Goal: Task Accomplishment & Management: Manage account settings

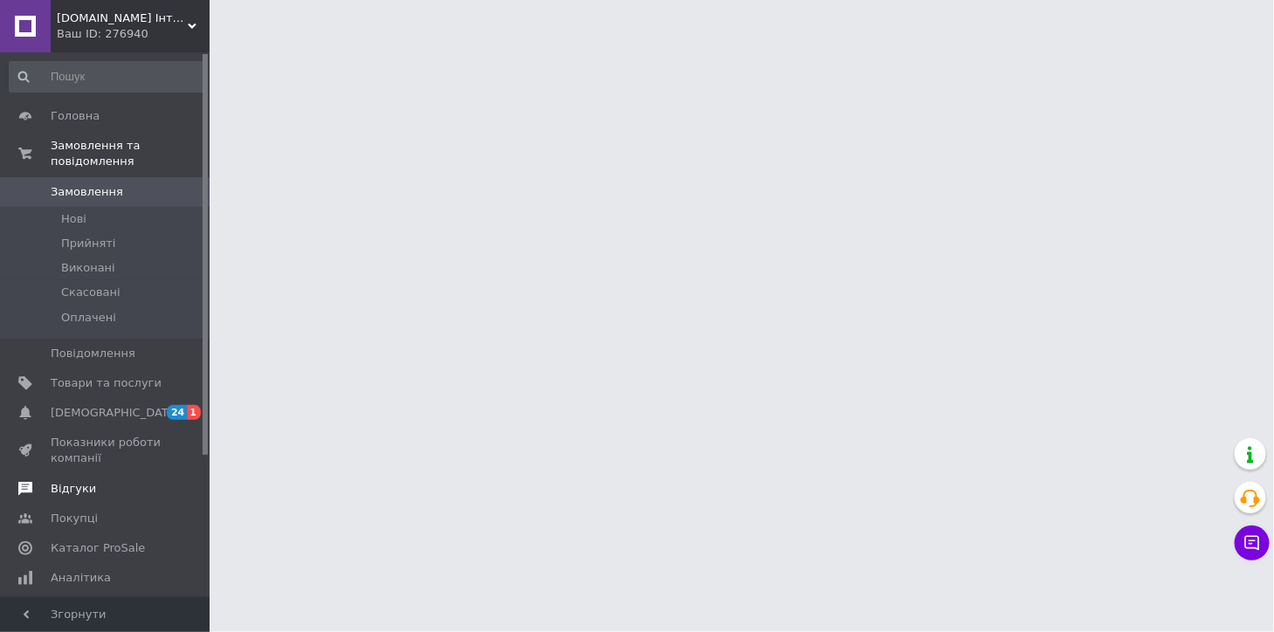
click at [72, 481] on span "Відгуки" at bounding box center [73, 489] width 45 height 16
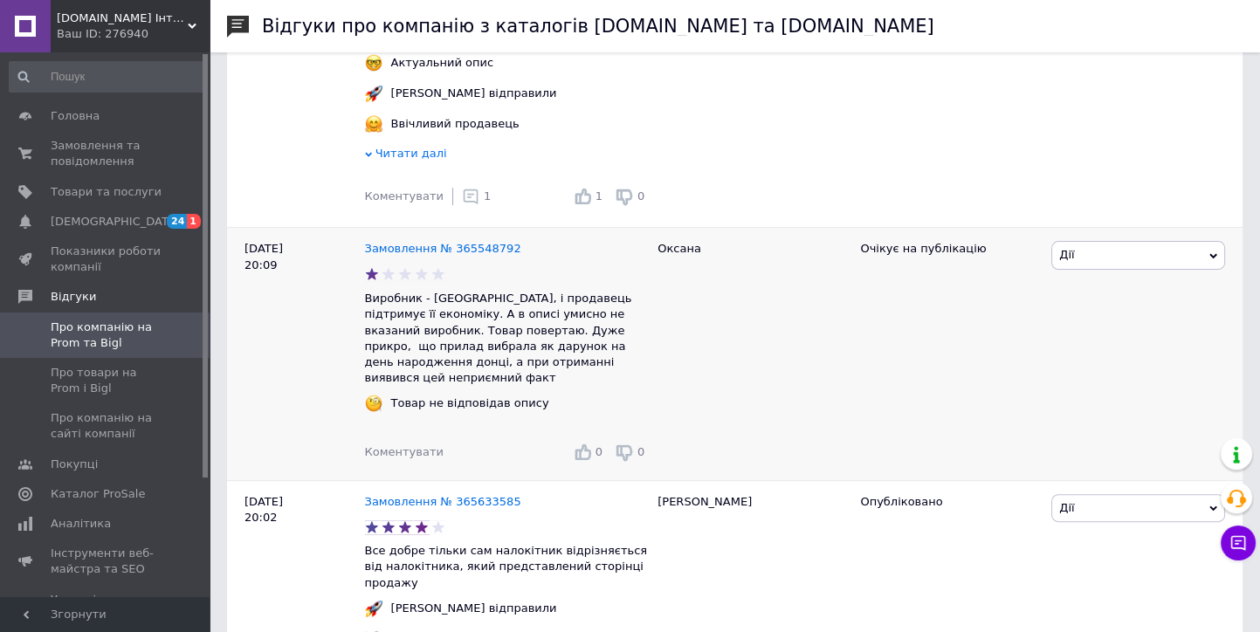
scroll to position [582, 0]
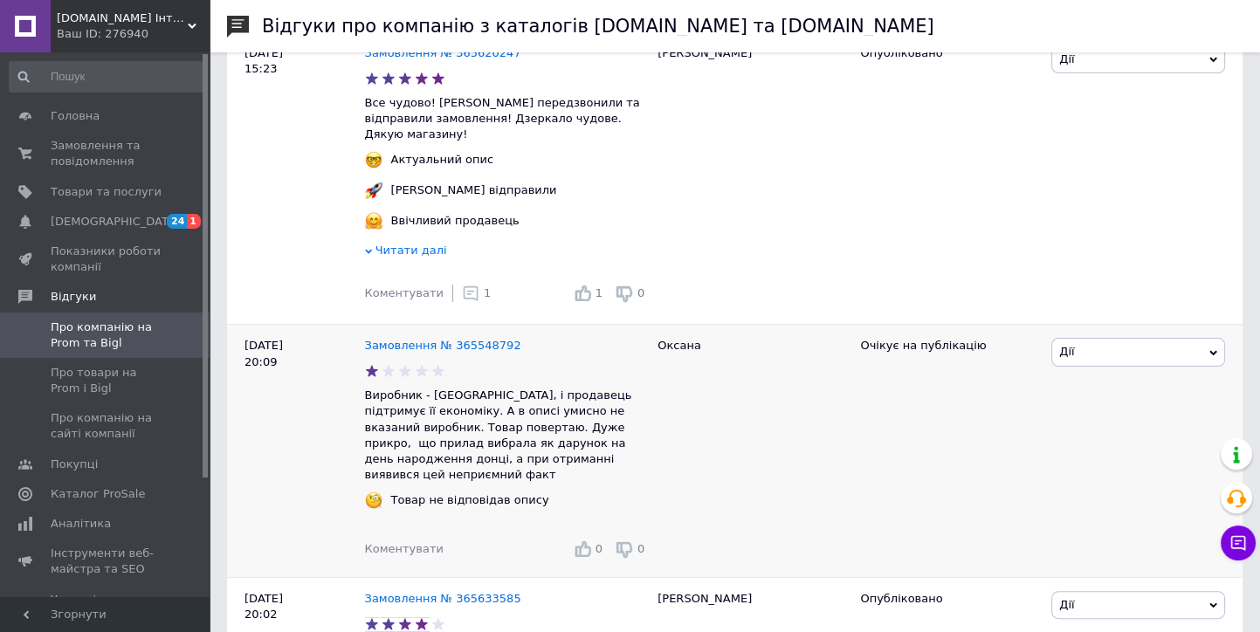
click at [1083, 346] on span "Дії" at bounding box center [1138, 352] width 174 height 28
click at [974, 463] on div "Очікує на публікацію" at bounding box center [949, 451] width 196 height 252
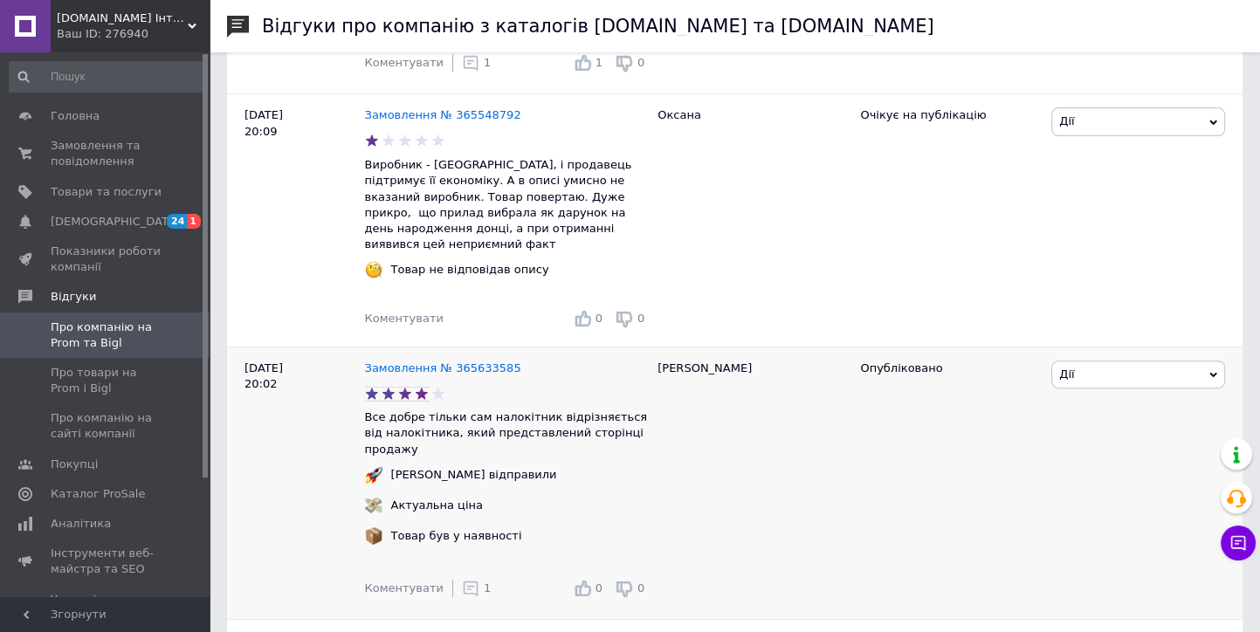
scroll to position [873, 0]
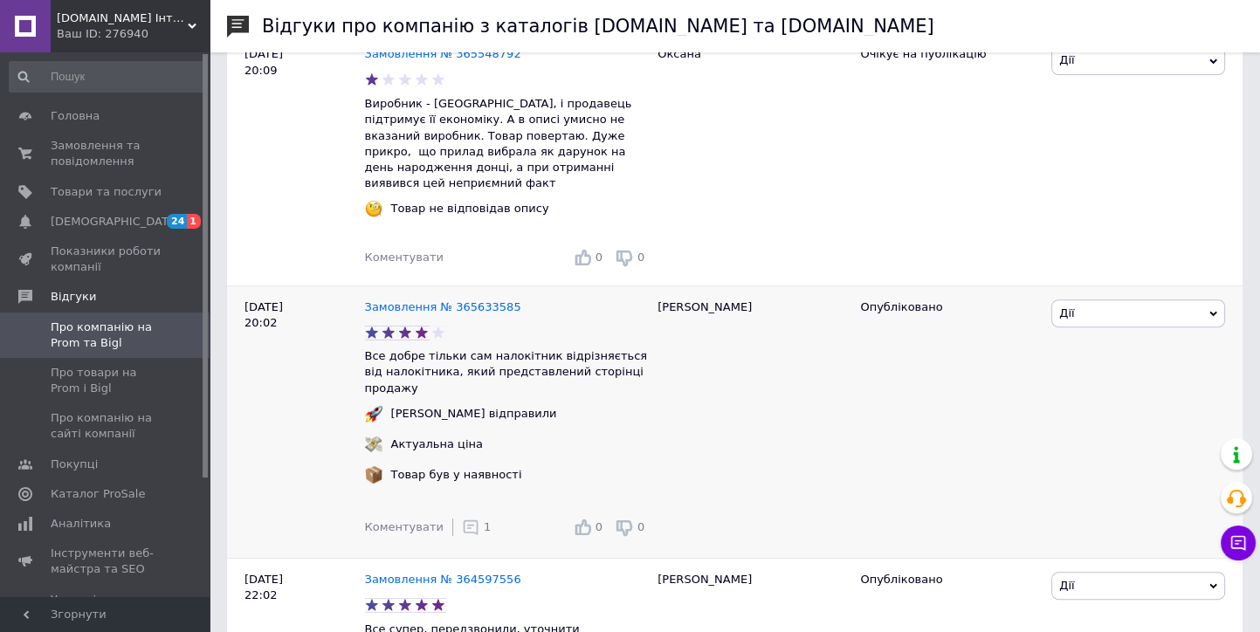
click at [1088, 300] on span "Дії" at bounding box center [1138, 314] width 174 height 28
click at [1010, 387] on div "Опубліковано" at bounding box center [949, 422] width 196 height 272
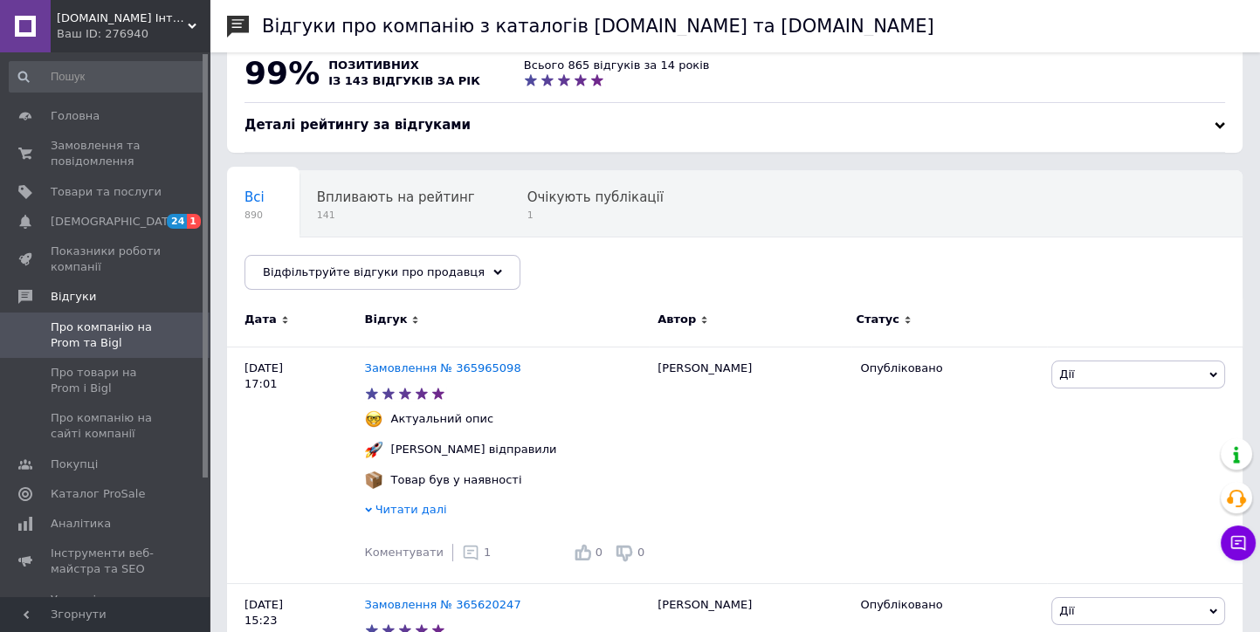
scroll to position [0, 0]
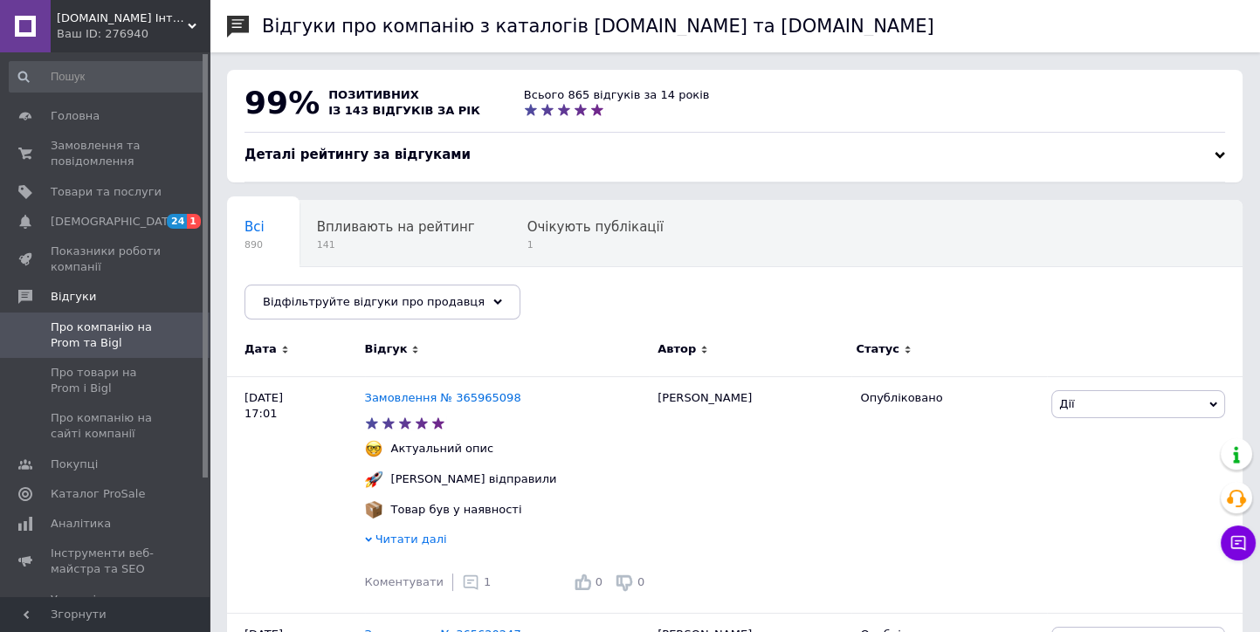
click at [102, 28] on div "Ваш ID: 276940" at bounding box center [133, 34] width 153 height 16
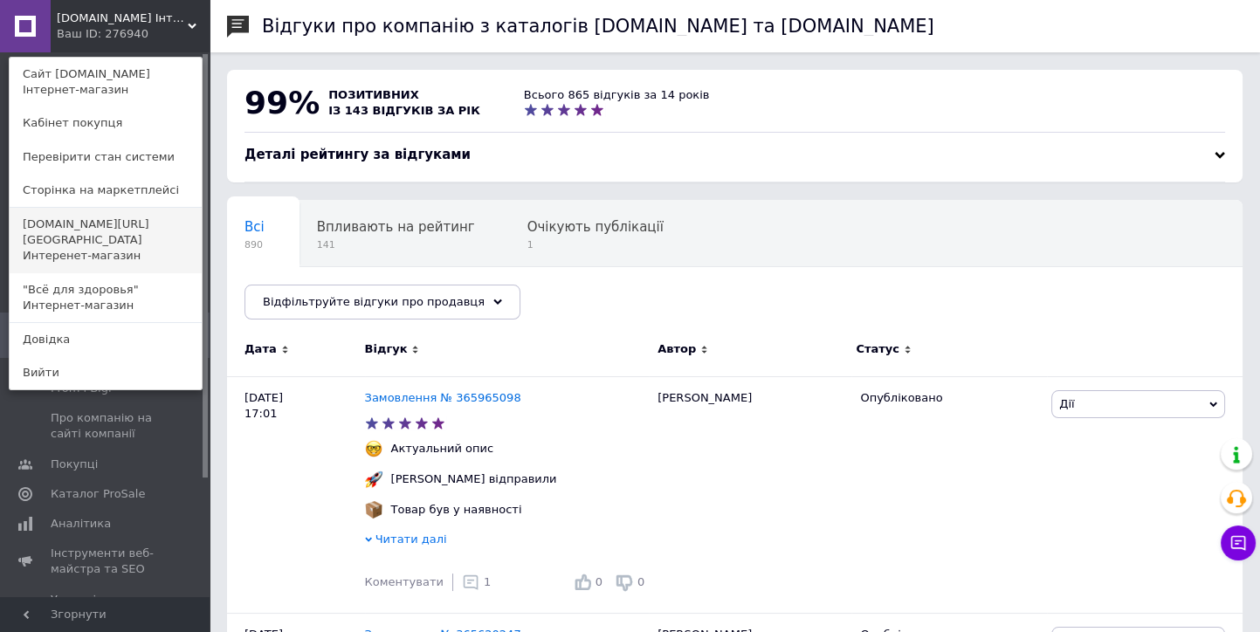
click at [68, 233] on link "[DOMAIN_NAME][URL][GEOGRAPHIC_DATA] Интеренет-магазин" at bounding box center [106, 240] width 192 height 65
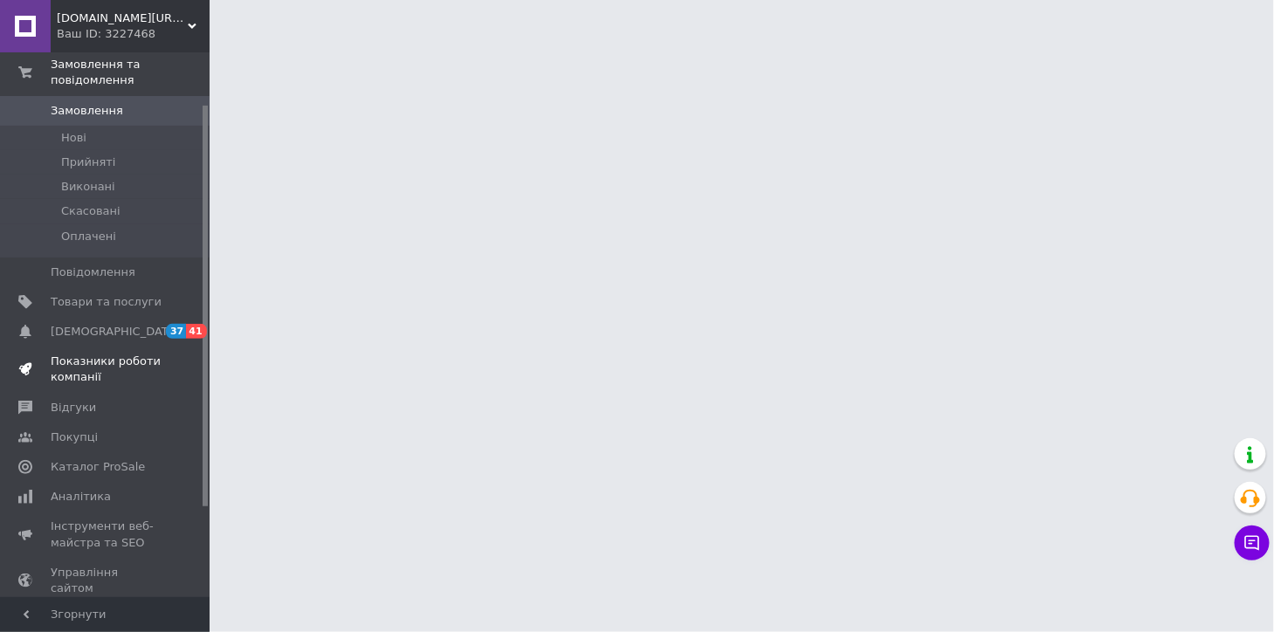
scroll to position [97, 0]
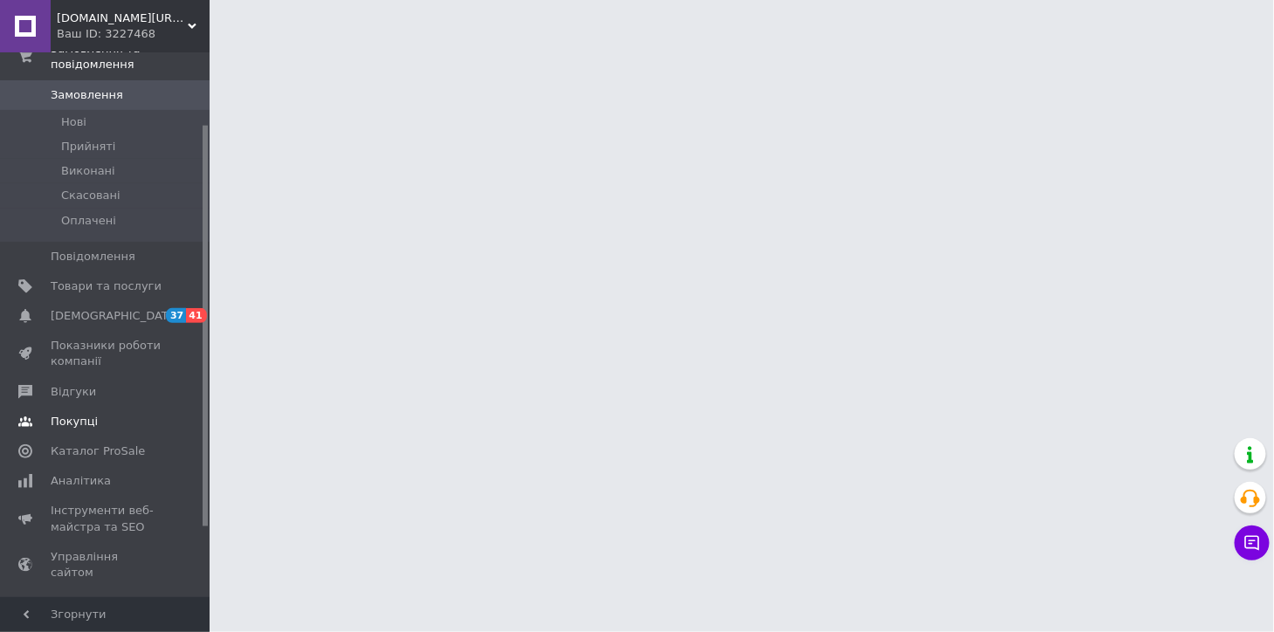
drag, startPoint x: 85, startPoint y: 372, endPoint x: 120, endPoint y: 367, distance: 35.3
click at [84, 384] on span "Відгуки" at bounding box center [73, 392] width 45 height 16
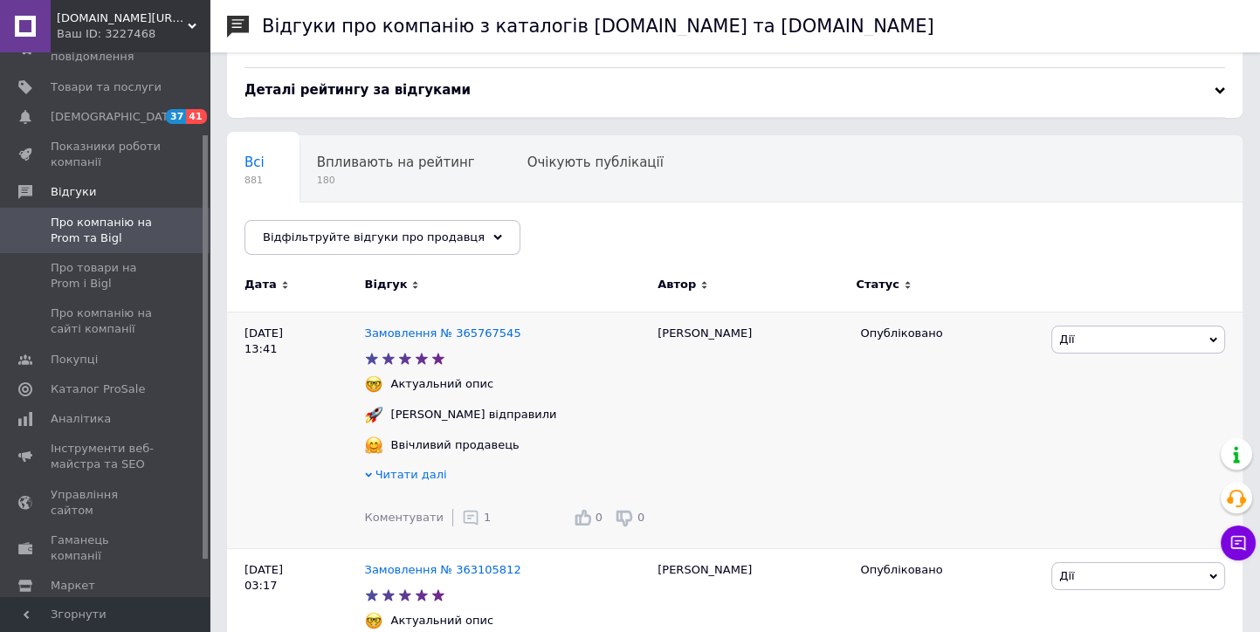
scroll to position [97, 0]
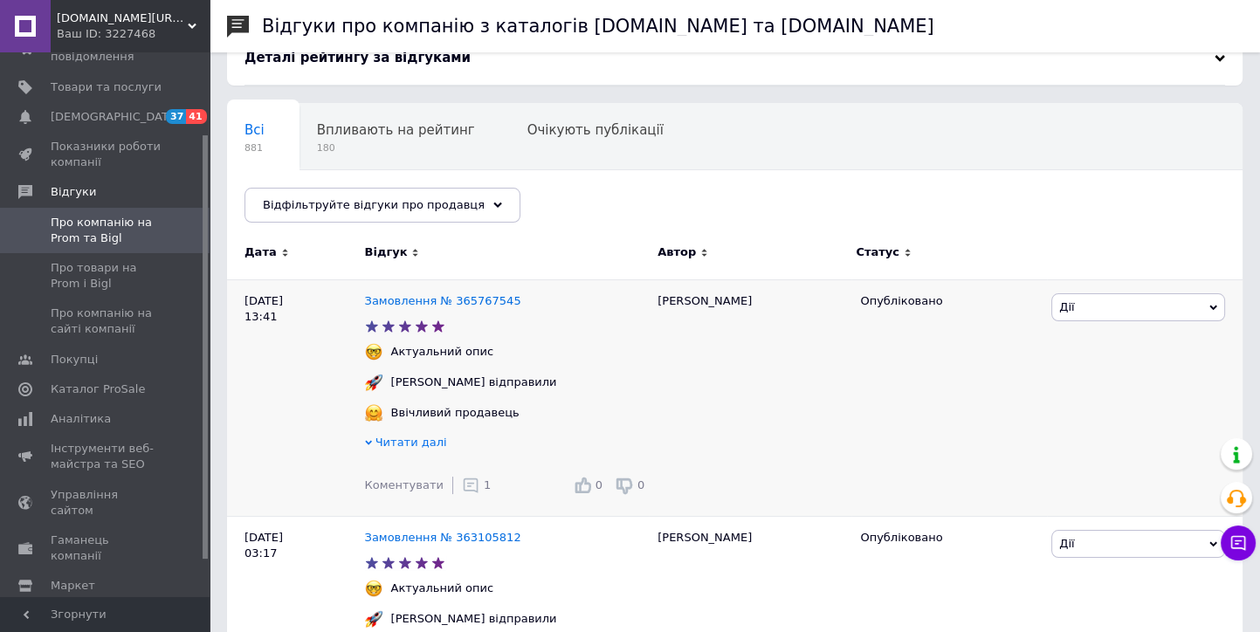
click at [1081, 314] on span "Дії" at bounding box center [1138, 307] width 174 height 28
click at [81, 24] on span "Еcodom.kiev.ua Інтернет- магазин" at bounding box center [122, 18] width 131 height 16
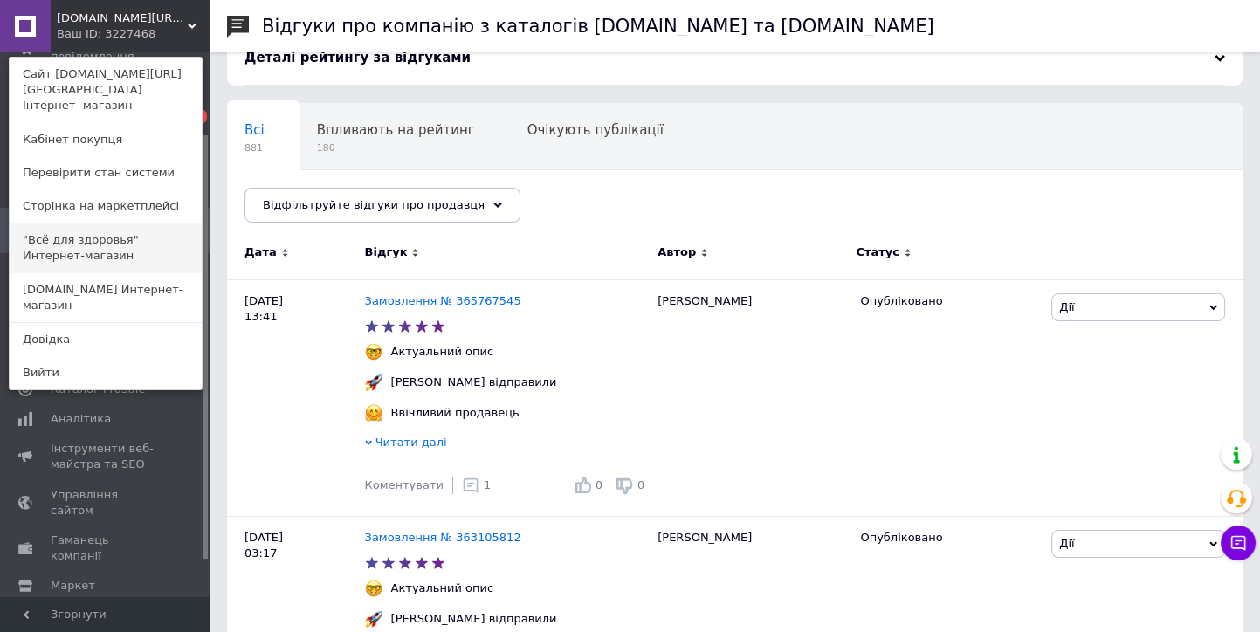
click at [50, 238] on link ""Всё для здоровья" Интернет-магазин" at bounding box center [106, 248] width 192 height 49
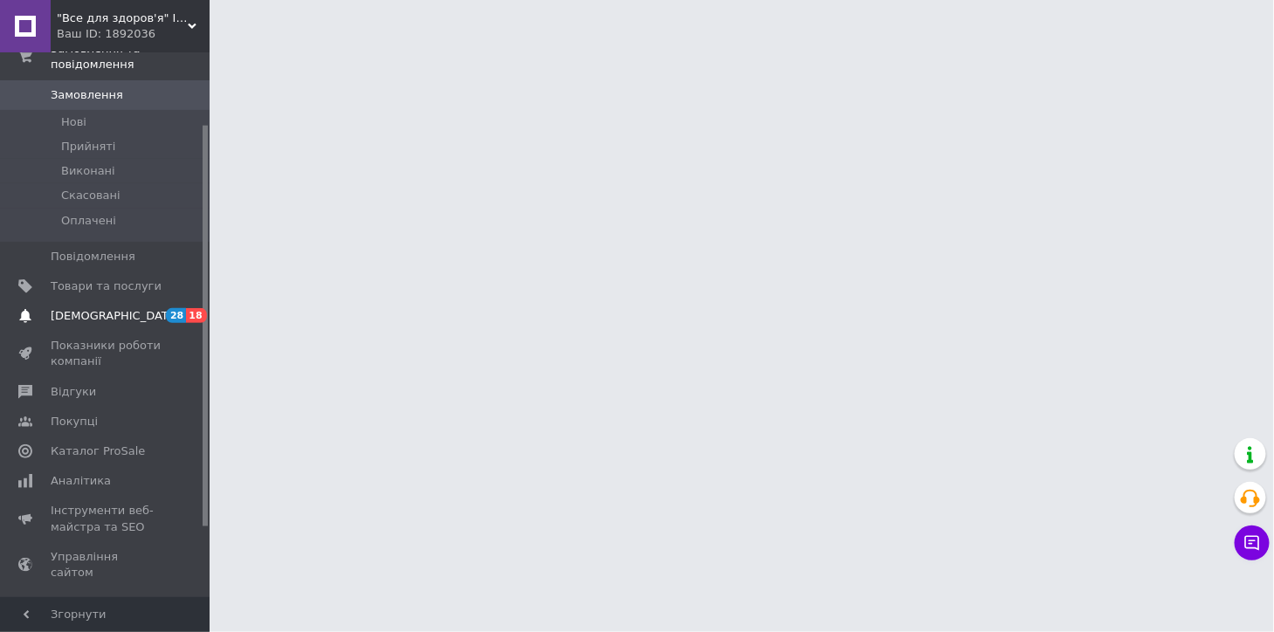
click at [103, 308] on span "[DEMOGRAPHIC_DATA]" at bounding box center [115, 316] width 129 height 16
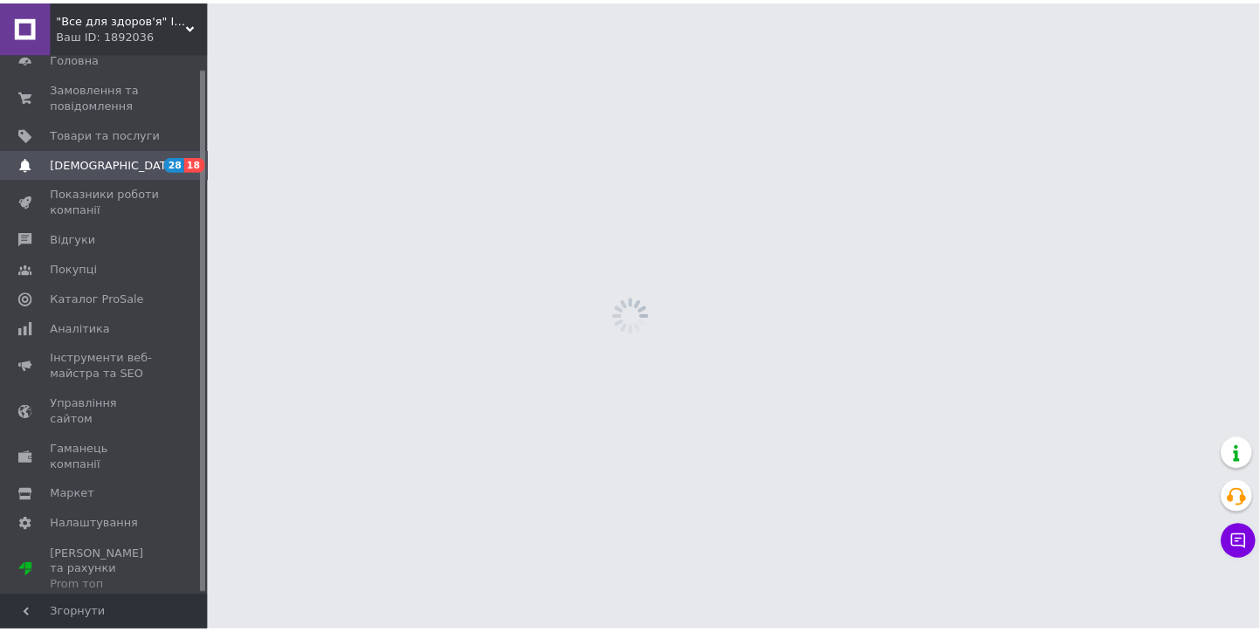
scroll to position [14, 0]
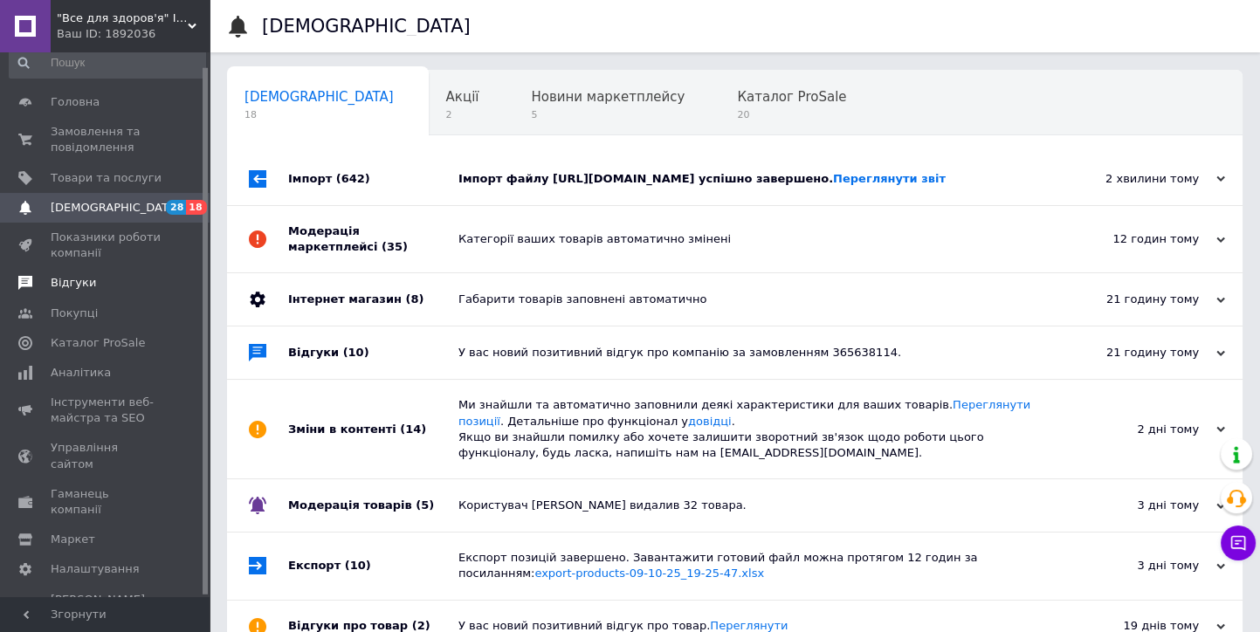
click at [94, 279] on span "Відгуки" at bounding box center [106, 283] width 111 height 16
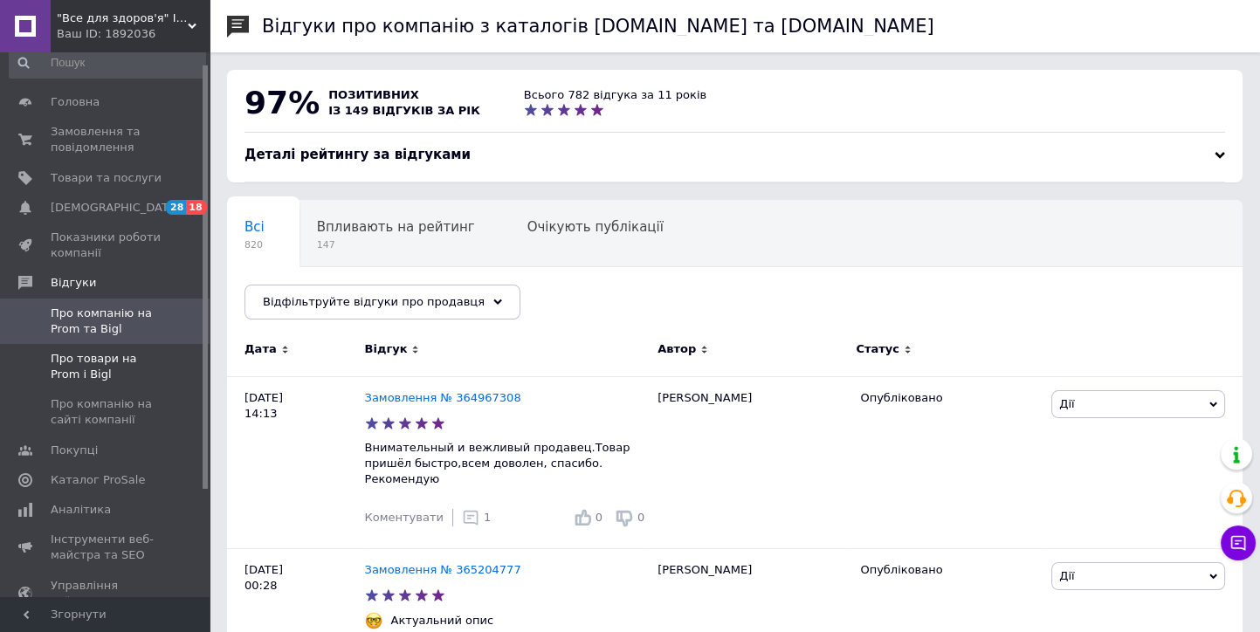
click at [82, 385] on link "Про товари на Prom і Bigl" at bounding box center [107, 366] width 215 height 45
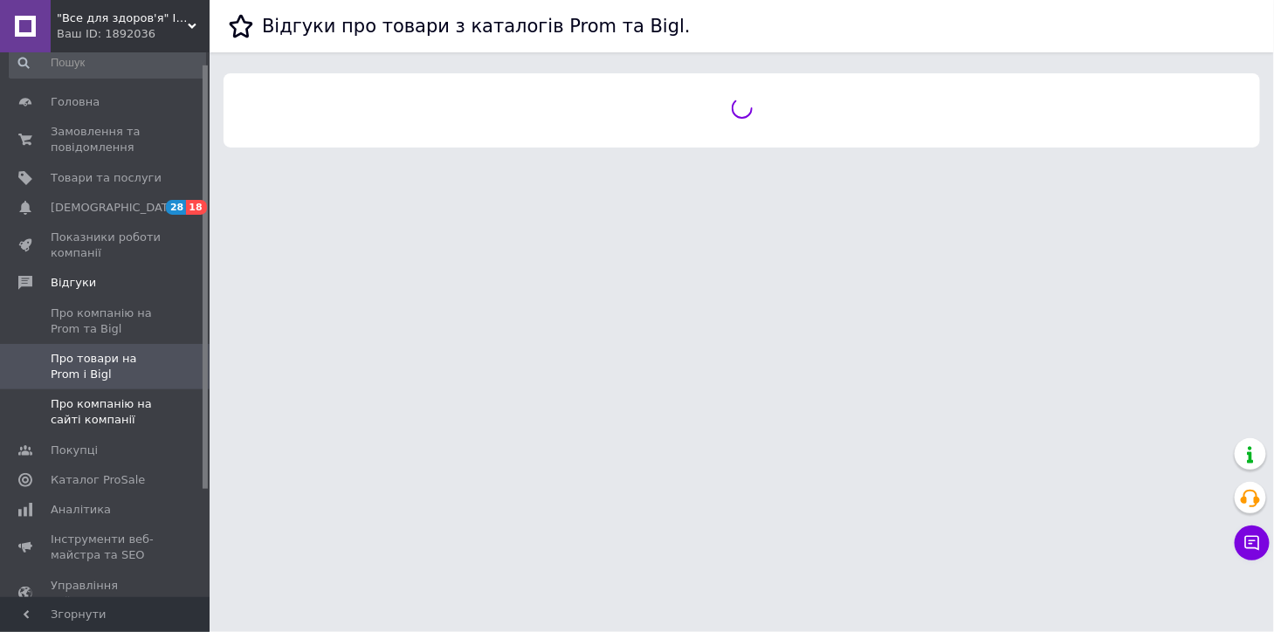
click at [114, 422] on span "Про компанію на сайті компанії" at bounding box center [106, 411] width 111 height 31
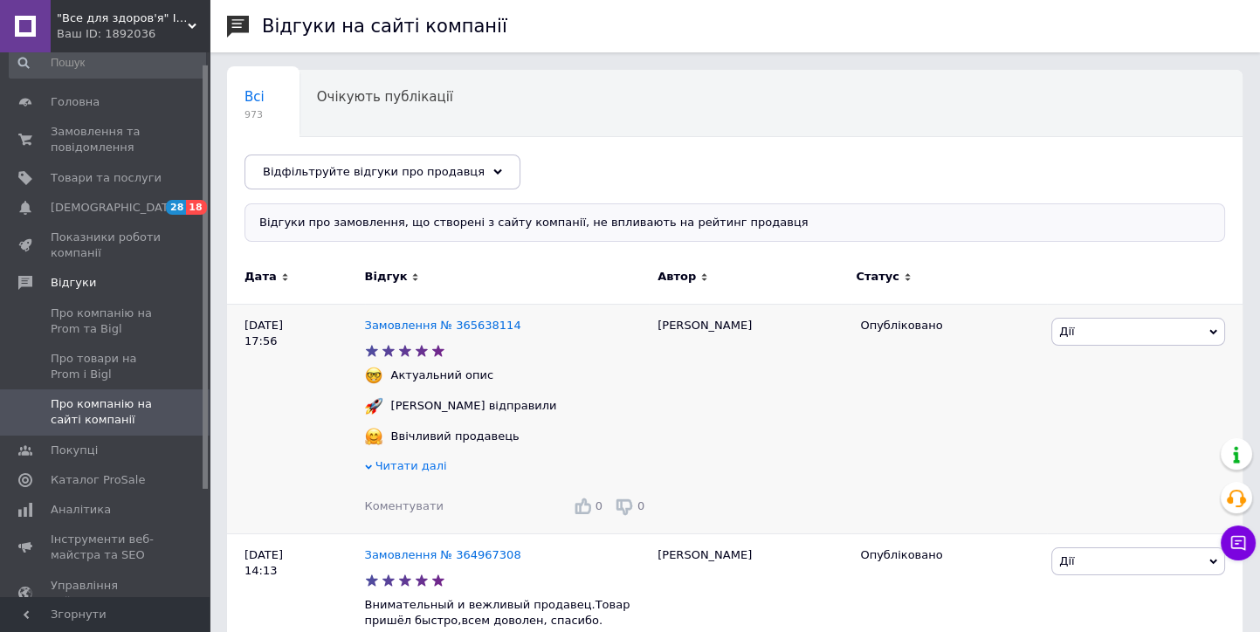
click at [1085, 334] on span "Дії" at bounding box center [1138, 332] width 174 height 28
click at [949, 435] on div "Опубліковано" at bounding box center [949, 419] width 196 height 230
click at [87, 16] on span ""Все для здоров'я" Інтернет-магазин" at bounding box center [122, 18] width 131 height 16
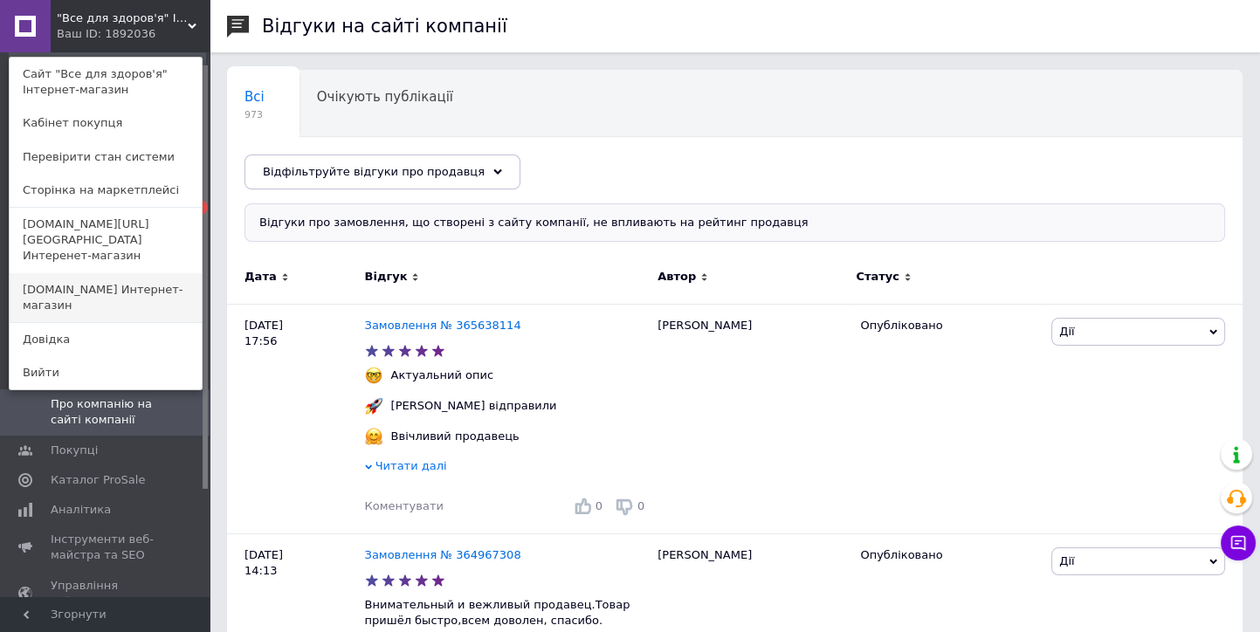
click at [64, 273] on link "Mirzdorov.in.ua Интернет-магазин" at bounding box center [106, 297] width 192 height 49
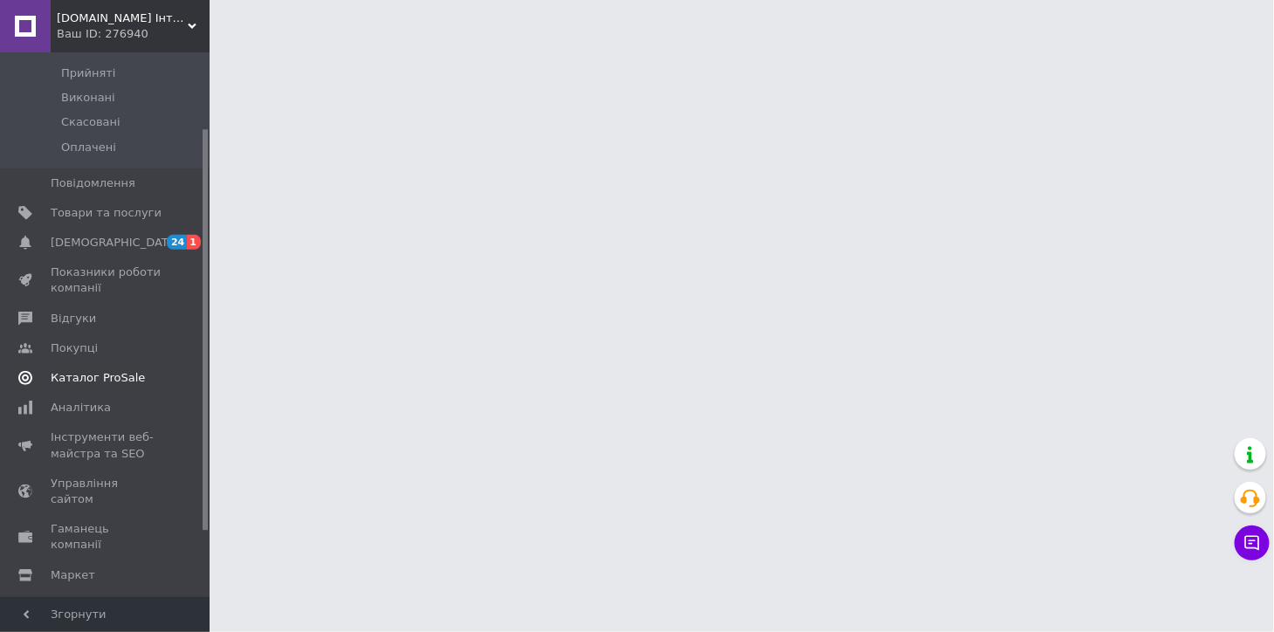
scroll to position [190, 0]
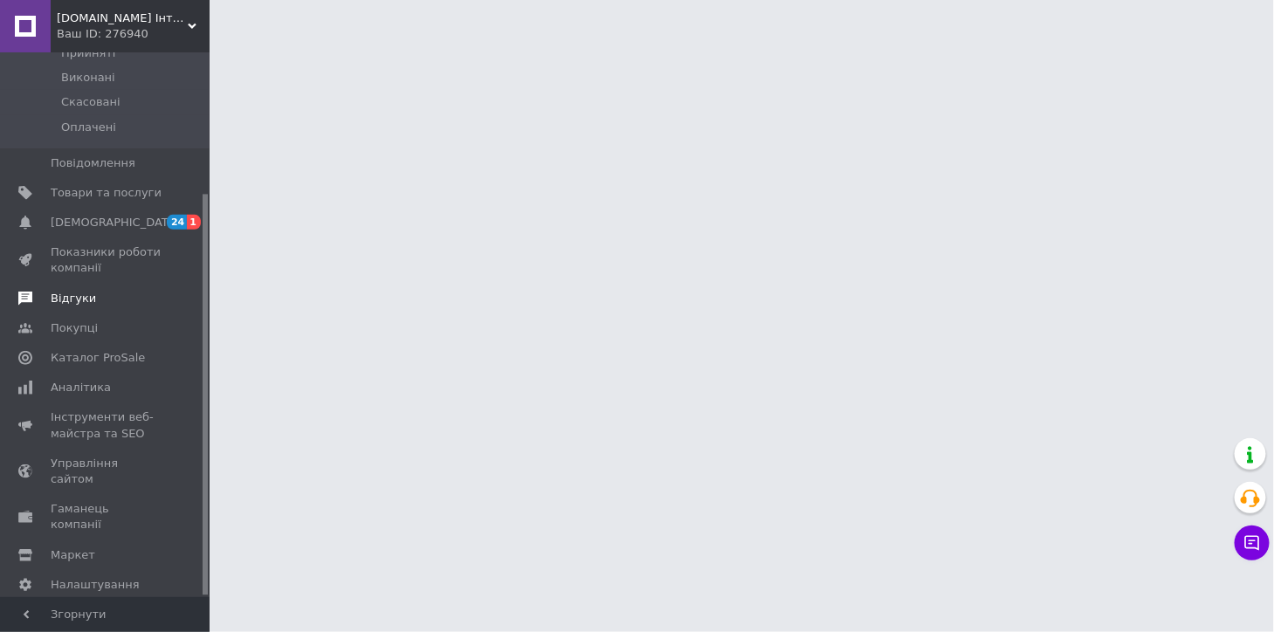
click at [89, 291] on span "Відгуки" at bounding box center [106, 299] width 111 height 16
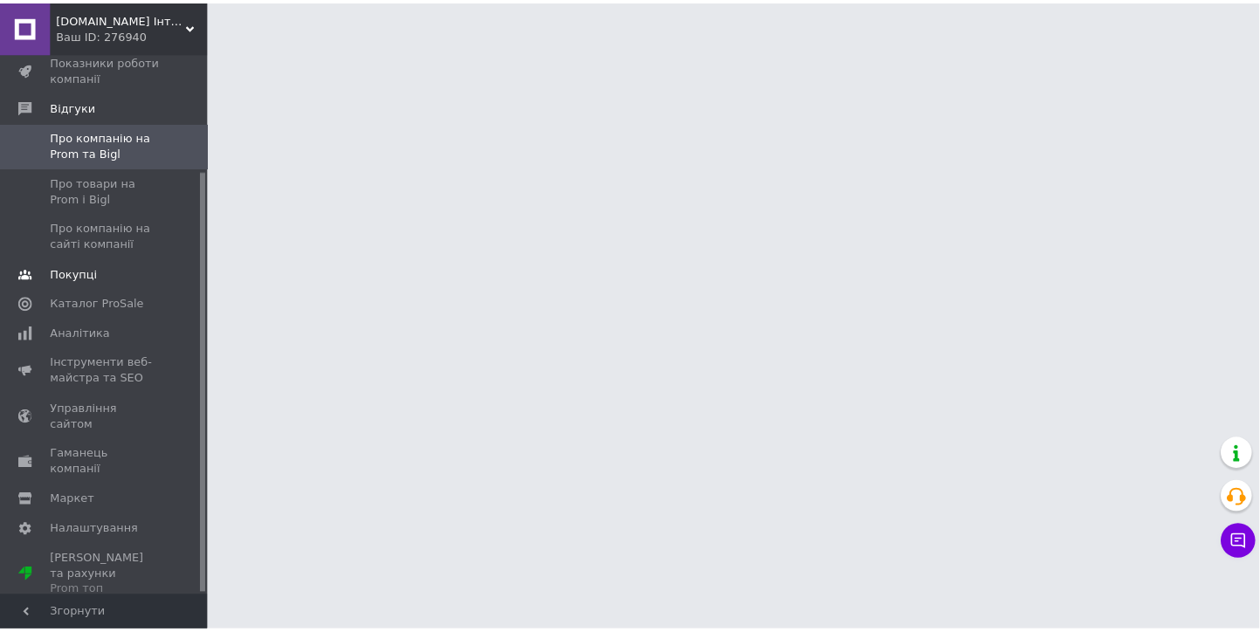
scroll to position [151, 0]
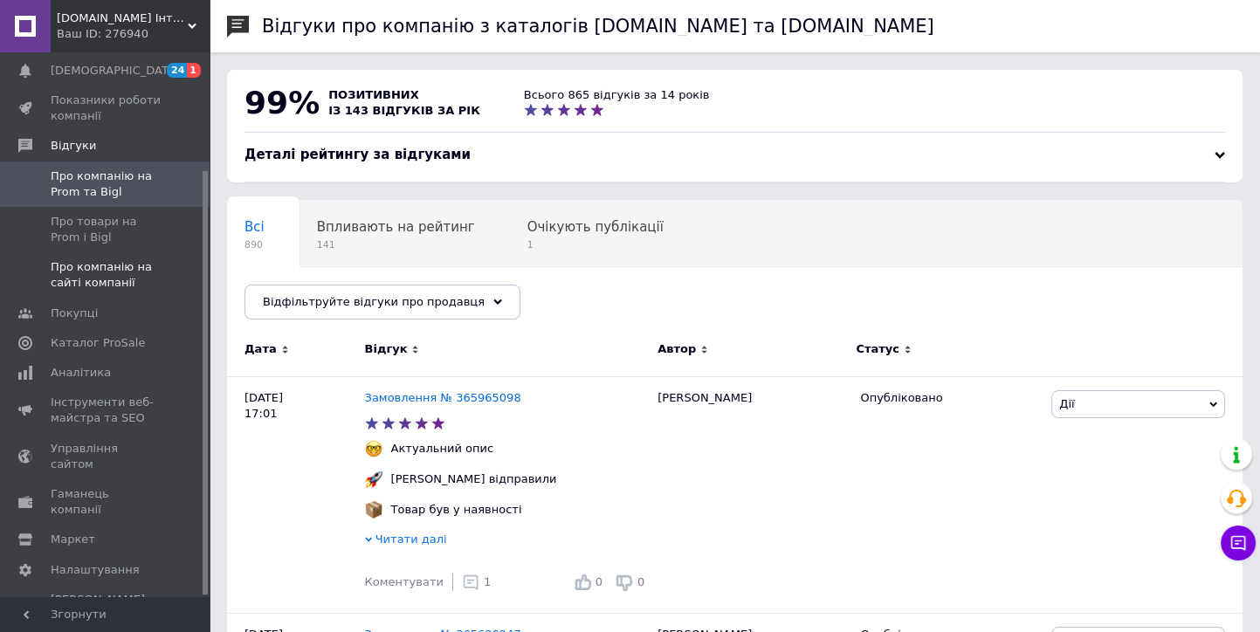
click at [101, 285] on span "Про компанію на сайті компанії" at bounding box center [106, 274] width 111 height 31
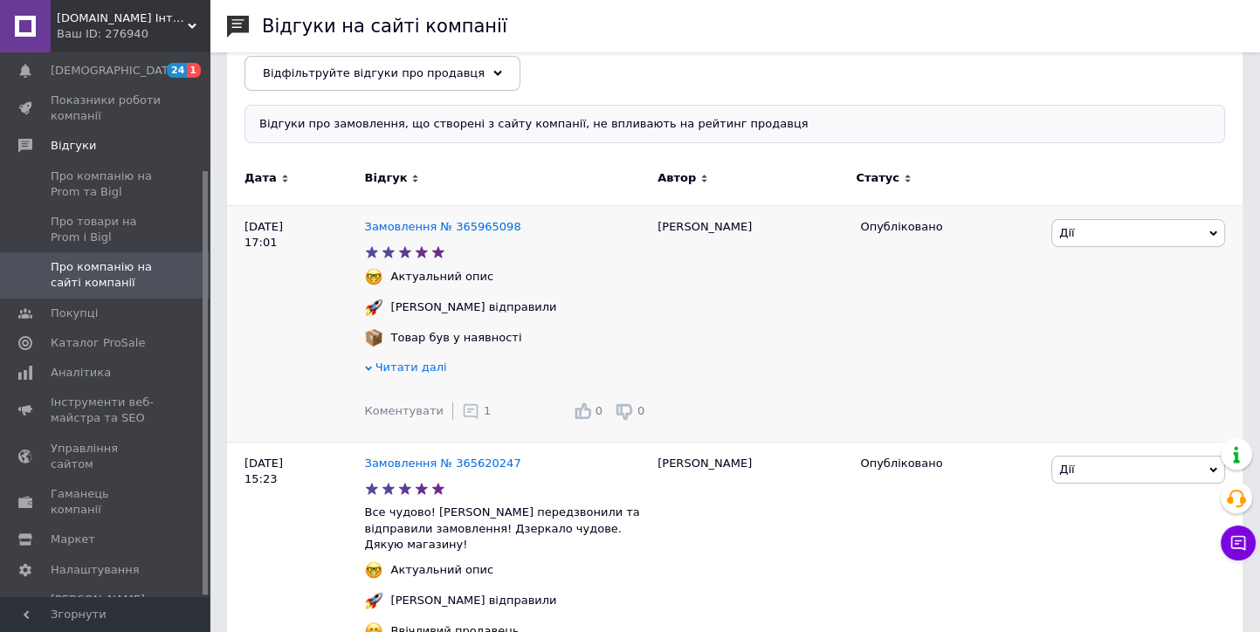
scroll to position [194, 0]
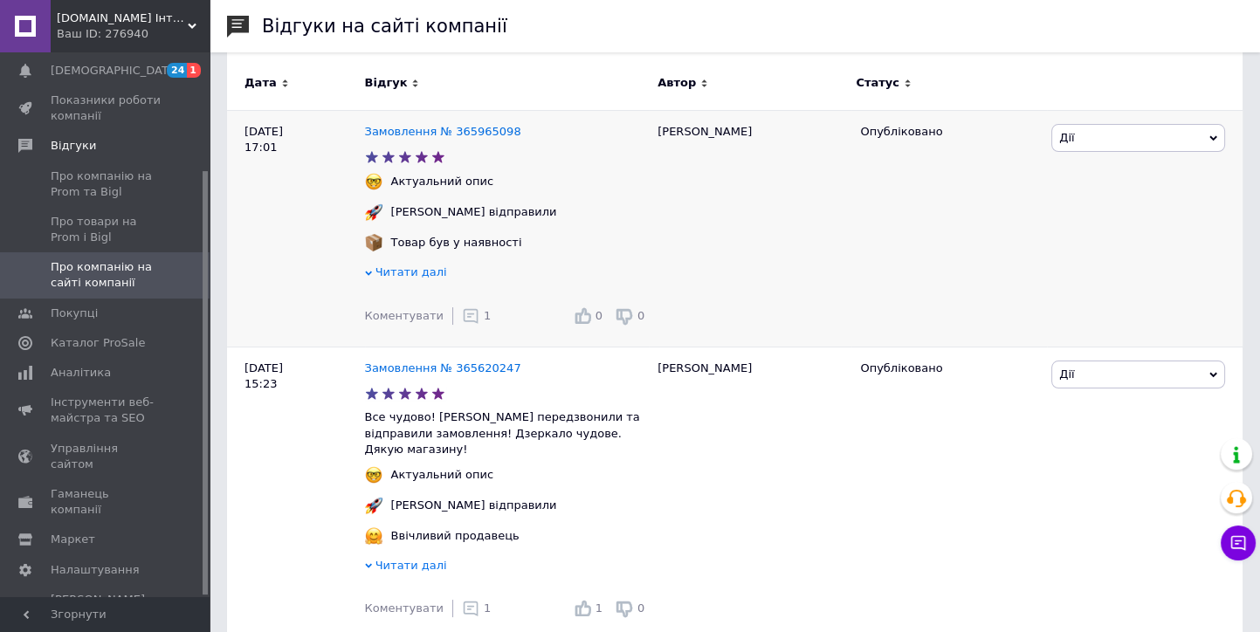
click at [1071, 143] on span "Дії" at bounding box center [1138, 138] width 174 height 28
click at [943, 229] on div "Опубліковано" at bounding box center [949, 228] width 196 height 237
click at [95, 184] on span "Про компанію на Prom та Bigl" at bounding box center [106, 184] width 111 height 31
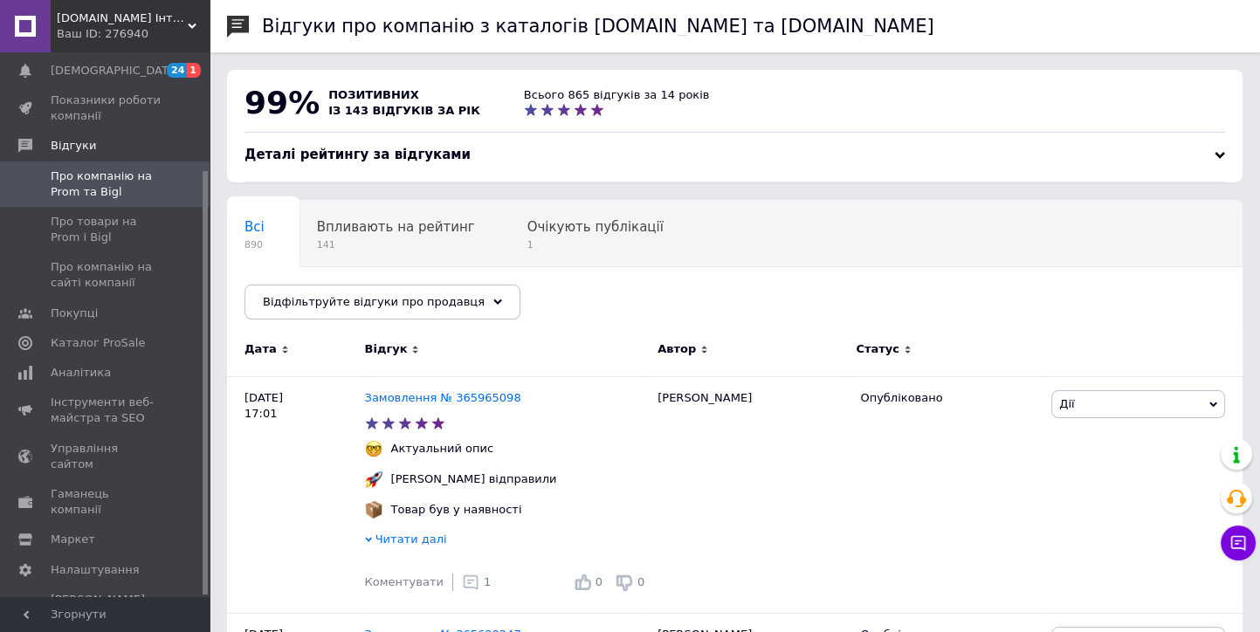
scroll to position [97, 0]
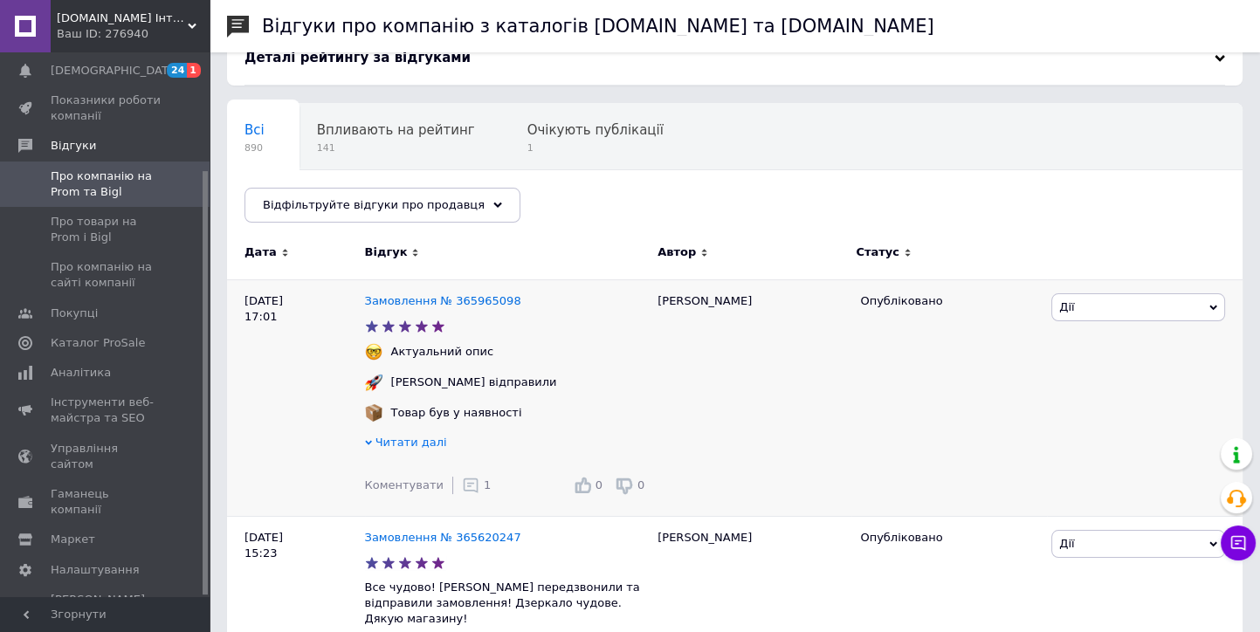
click at [1078, 311] on span "Дії" at bounding box center [1138, 307] width 174 height 28
click at [944, 397] on div "Опубліковано" at bounding box center [949, 397] width 196 height 237
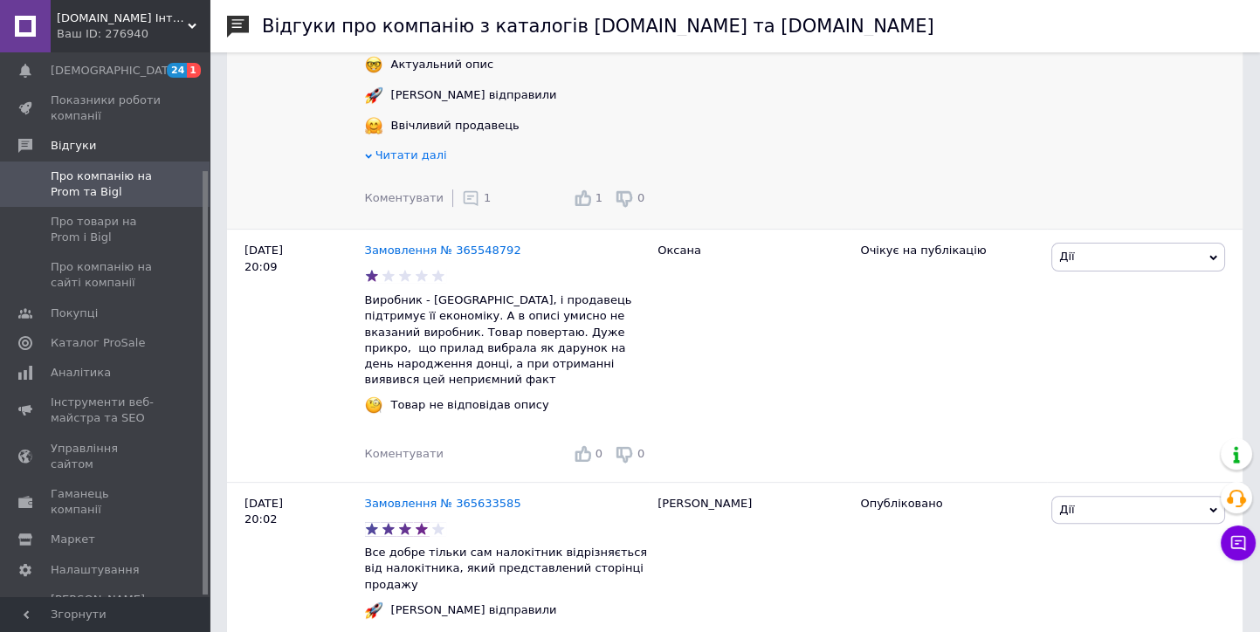
scroll to position [679, 0]
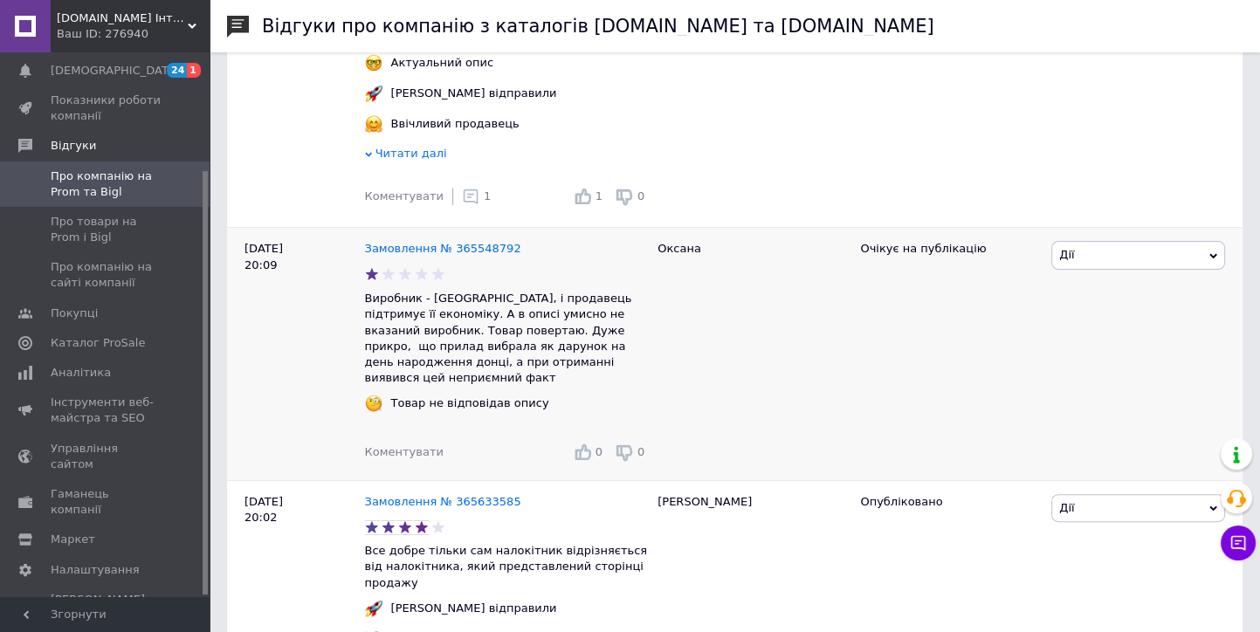
click at [1094, 253] on span "Дії" at bounding box center [1138, 255] width 174 height 28
click at [930, 346] on div "Очікує на публікацію" at bounding box center [949, 354] width 196 height 252
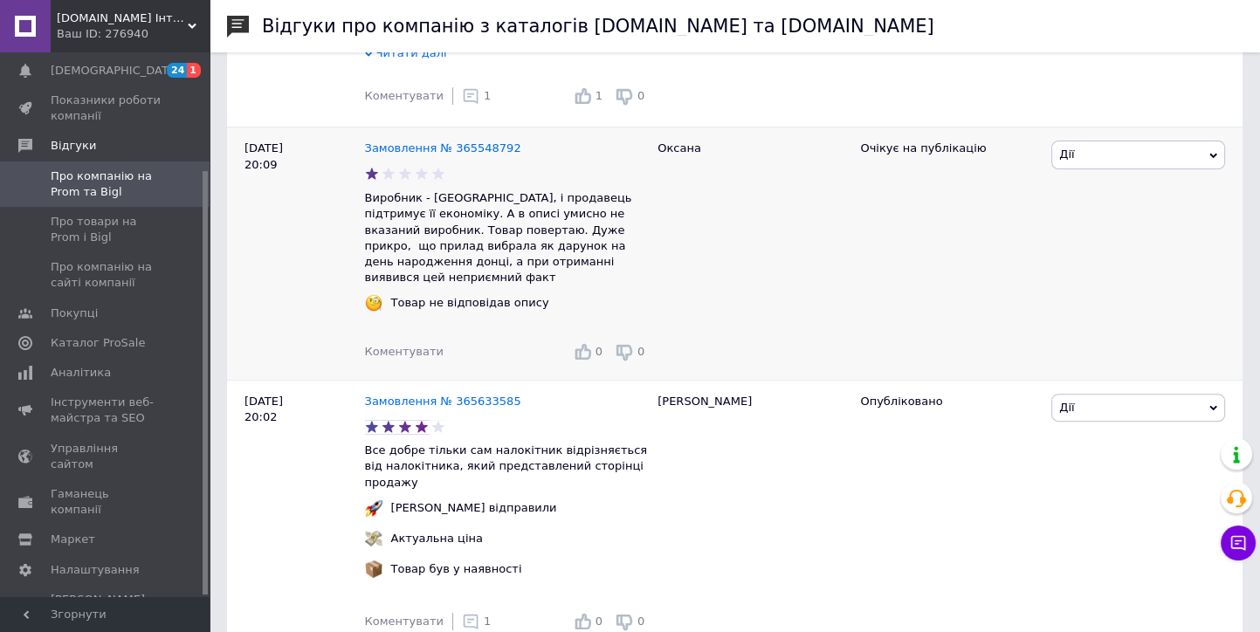
scroll to position [970, 0]
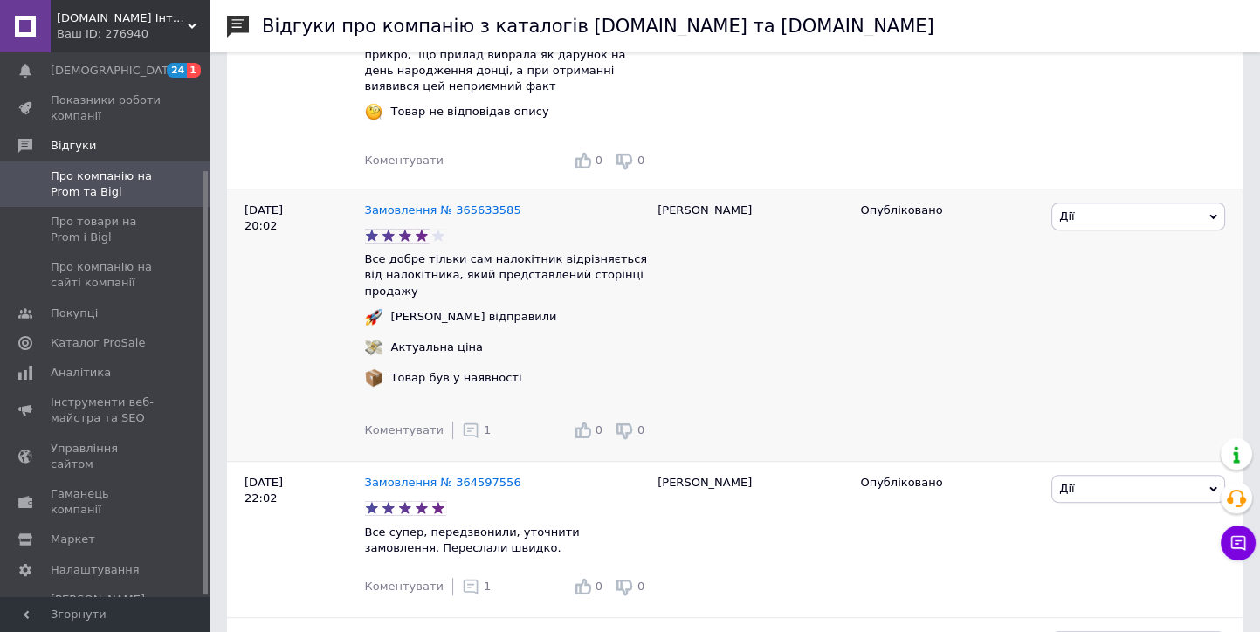
click at [427, 424] on span "Коментувати" at bounding box center [404, 430] width 79 height 13
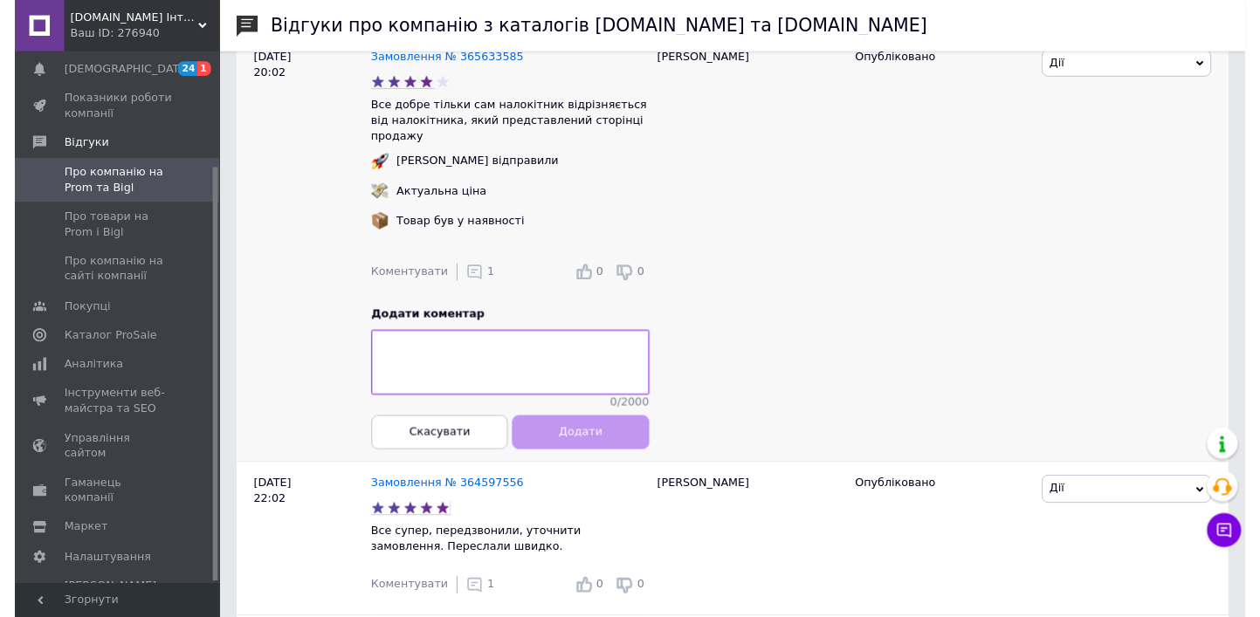
scroll to position [1067, 0]
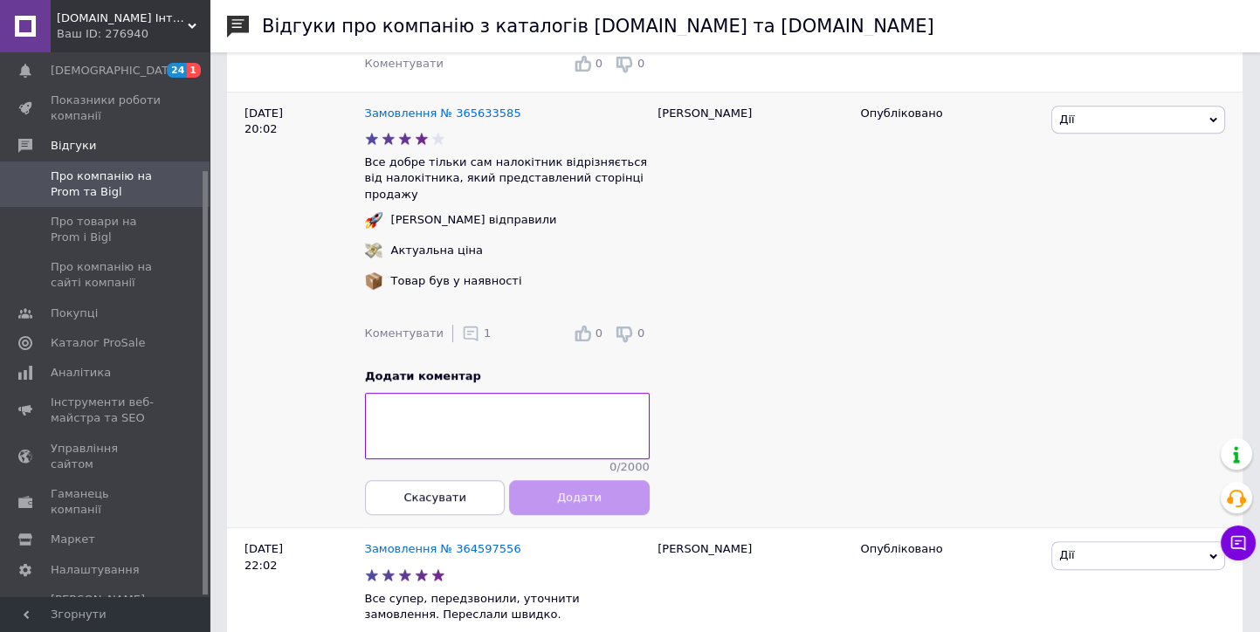
click at [484, 327] on span "1" at bounding box center [487, 333] width 7 height 13
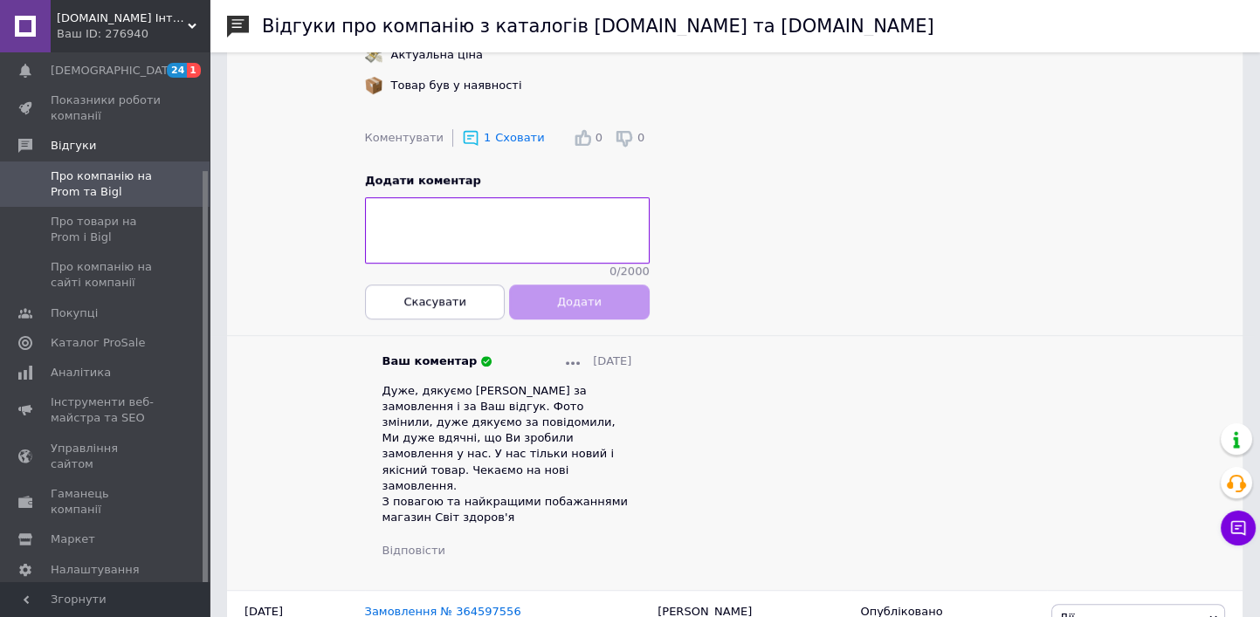
scroll to position [1358, 0]
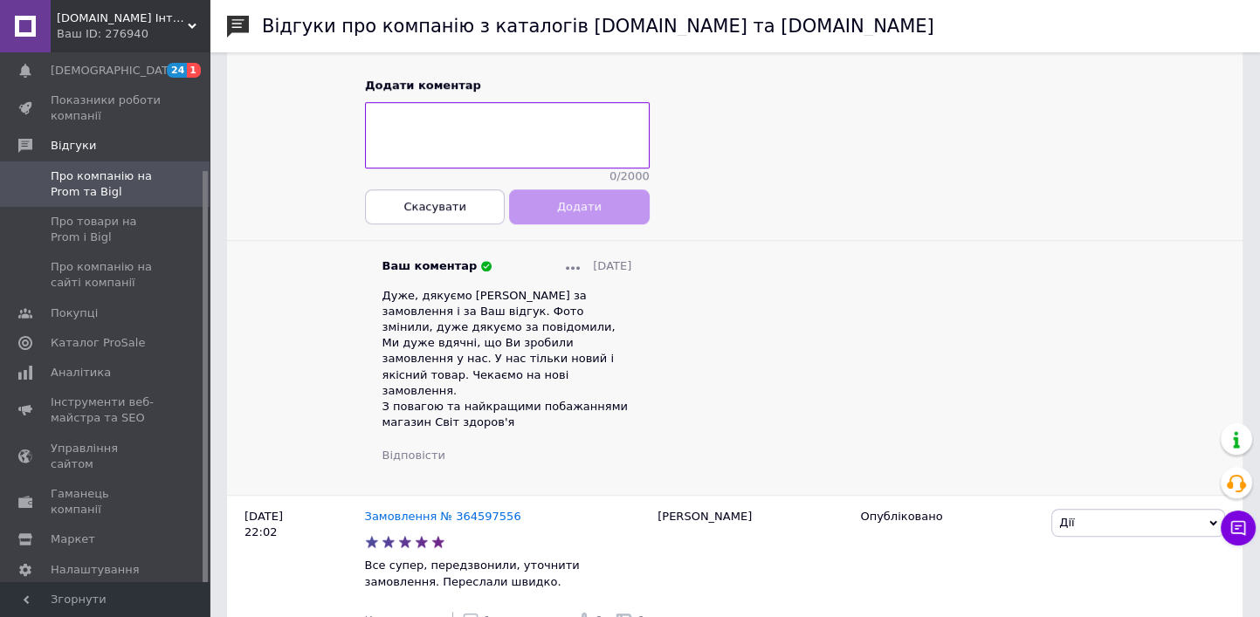
click at [503, 304] on span "Дуже, дякуємо Андрій за замовлення і за Ваш відгук. Фото змінили, дуже дякуємо …" at bounding box center [504, 359] width 245 height 141
click at [443, 296] on span "Дуже, дякуємо Андрій за замовлення і за Ваш відгук. Фото змінили, дуже дякуємо …" at bounding box center [504, 359] width 245 height 141
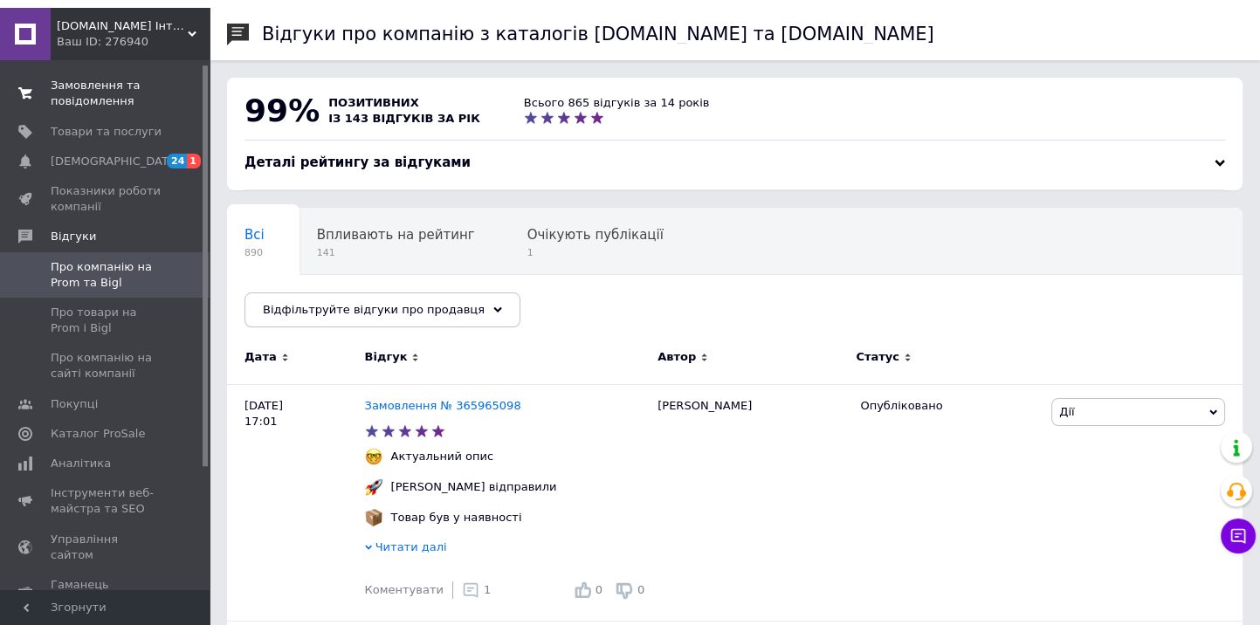
scroll to position [0, 0]
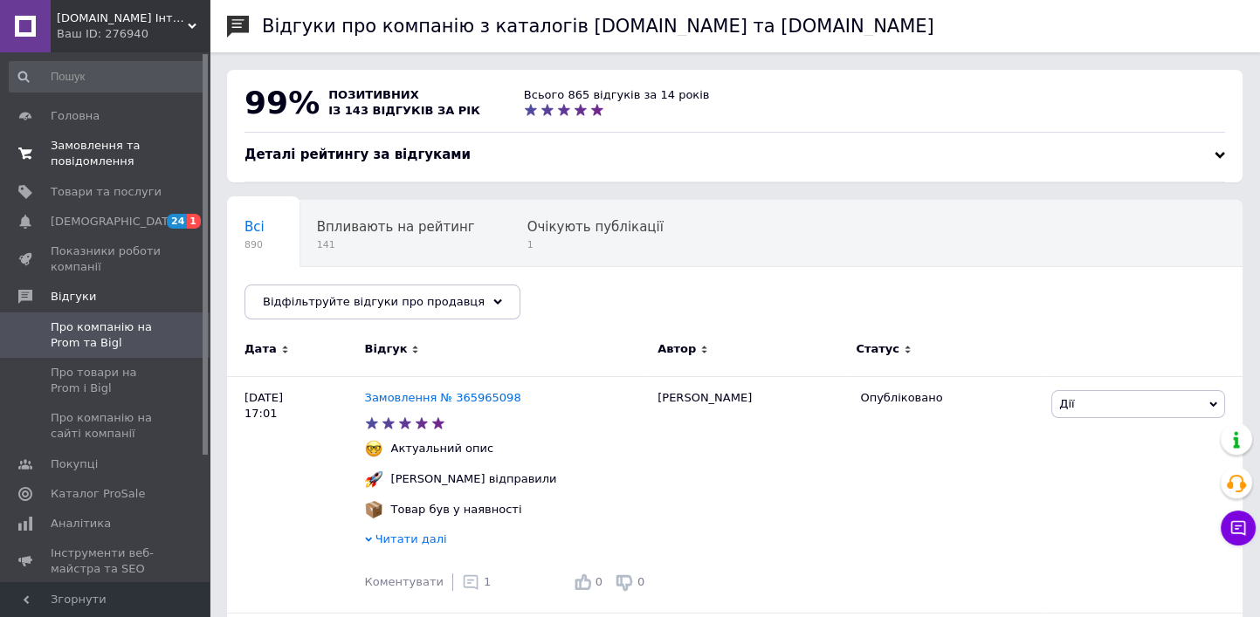
click at [90, 155] on span "Замовлення та повідомлення" at bounding box center [106, 153] width 111 height 31
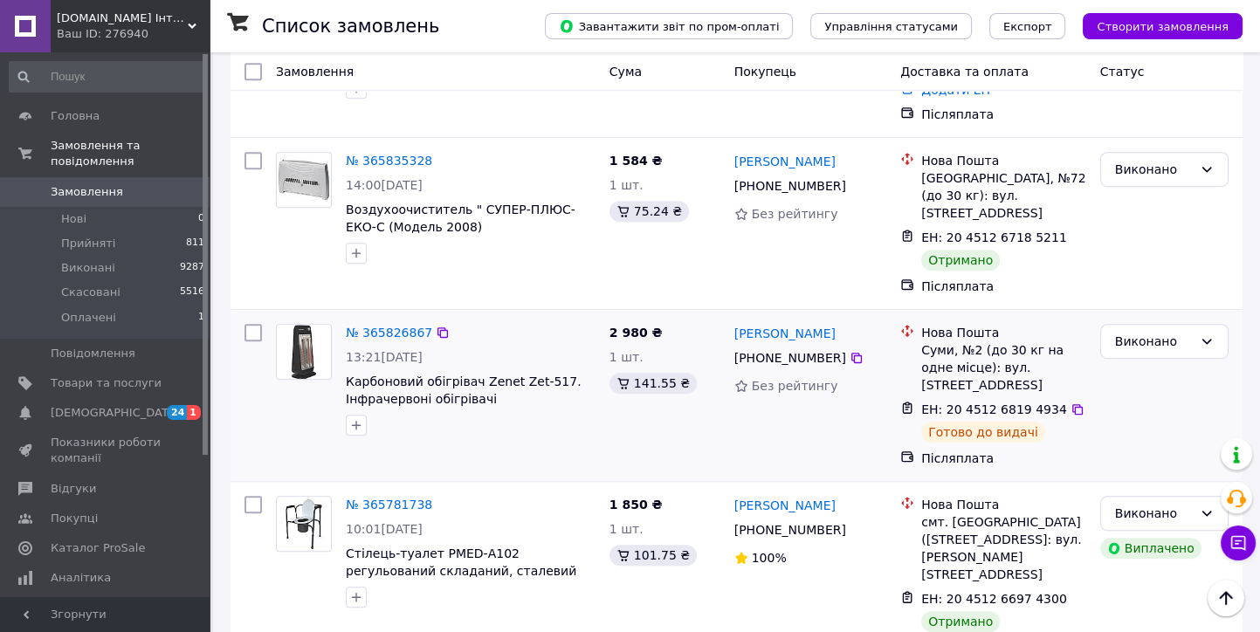
scroll to position [1455, 0]
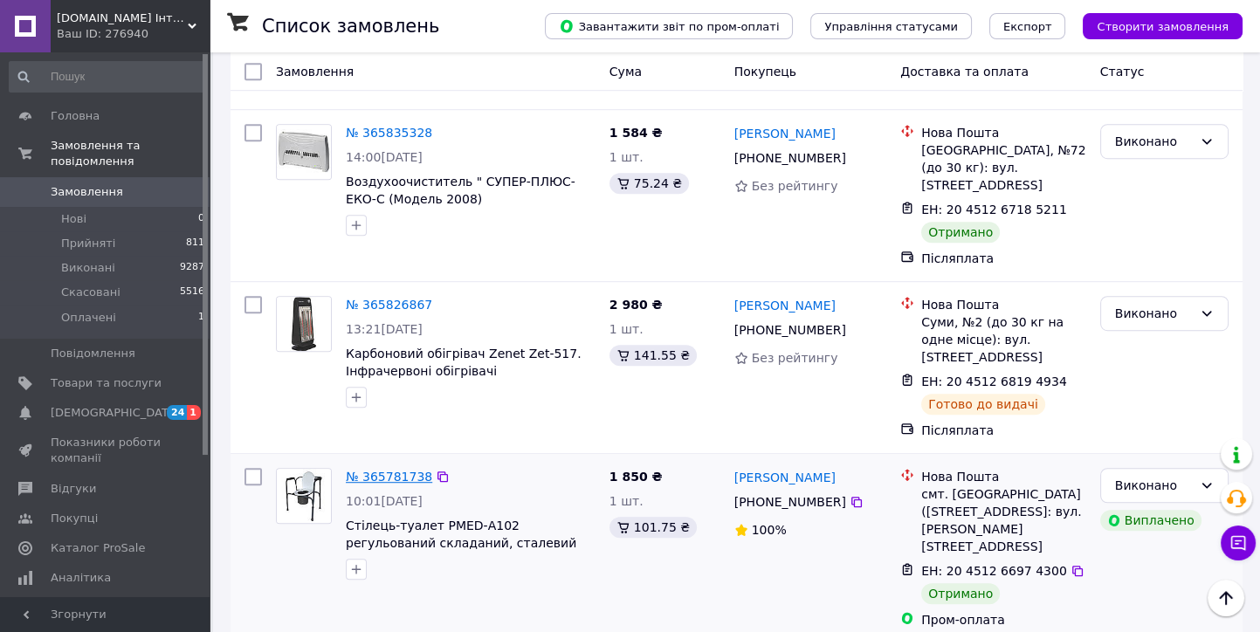
click at [402, 470] on link "№ 365781738" at bounding box center [389, 477] width 86 height 14
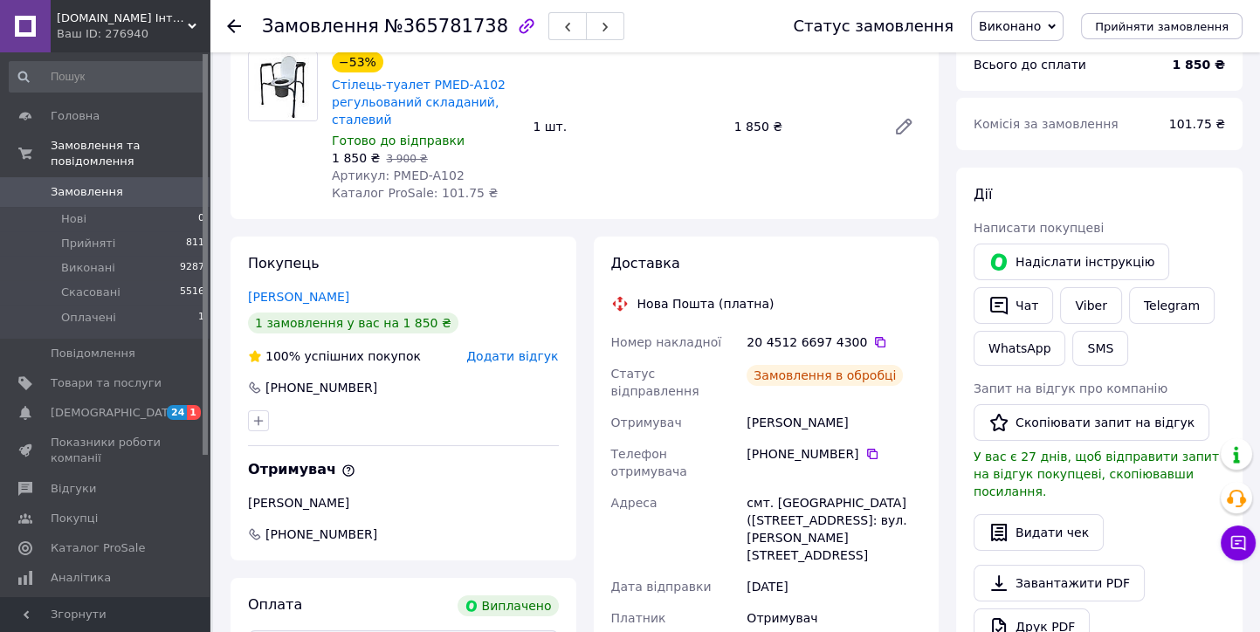
scroll to position [194, 0]
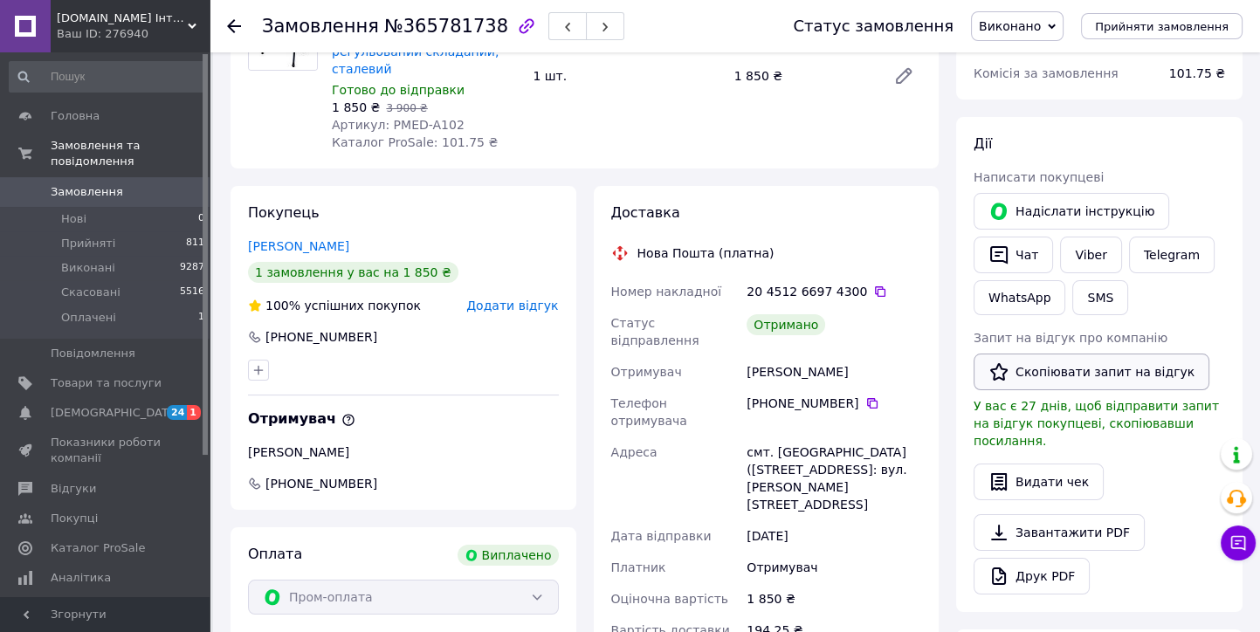
click at [1074, 372] on button "Скопіювати запит на відгук" at bounding box center [1092, 372] width 236 height 37
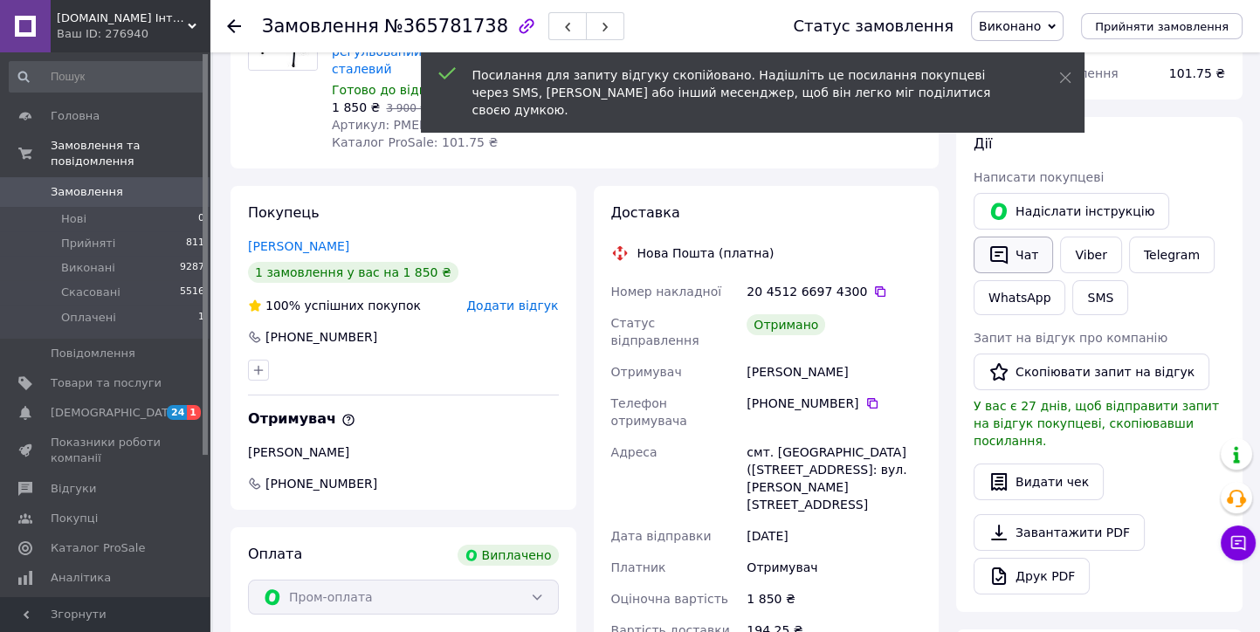
click at [1030, 258] on button "Чат" at bounding box center [1013, 255] width 79 height 37
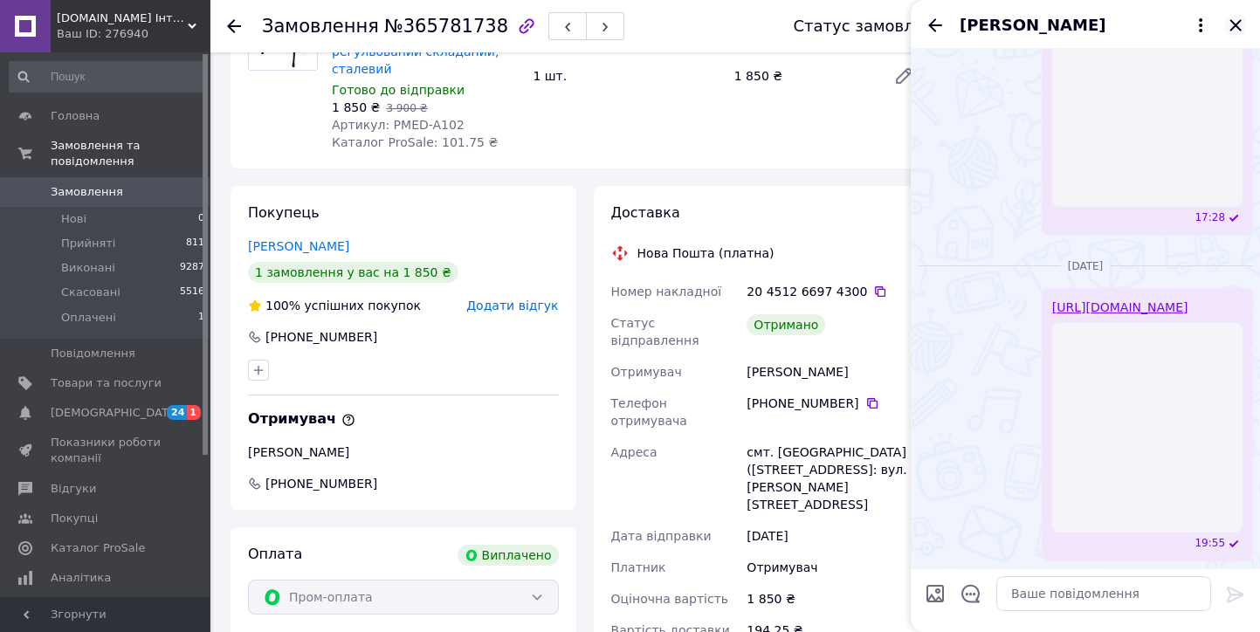
scroll to position [223, 0]
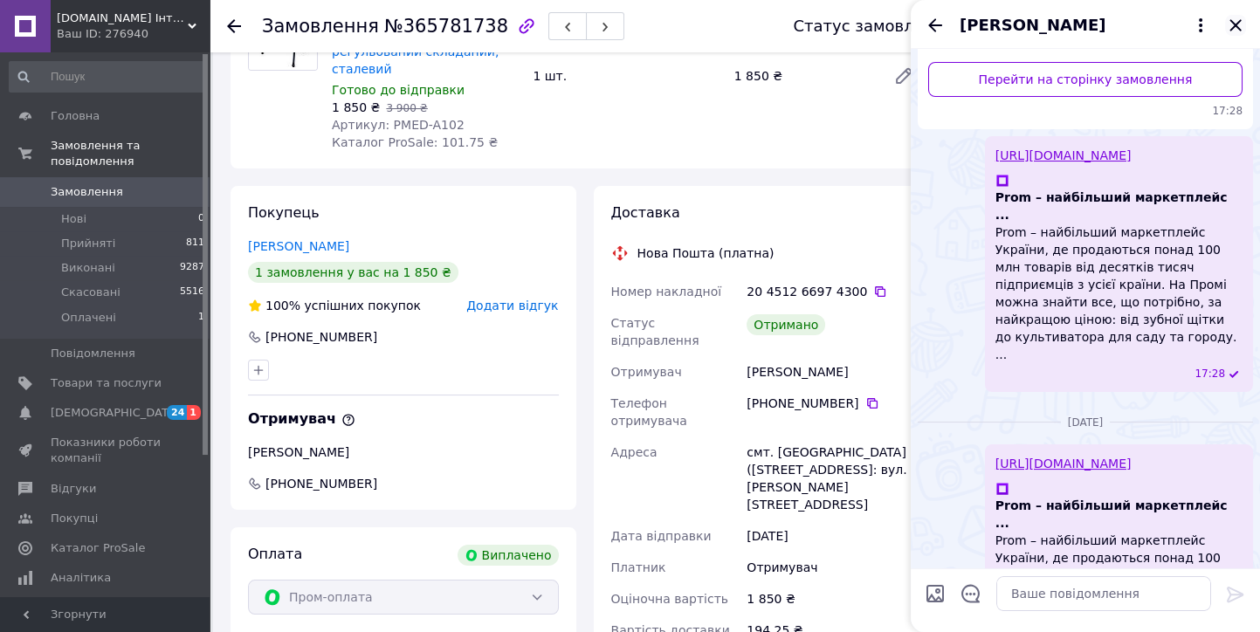
click at [1237, 27] on icon "Закрити" at bounding box center [1235, 24] width 11 height 11
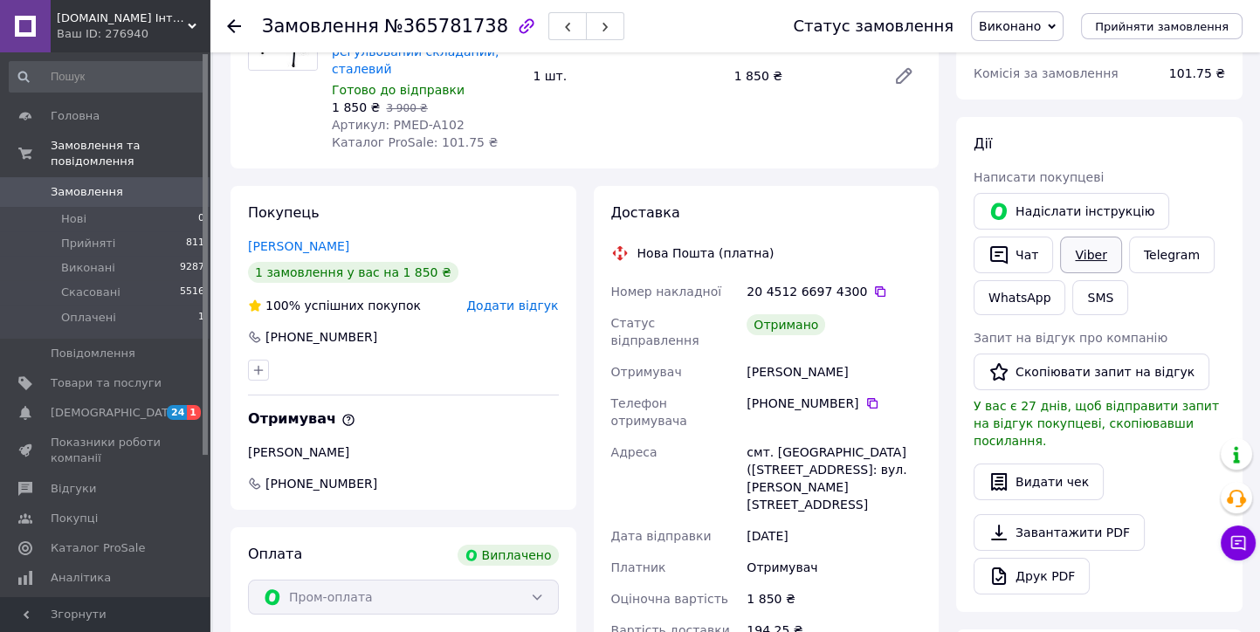
click at [1085, 258] on link "Viber" at bounding box center [1090, 255] width 61 height 37
click at [233, 25] on use at bounding box center [234, 26] width 14 height 14
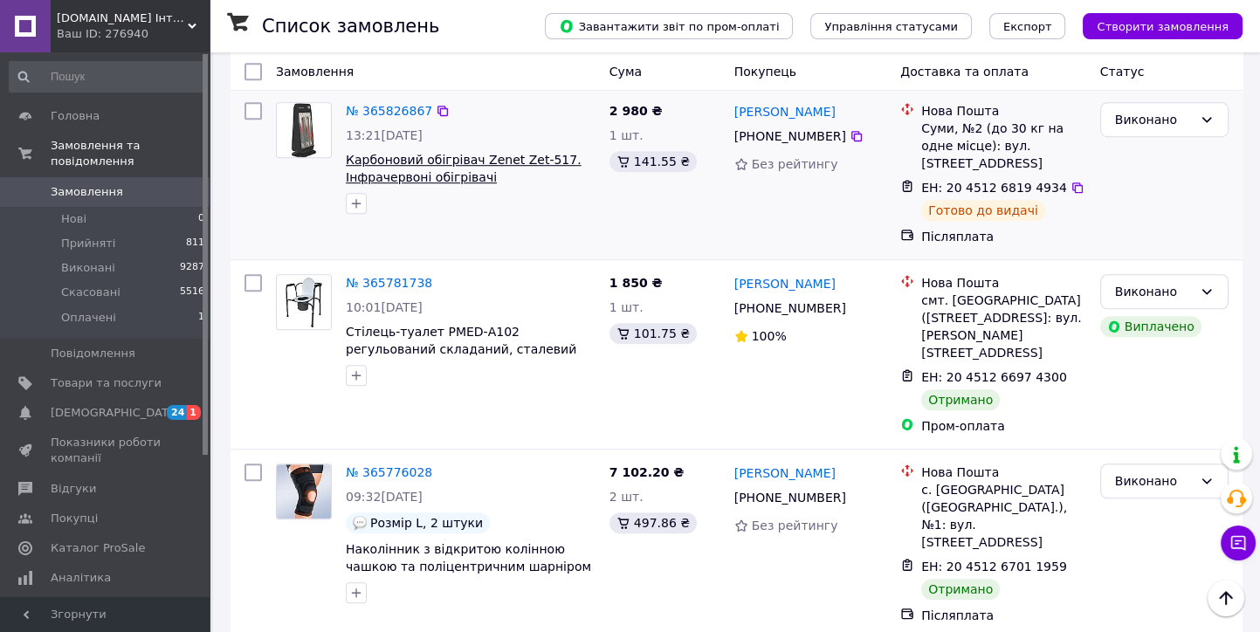
scroll to position [1649, 0]
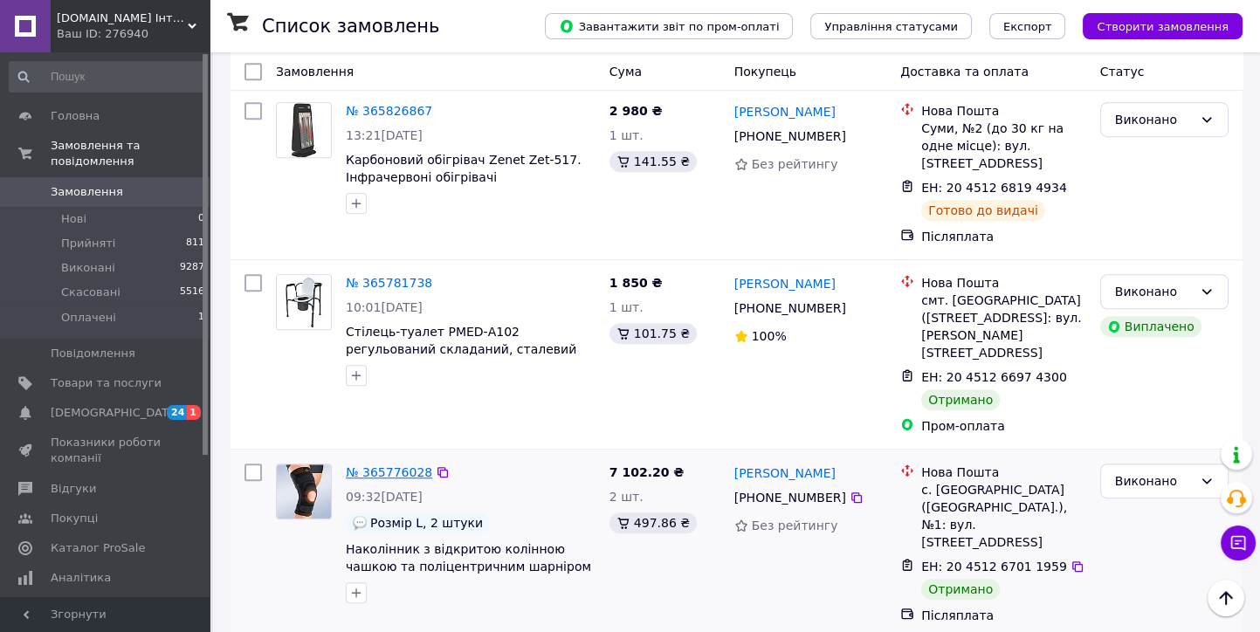
click at [389, 465] on link "№ 365776028" at bounding box center [389, 472] width 86 height 14
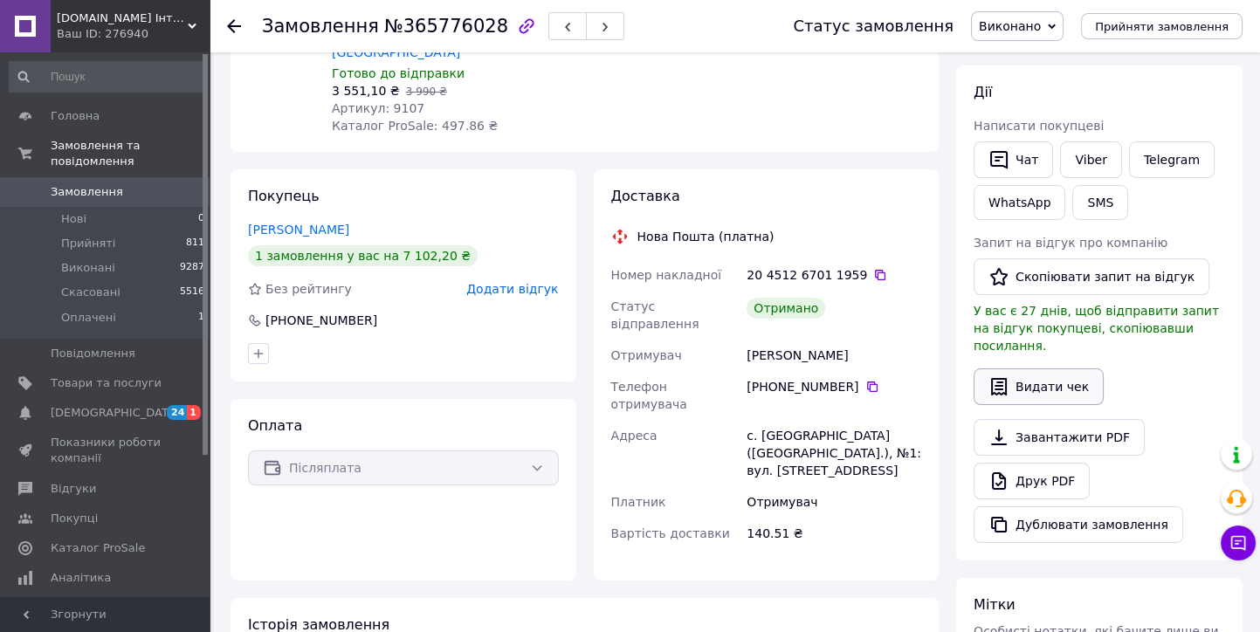
scroll to position [181, 0]
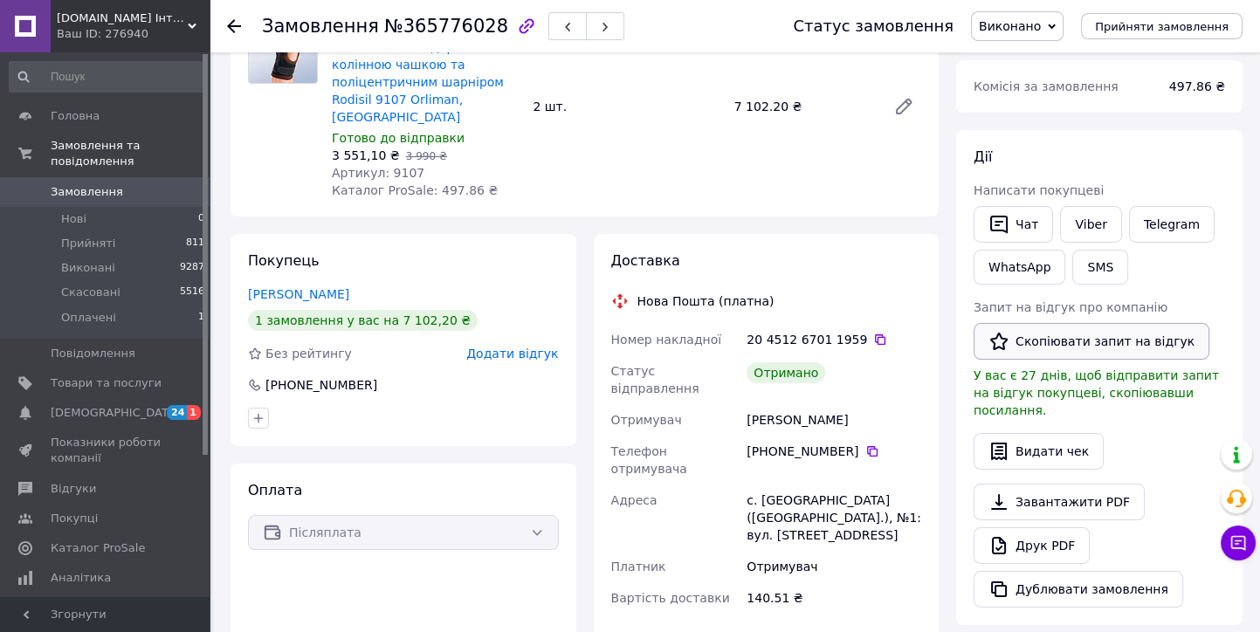
click at [1043, 345] on button "Скопіювати запит на відгук" at bounding box center [1092, 341] width 236 height 37
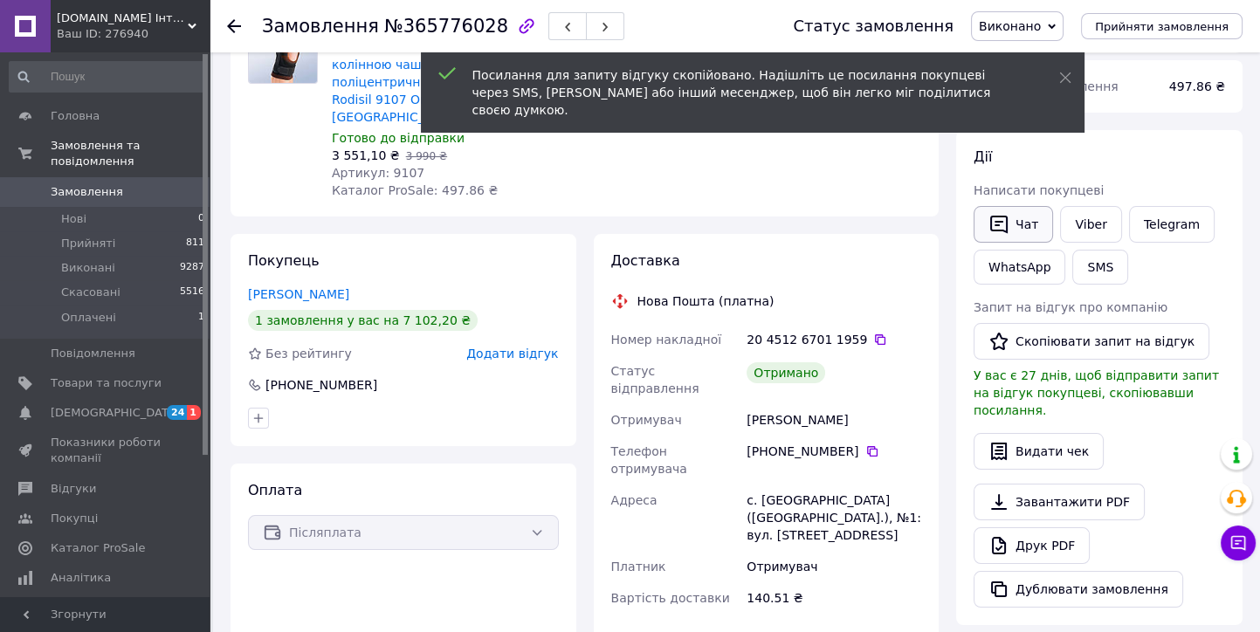
click at [1017, 226] on button "Чат" at bounding box center [1013, 224] width 79 height 37
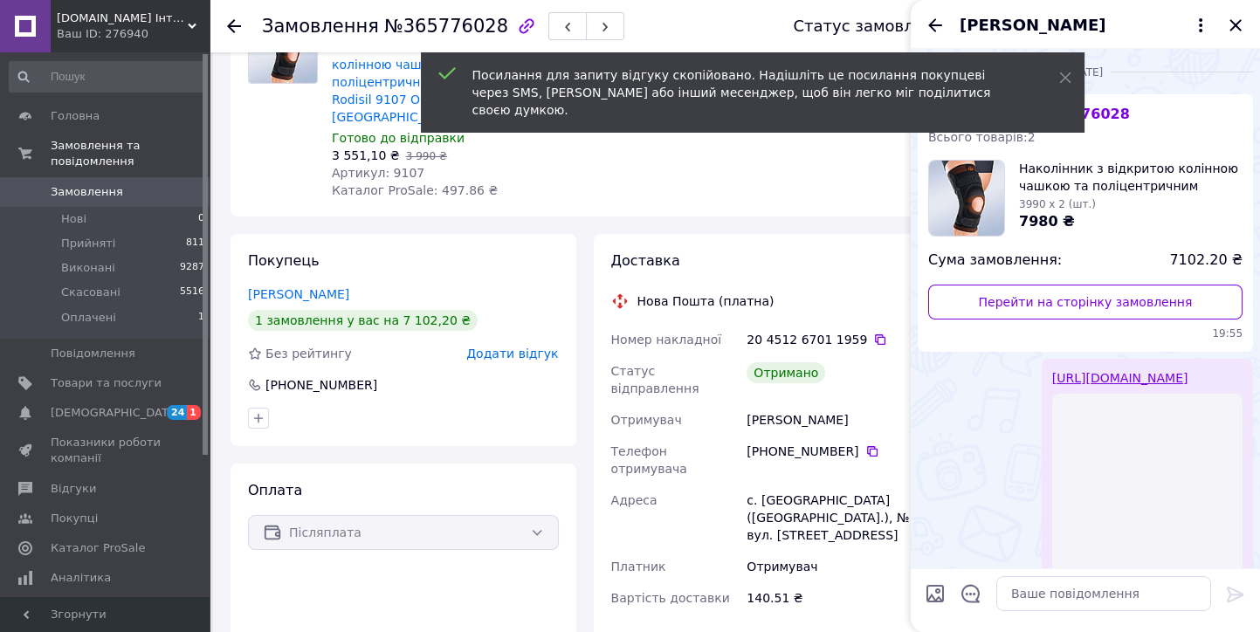
scroll to position [396, 0]
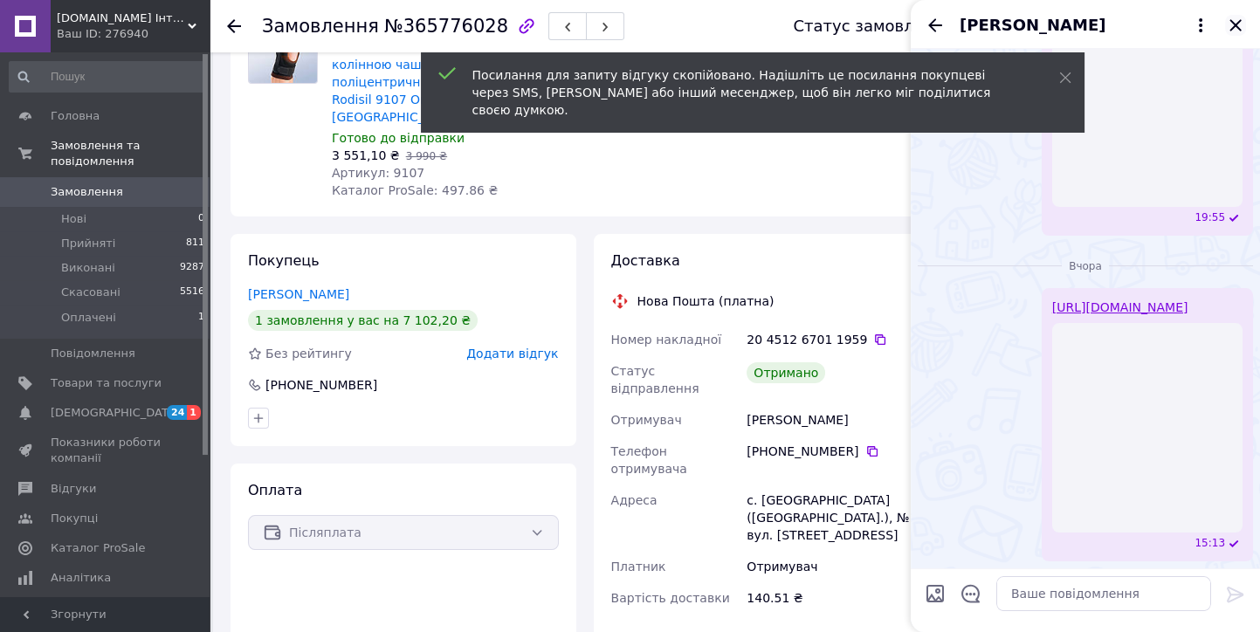
click at [1237, 26] on icon "Закрити" at bounding box center [1235, 24] width 11 height 11
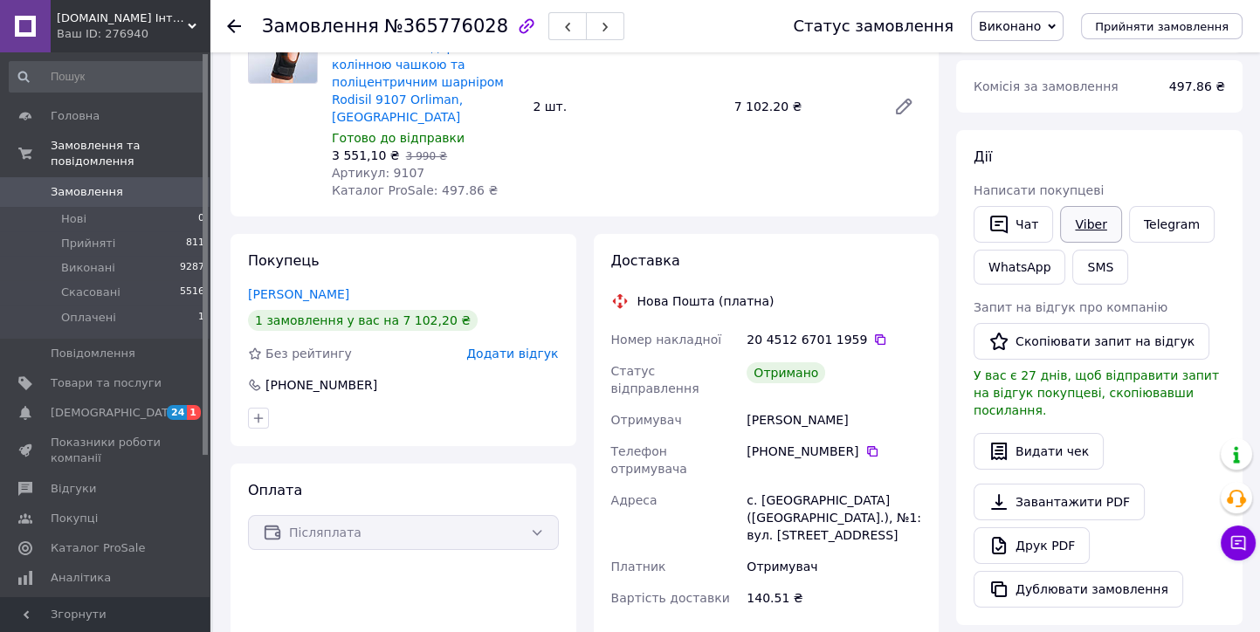
click at [1091, 224] on link "Viber" at bounding box center [1090, 224] width 61 height 37
click at [231, 32] on div at bounding box center [234, 25] width 14 height 17
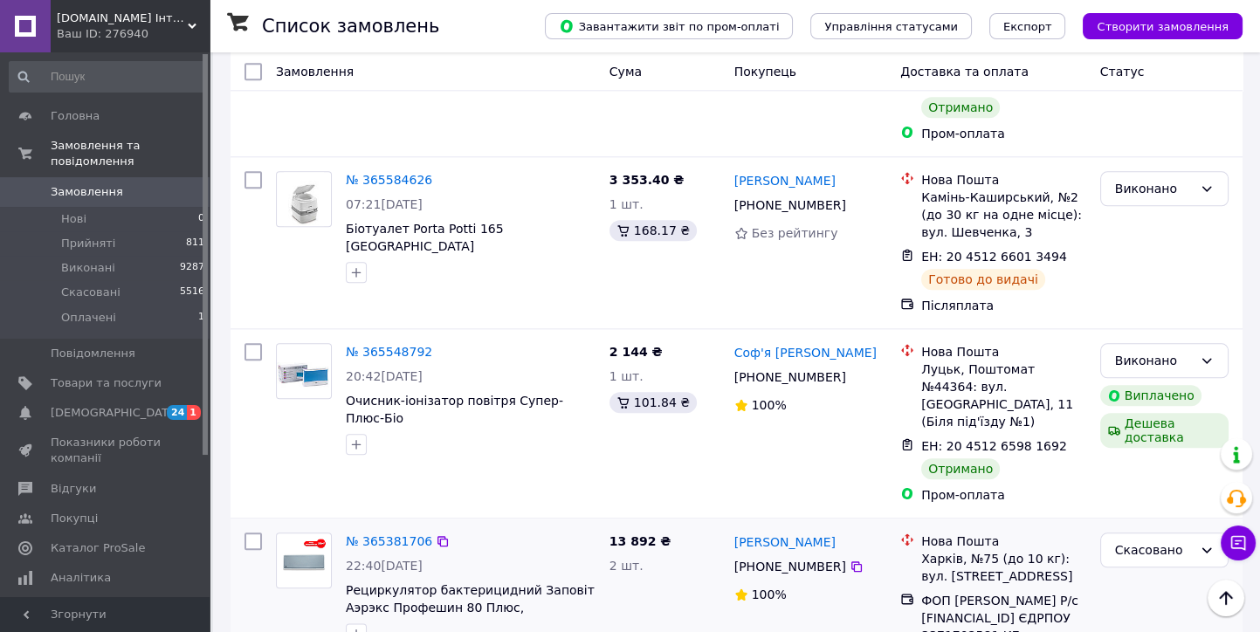
scroll to position [2814, 0]
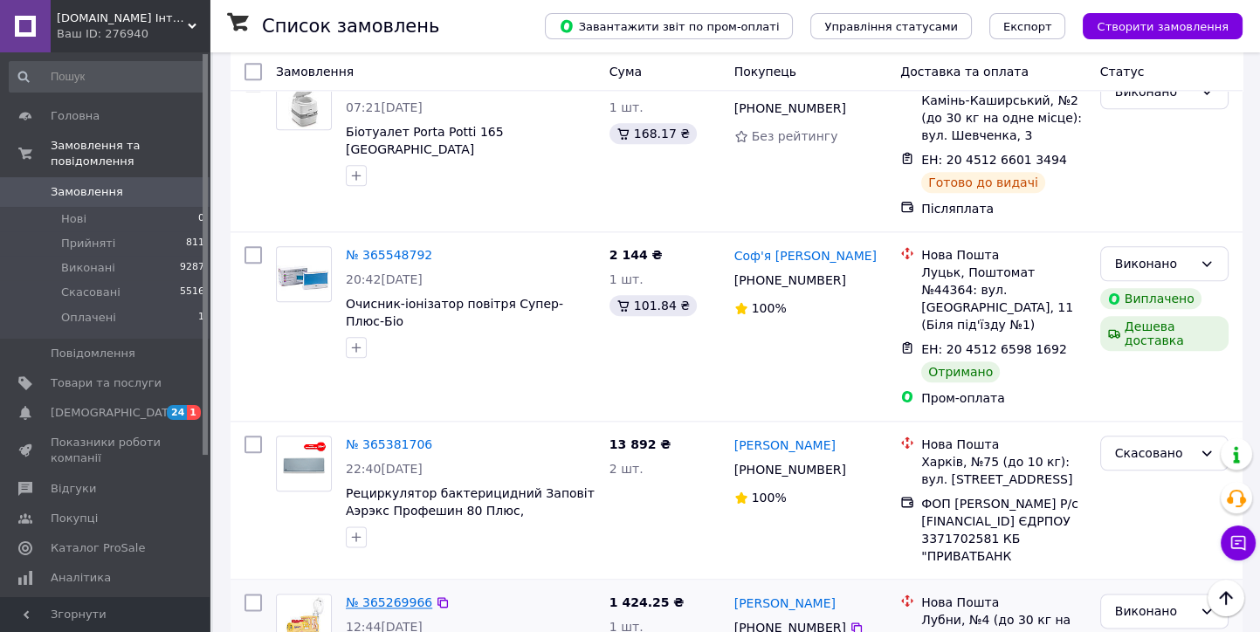
click at [405, 596] on link "№ 365269966" at bounding box center [389, 603] width 86 height 14
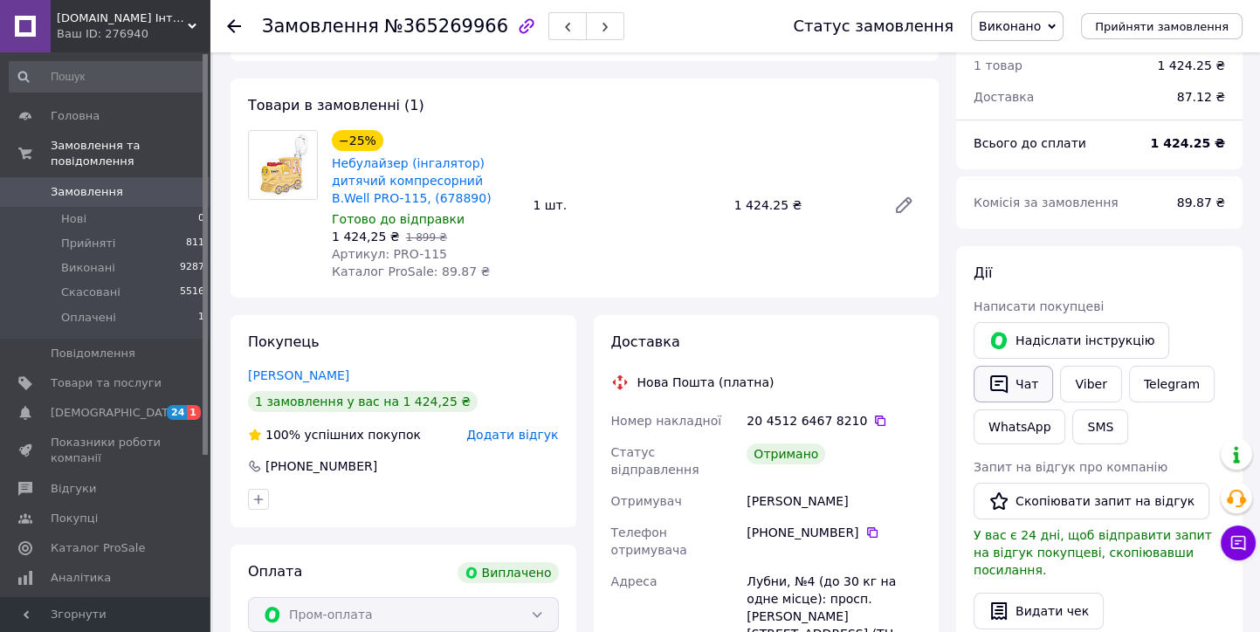
scroll to position [97, 0]
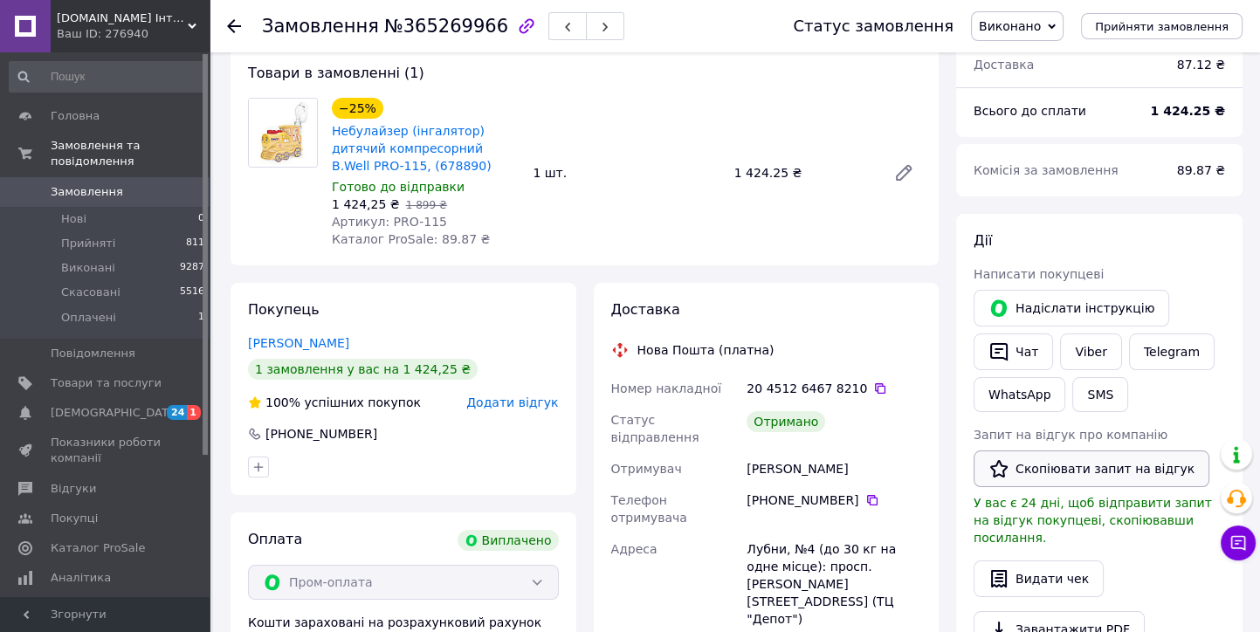
drag, startPoint x: 1048, startPoint y: 472, endPoint x: 1046, endPoint y: 442, distance: 29.7
click at [1047, 471] on button "Скопіювати запит на відгук" at bounding box center [1092, 469] width 236 height 37
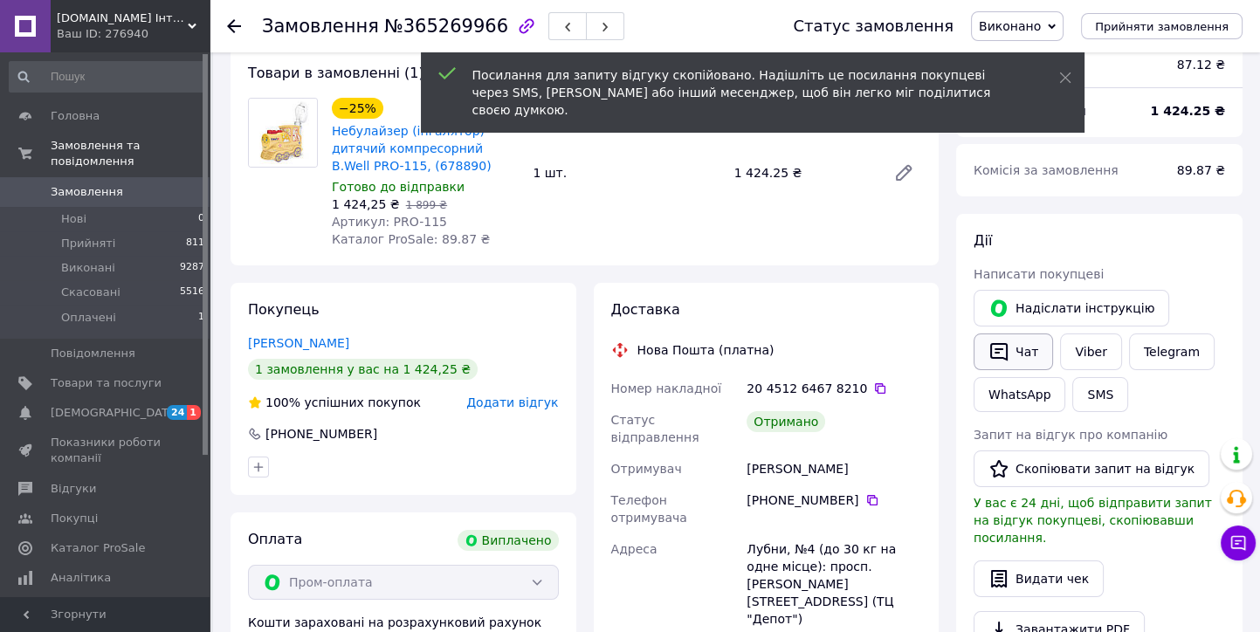
click at [1016, 357] on button "Чат" at bounding box center [1013, 352] width 79 height 37
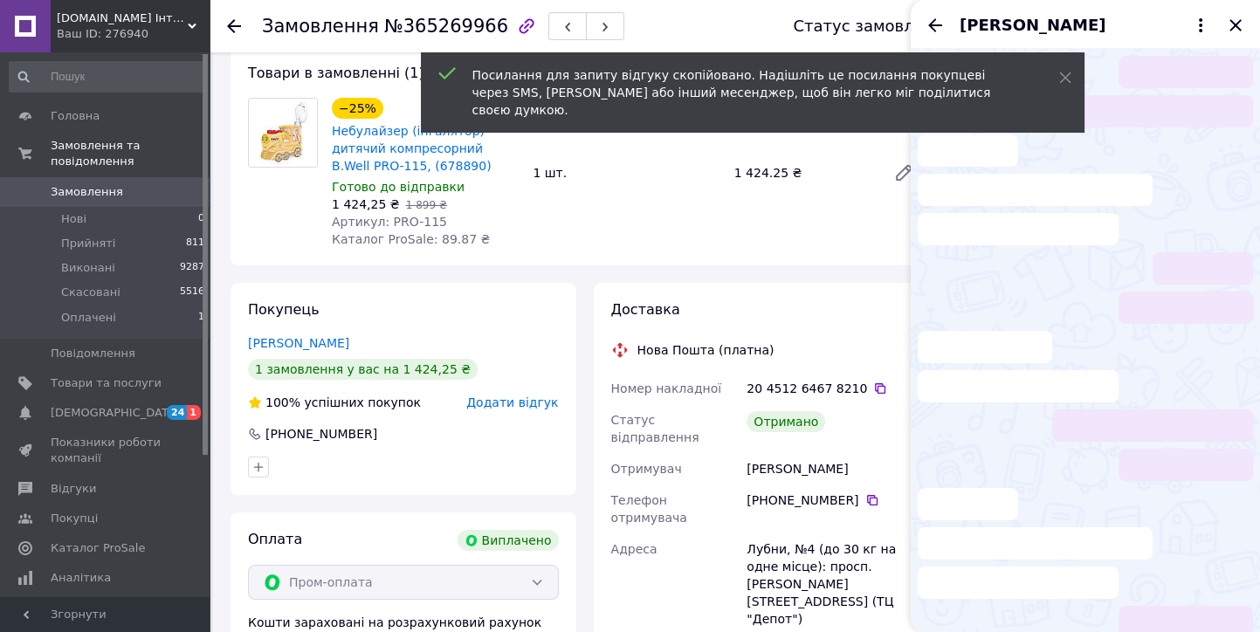
scroll to position [396, 0]
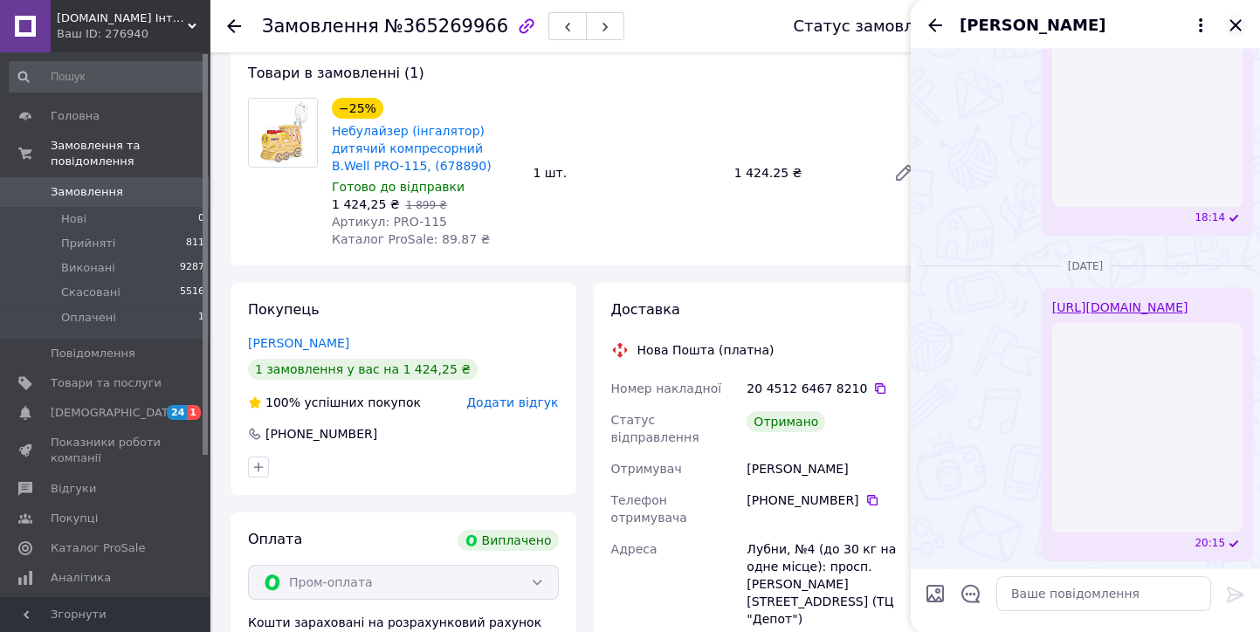
click at [1232, 24] on icon "Закрити" at bounding box center [1235, 24] width 11 height 11
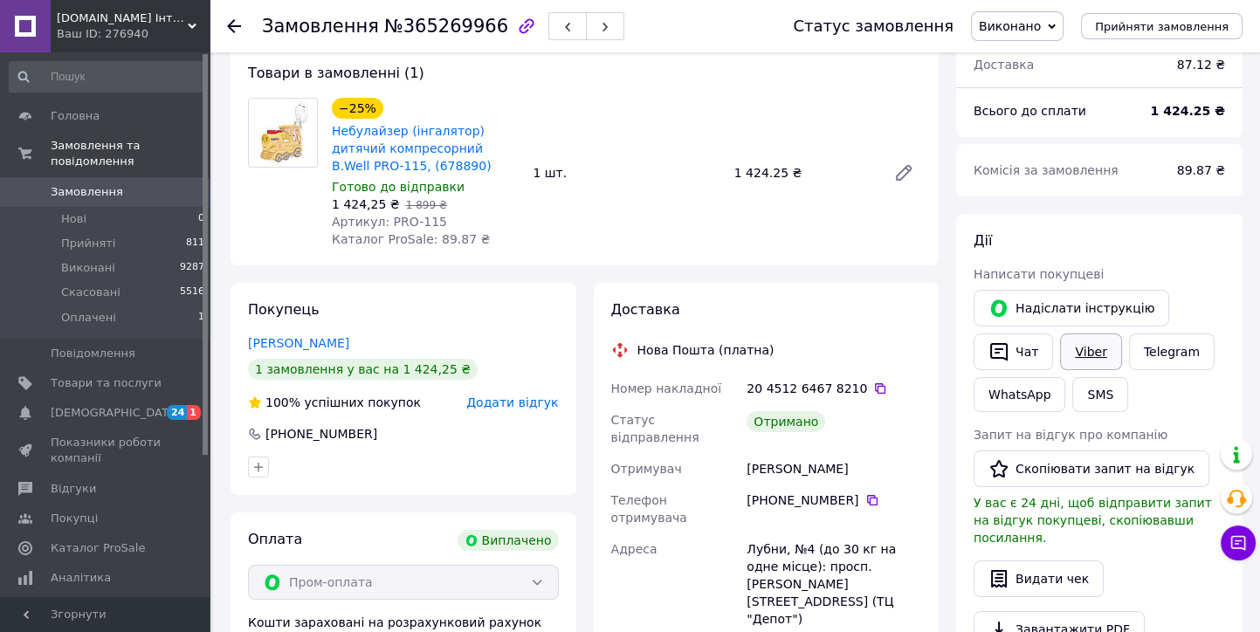
click at [1082, 358] on link "Viber" at bounding box center [1090, 352] width 61 height 37
click at [238, 25] on use at bounding box center [234, 26] width 14 height 14
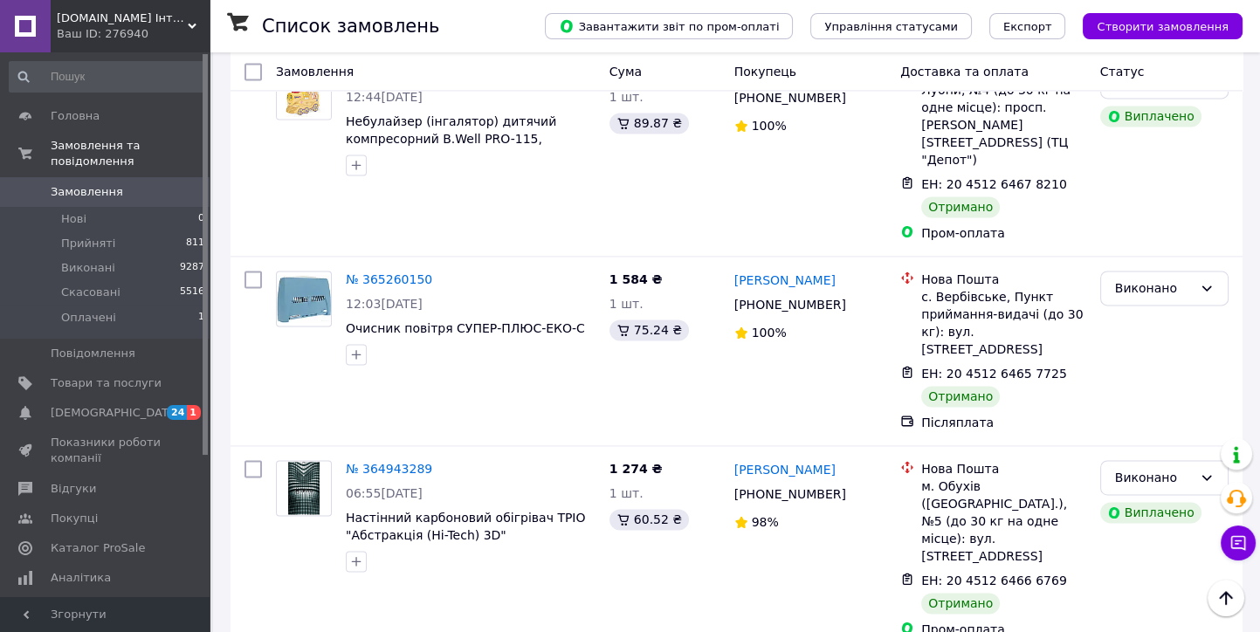
scroll to position [3298, 0]
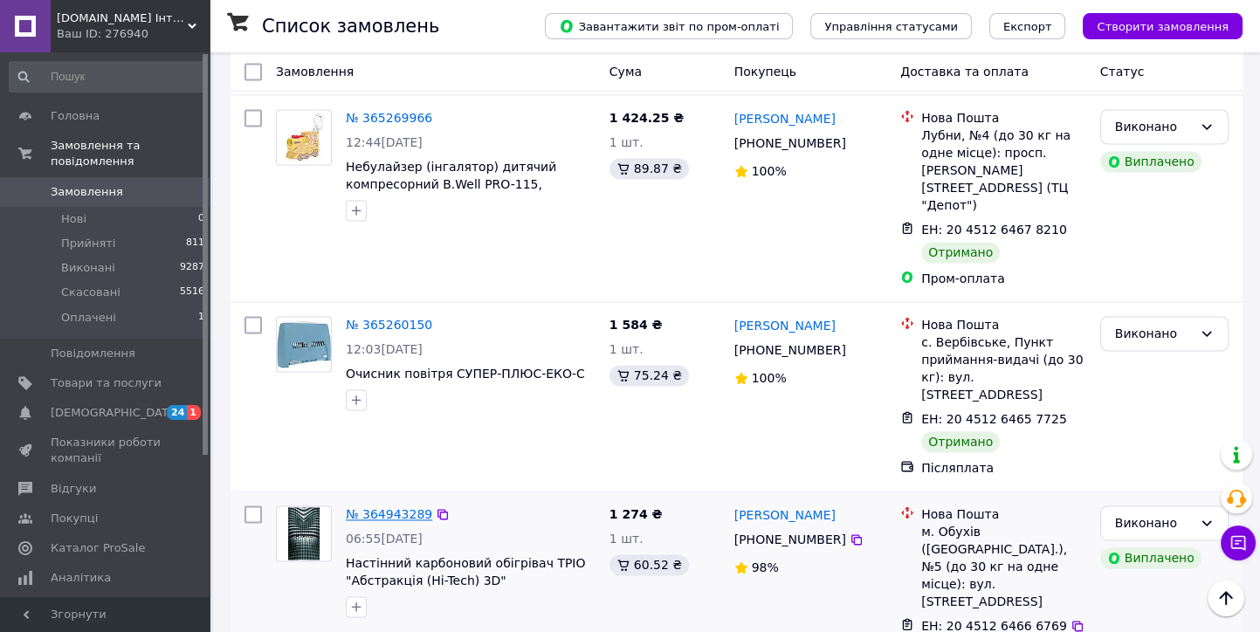
click at [379, 507] on link "№ 364943289" at bounding box center [389, 514] width 86 height 14
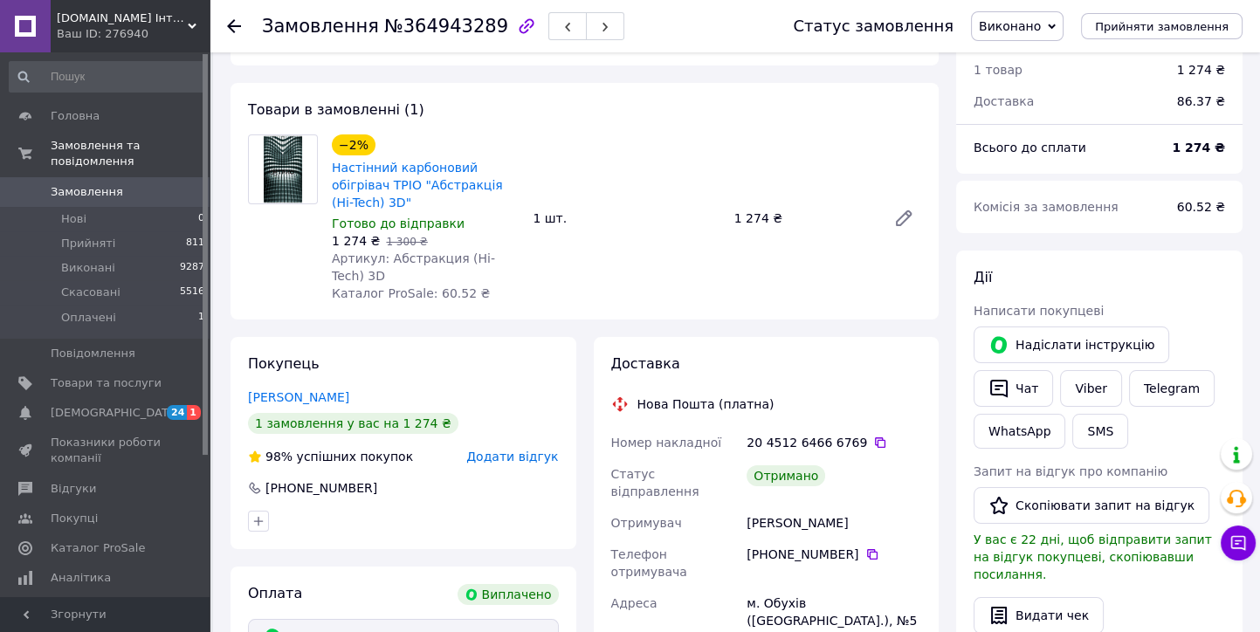
scroll to position [101, 0]
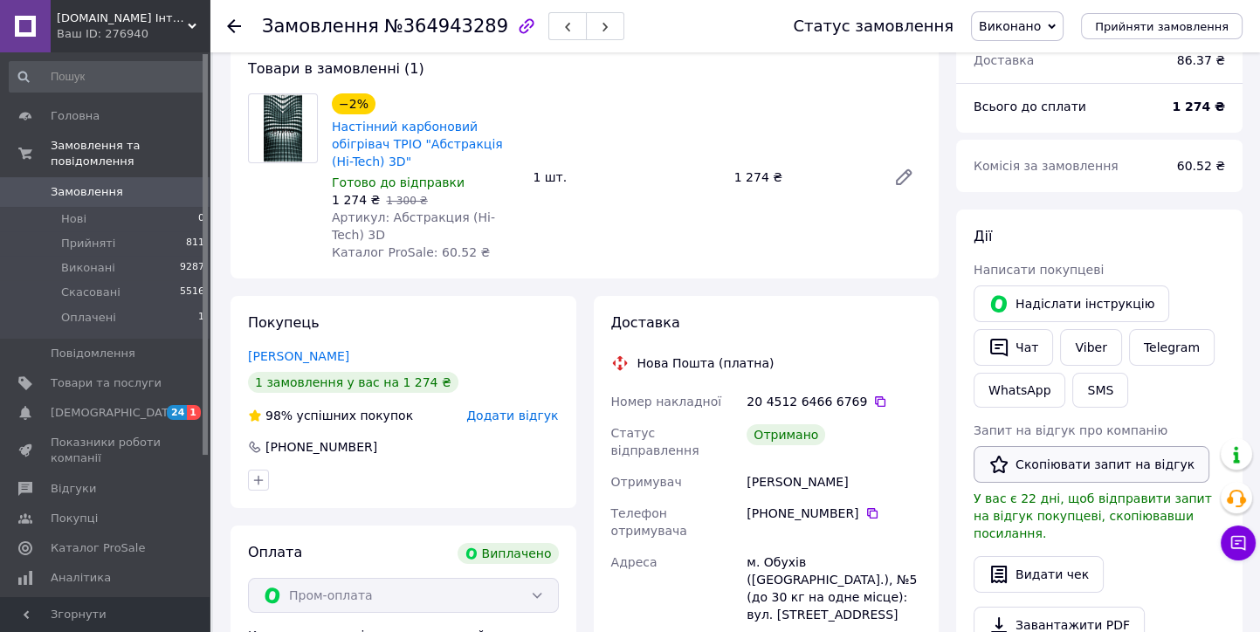
click at [1078, 466] on button "Скопіювати запит на відгук" at bounding box center [1092, 464] width 236 height 37
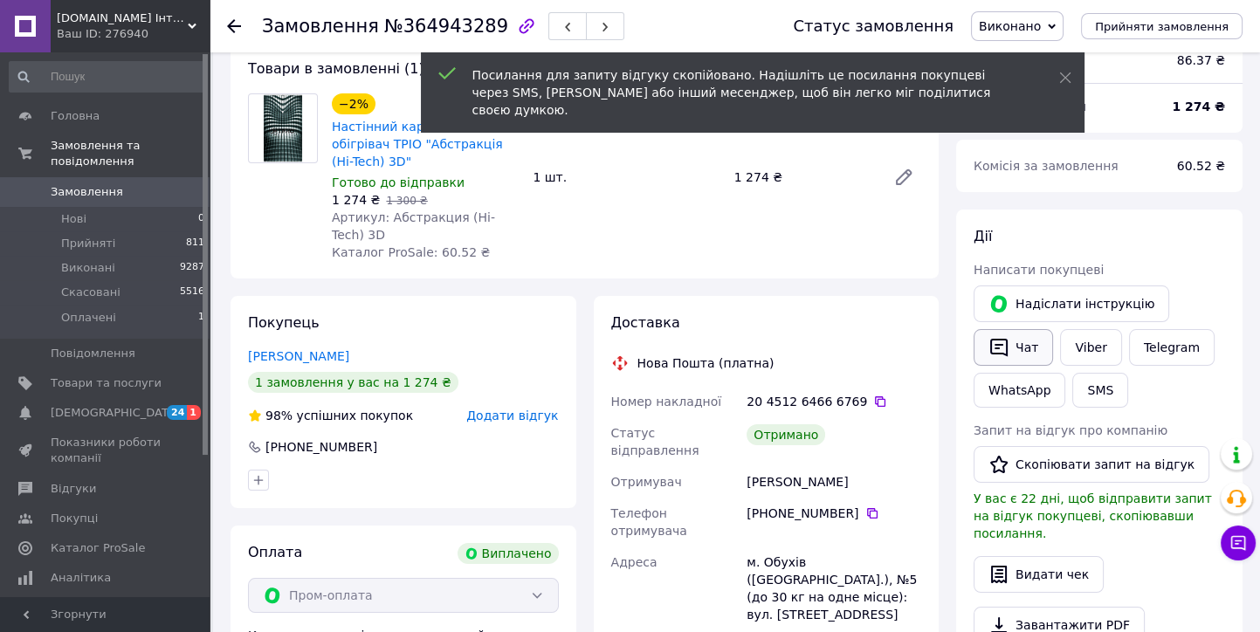
click at [1024, 348] on button "Чат" at bounding box center [1013, 347] width 79 height 37
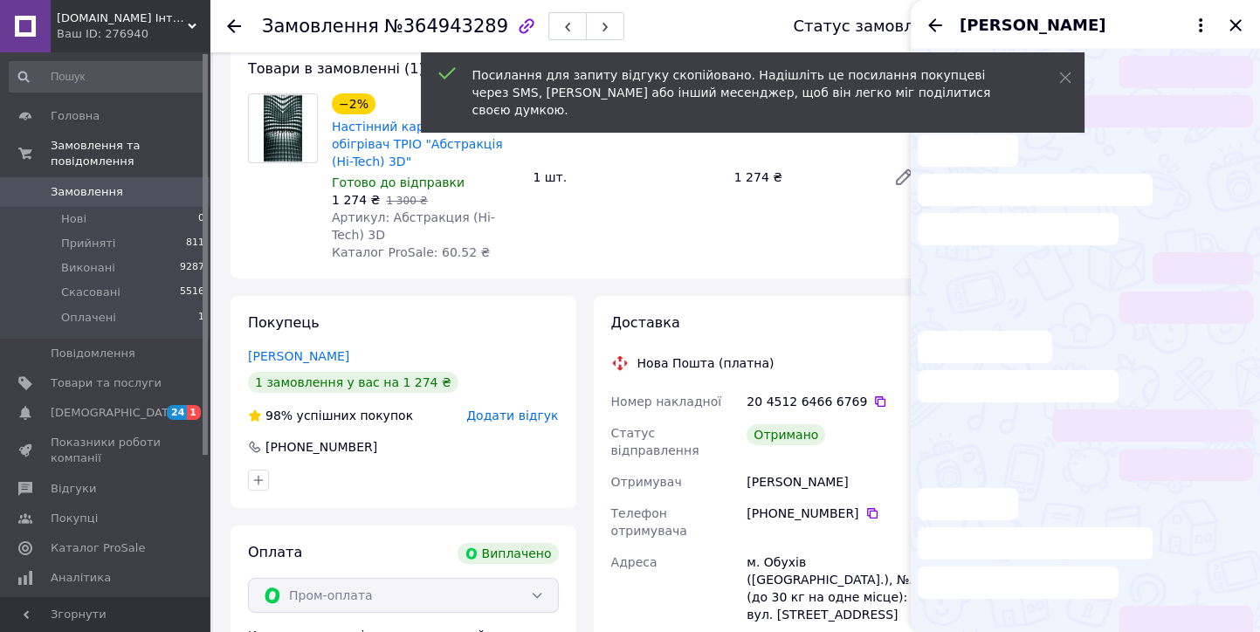
scroll to position [396, 0]
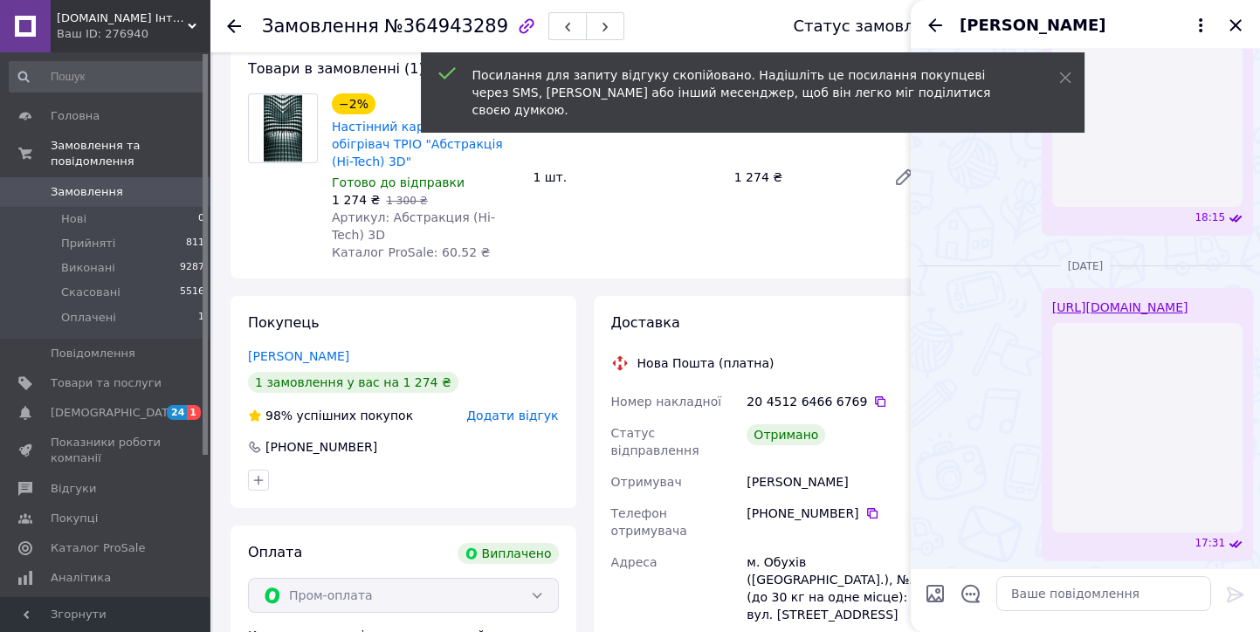
drag, startPoint x: 1234, startPoint y: 20, endPoint x: 1234, endPoint y: 81, distance: 61.1
click at [1235, 22] on icon "Закрити" at bounding box center [1235, 25] width 21 height 21
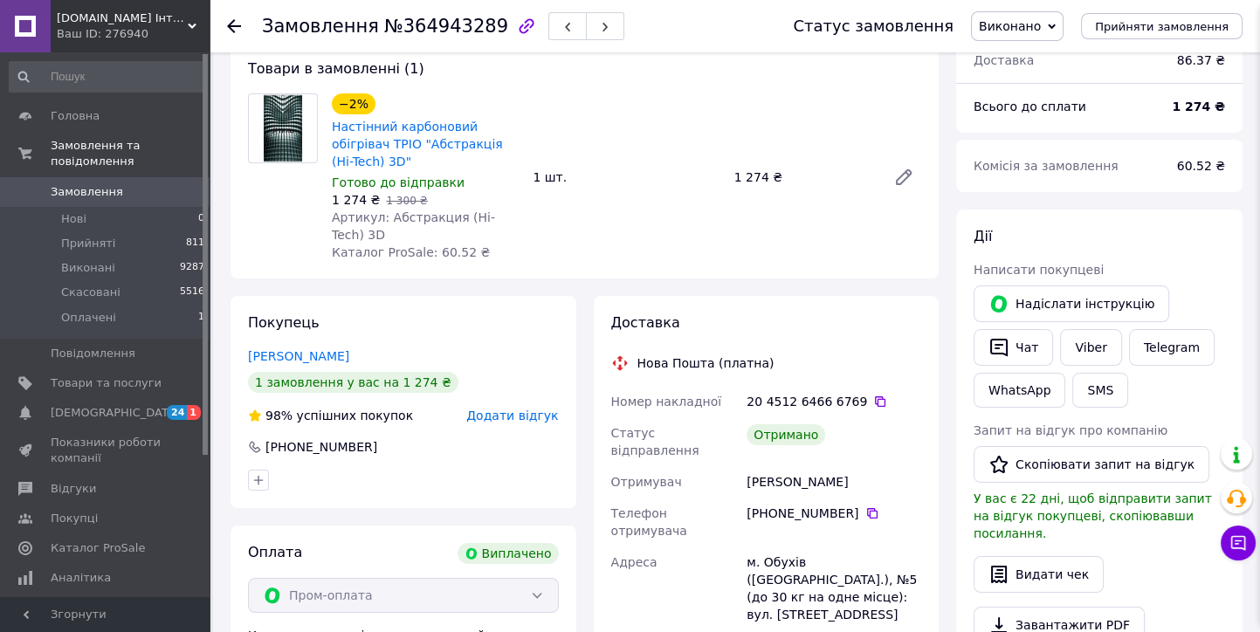
scroll to position [223, 0]
click at [1077, 464] on button "Скопіювати запит на відгук" at bounding box center [1092, 464] width 236 height 37
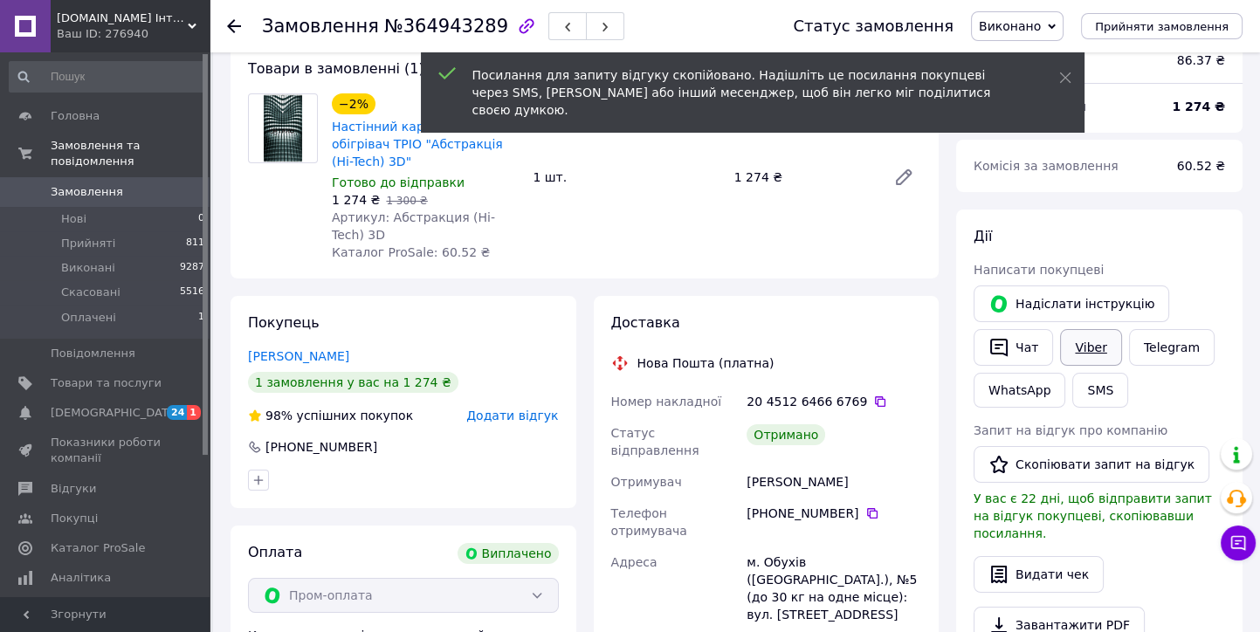
click at [1088, 331] on link "Viber" at bounding box center [1090, 347] width 61 height 37
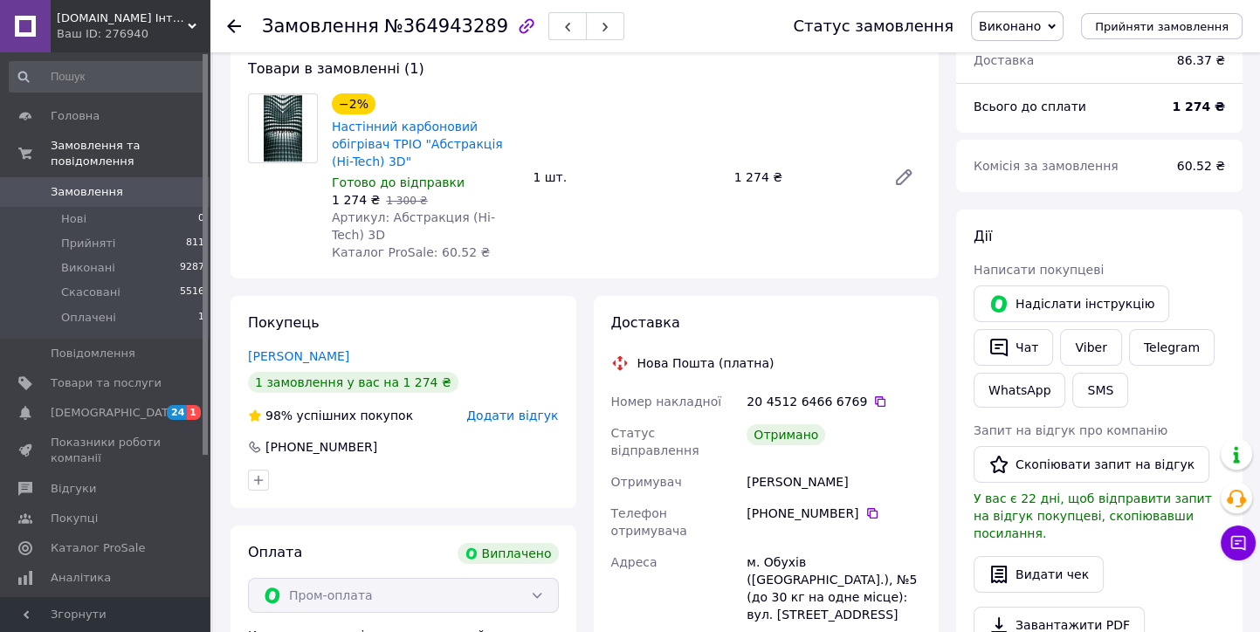
click at [235, 29] on icon at bounding box center [234, 26] width 14 height 14
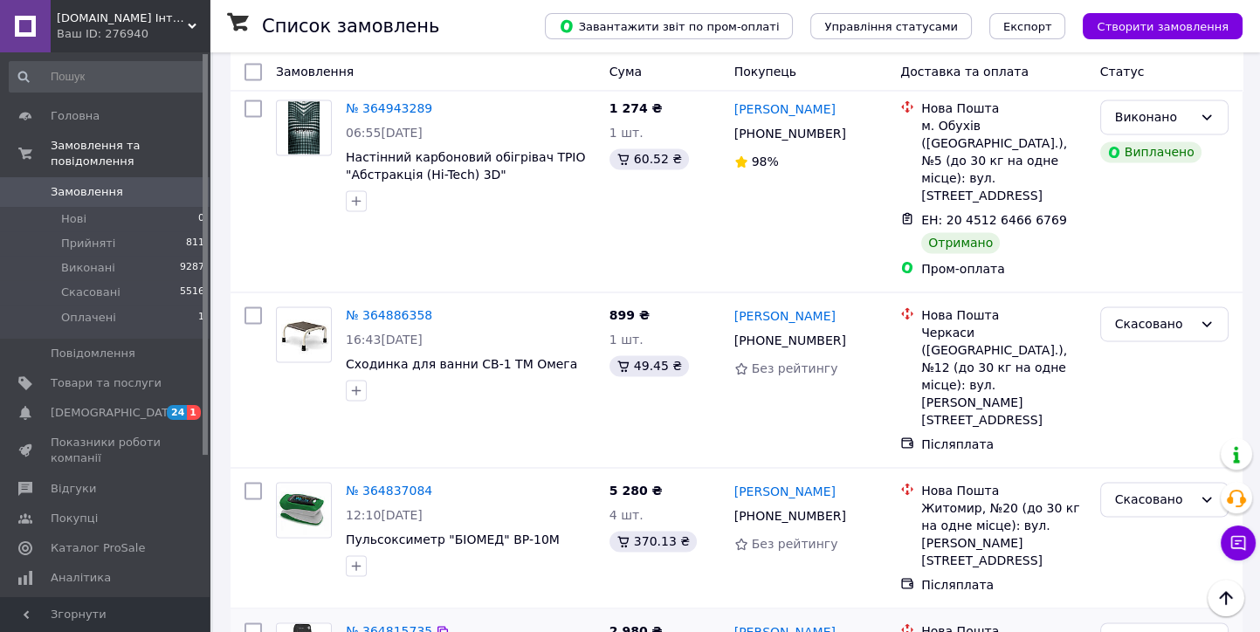
scroll to position [3687, 0]
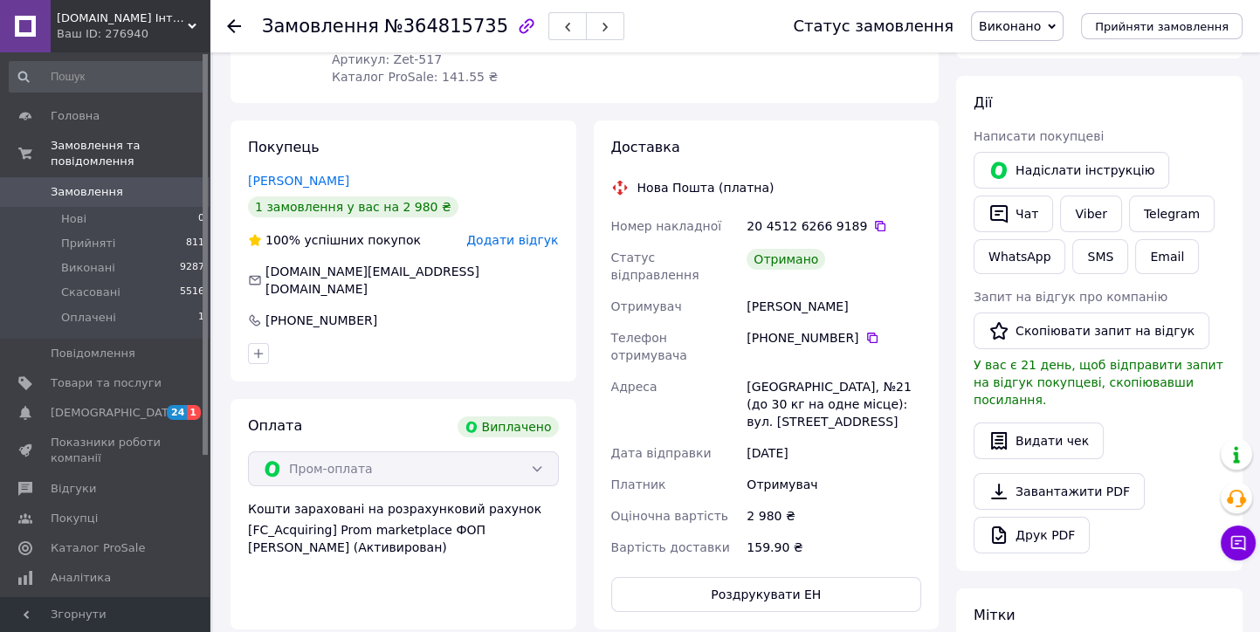
scroll to position [229, 0]
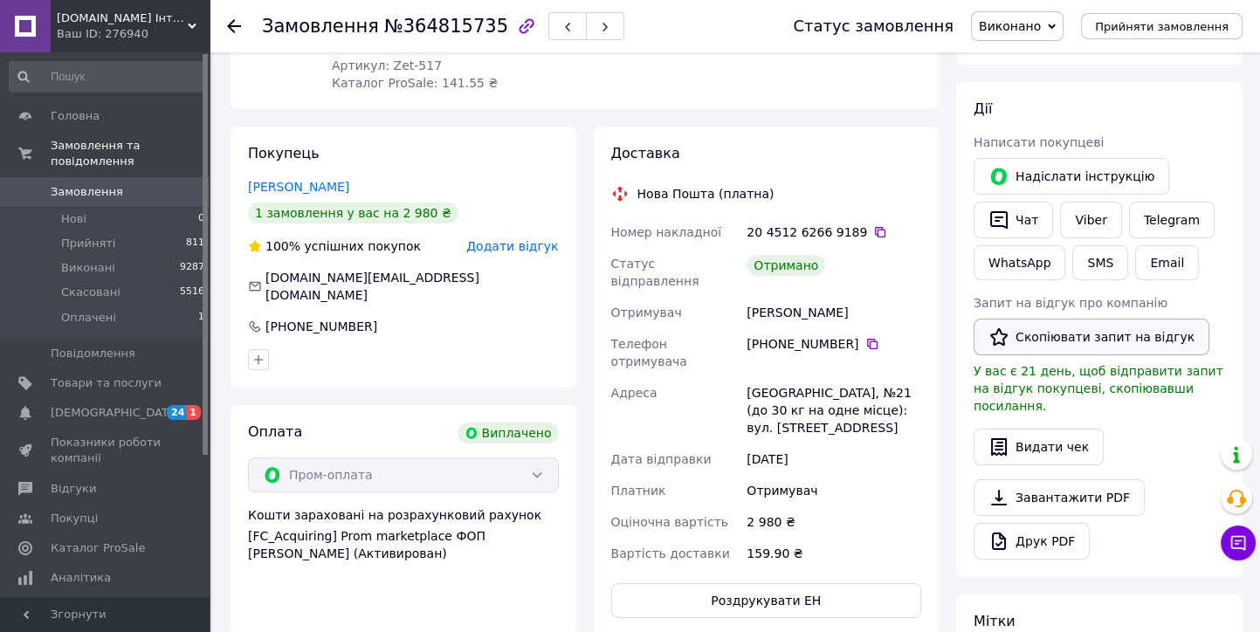
drag, startPoint x: 1074, startPoint y: 337, endPoint x: 1051, endPoint y: 272, distance: 69.3
click at [1074, 337] on button "Скопіювати запит на відгук" at bounding box center [1092, 337] width 236 height 37
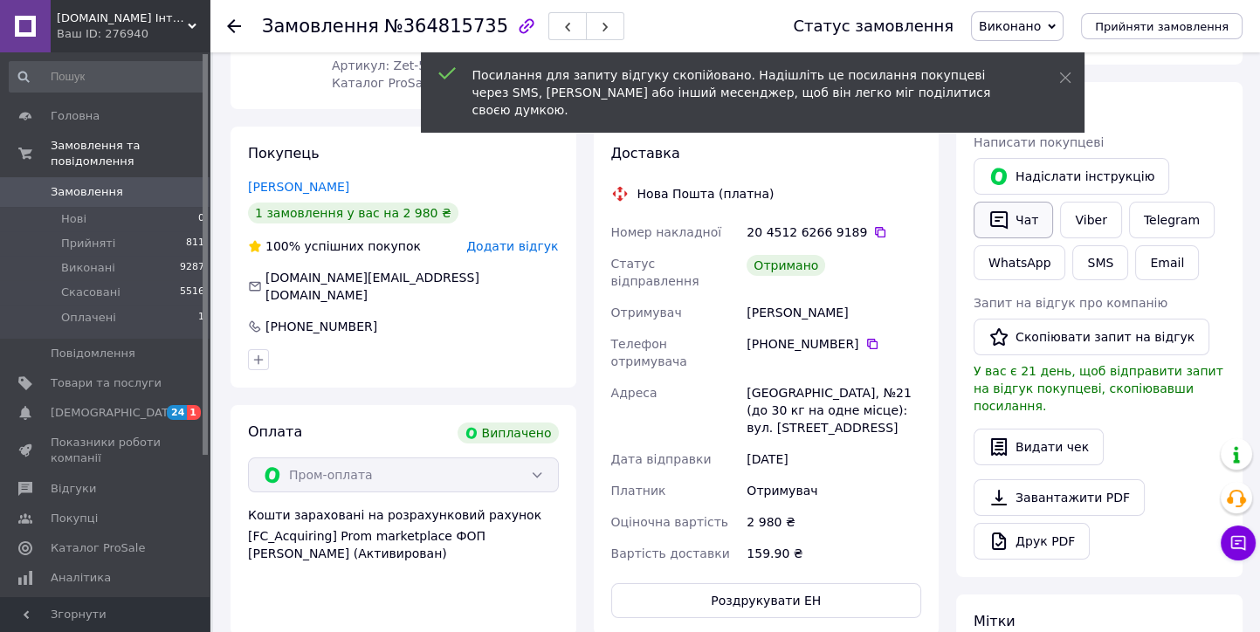
click at [1024, 219] on button "Чат" at bounding box center [1013, 220] width 79 height 37
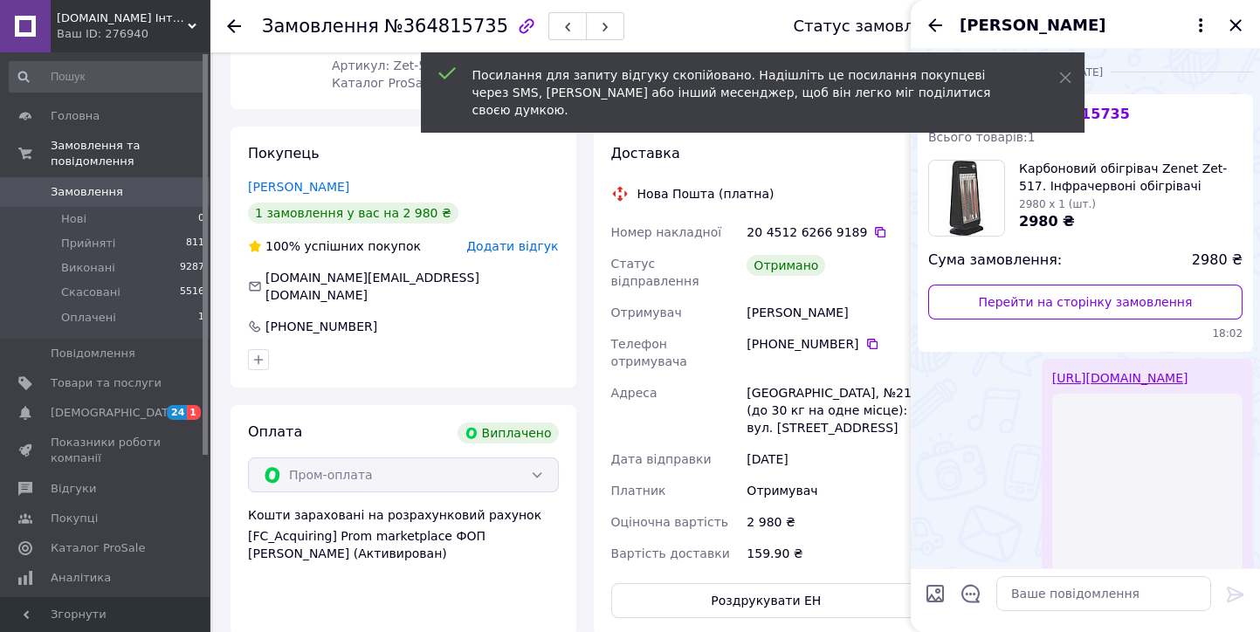
scroll to position [722, 0]
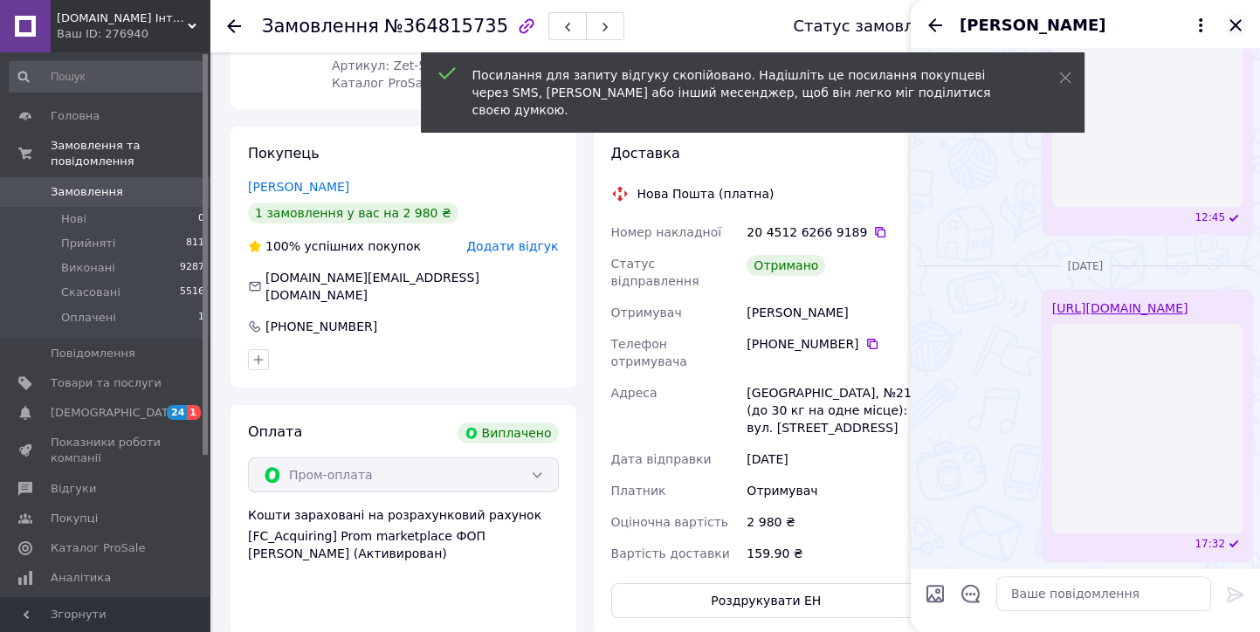
click at [1233, 29] on icon "Закрити" at bounding box center [1235, 25] width 21 height 21
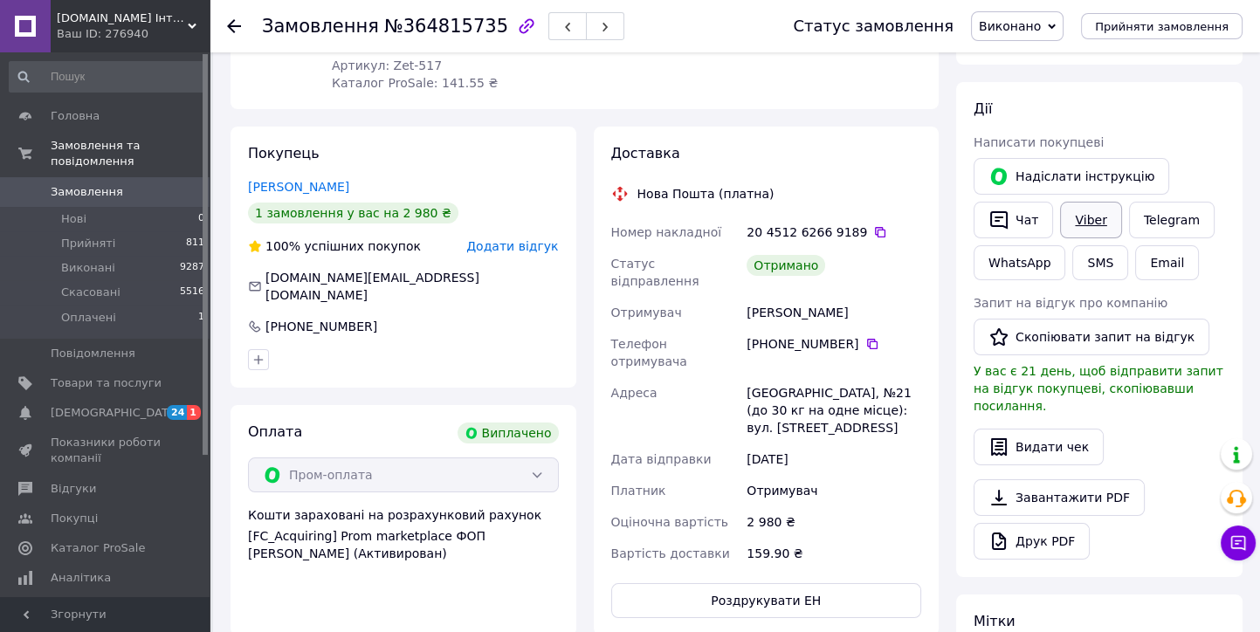
click at [1097, 216] on link "Viber" at bounding box center [1090, 220] width 61 height 37
click at [236, 33] on div at bounding box center [234, 25] width 14 height 17
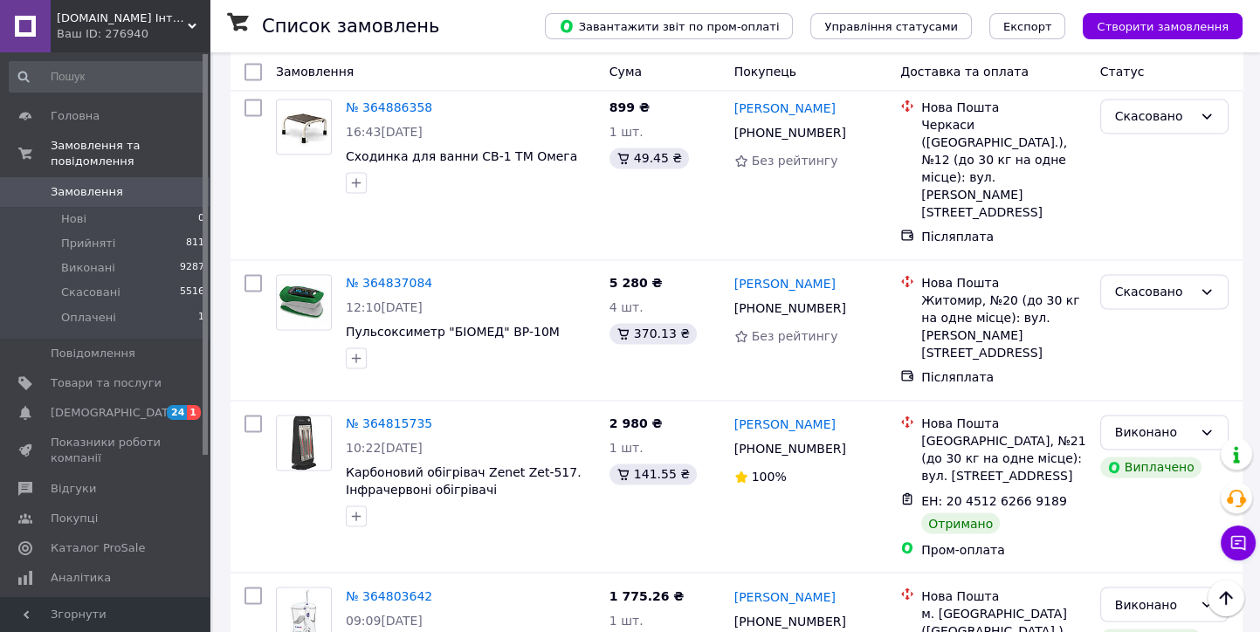
scroll to position [3881, 0]
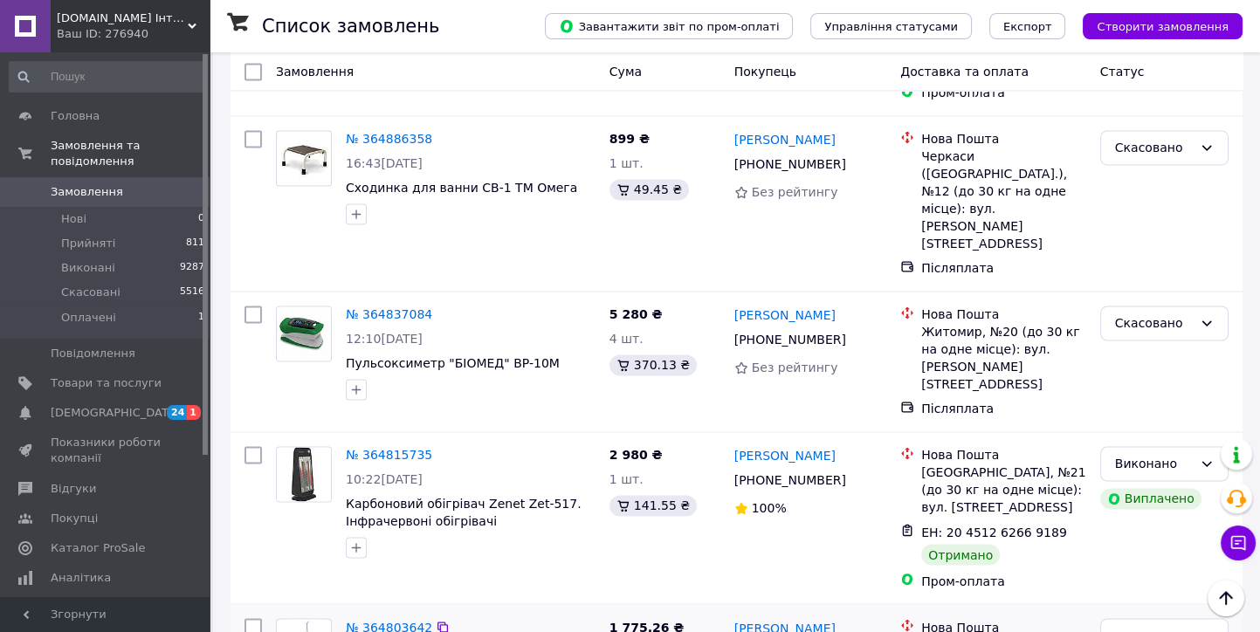
click at [389, 620] on link "№ 364803642" at bounding box center [389, 627] width 86 height 14
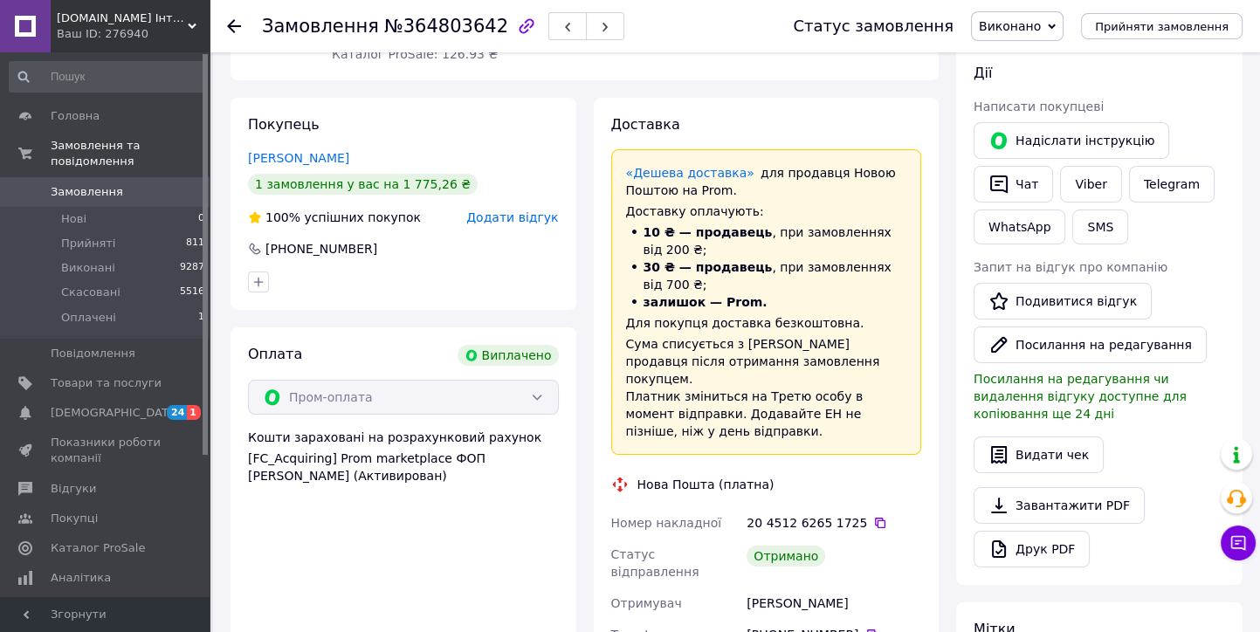
scroll to position [168, 0]
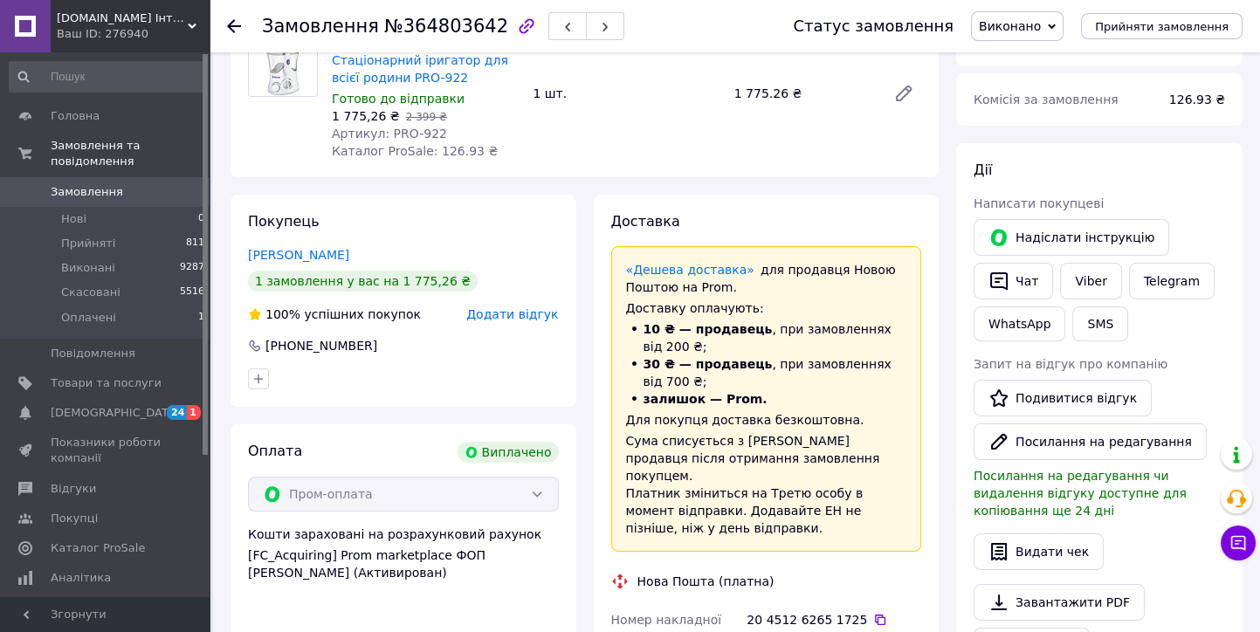
click at [231, 33] on div at bounding box center [234, 25] width 14 height 17
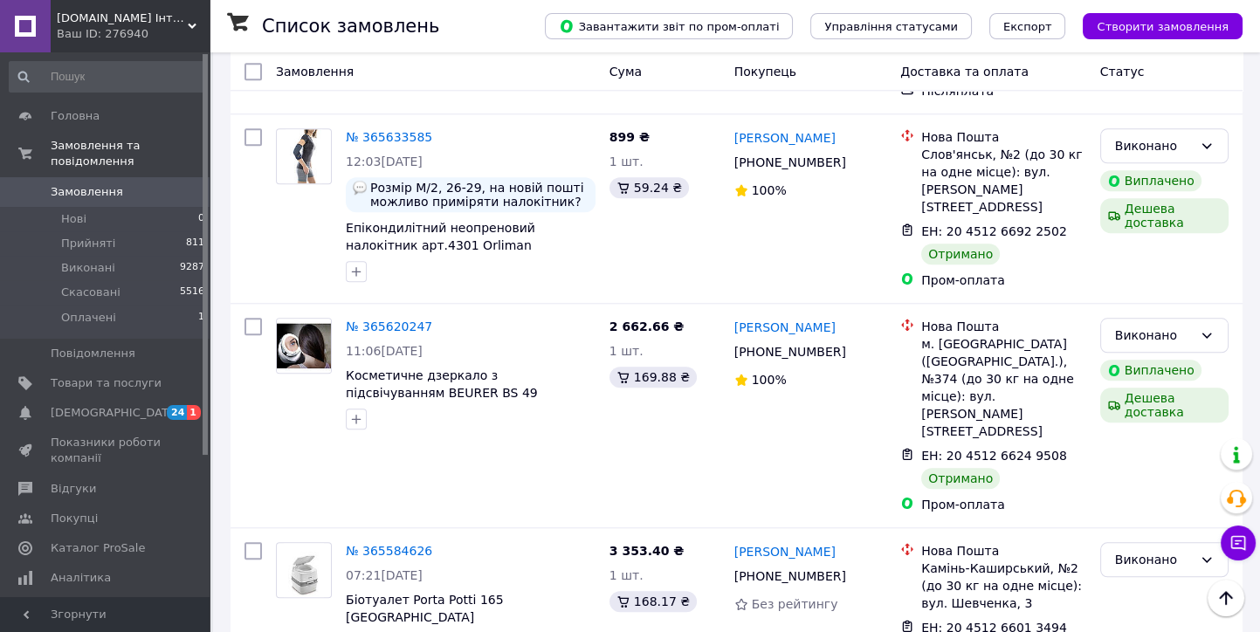
scroll to position [2620, 0]
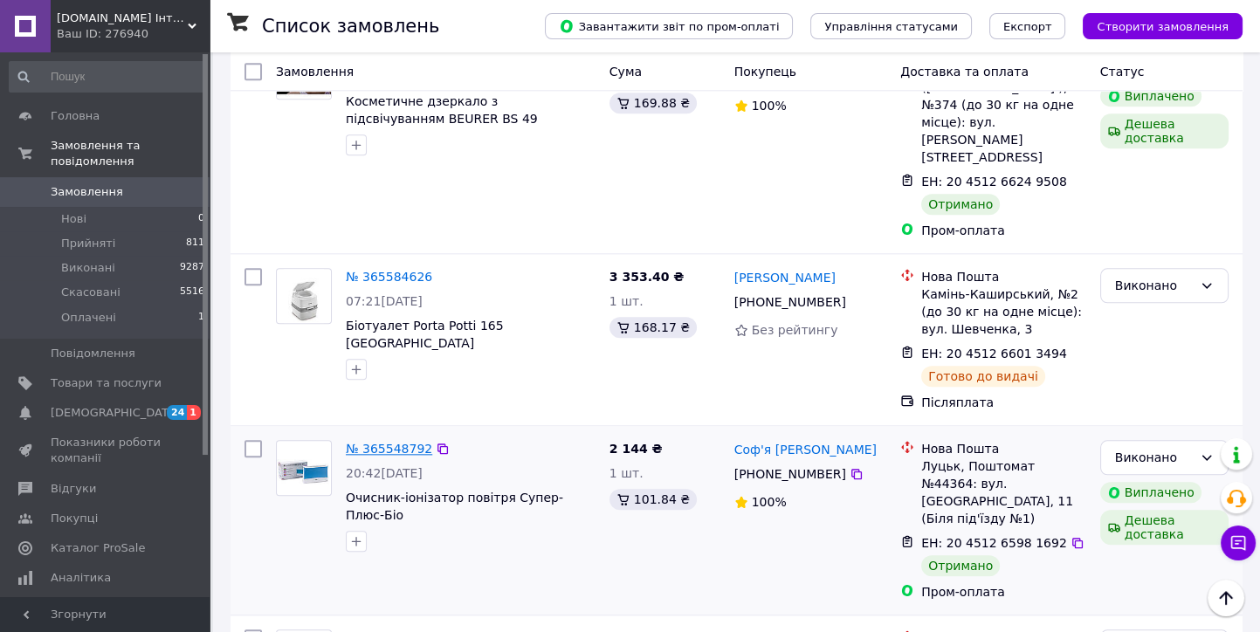
click at [392, 442] on link "№ 365548792" at bounding box center [389, 449] width 86 height 14
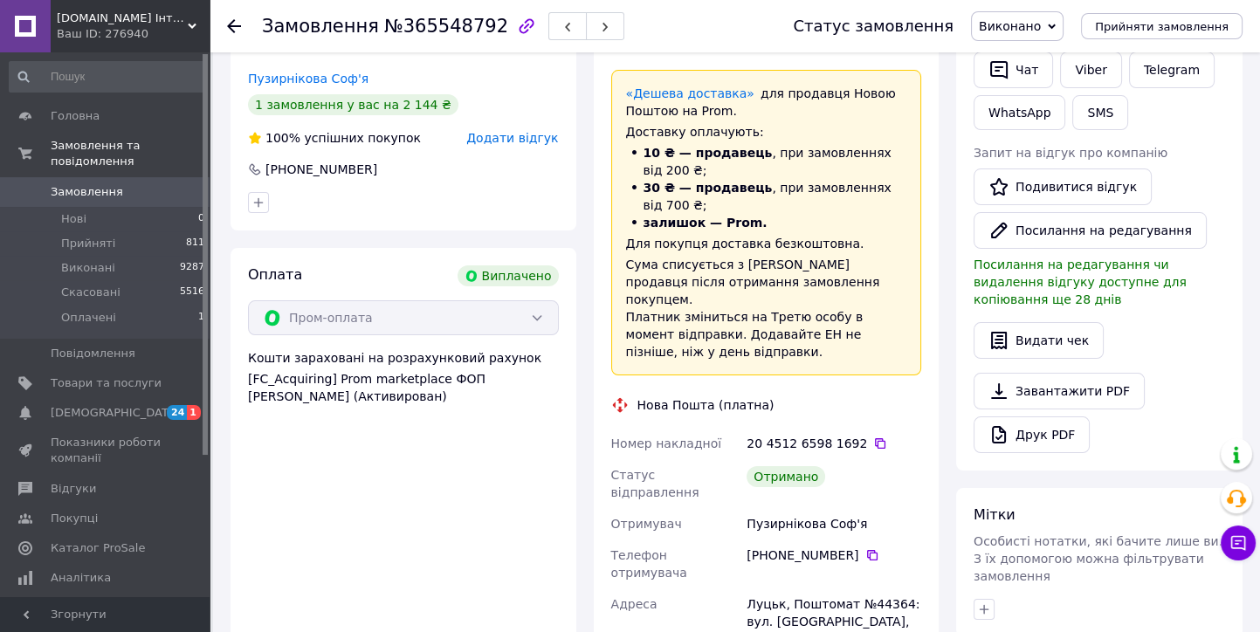
scroll to position [282, 0]
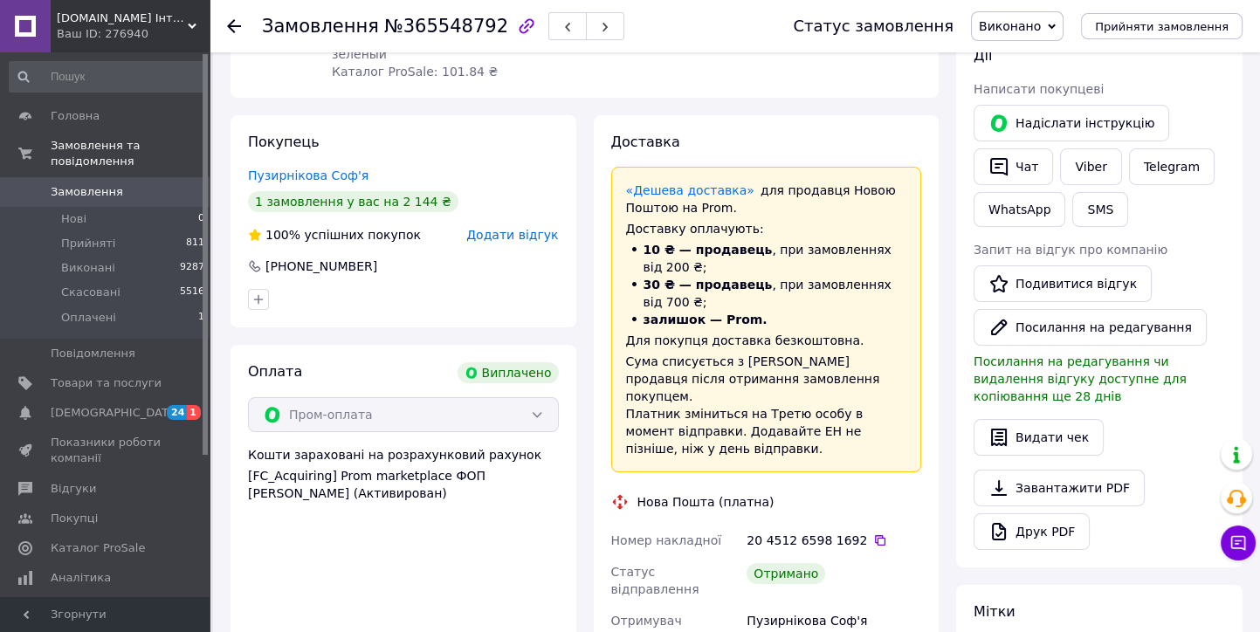
click at [236, 27] on icon at bounding box center [234, 26] width 14 height 14
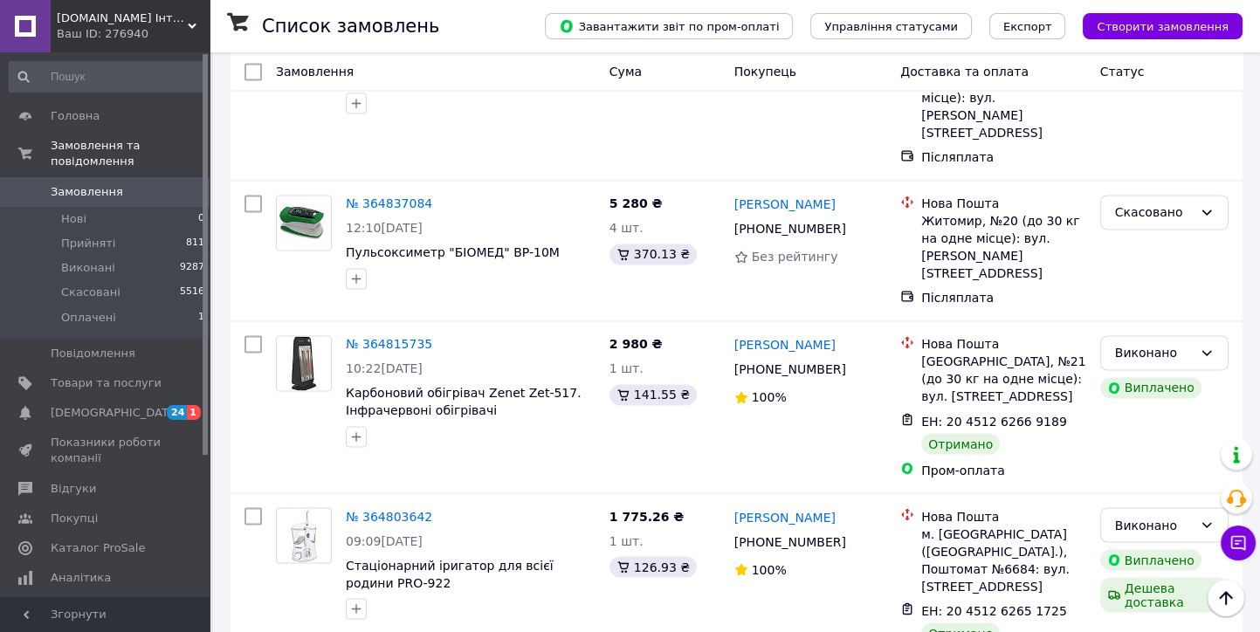
scroll to position [3978, 0]
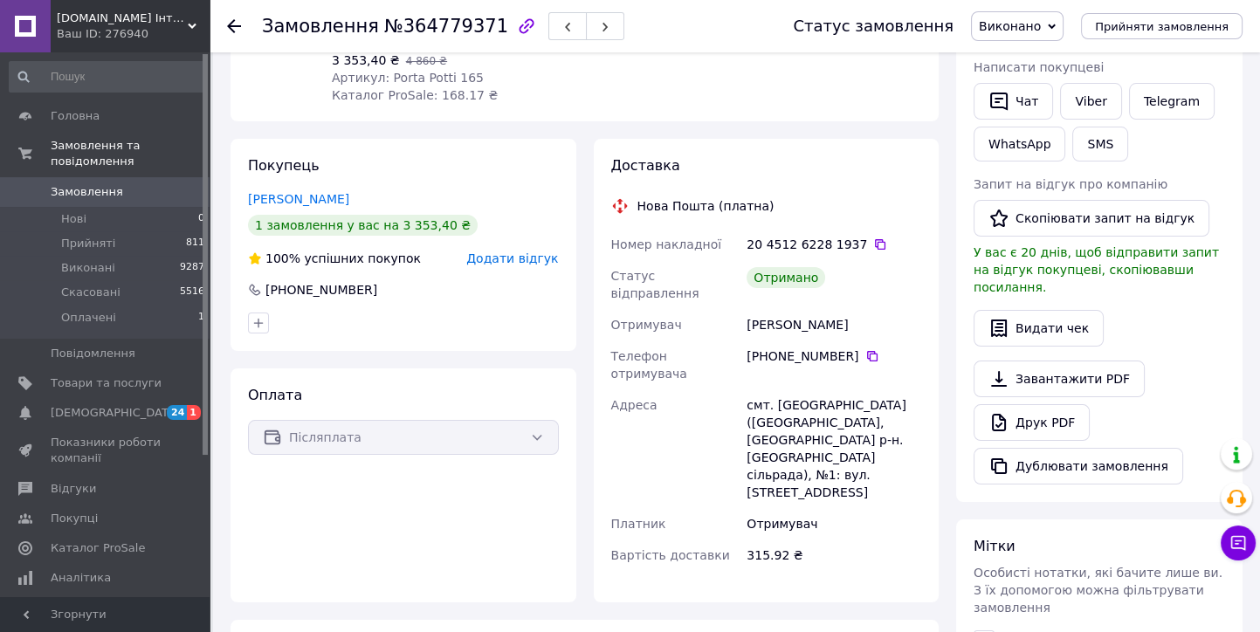
scroll to position [84, 0]
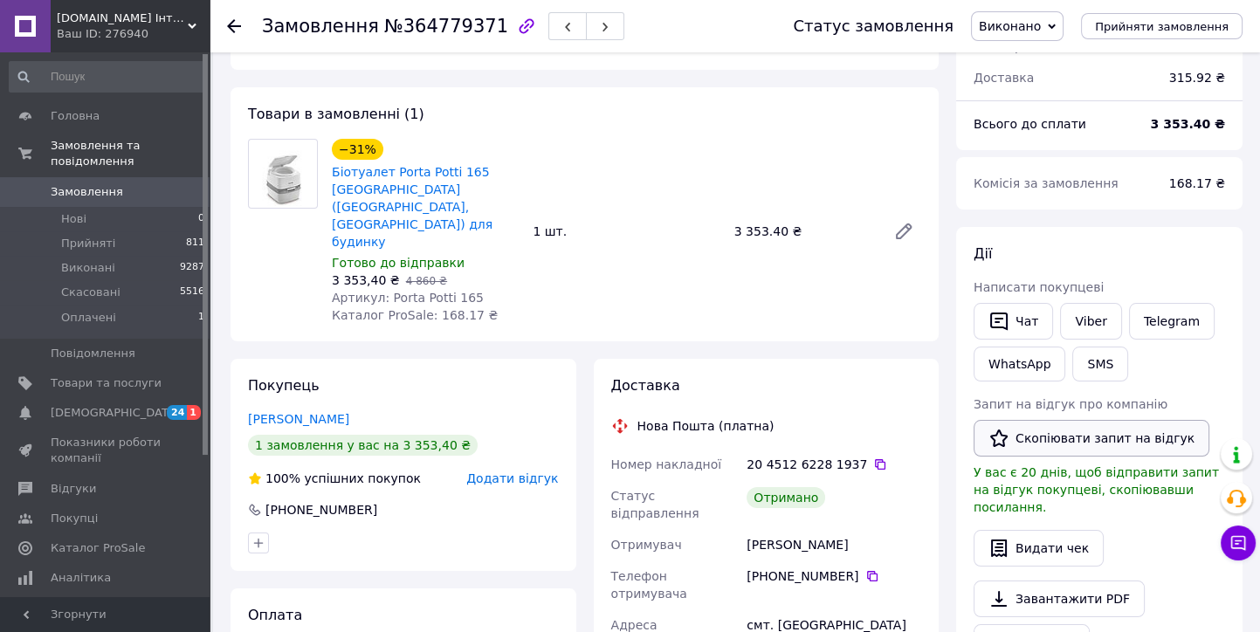
click at [1059, 439] on button "Скопіювати запит на відгук" at bounding box center [1092, 438] width 236 height 37
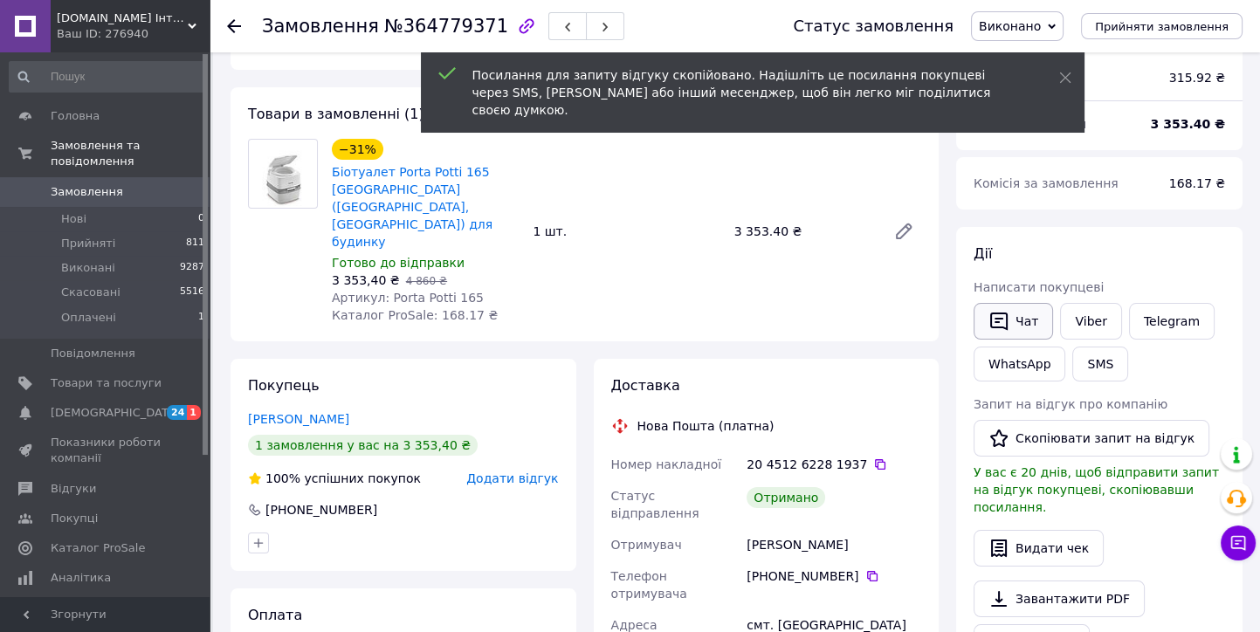
click at [1030, 327] on button "Чат" at bounding box center [1013, 321] width 79 height 37
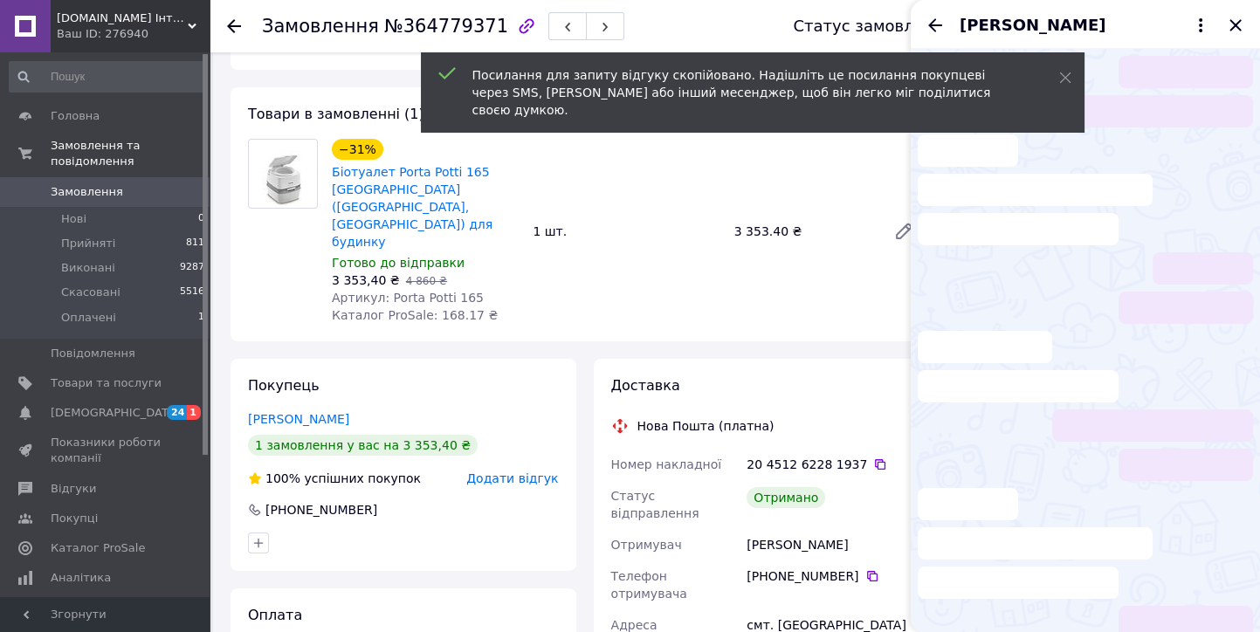
scroll to position [396, 0]
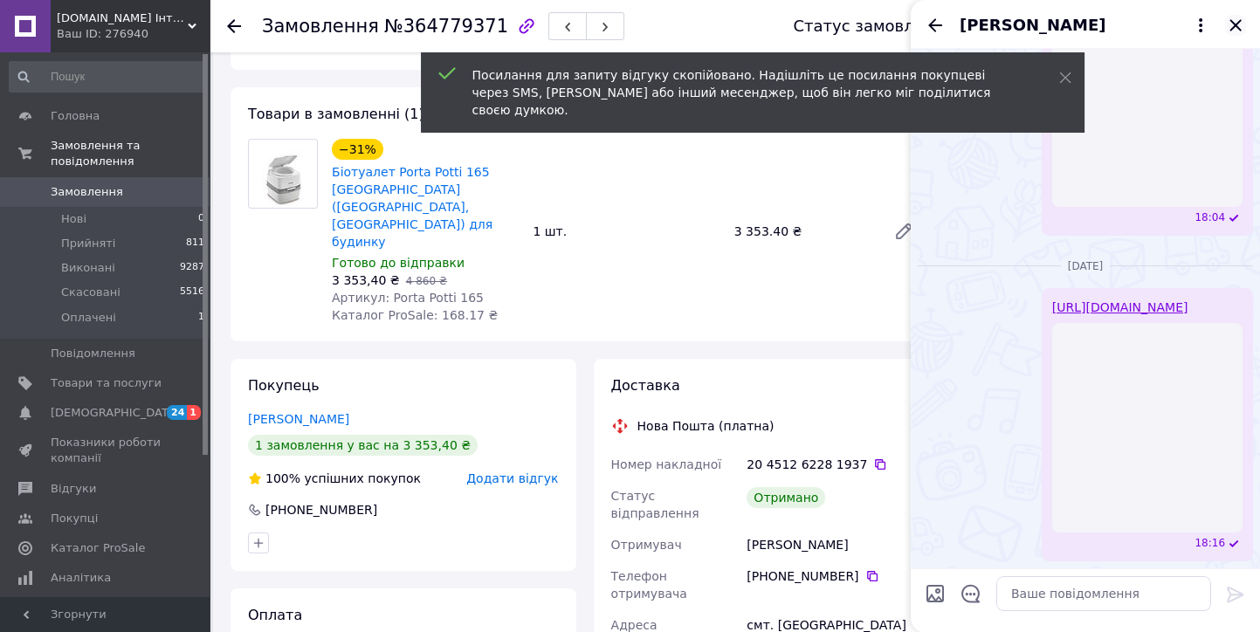
click at [1240, 24] on icon "Закрити" at bounding box center [1235, 25] width 21 height 21
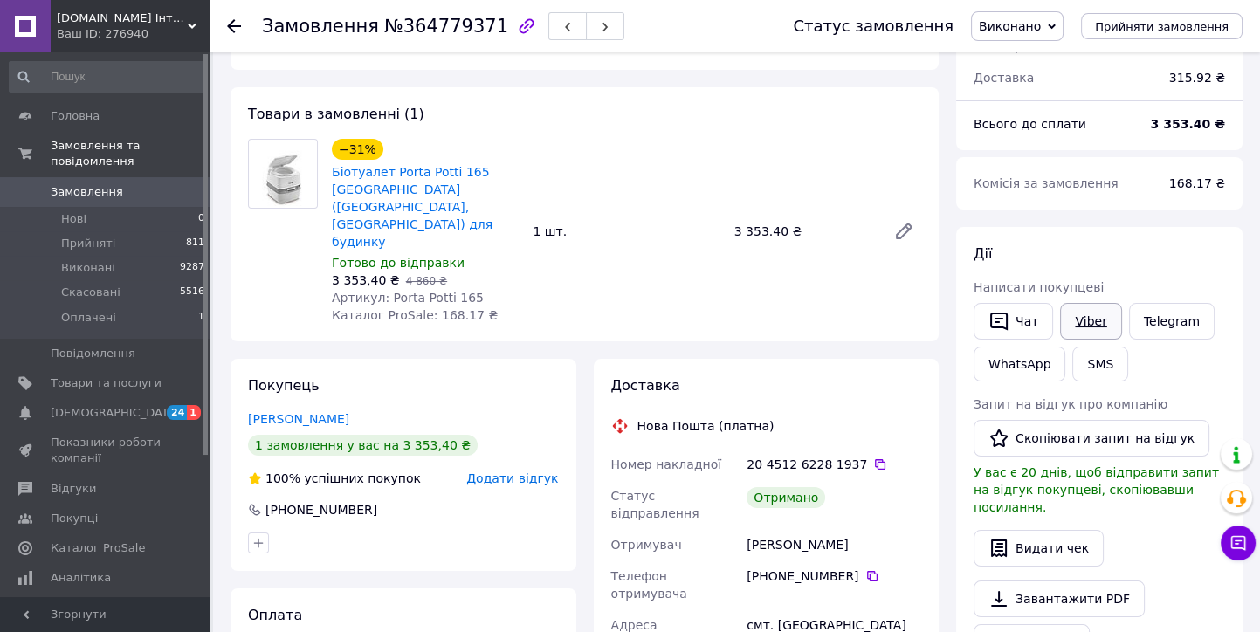
click at [1085, 320] on link "Viber" at bounding box center [1090, 321] width 61 height 37
click at [230, 29] on icon at bounding box center [234, 26] width 14 height 14
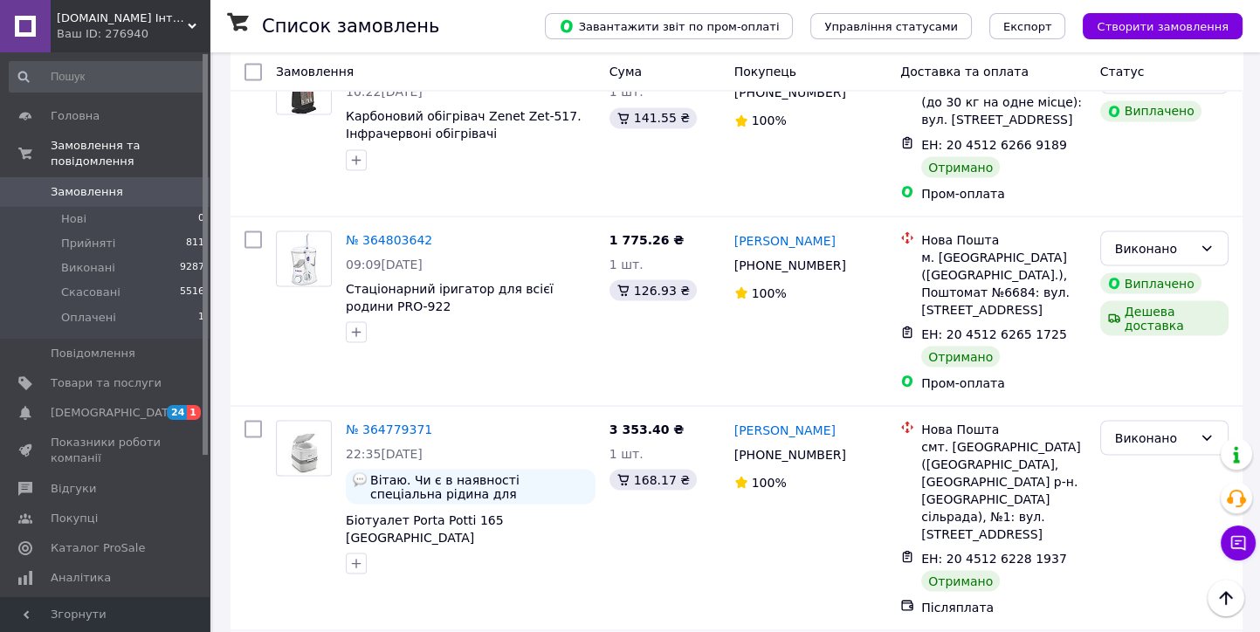
scroll to position [4463, 0]
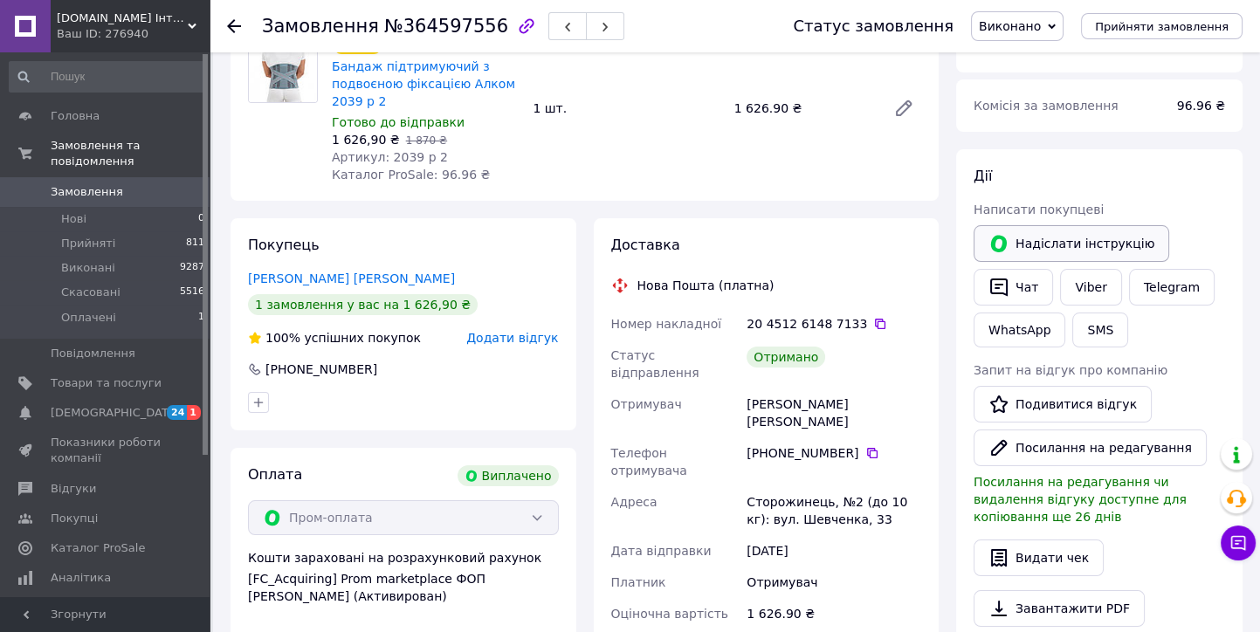
scroll to position [194, 0]
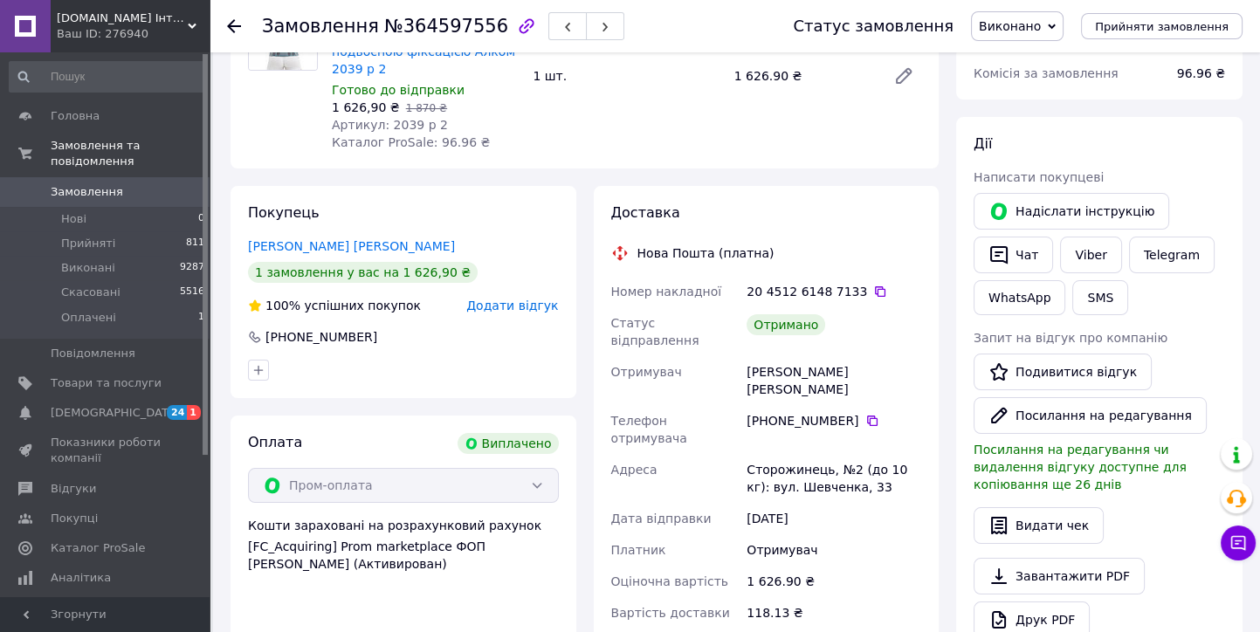
click at [232, 29] on icon at bounding box center [234, 26] width 14 height 14
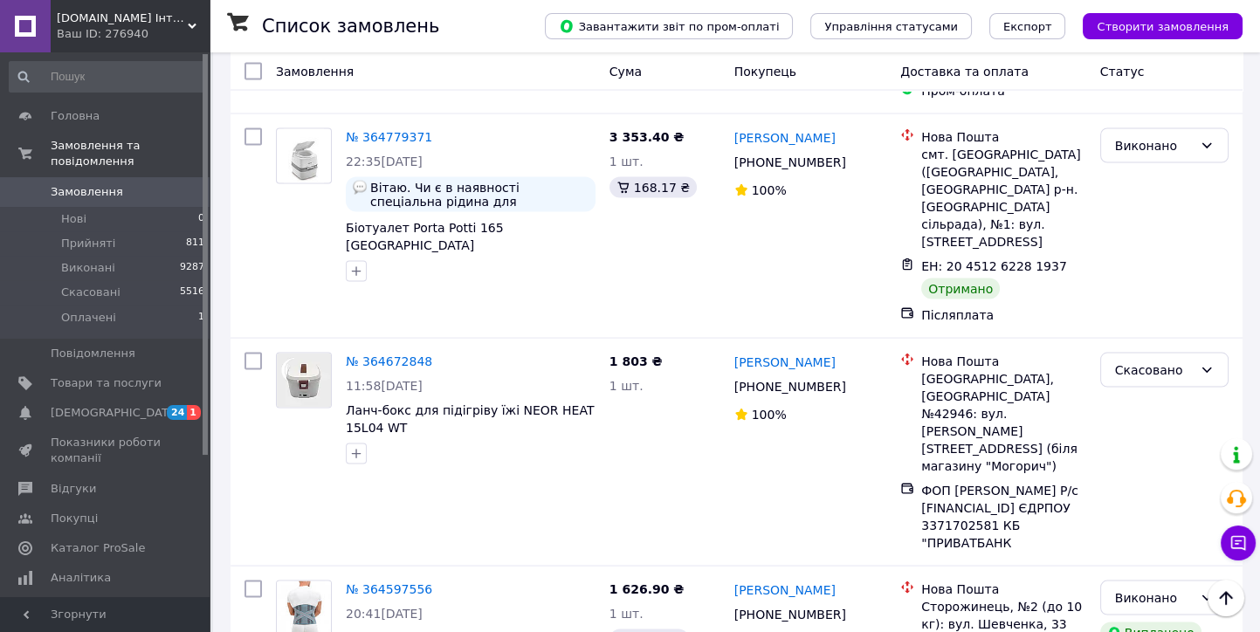
scroll to position [4657, 0]
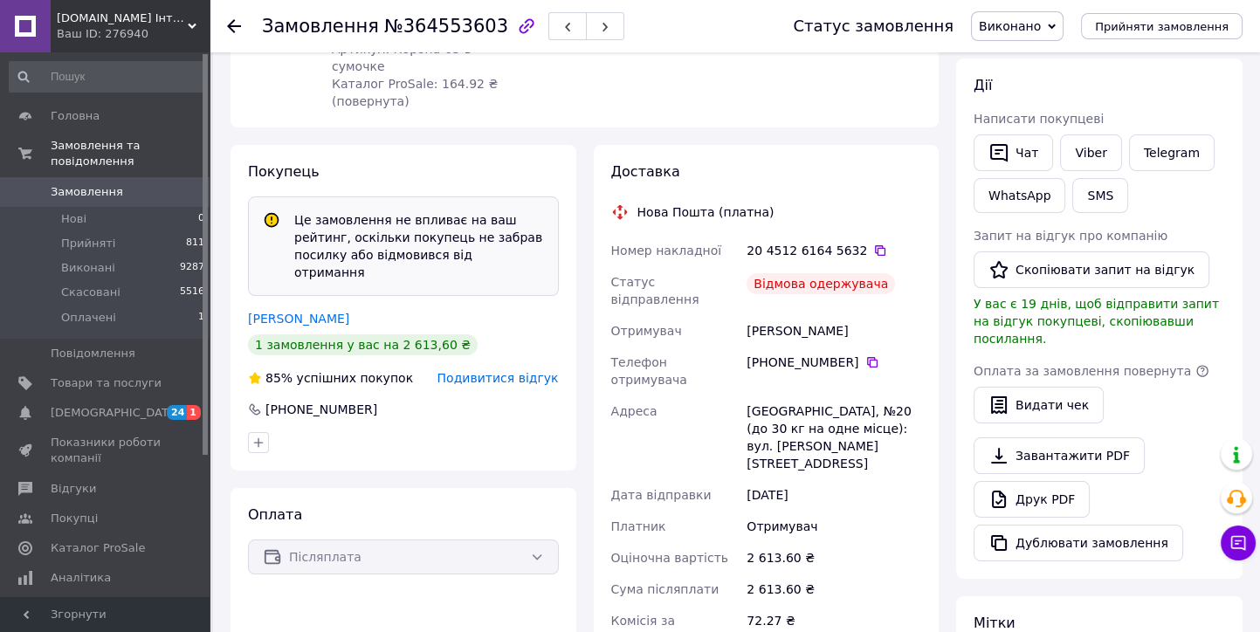
scroll to position [308, 0]
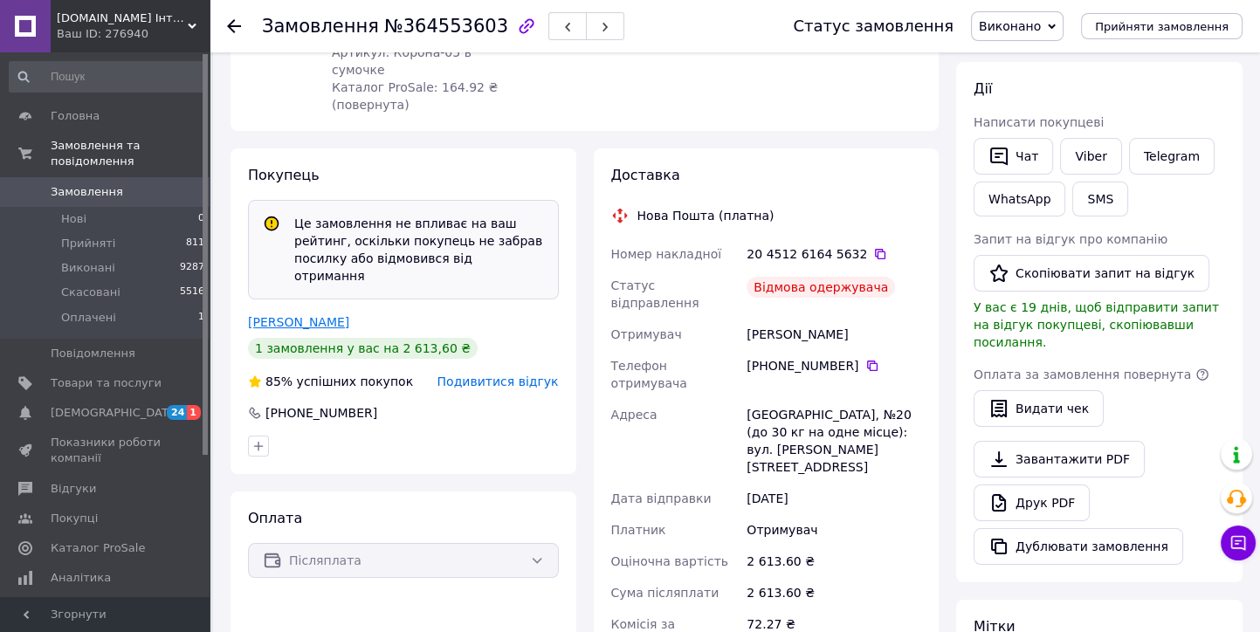
click at [293, 315] on link "Безрука Ніна" at bounding box center [298, 322] width 101 height 14
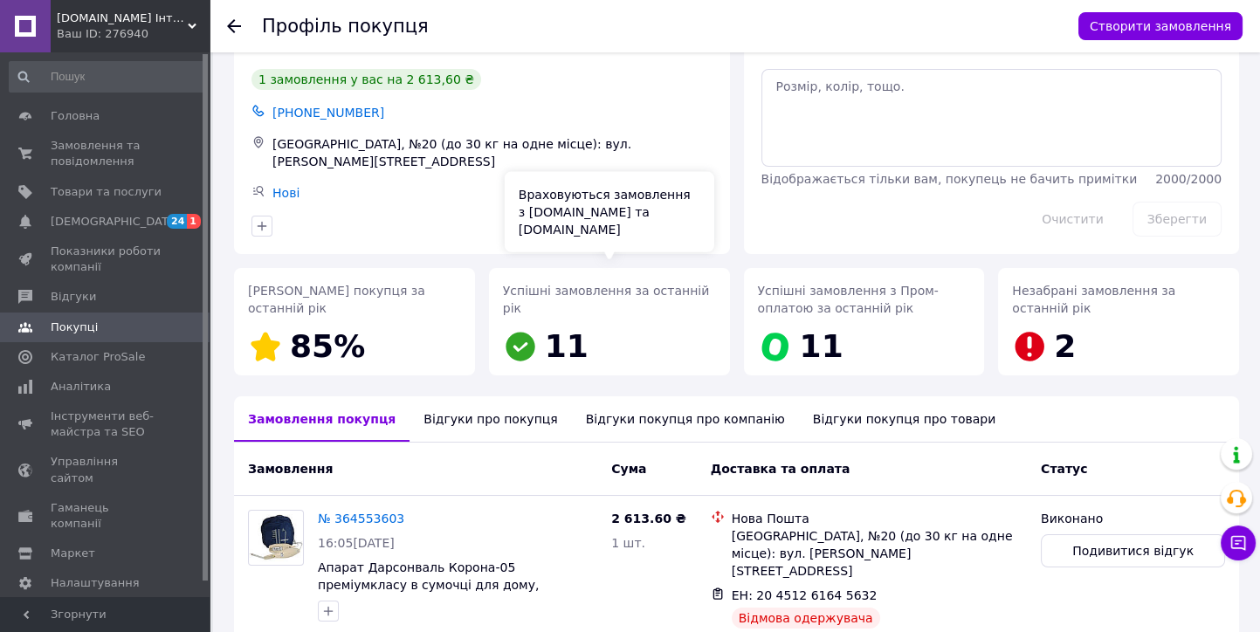
scroll to position [144, 0]
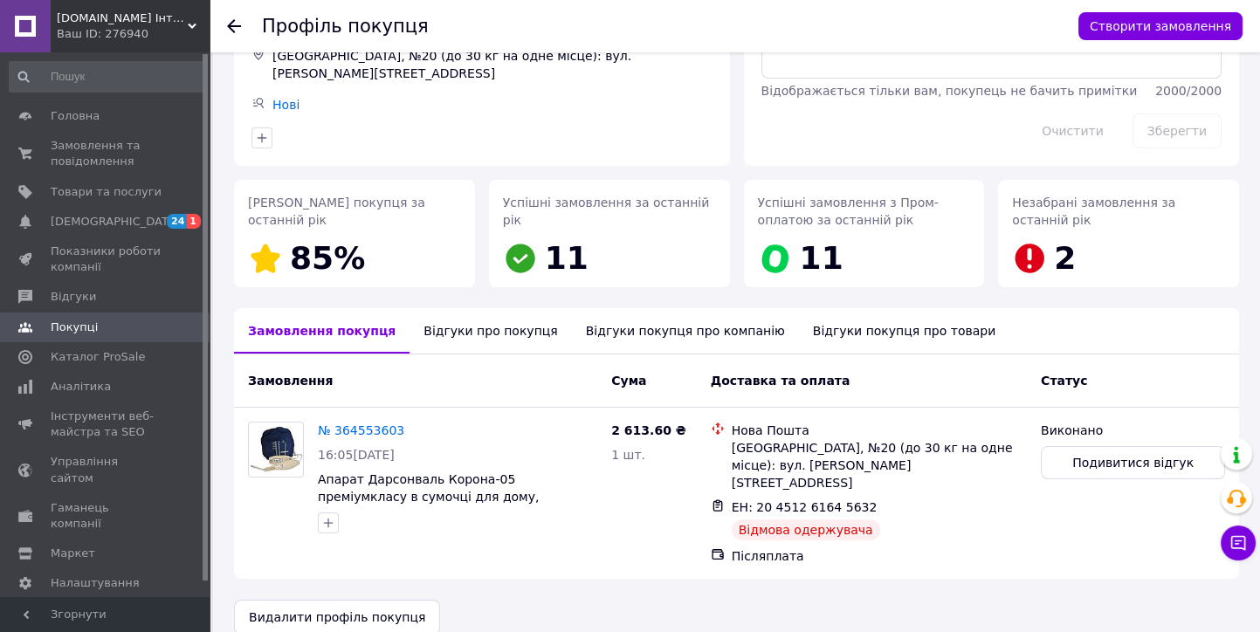
click at [474, 327] on div "Відгуки про покупця" at bounding box center [491, 330] width 162 height 45
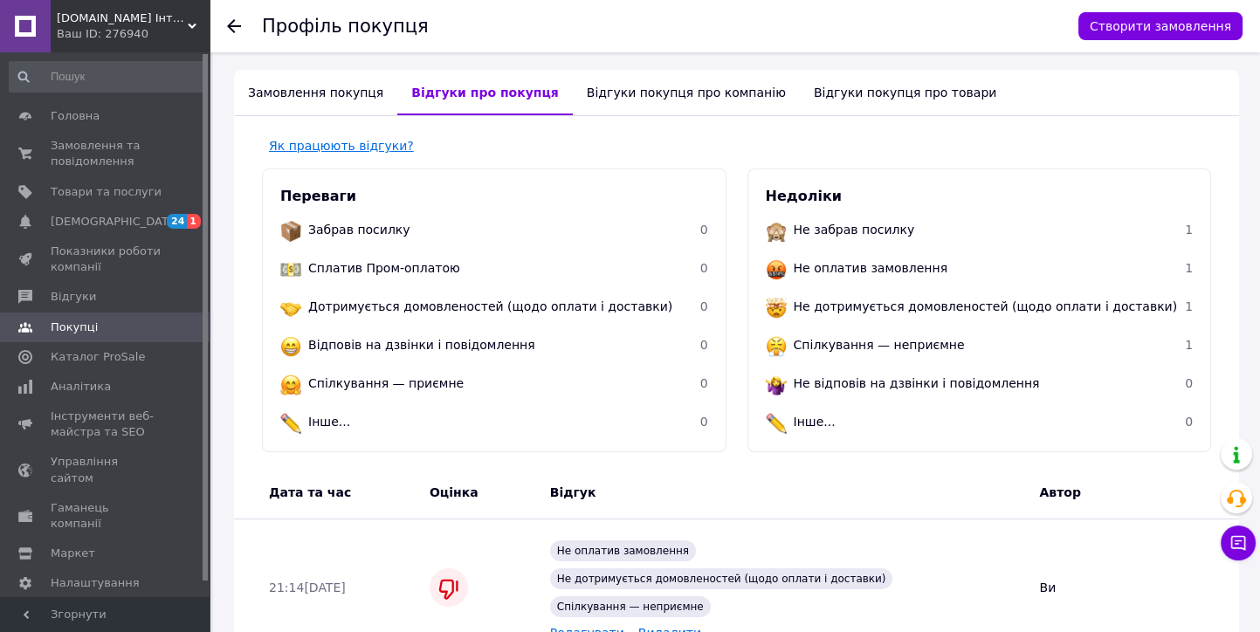
scroll to position [324, 0]
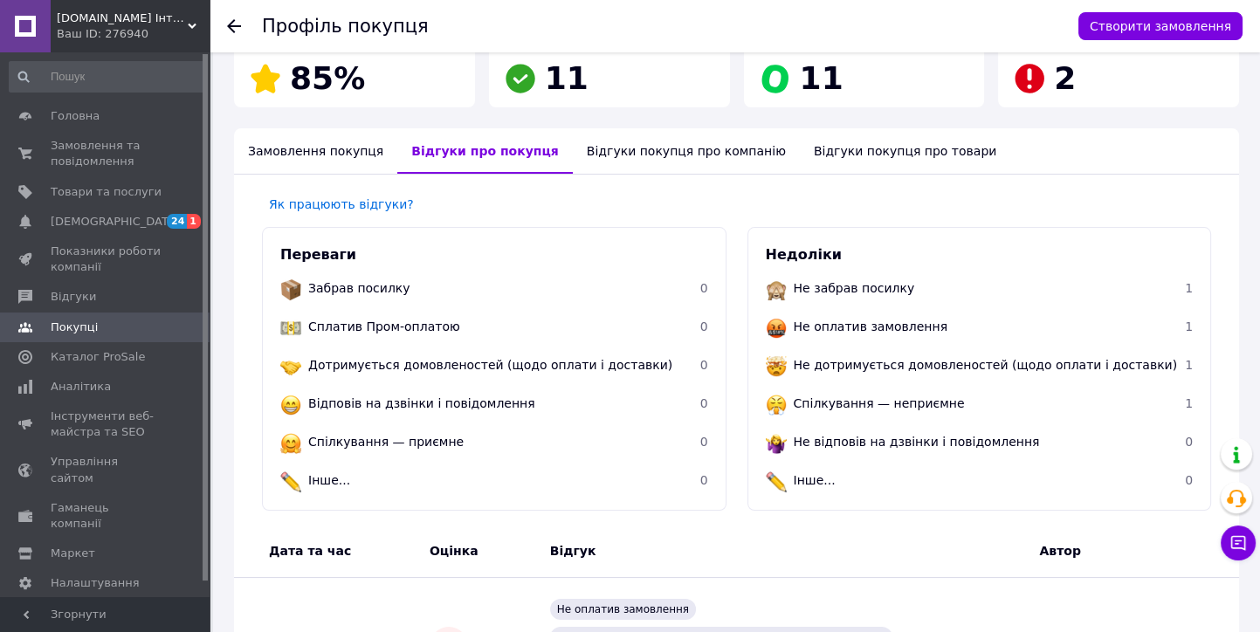
click at [228, 25] on use at bounding box center [234, 26] width 14 height 14
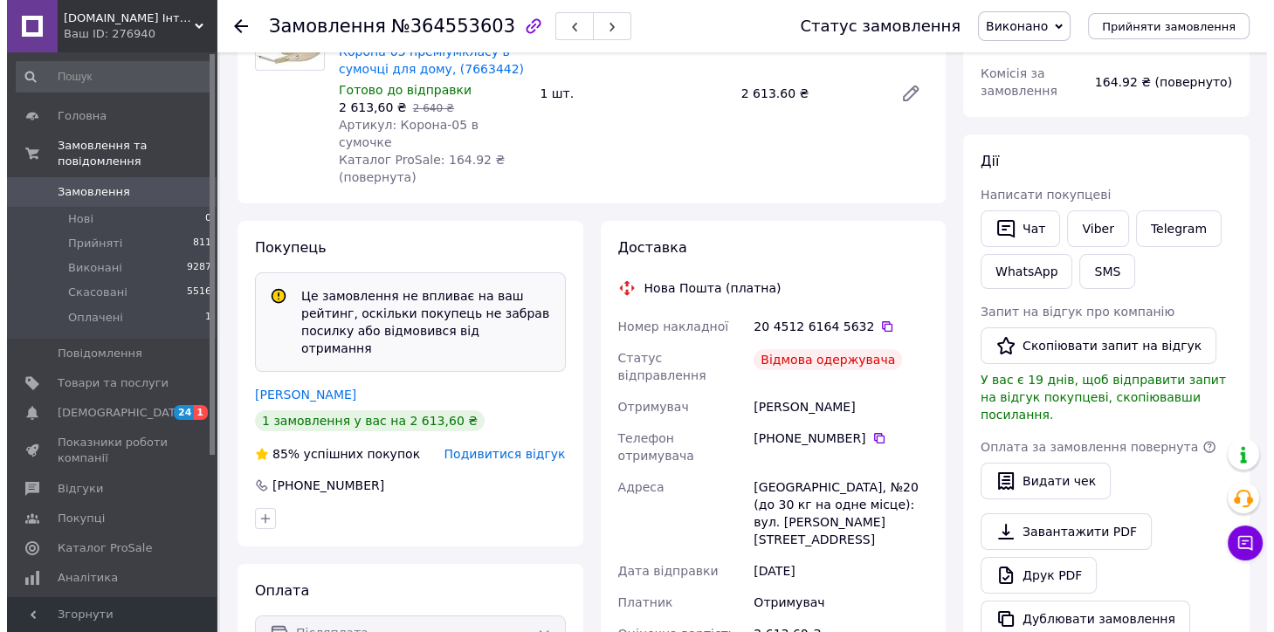
scroll to position [262, 0]
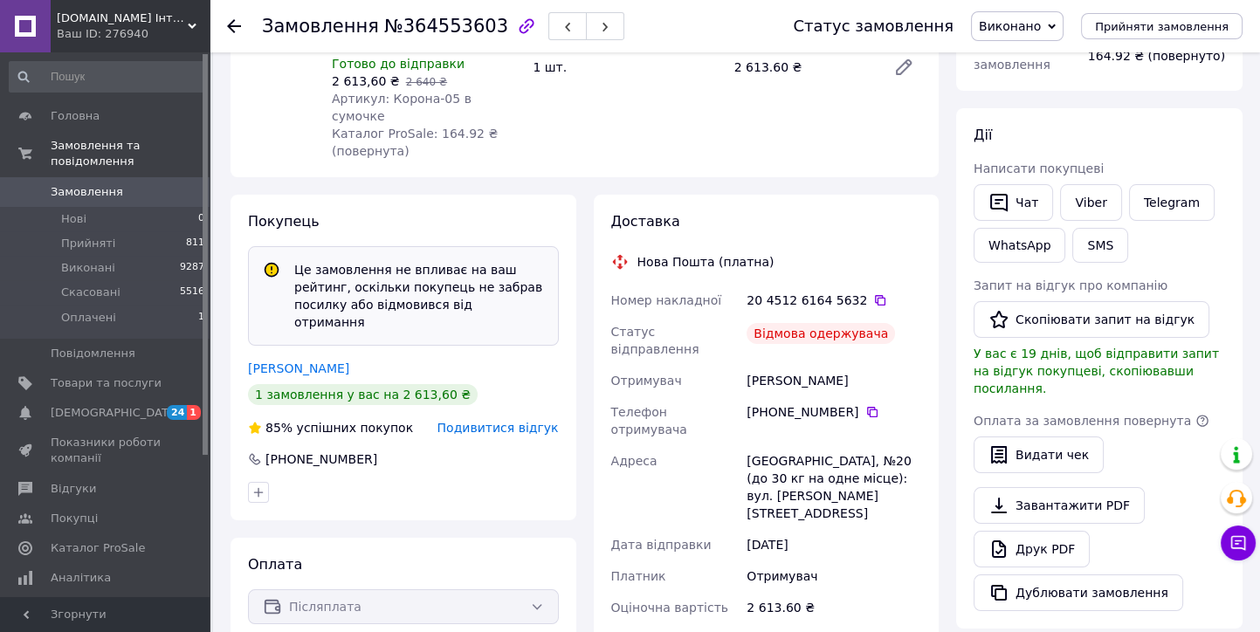
click at [503, 421] on span "Подивитися відгук" at bounding box center [498, 428] width 121 height 14
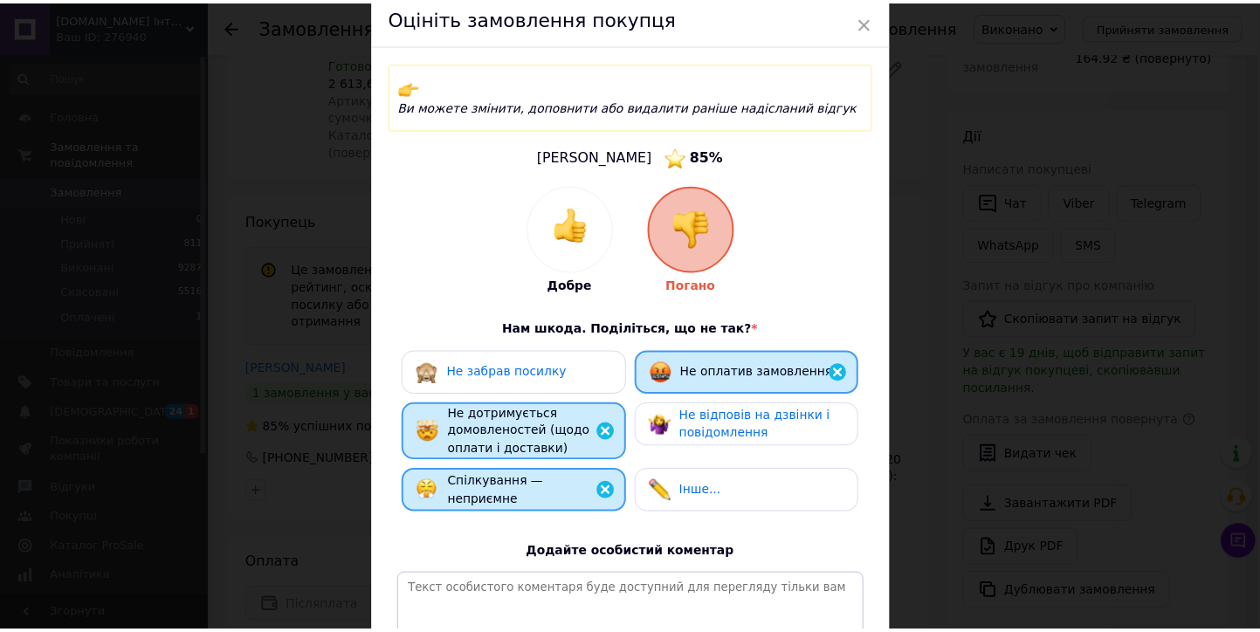
scroll to position [0, 0]
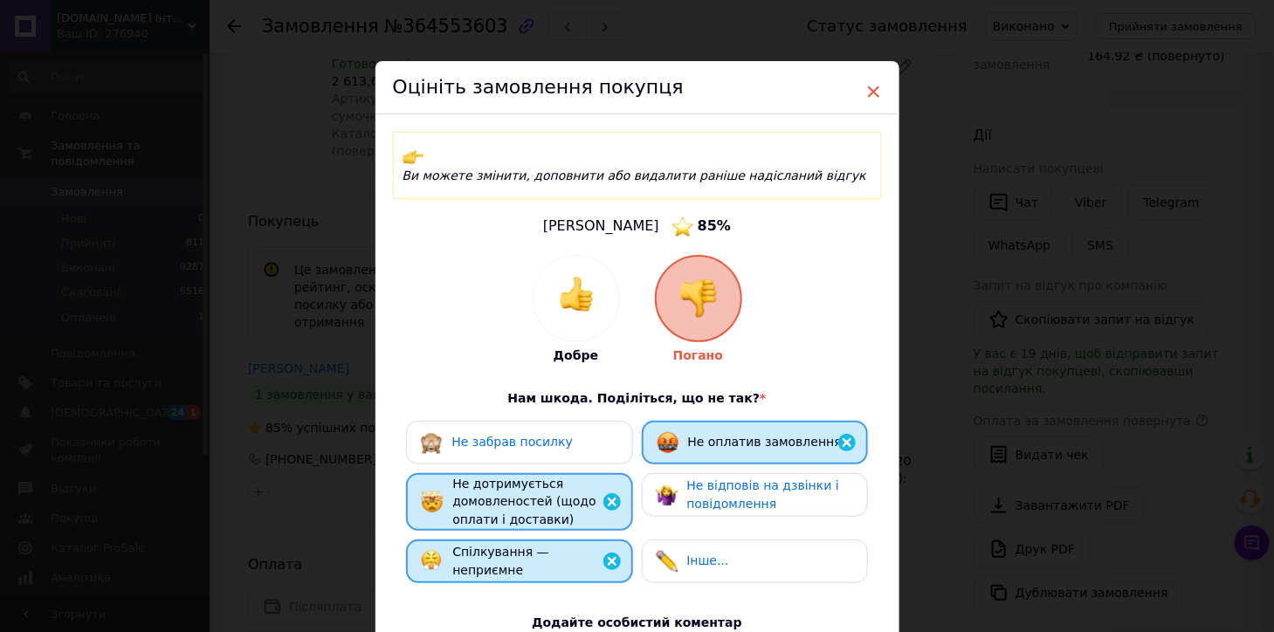
click at [875, 90] on span "×" at bounding box center [874, 92] width 16 height 30
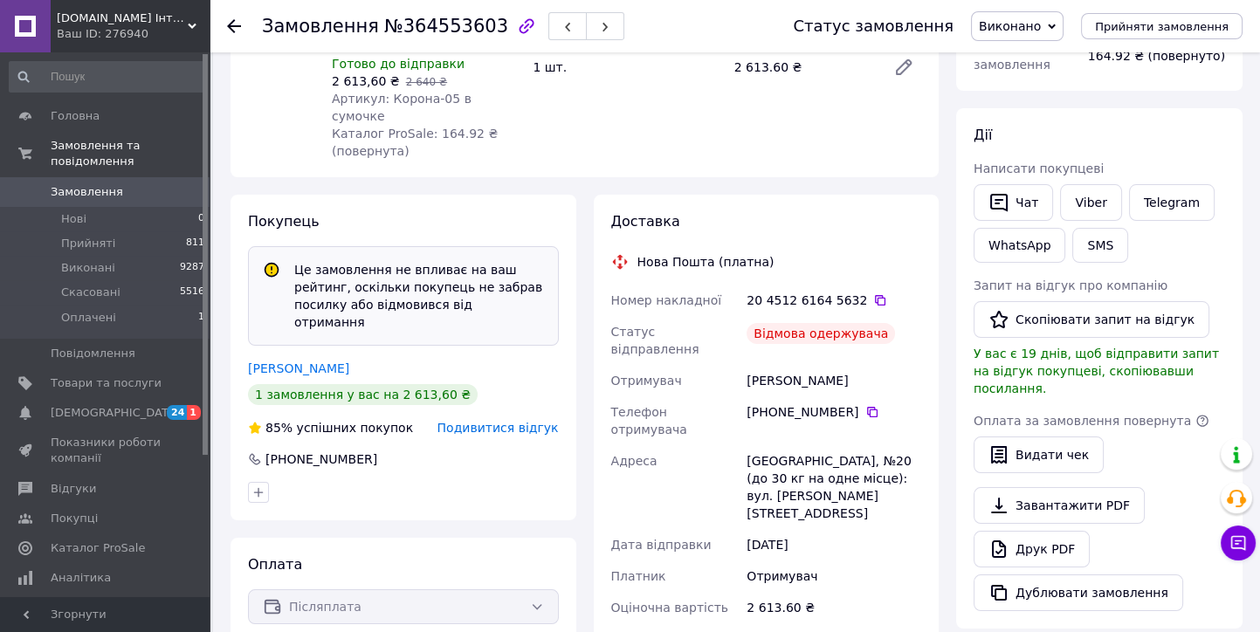
click at [299, 362] on link "Безрука Ніна" at bounding box center [298, 369] width 101 height 14
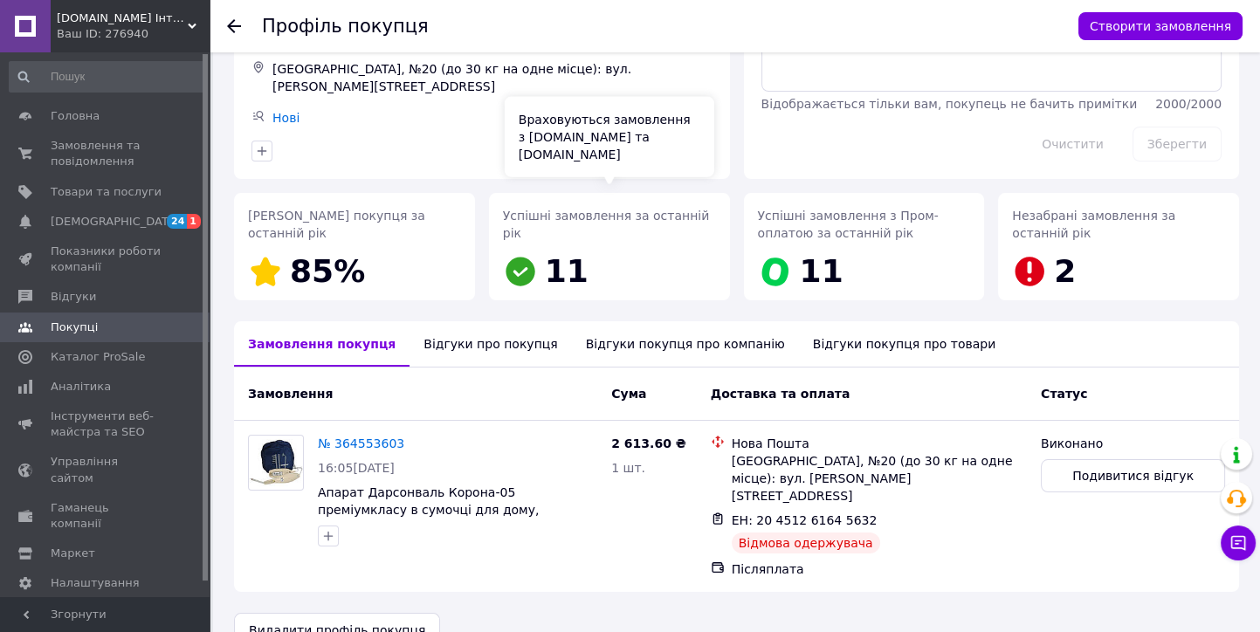
scroll to position [144, 0]
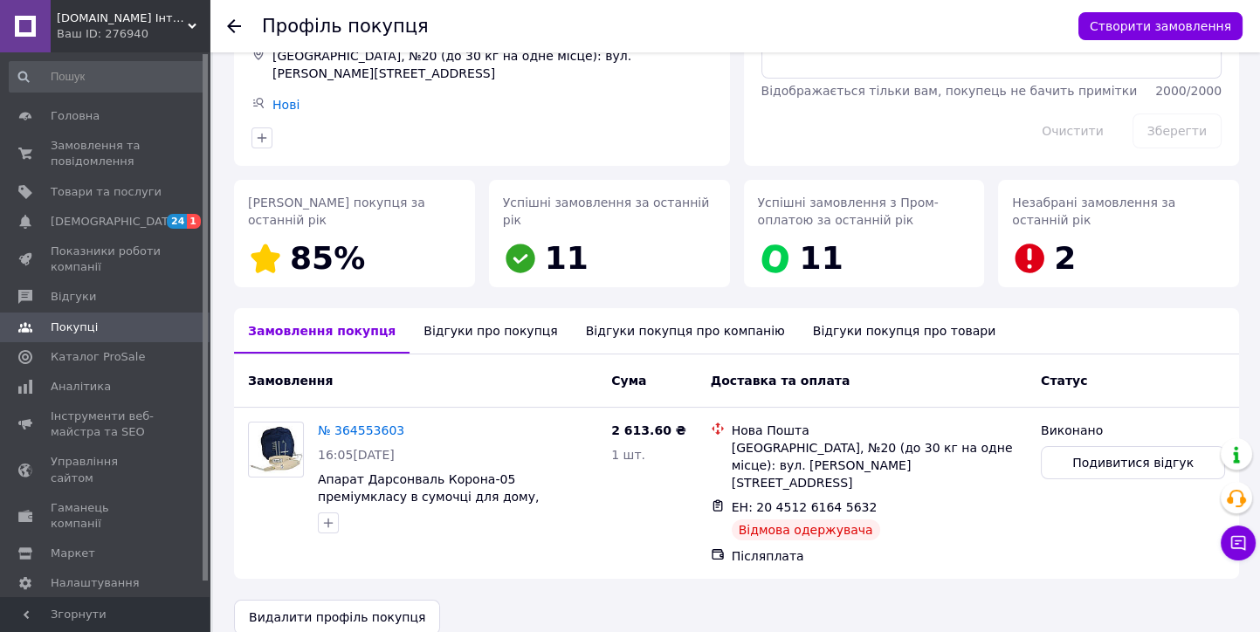
click at [476, 324] on div "Відгуки про покупця" at bounding box center [491, 330] width 162 height 45
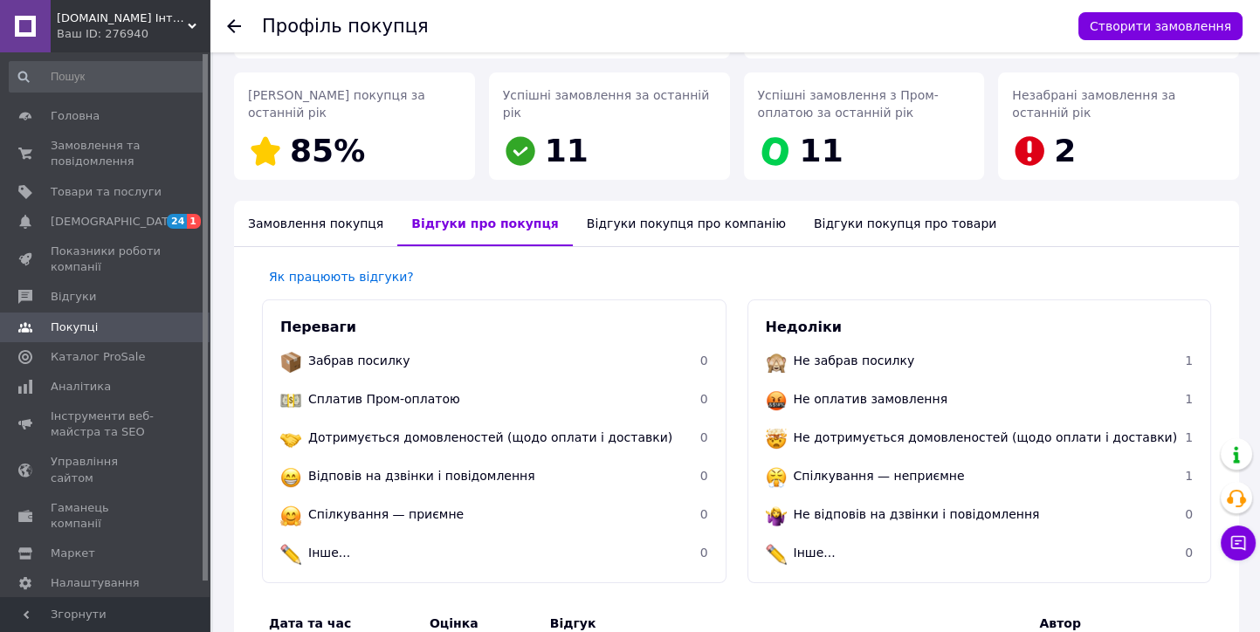
scroll to position [227, 0]
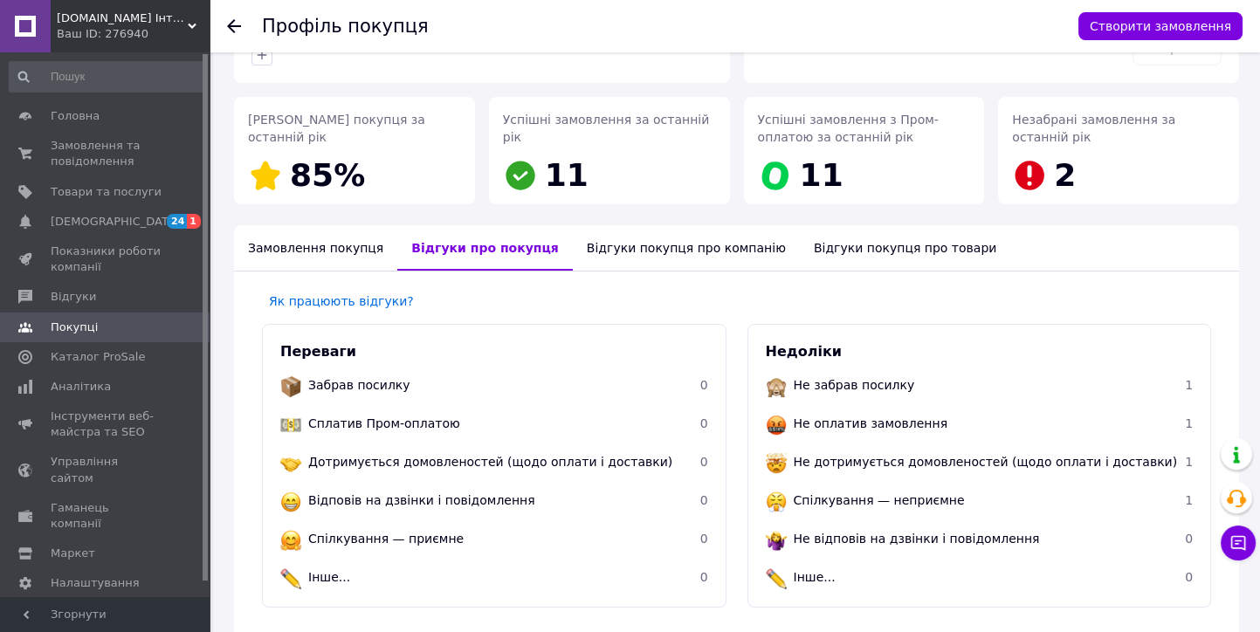
click at [232, 31] on icon at bounding box center [234, 26] width 14 height 14
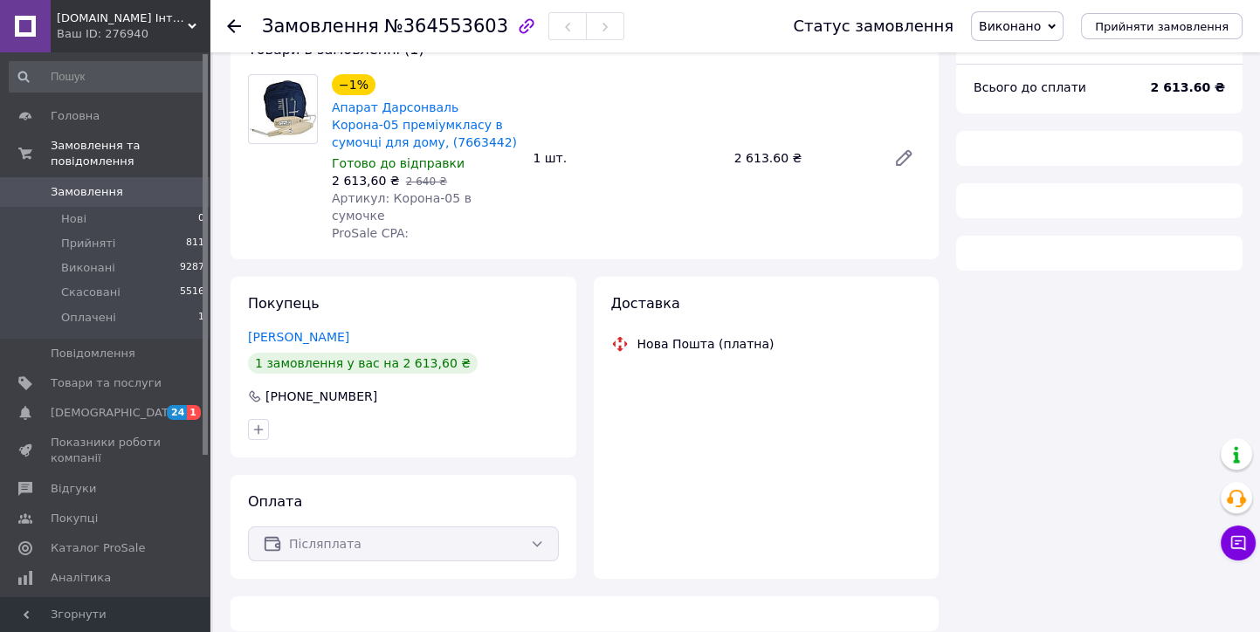
scroll to position [165, 0]
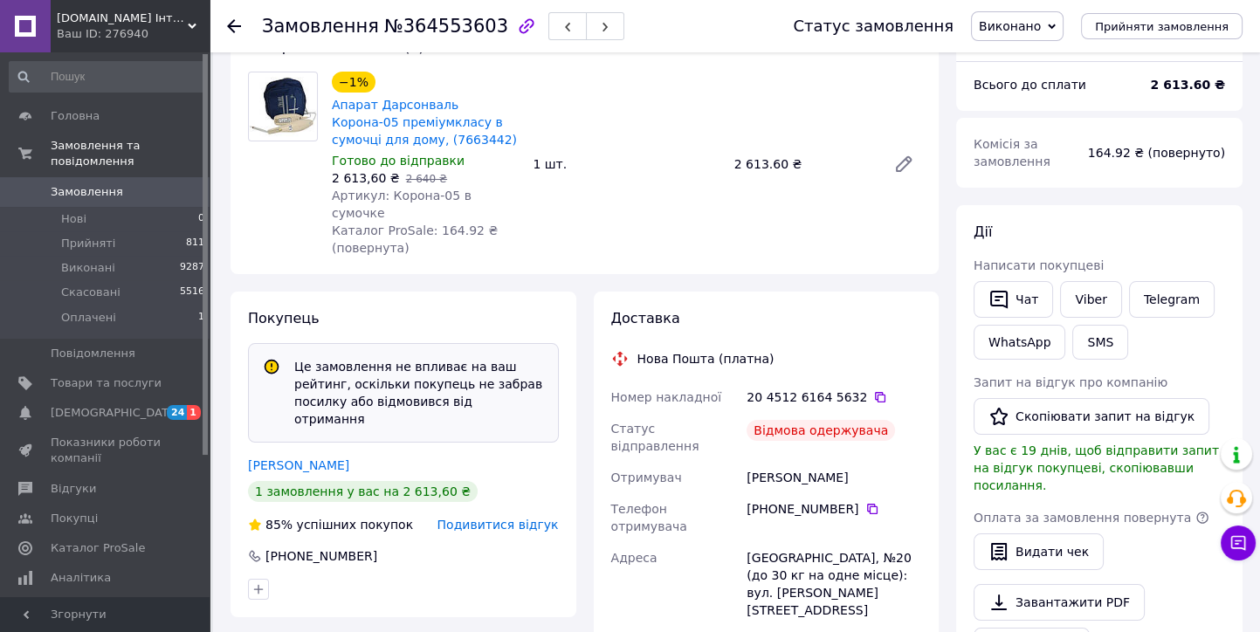
click at [235, 22] on icon at bounding box center [234, 26] width 14 height 14
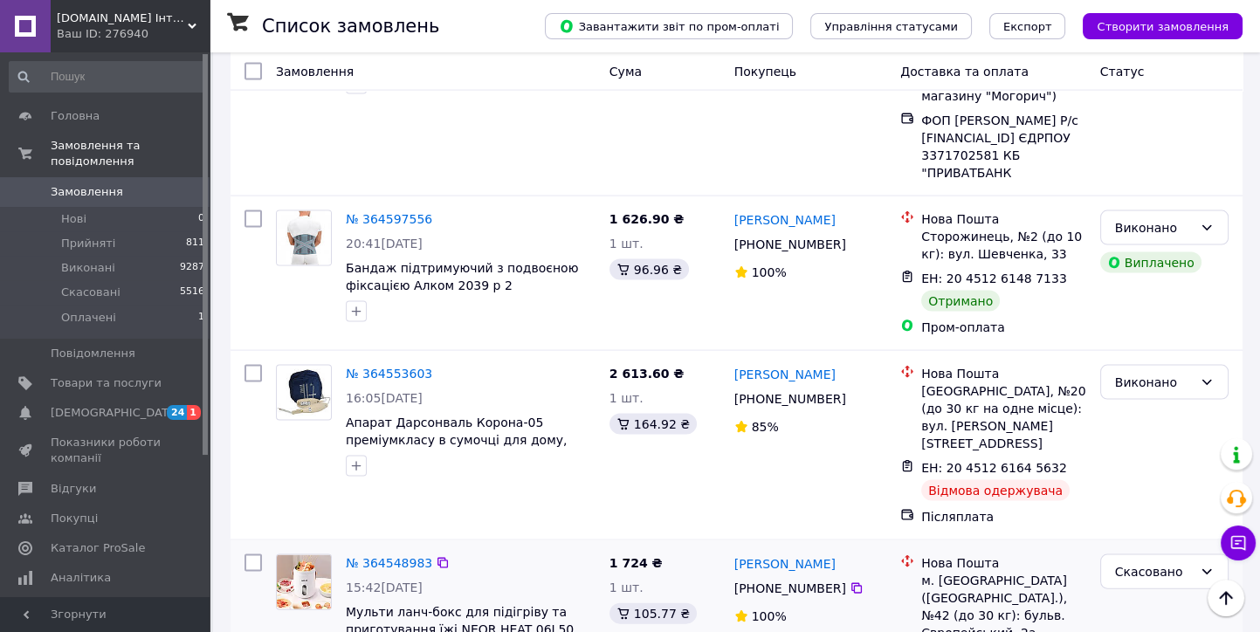
scroll to position [4948, 0]
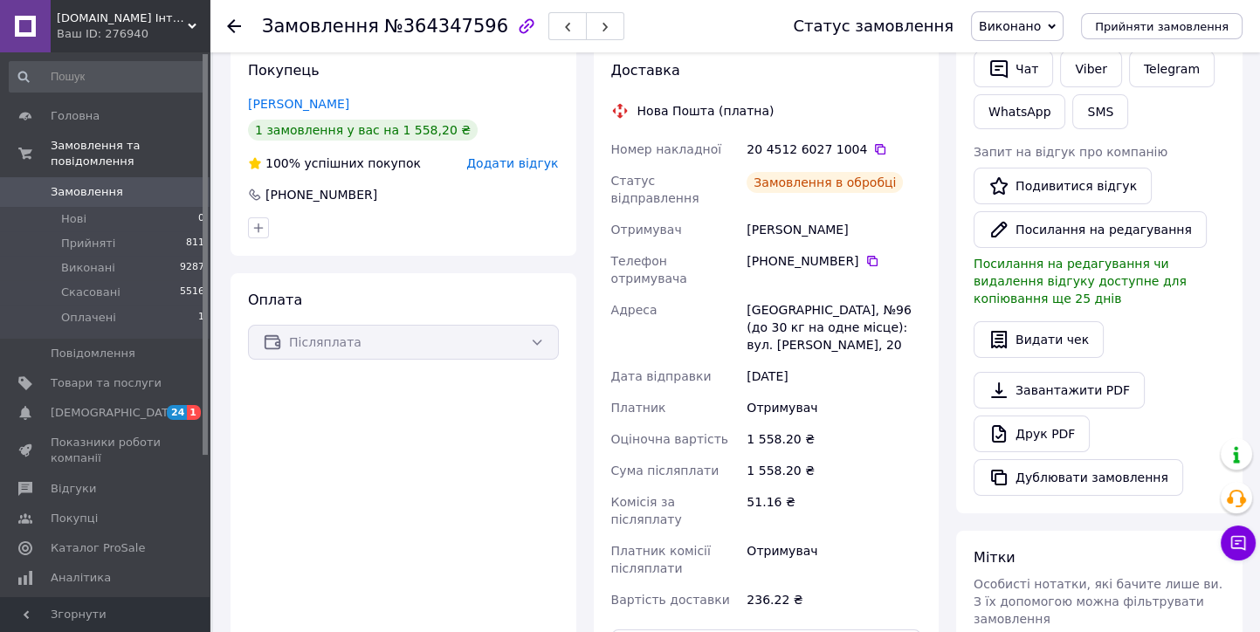
scroll to position [224, 0]
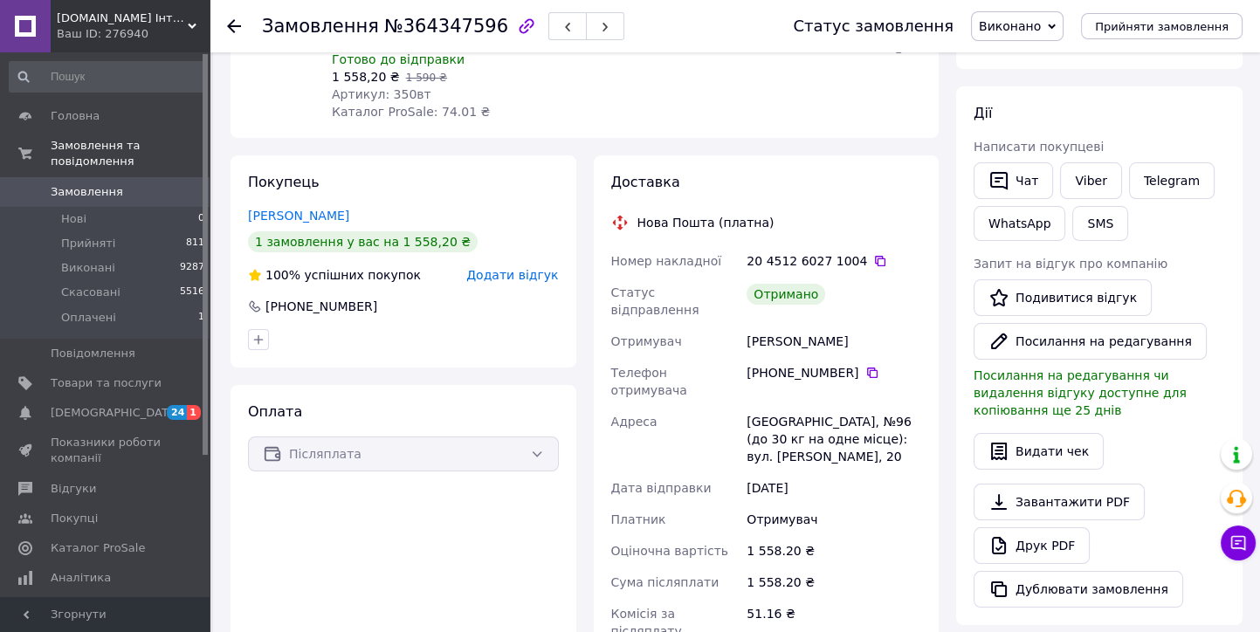
click at [234, 26] on icon at bounding box center [234, 26] width 14 height 14
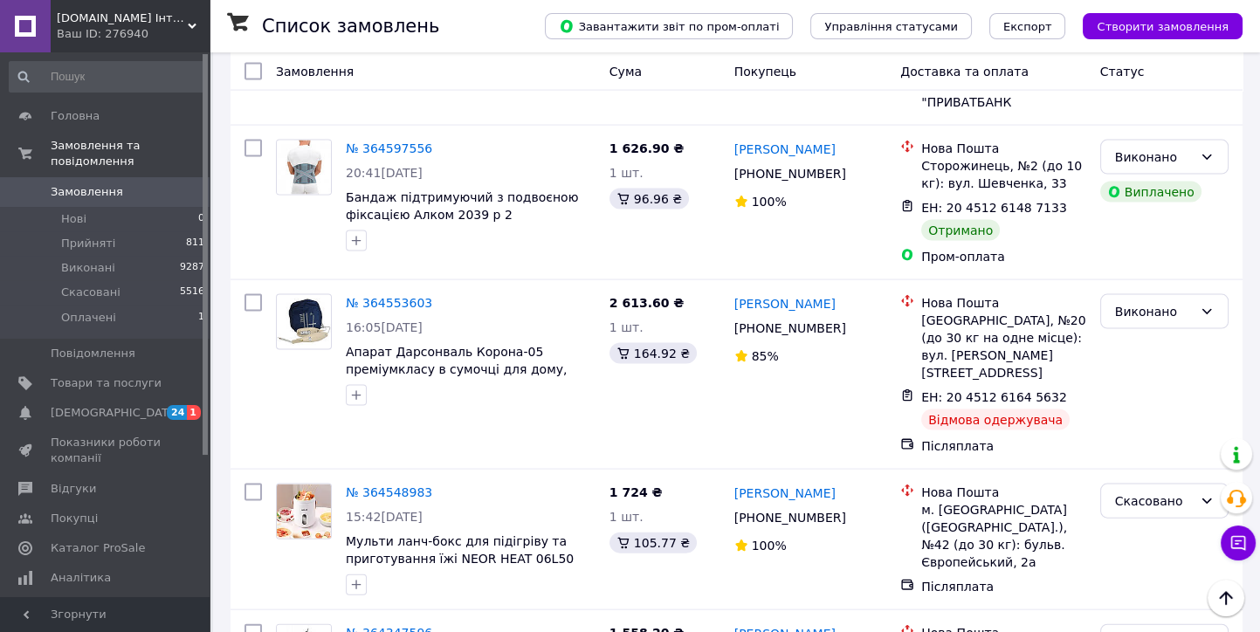
scroll to position [5045, 0]
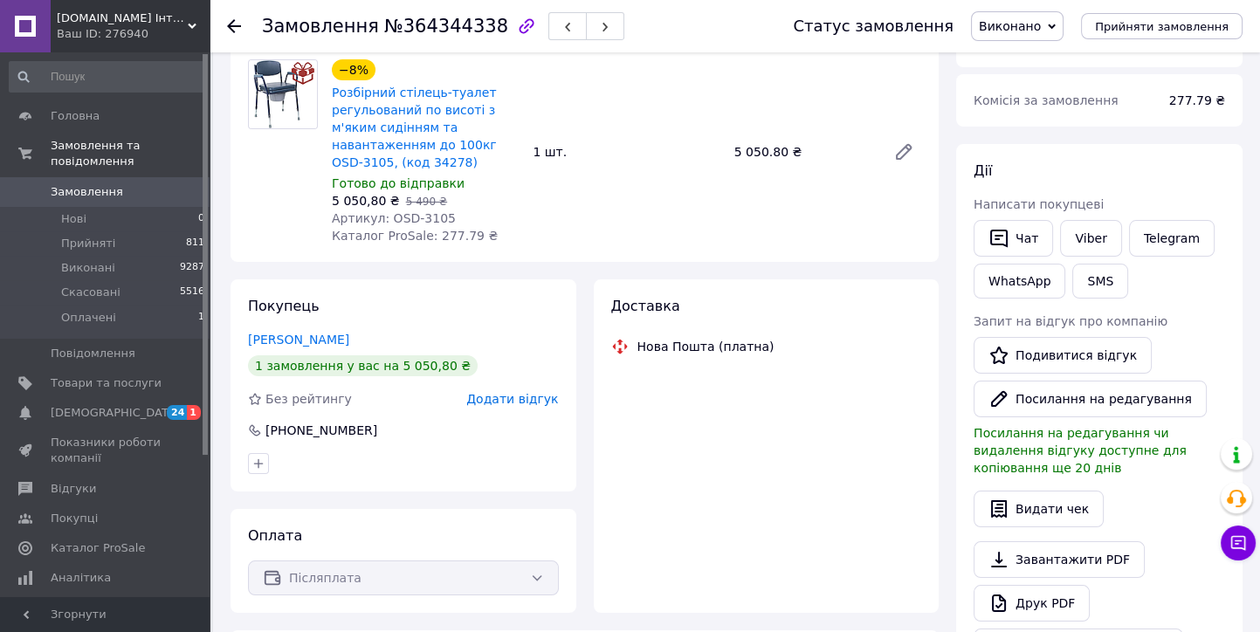
scroll to position [95, 0]
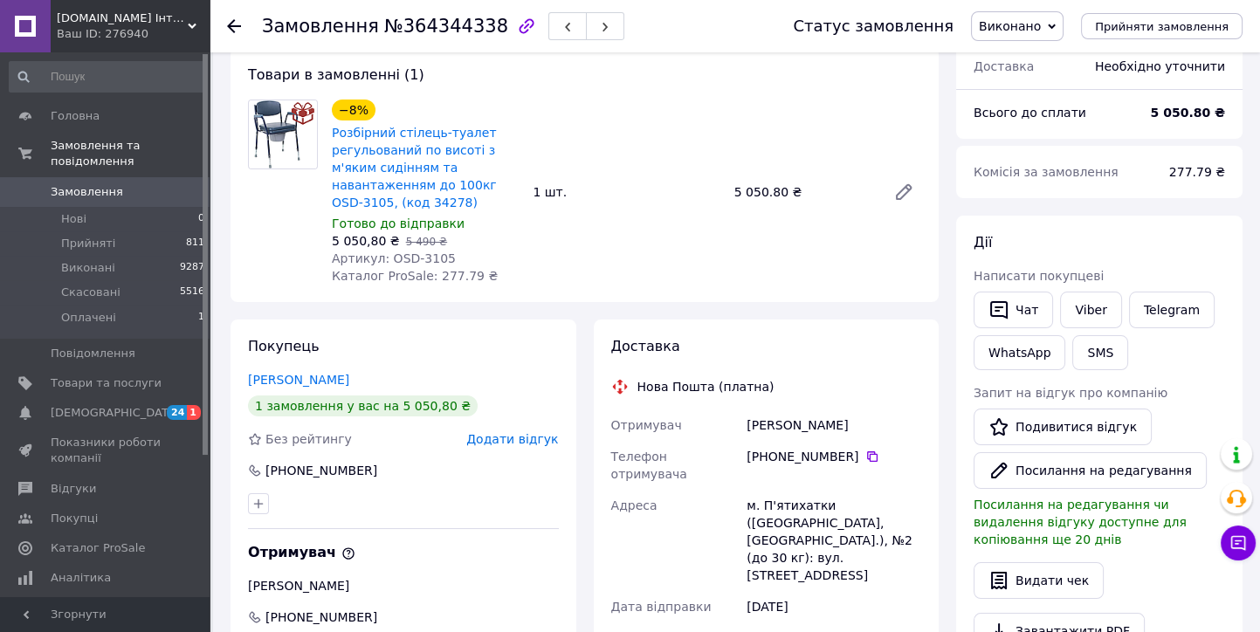
click at [231, 24] on use at bounding box center [234, 26] width 14 height 14
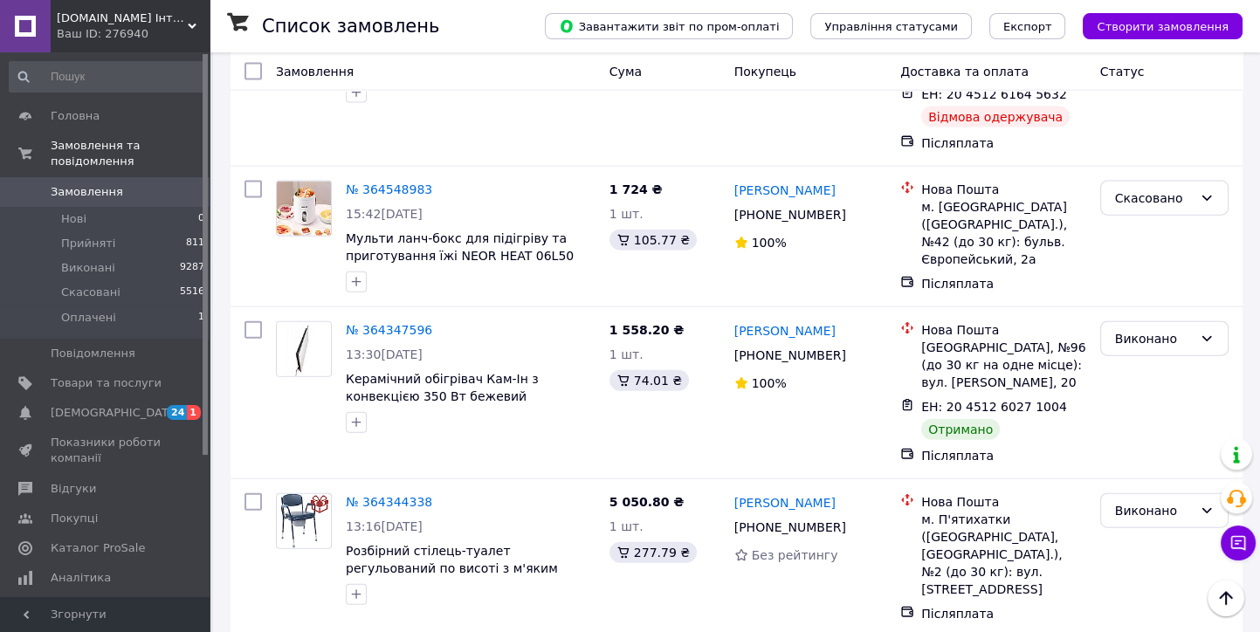
scroll to position [5336, 0]
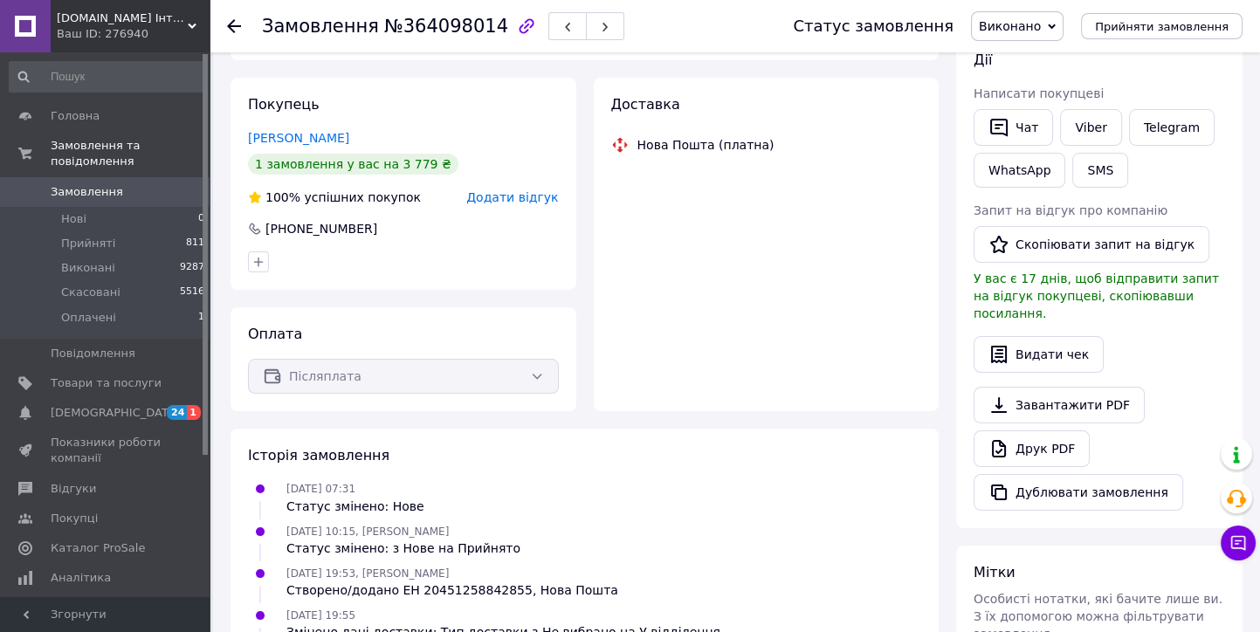
scroll to position [181, 0]
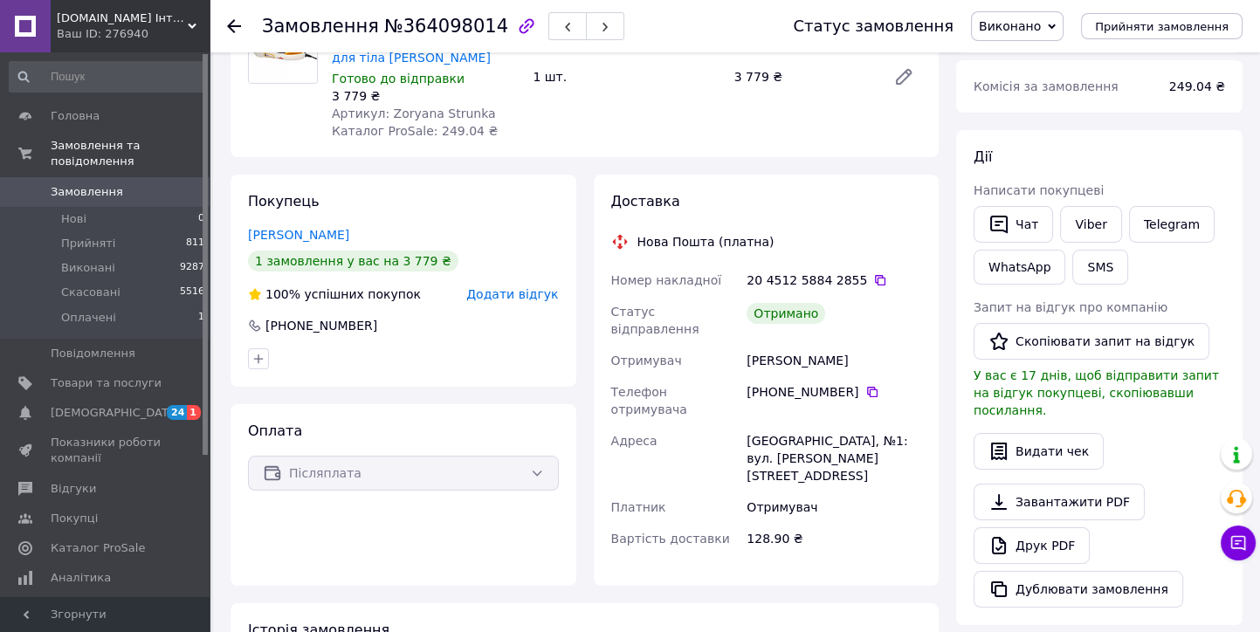
drag, startPoint x: 1040, startPoint y: 341, endPoint x: 1042, endPoint y: 291, distance: 50.7
click at [1040, 337] on button "Скопіювати запит на відгук" at bounding box center [1092, 341] width 236 height 37
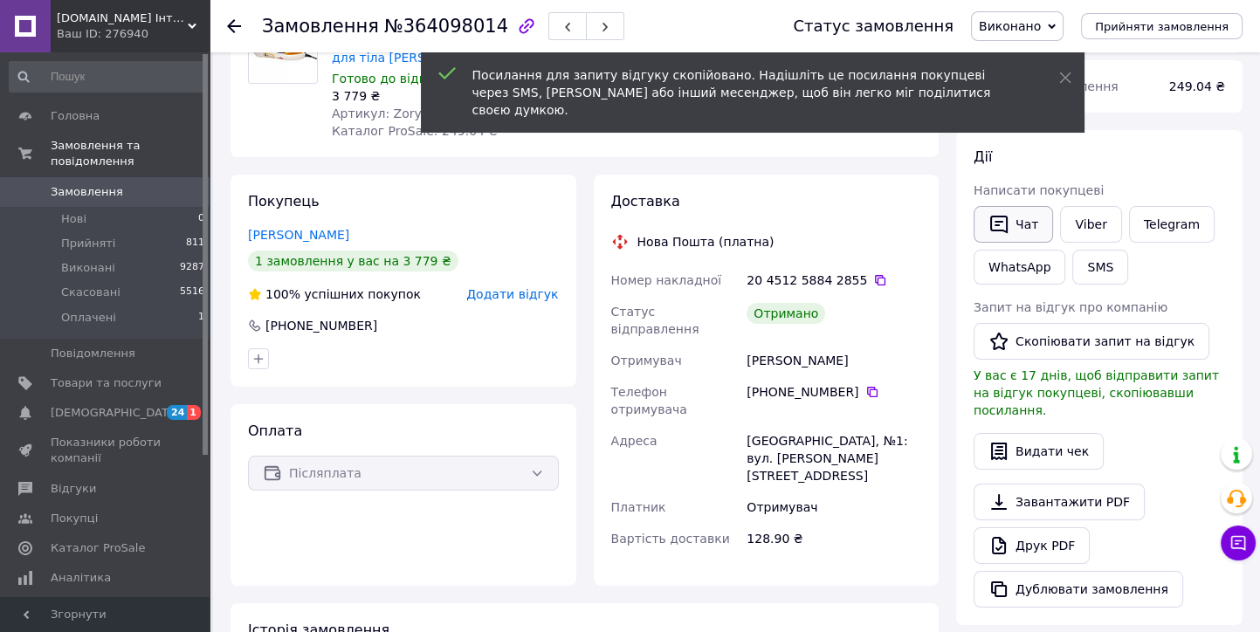
click at [1021, 225] on button "Чат" at bounding box center [1013, 224] width 79 height 37
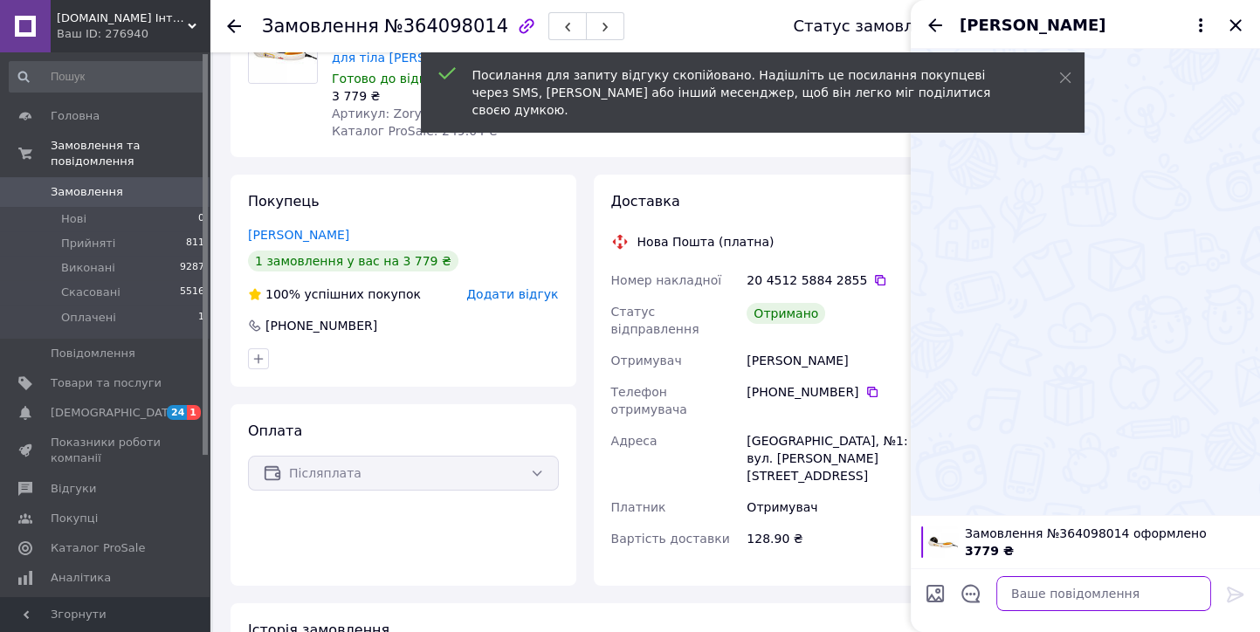
click at [1018, 591] on textarea at bounding box center [1103, 593] width 215 height 35
paste textarea "https://prom.ua/s/oMyBWPixrjK"
type textarea "https://prom.ua/s/oMyBWPixrjK"
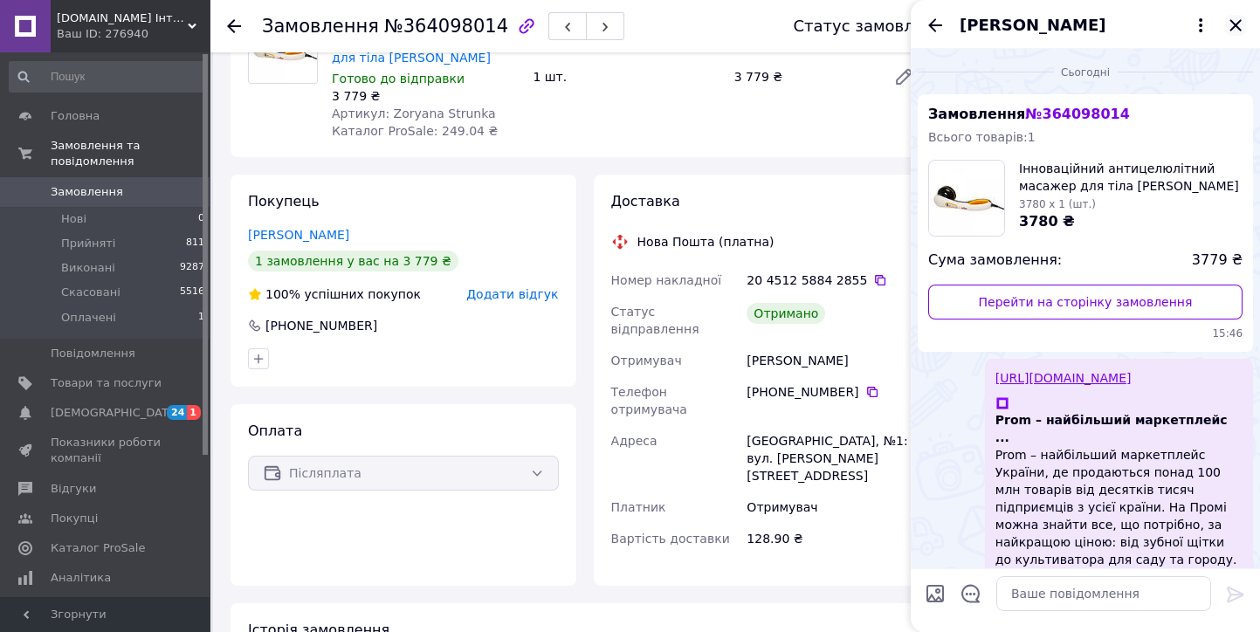
click at [1235, 27] on icon "Закрити" at bounding box center [1235, 25] width 21 height 21
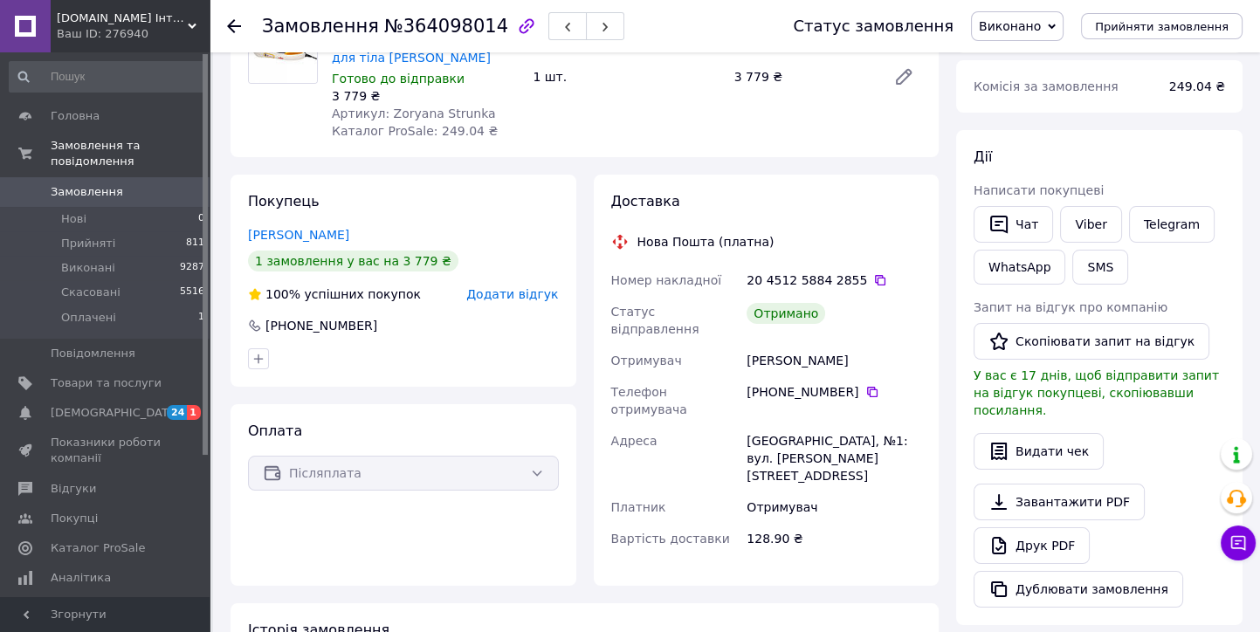
click at [231, 29] on use at bounding box center [234, 26] width 14 height 14
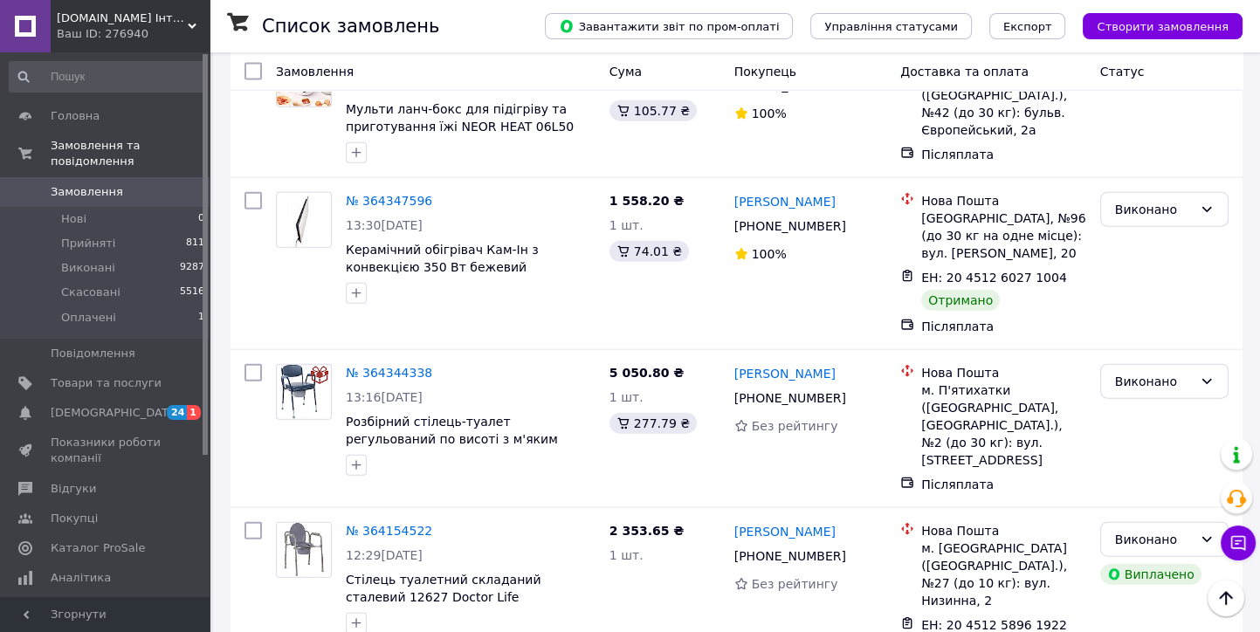
scroll to position [5530, 0]
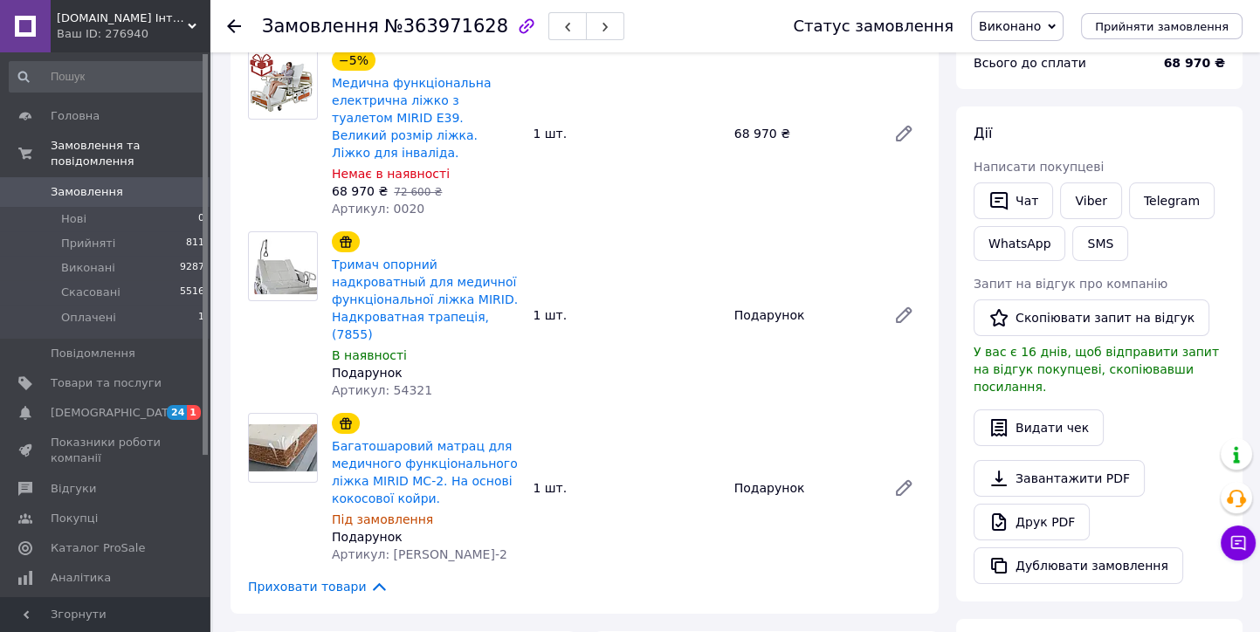
scroll to position [101, 0]
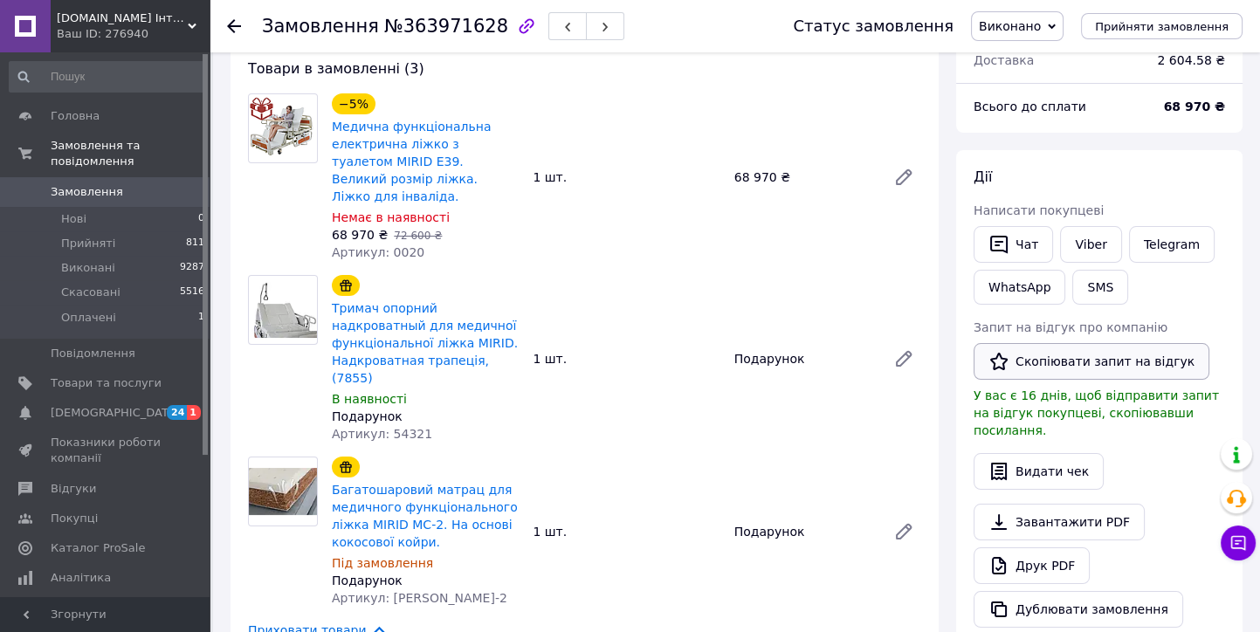
click at [1044, 358] on button "Скопіювати запит на відгук" at bounding box center [1092, 361] width 236 height 37
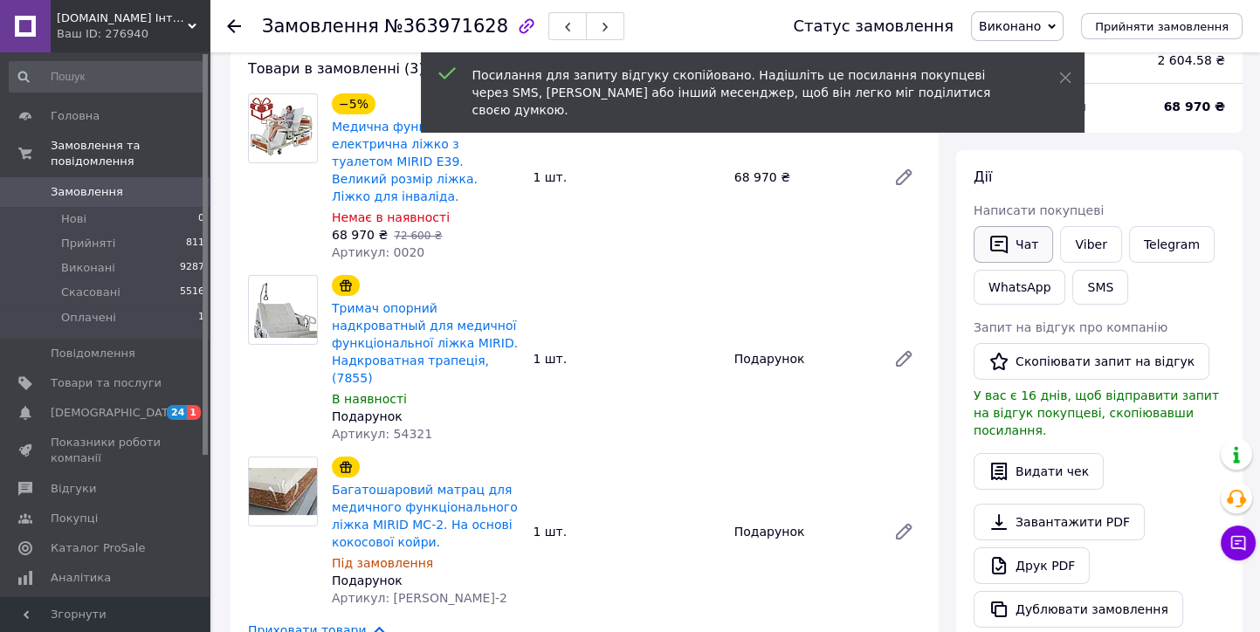
click at [1016, 251] on button "Чат" at bounding box center [1013, 244] width 79 height 37
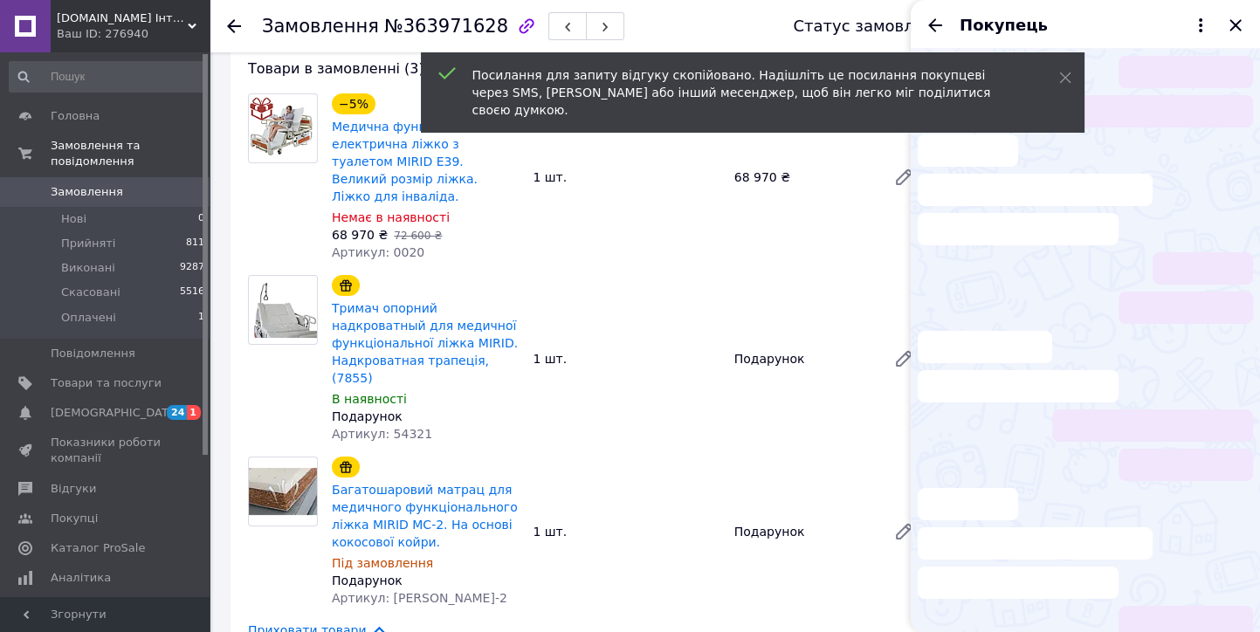
scroll to position [104, 0]
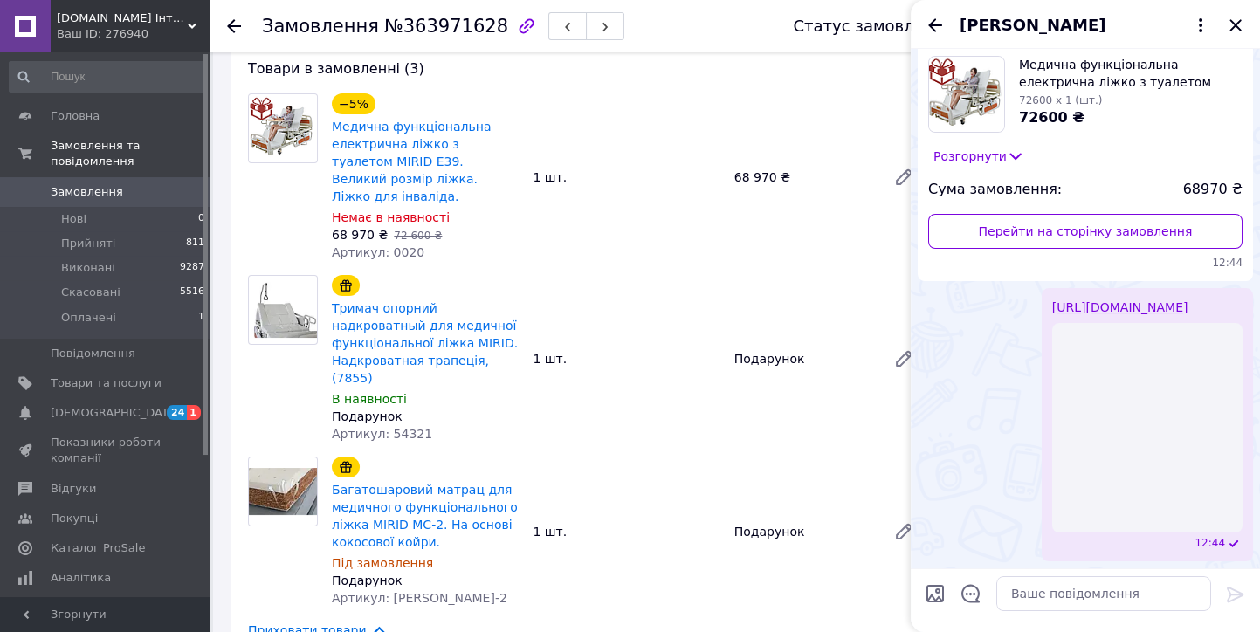
drag, startPoint x: 1231, startPoint y: 23, endPoint x: 1231, endPoint y: 80, distance: 57.6
click at [1231, 24] on icon "Закрити" at bounding box center [1235, 25] width 21 height 21
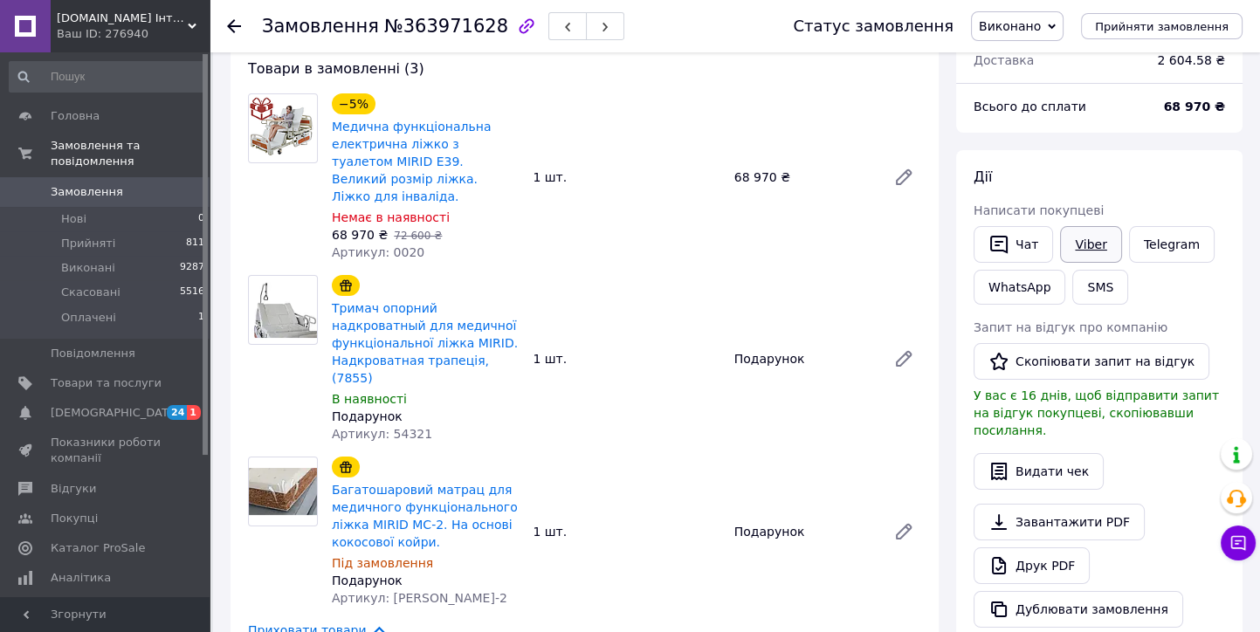
click at [1076, 244] on link "Viber" at bounding box center [1090, 244] width 61 height 37
drag, startPoint x: 230, startPoint y: 23, endPoint x: 335, endPoint y: 29, distance: 105.8
click at [231, 24] on use at bounding box center [234, 26] width 14 height 14
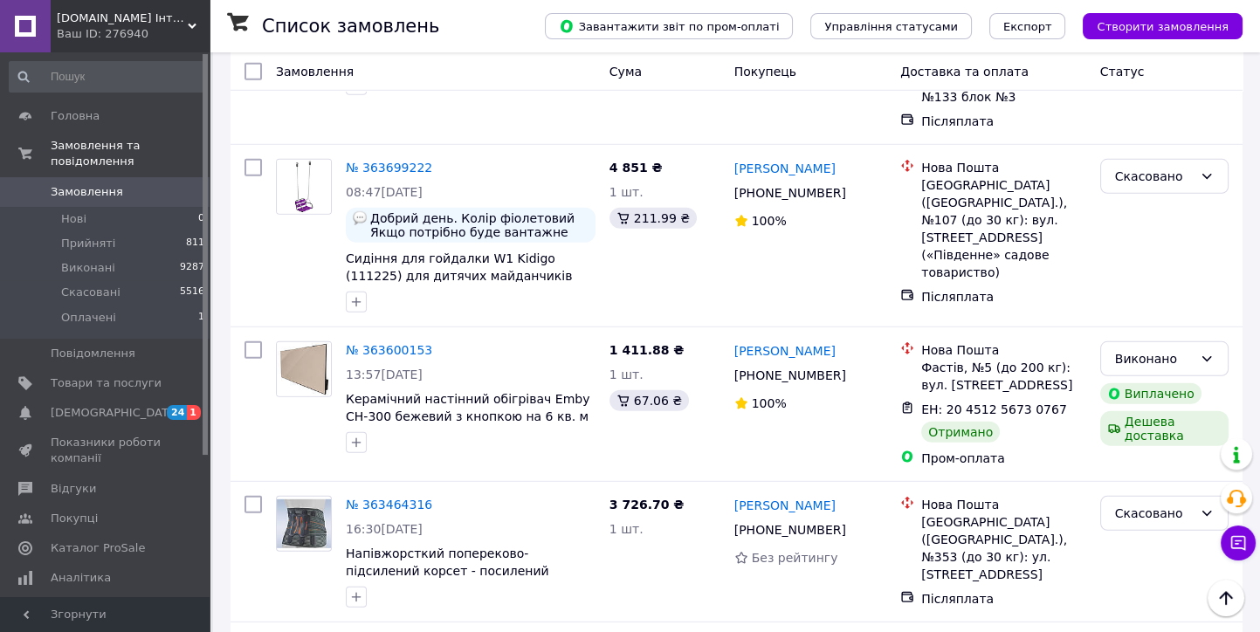
scroll to position [6986, 0]
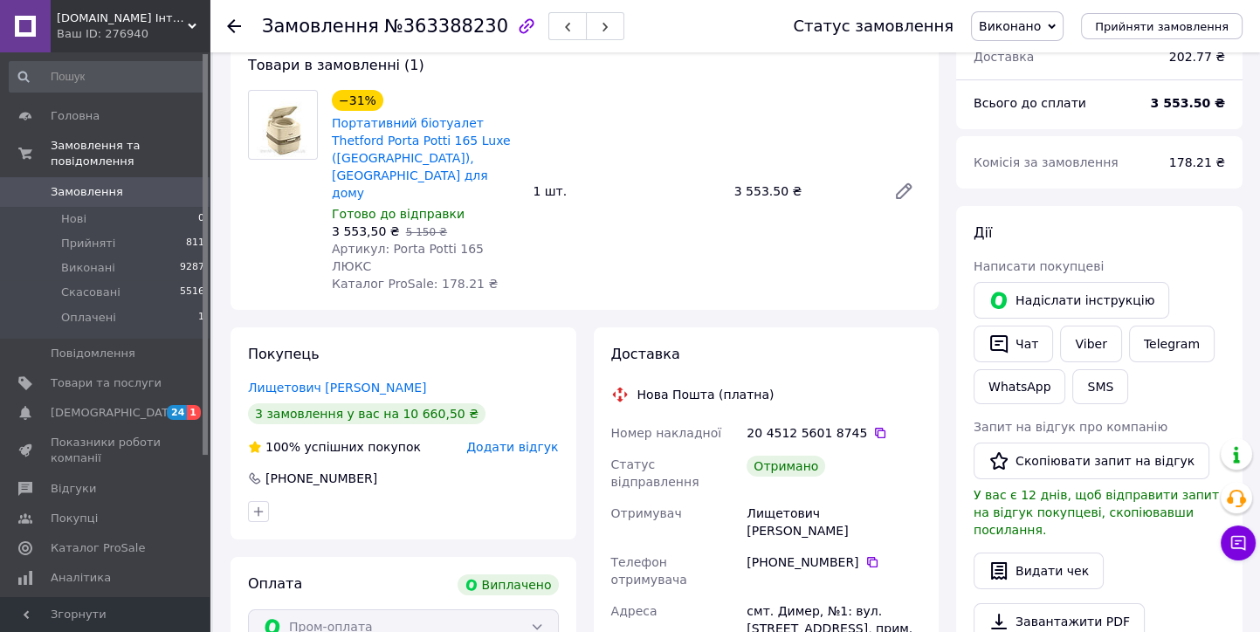
scroll to position [47, 0]
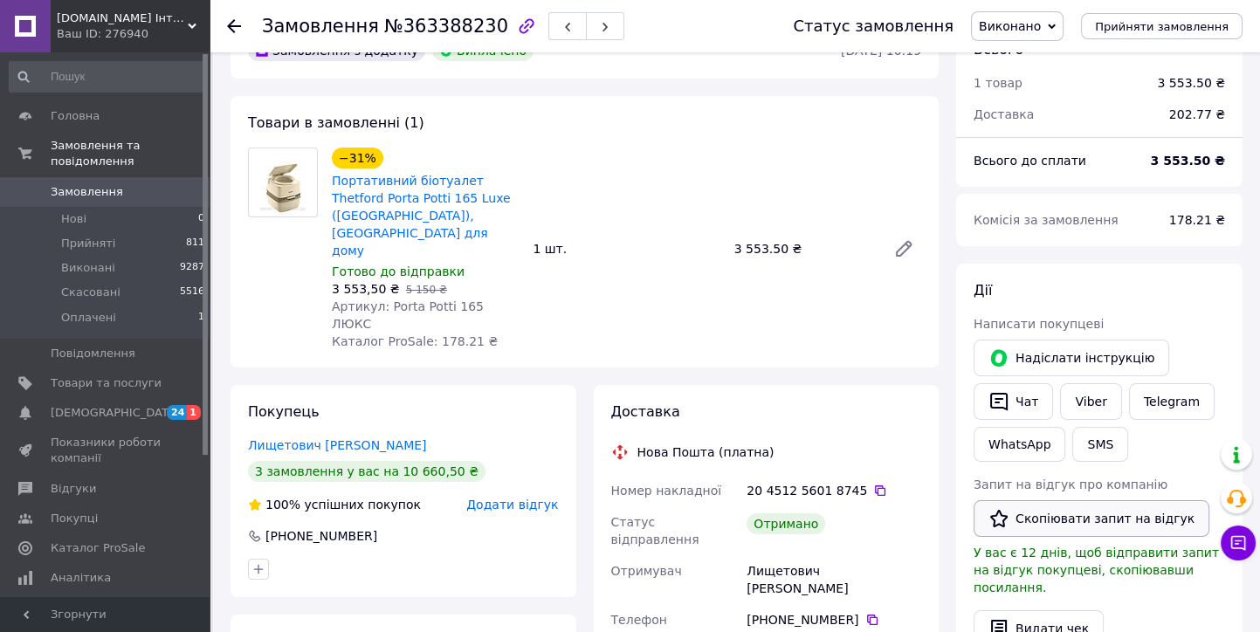
drag, startPoint x: 1078, startPoint y: 520, endPoint x: 1078, endPoint y: 495, distance: 25.3
click at [1078, 519] on button "Скопіювати запит на відгук" at bounding box center [1092, 518] width 236 height 37
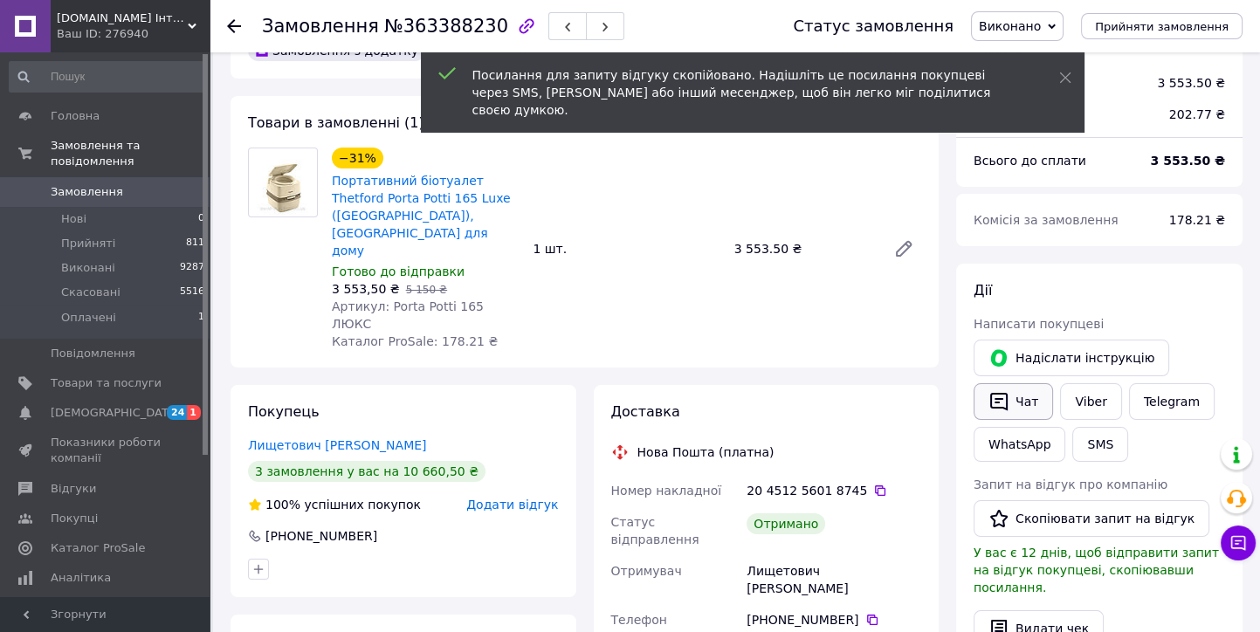
click at [1025, 405] on button "Чат" at bounding box center [1013, 401] width 79 height 37
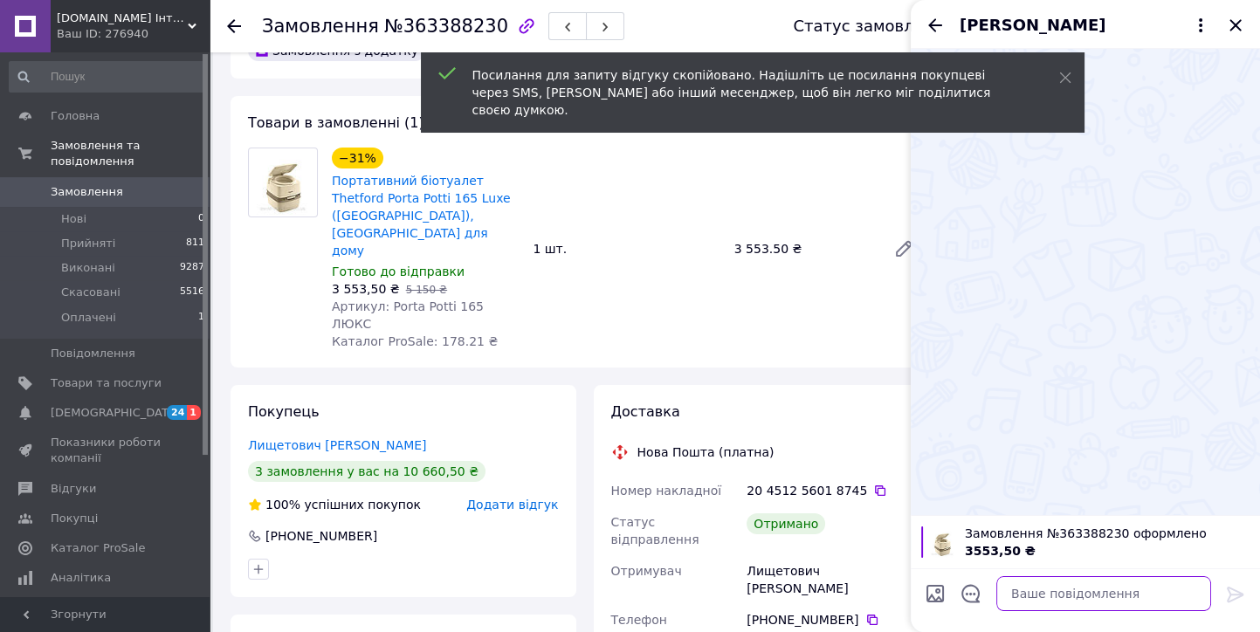
click at [1037, 608] on textarea at bounding box center [1103, 593] width 215 height 35
paste textarea "https://prom.ua/s/I36U9AnPsj6"
type textarea "https://prom.ua/s/I36U9AnPsj6"
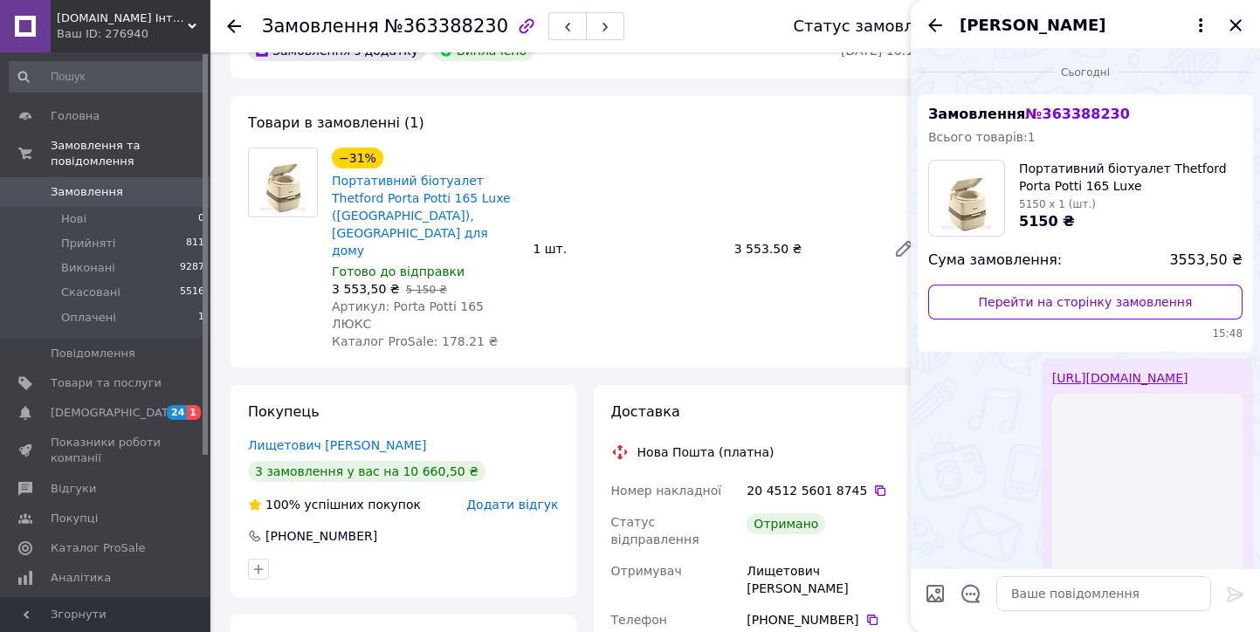
click at [1235, 25] on icon "Закрити" at bounding box center [1235, 24] width 11 height 11
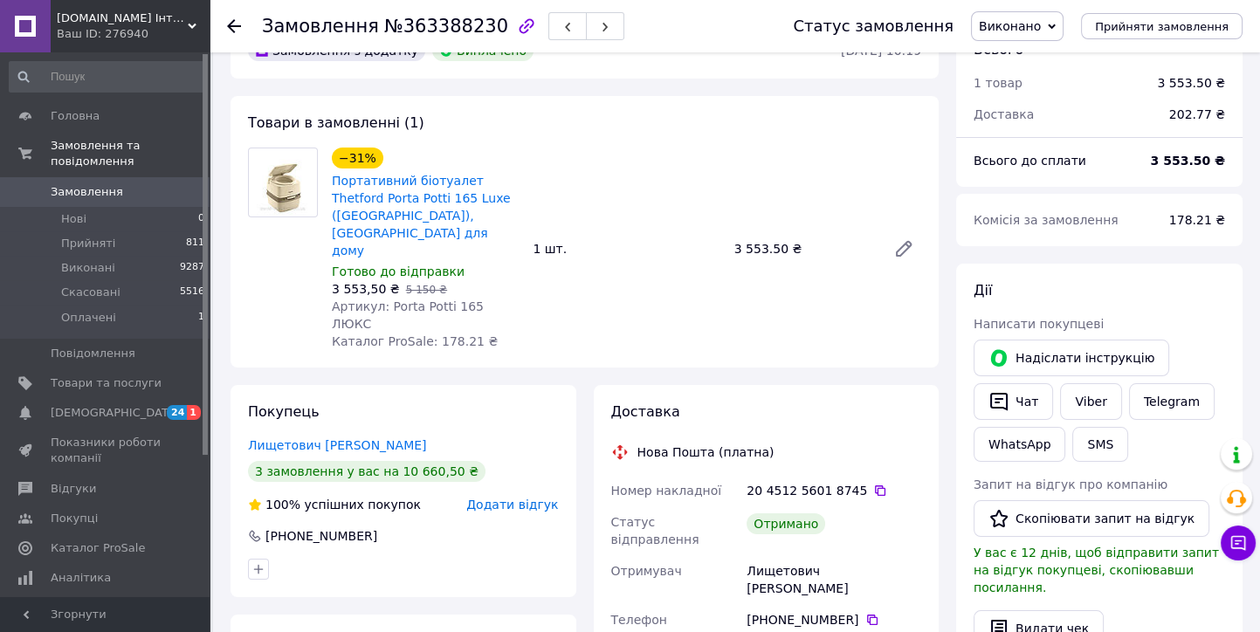
click at [233, 29] on icon at bounding box center [234, 26] width 14 height 14
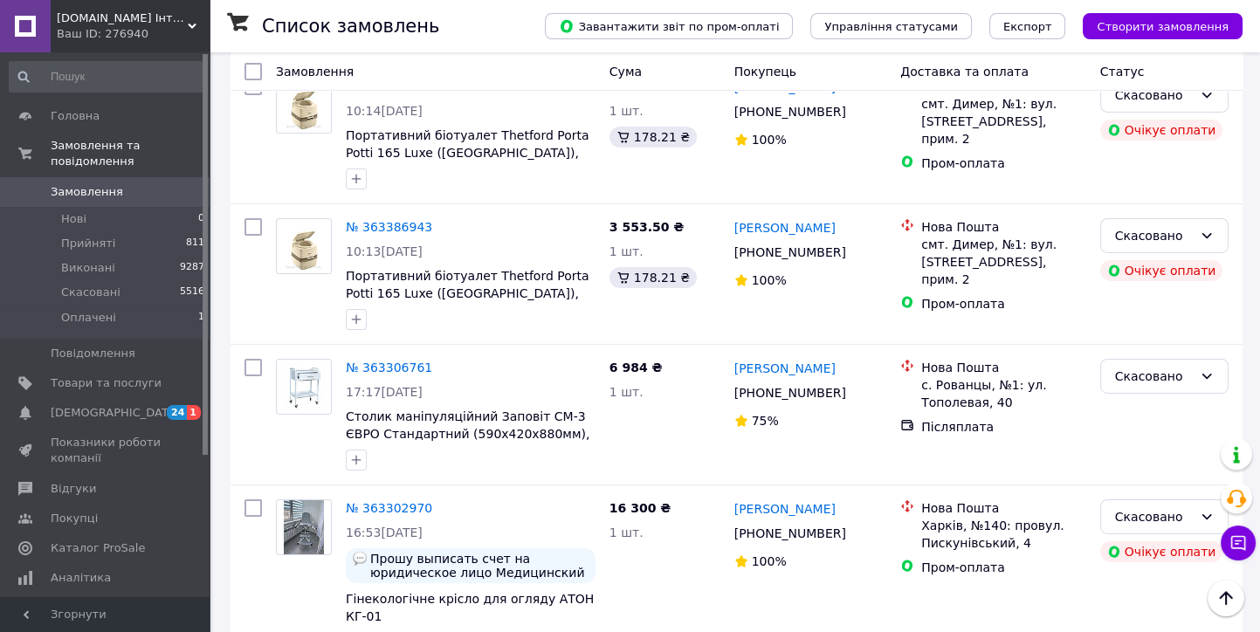
scroll to position [7859, 0]
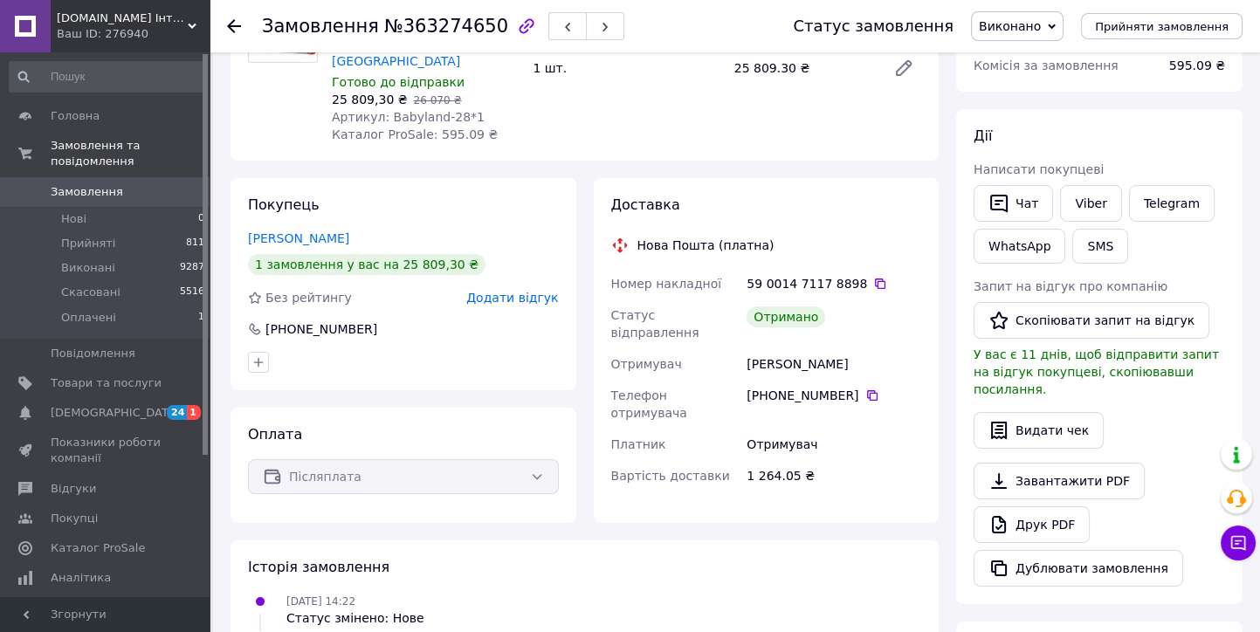
scroll to position [181, 0]
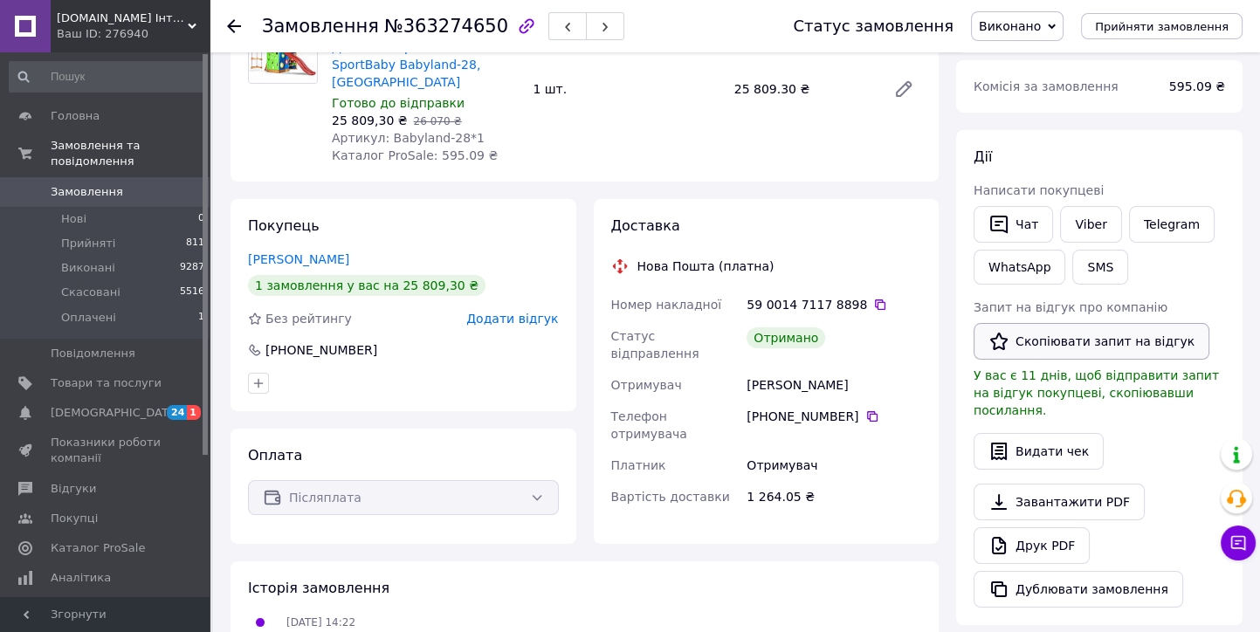
click at [1058, 341] on button "Скопіювати запит на відгук" at bounding box center [1092, 341] width 236 height 37
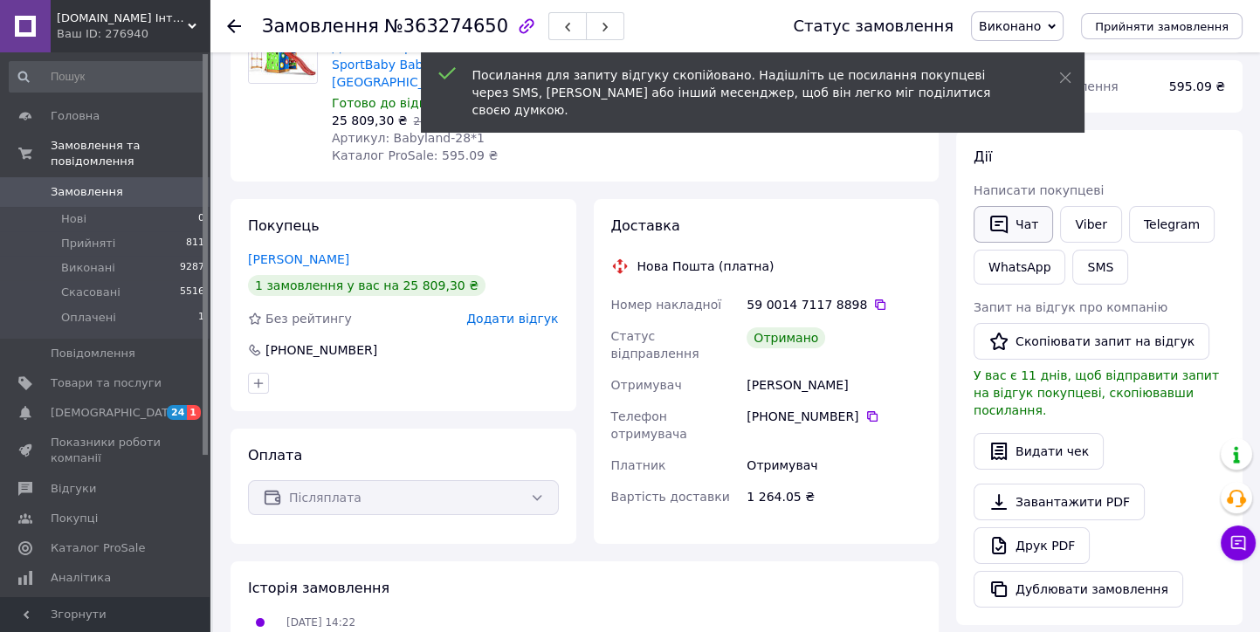
click at [1017, 224] on button "Чат" at bounding box center [1013, 224] width 79 height 37
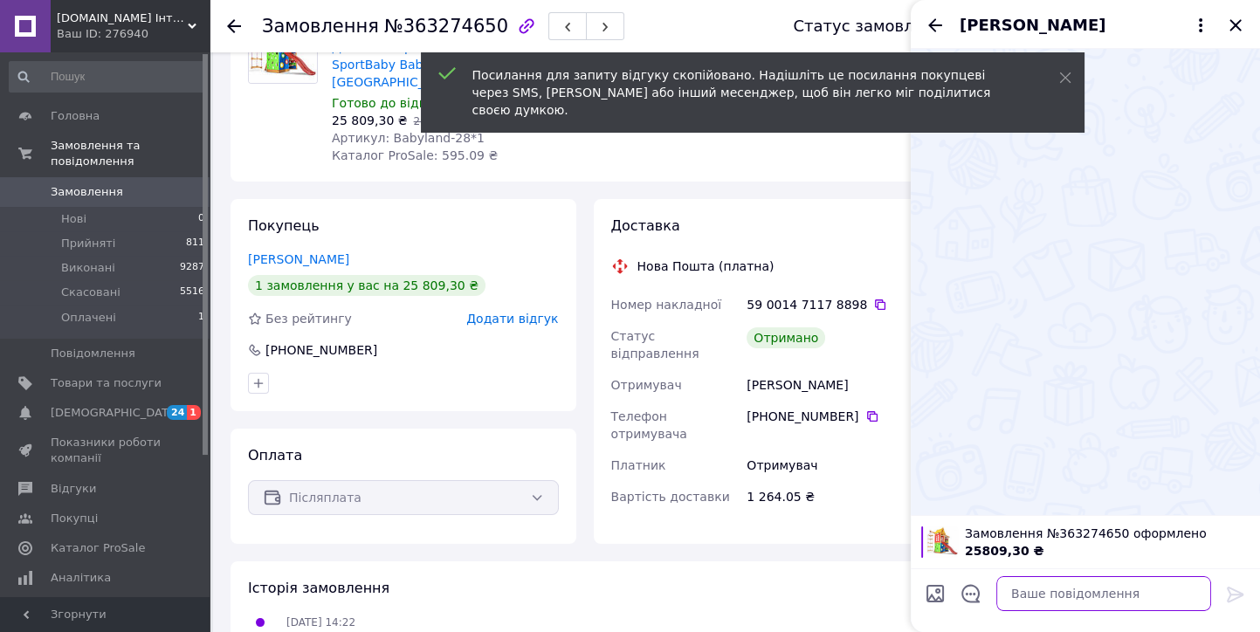
click at [1030, 593] on textarea at bounding box center [1103, 593] width 215 height 35
paste textarea "https://prom.ua/s/OIMT7aWPx5i"
type textarea "https://prom.ua/s/OIMT7aWPx5i"
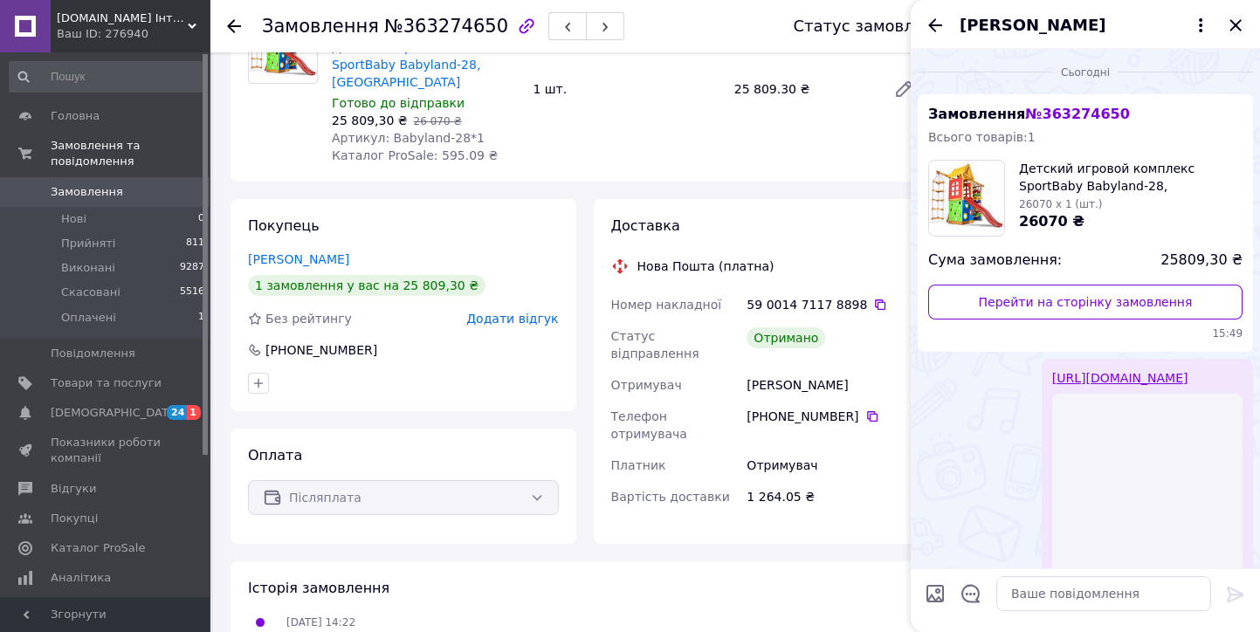
click at [1232, 31] on icon "Закрити" at bounding box center [1235, 25] width 21 height 21
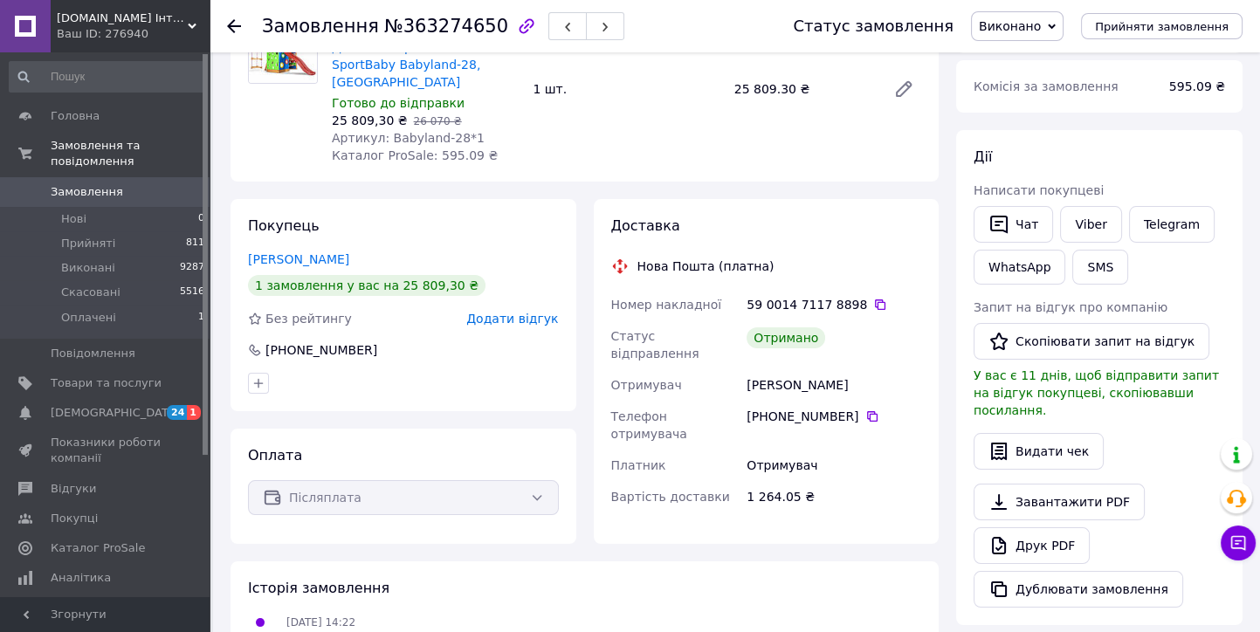
click at [231, 29] on use at bounding box center [234, 26] width 14 height 14
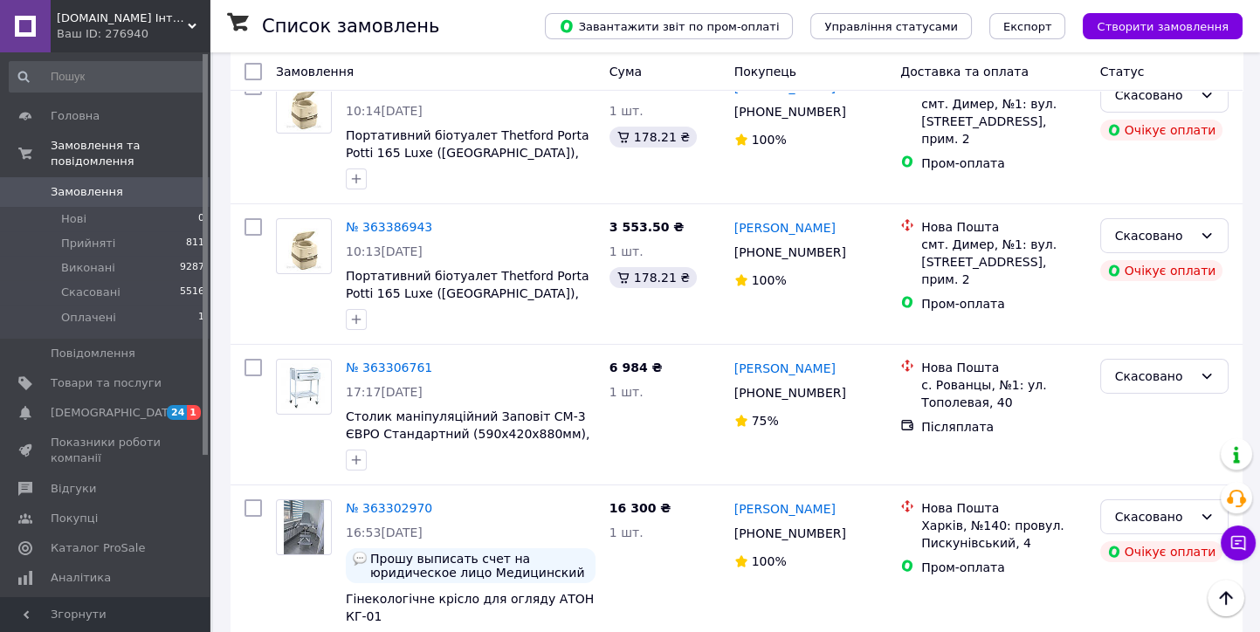
scroll to position [8053, 0]
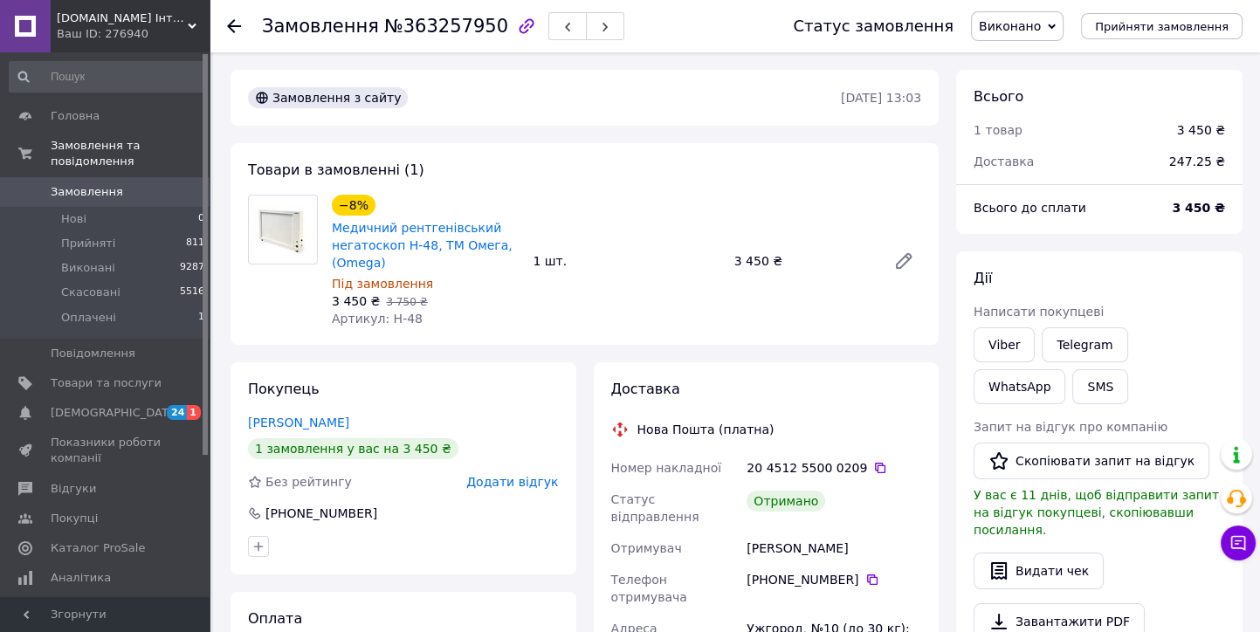
scroll to position [97, 0]
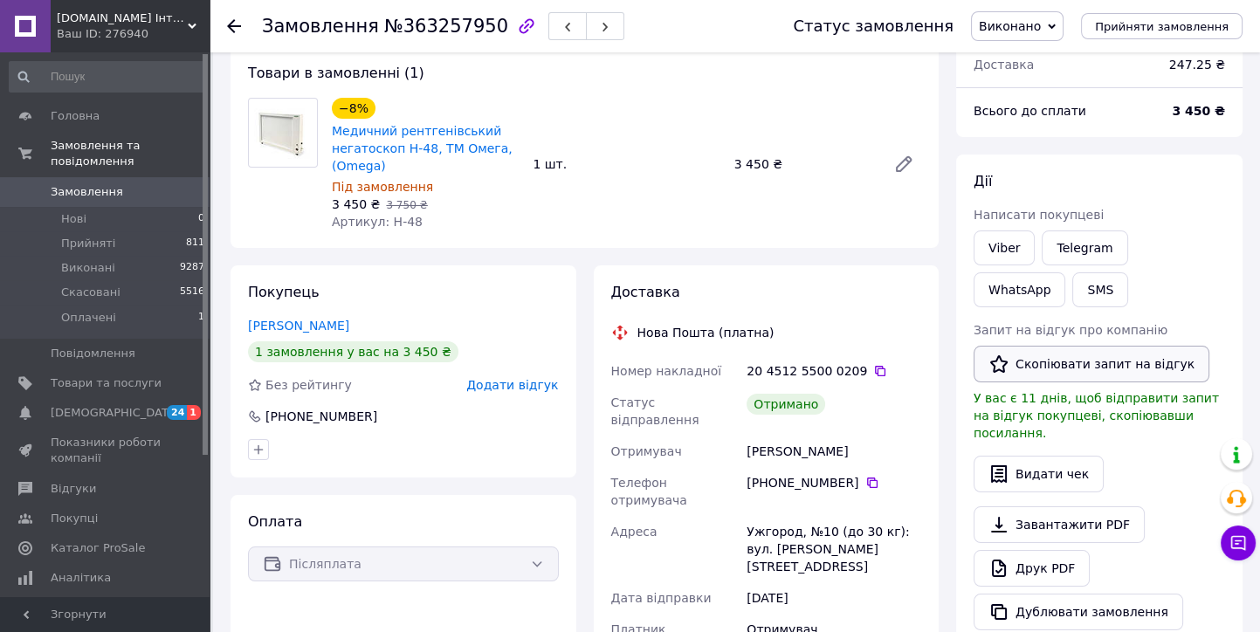
click at [1062, 365] on button "Скопіювати запит на відгук" at bounding box center [1092, 364] width 236 height 37
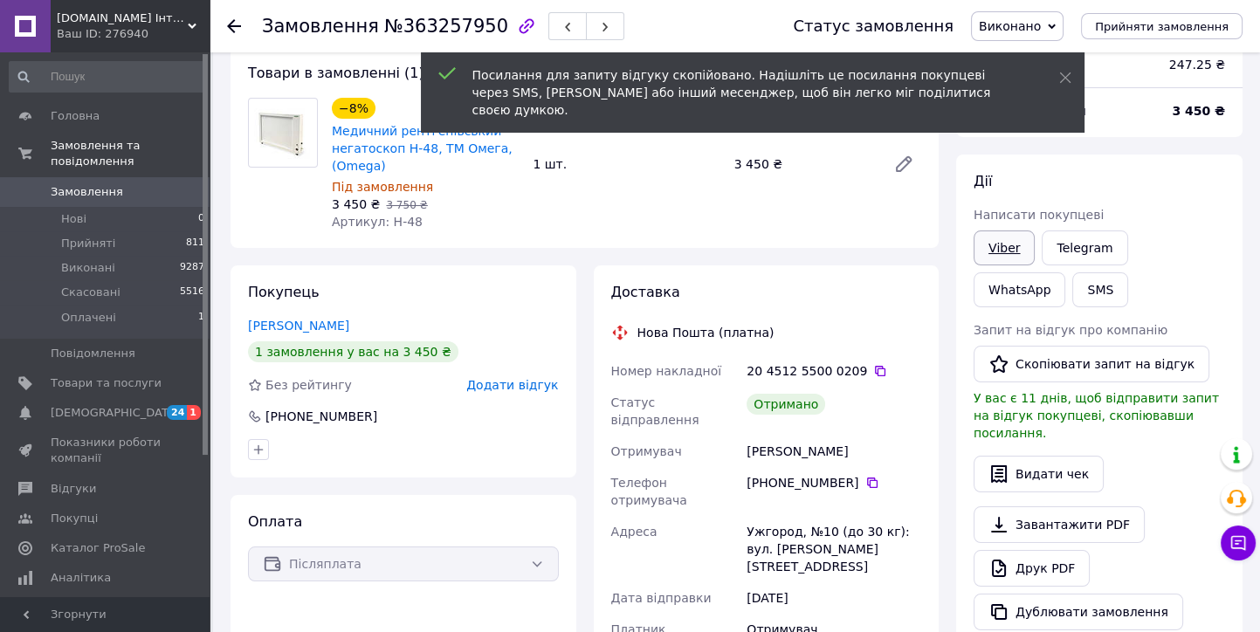
click at [1007, 251] on link "Viber" at bounding box center [1004, 248] width 61 height 35
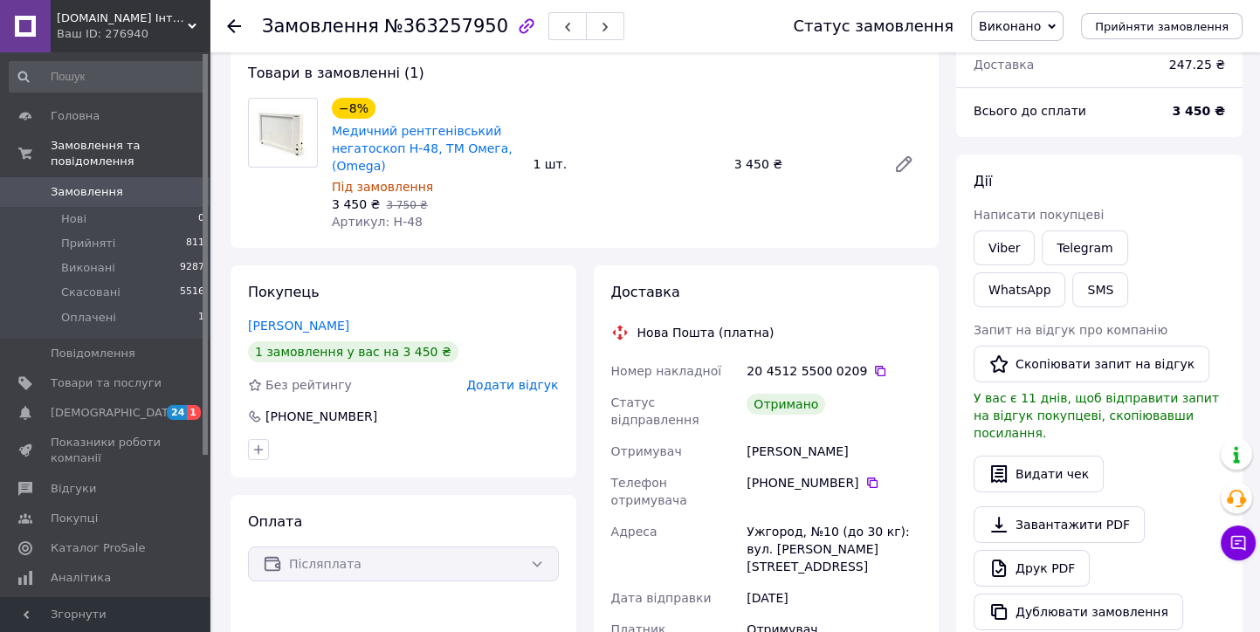
click at [235, 28] on icon at bounding box center [234, 26] width 14 height 14
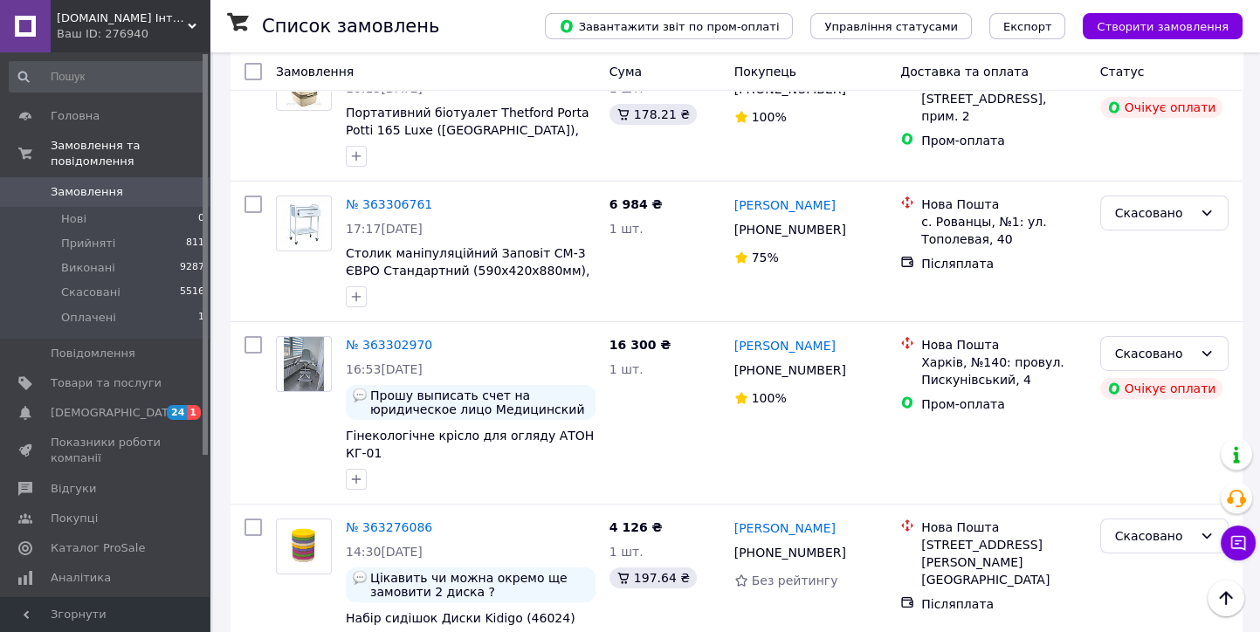
scroll to position [8150, 0]
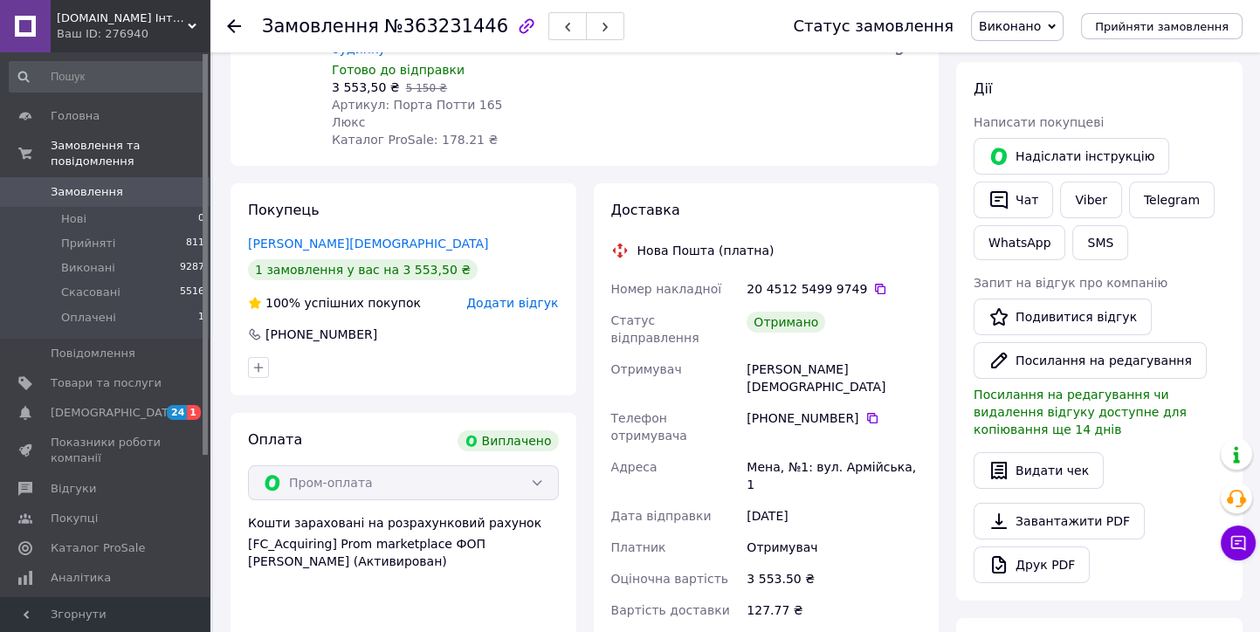
scroll to position [211, 0]
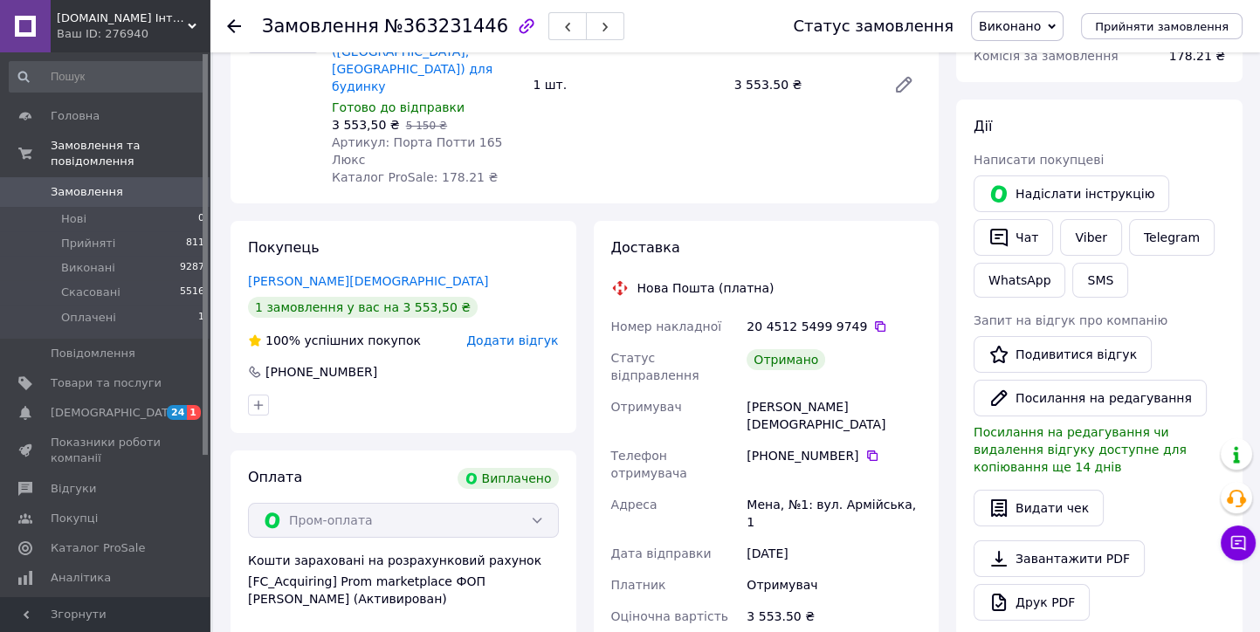
click at [232, 29] on use at bounding box center [234, 26] width 14 height 14
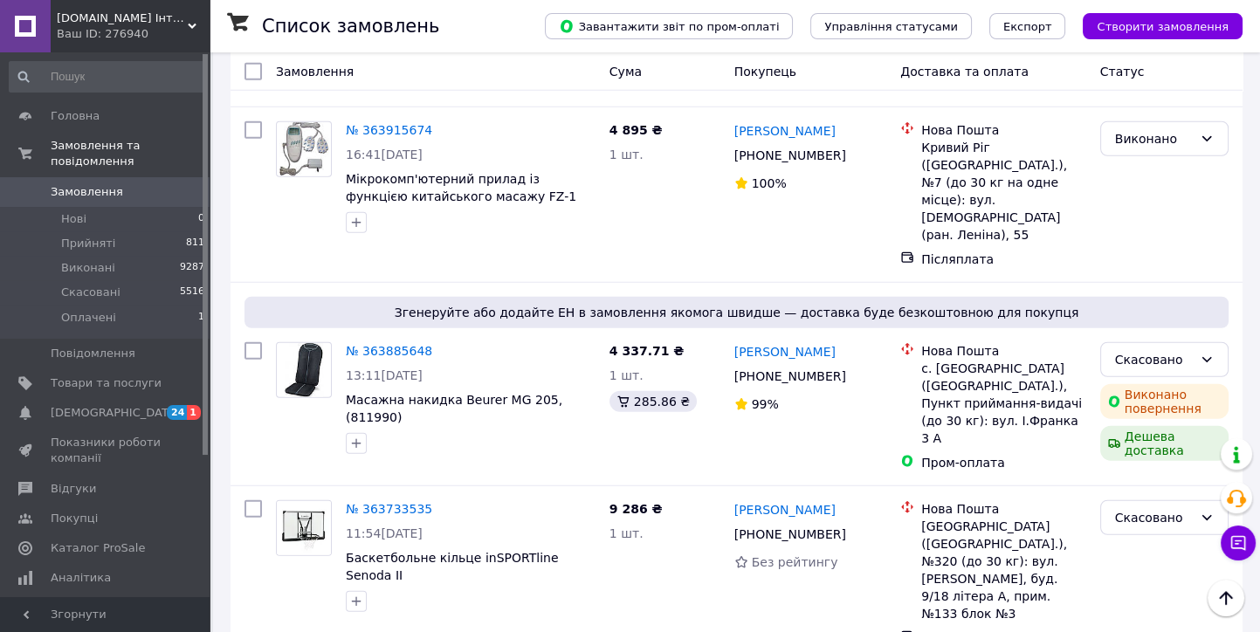
scroll to position [6404, 0]
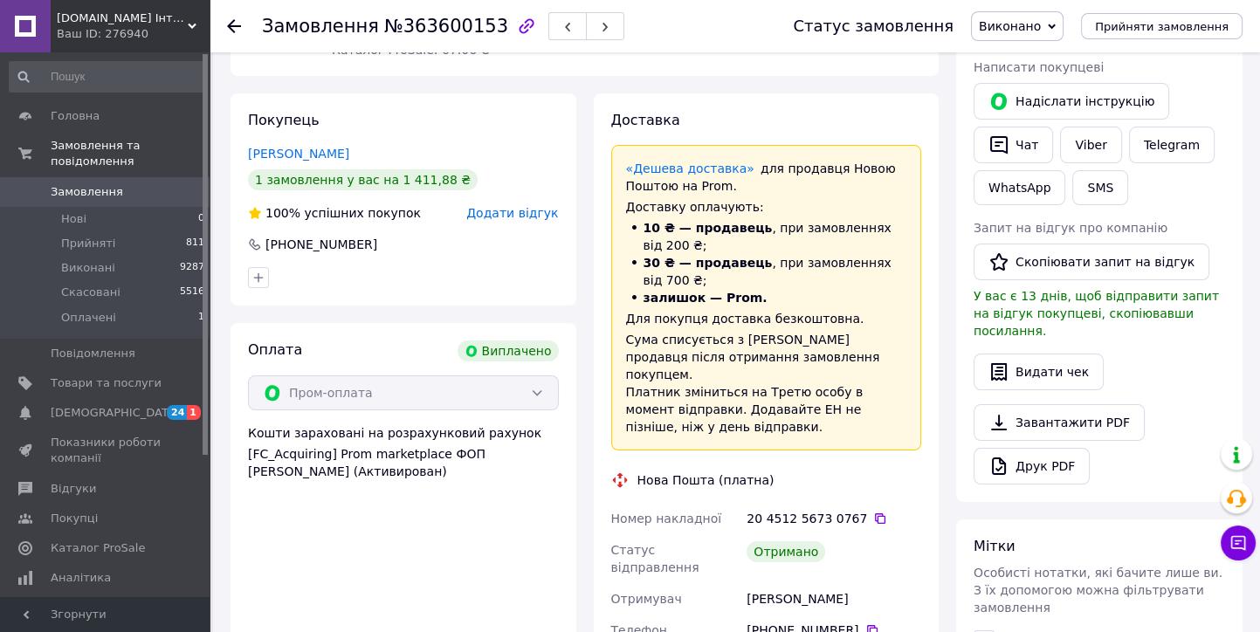
scroll to position [224, 0]
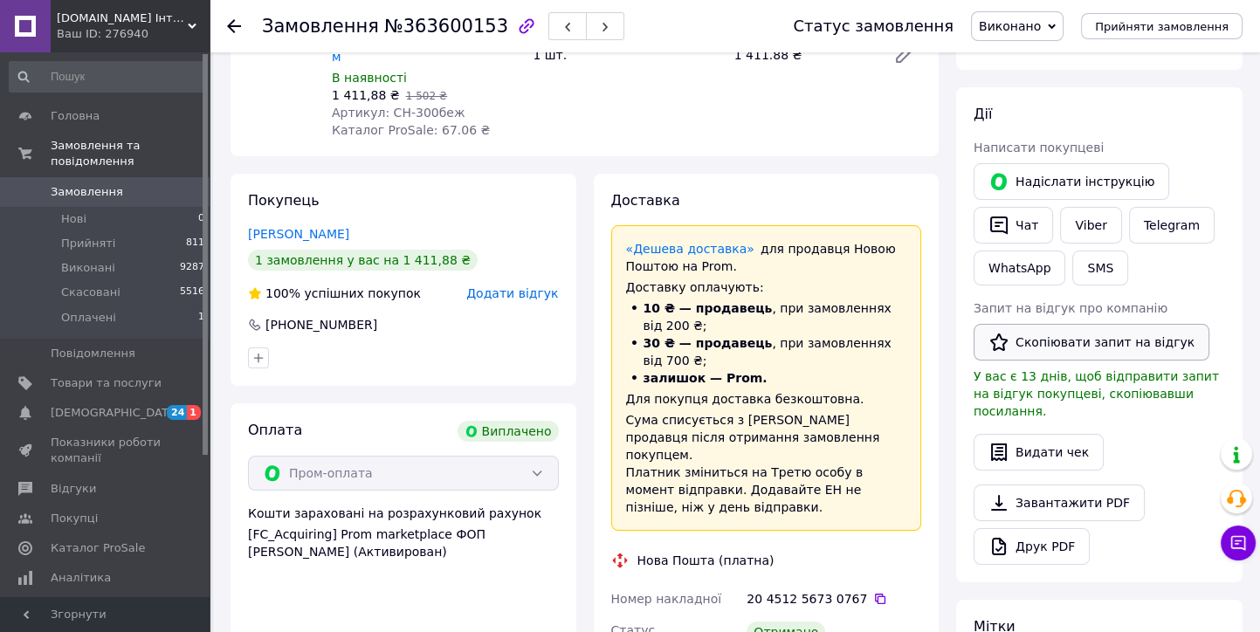
click at [1072, 341] on button "Скопіювати запит на відгук" at bounding box center [1092, 342] width 236 height 37
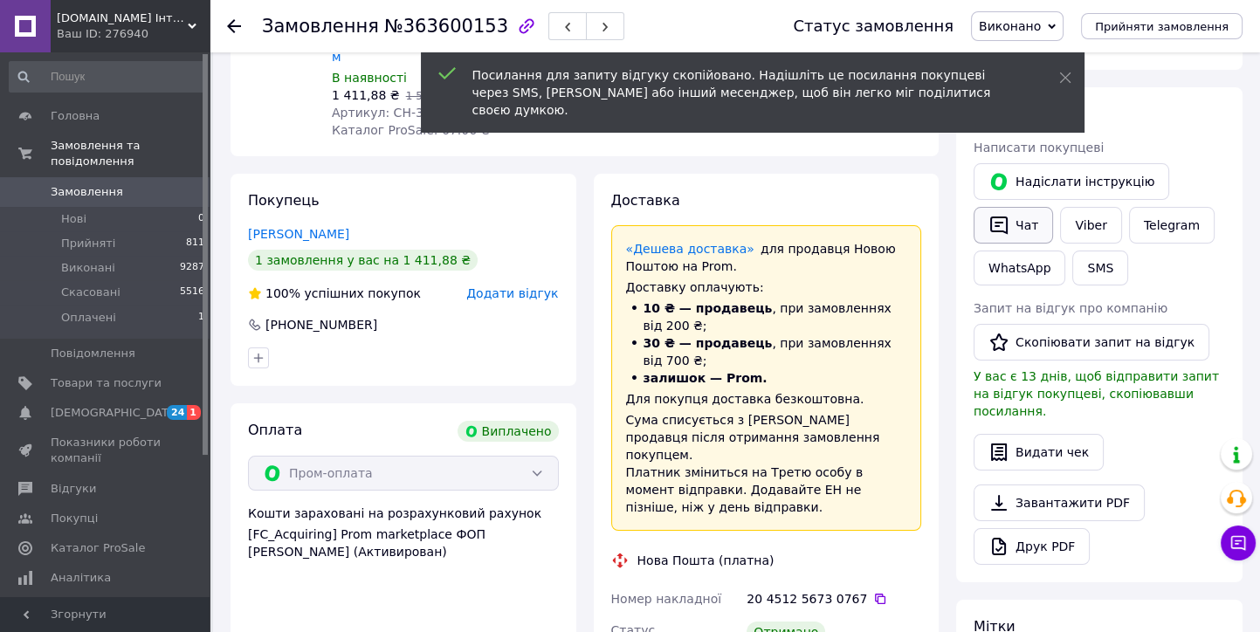
click at [1020, 227] on button "Чат" at bounding box center [1013, 225] width 79 height 37
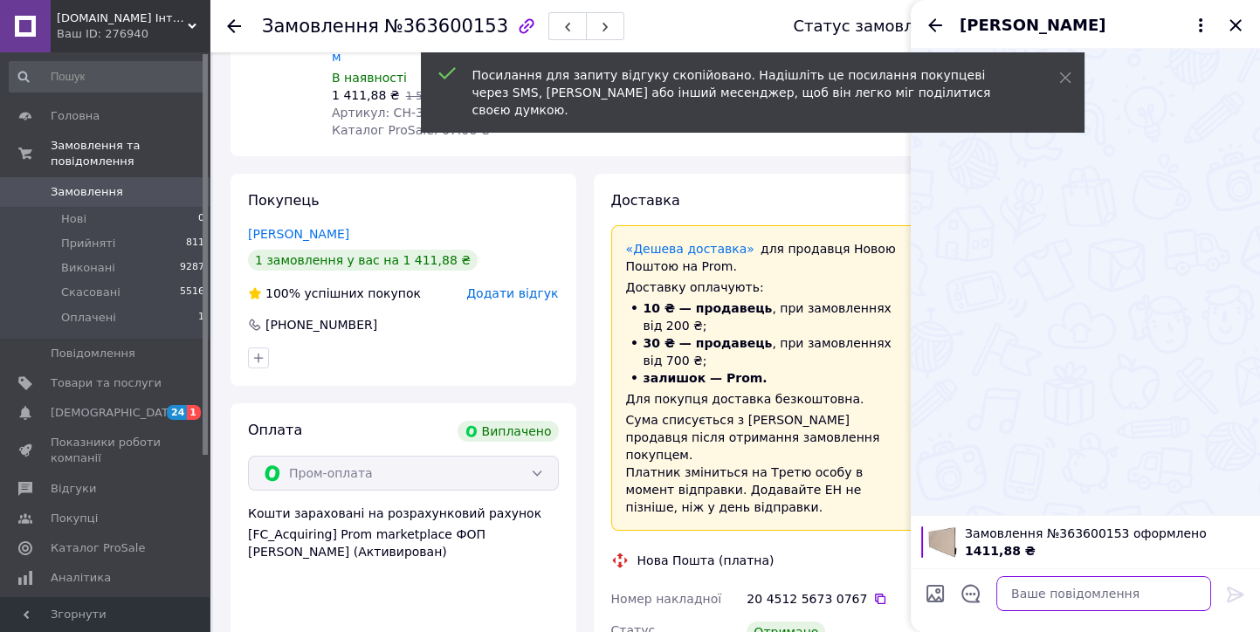
click at [1016, 599] on textarea at bounding box center [1103, 593] width 215 height 35
paste textarea "https://prom.ua/s/eqFZBxlB08S"
type textarea "https://prom.ua/s/eqFZBxlB08S"
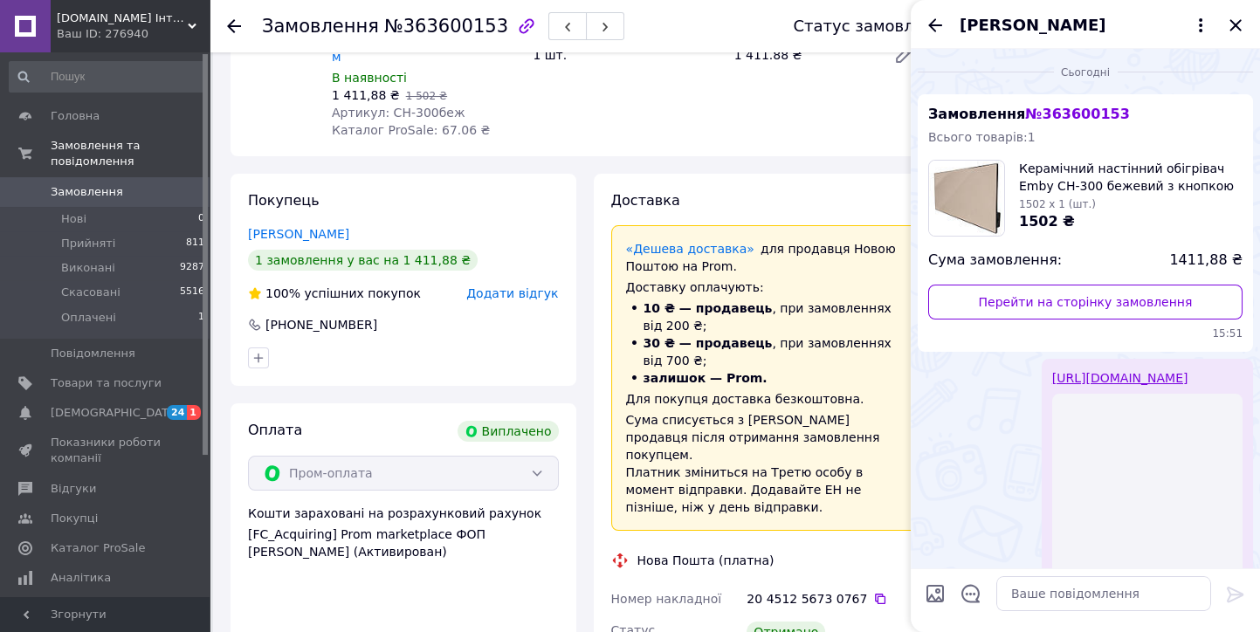
click at [237, 24] on icon at bounding box center [234, 26] width 14 height 14
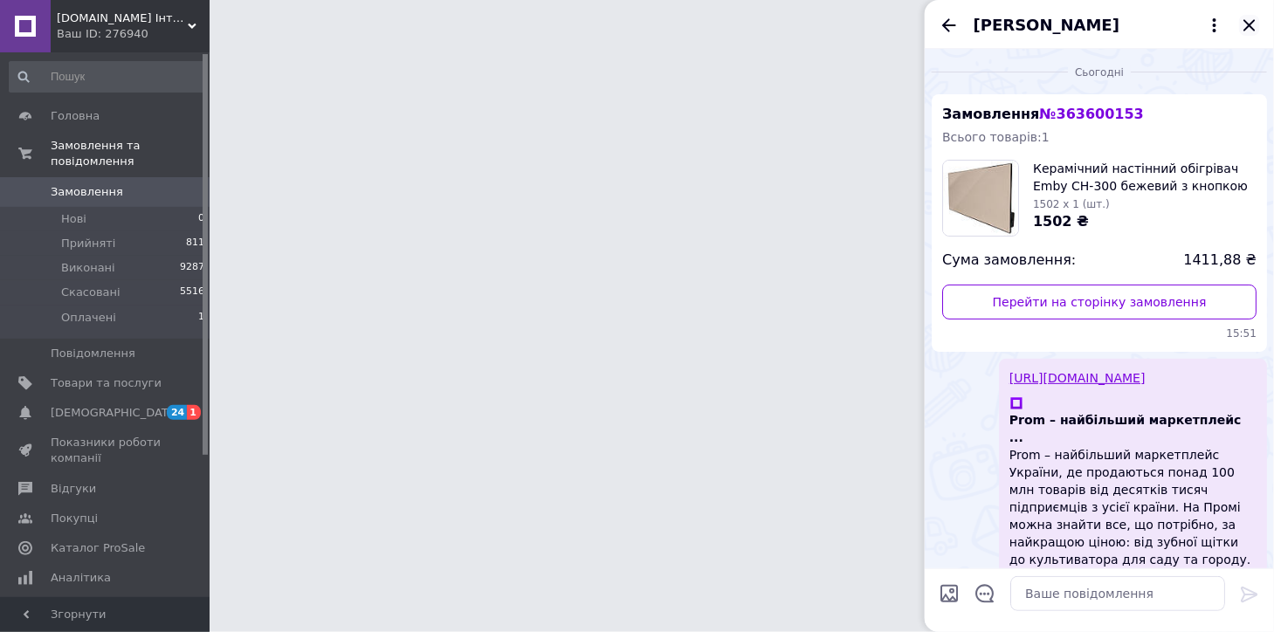
click at [1252, 30] on icon "Закрити" at bounding box center [1249, 25] width 21 height 21
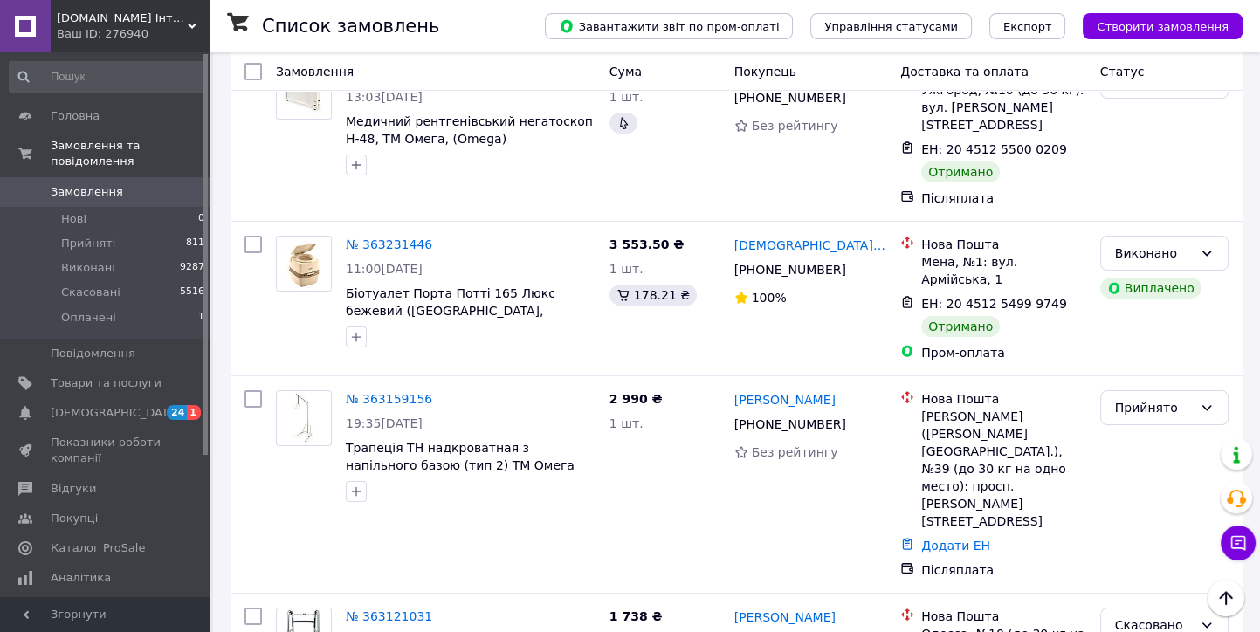
scroll to position [8926, 0]
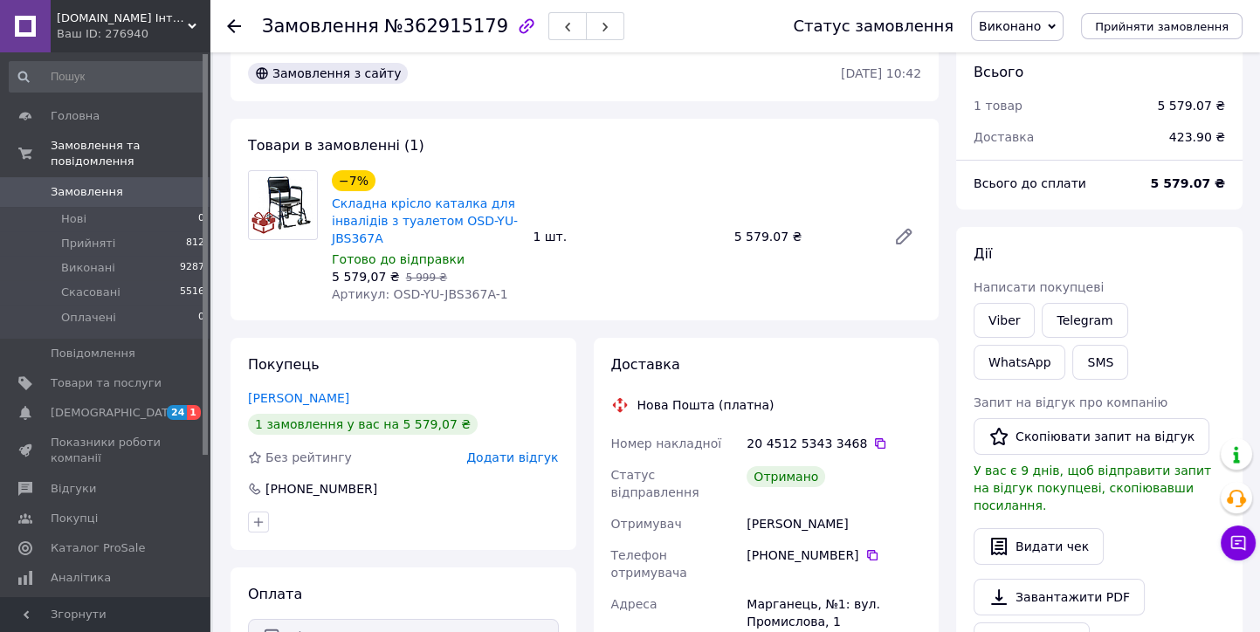
scroll to position [23, 0]
click at [235, 24] on icon at bounding box center [234, 26] width 14 height 14
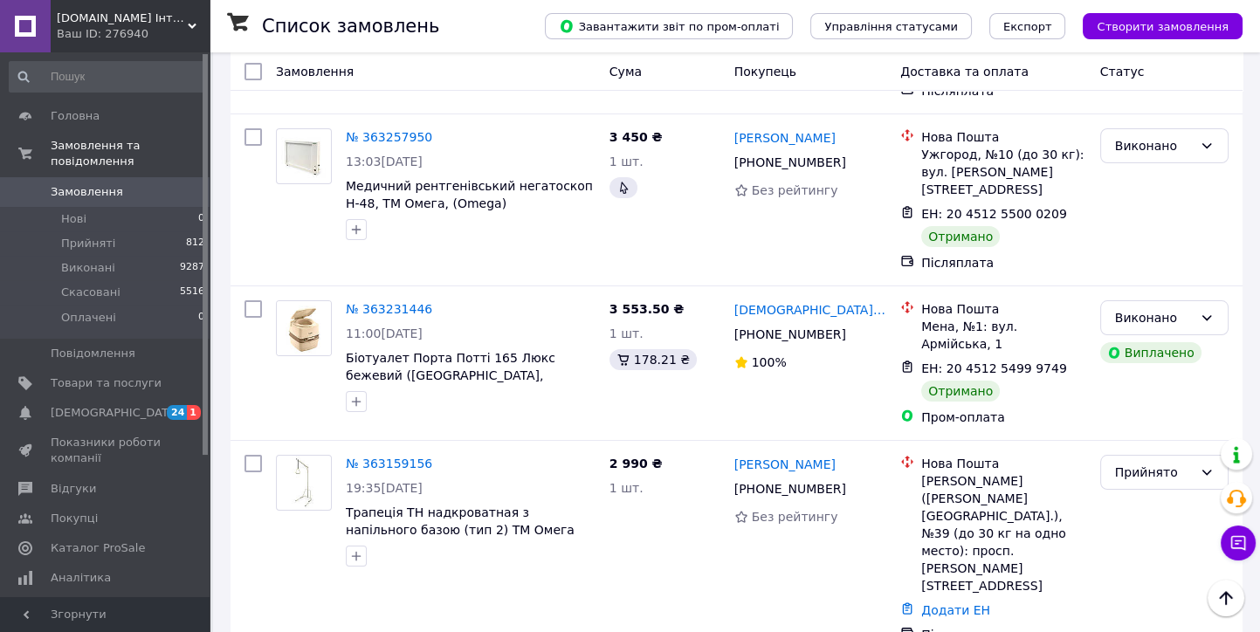
scroll to position [9023, 0]
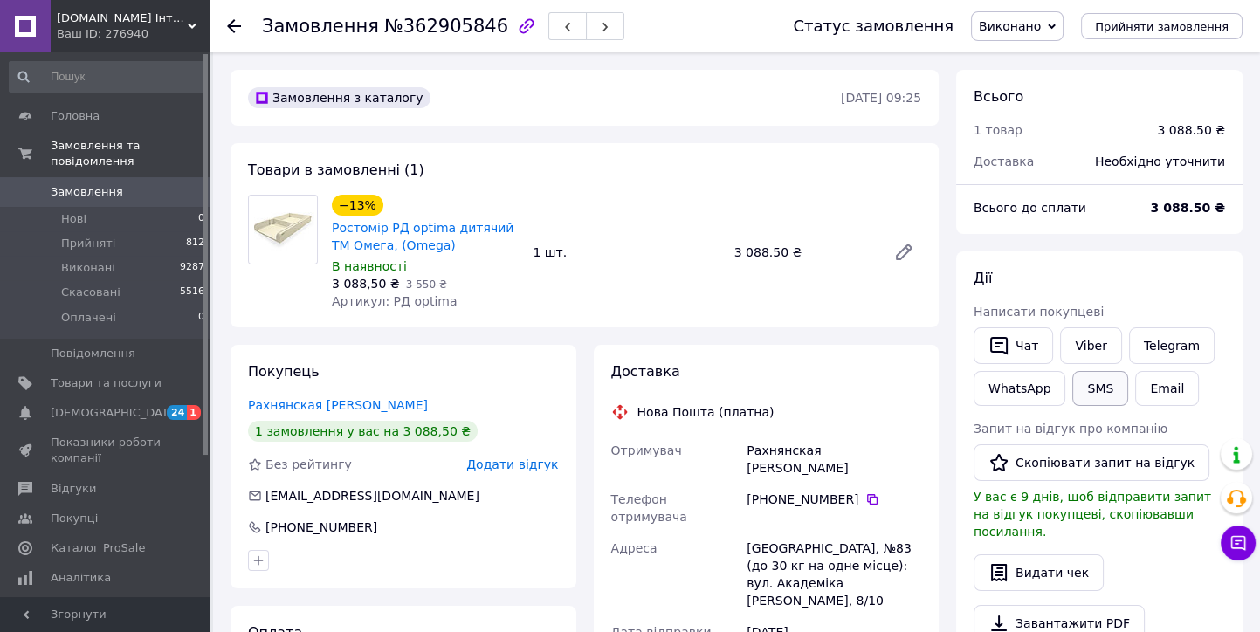
scroll to position [97, 0]
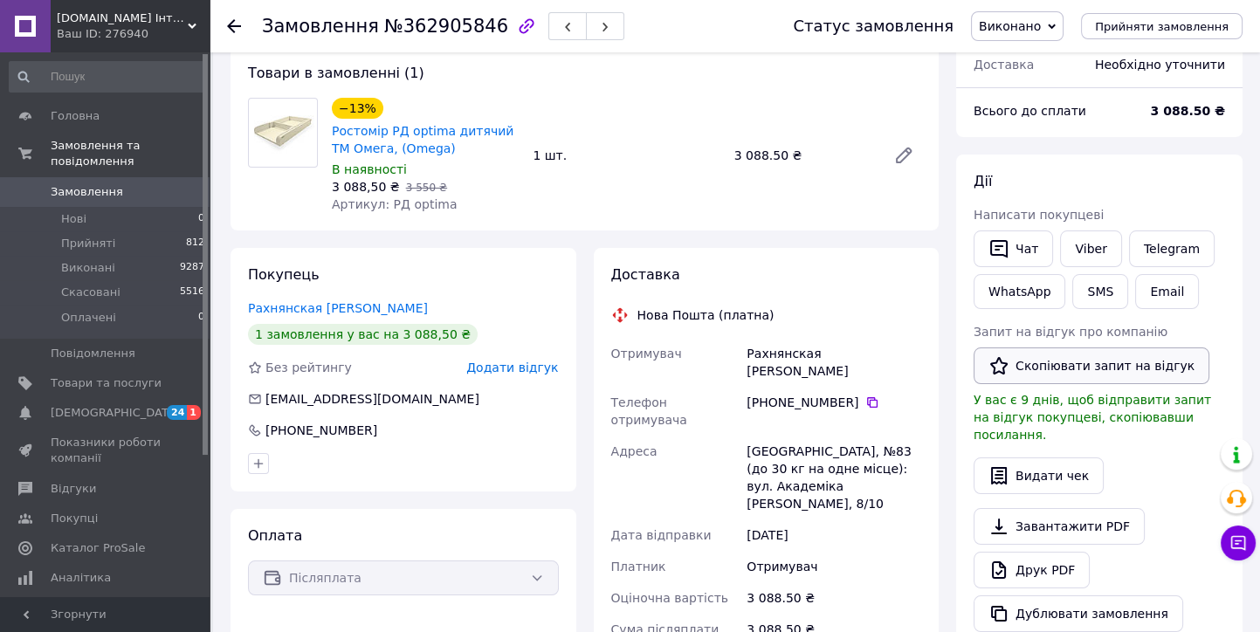
click at [1071, 361] on button "Скопіювати запит на відгук" at bounding box center [1092, 366] width 236 height 37
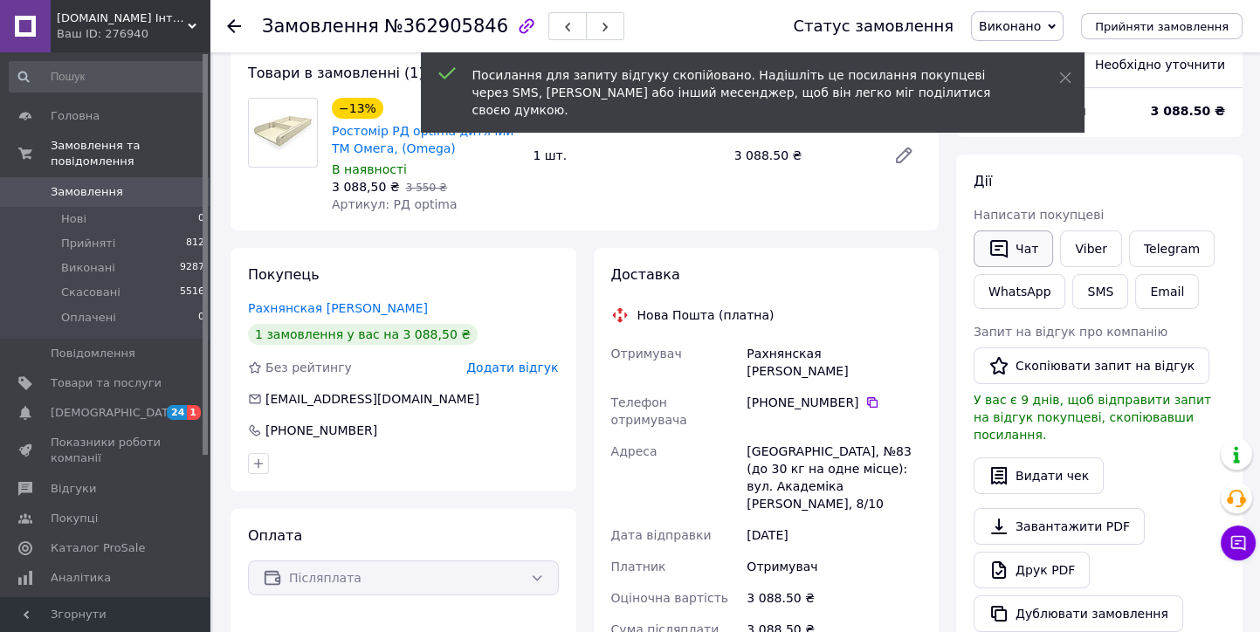
click at [1023, 260] on button "Чат" at bounding box center [1013, 249] width 79 height 37
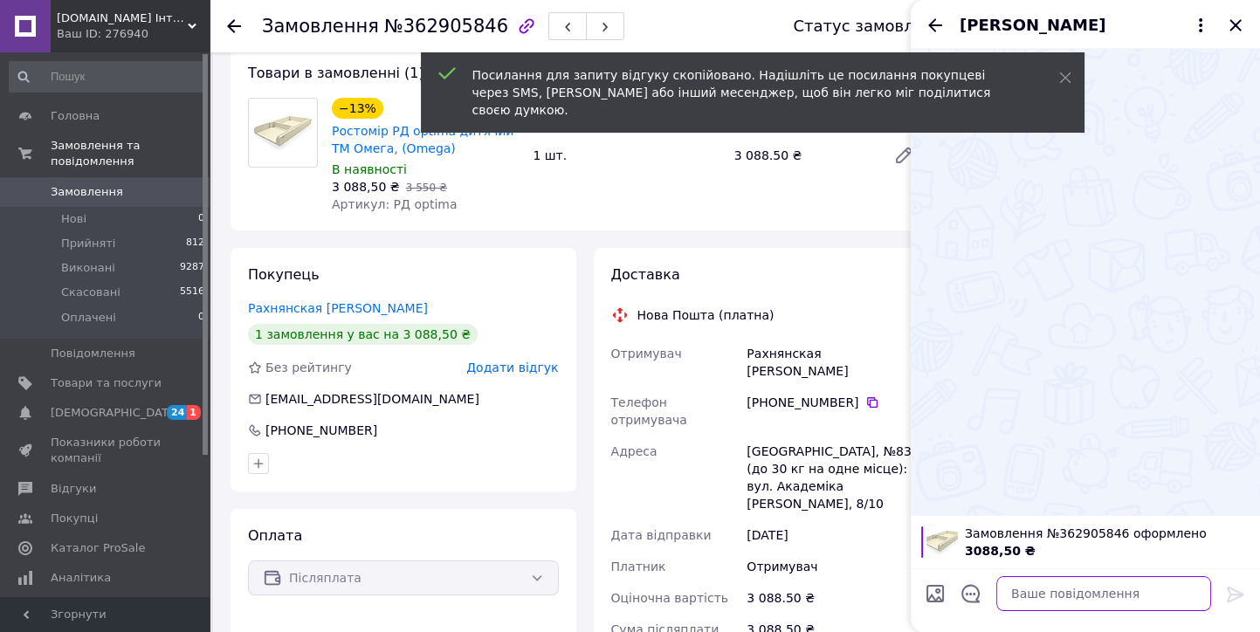
click at [1043, 589] on textarea at bounding box center [1103, 593] width 215 height 35
paste textarea "https://prom.ua/s/PksZ8TH3VUU"
type textarea "https://prom.ua/s/PksZ8TH3VUU"
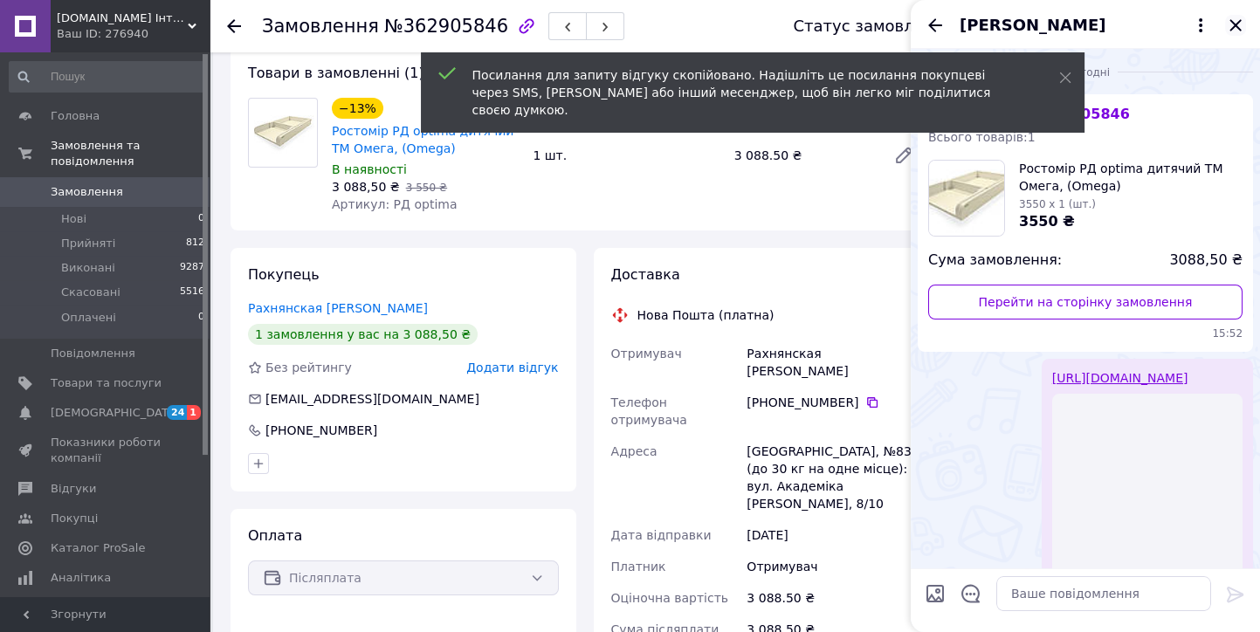
click at [1234, 29] on icon "Закрити" at bounding box center [1235, 25] width 21 height 21
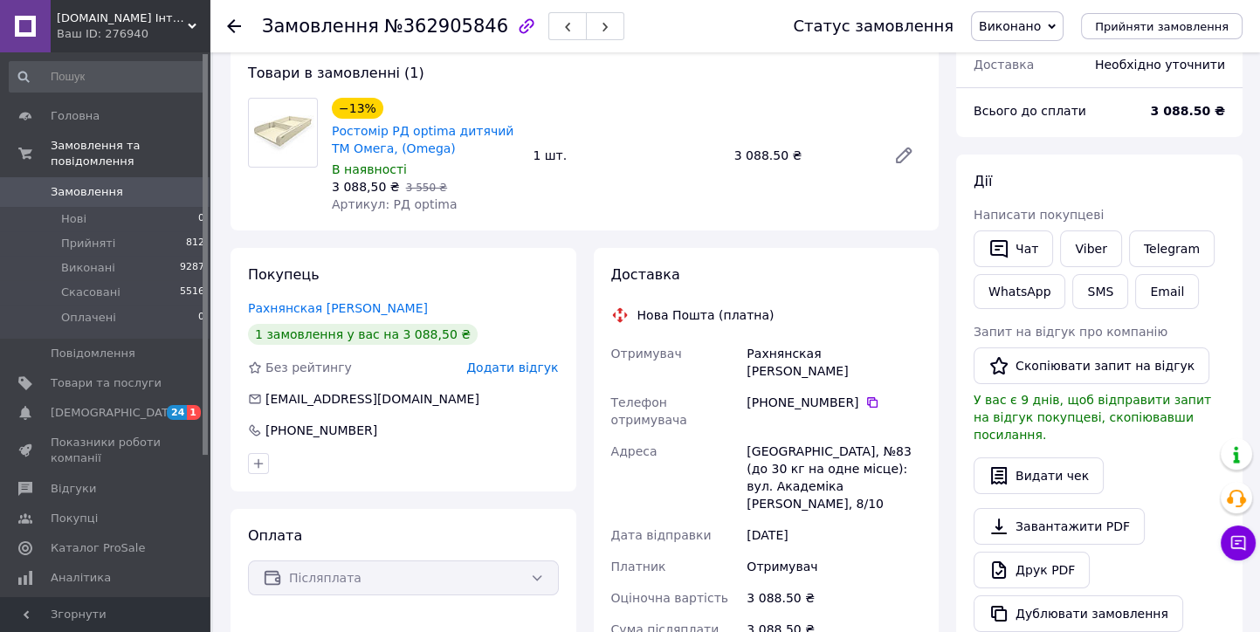
click at [240, 28] on icon at bounding box center [234, 26] width 14 height 14
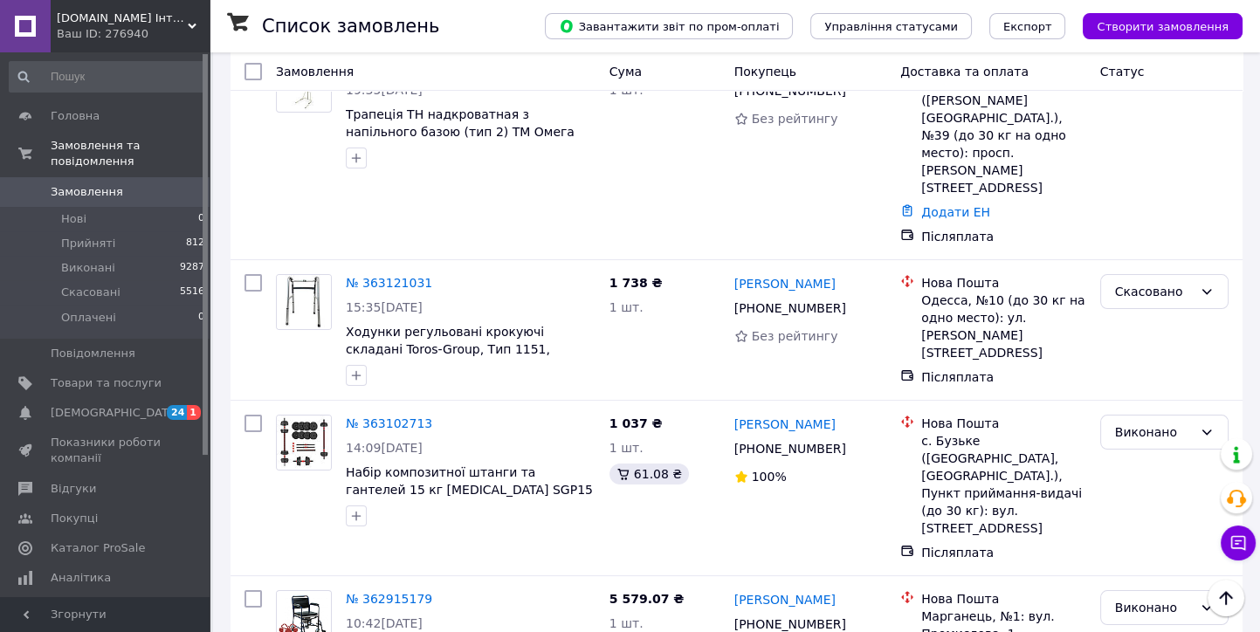
scroll to position [9120, 0]
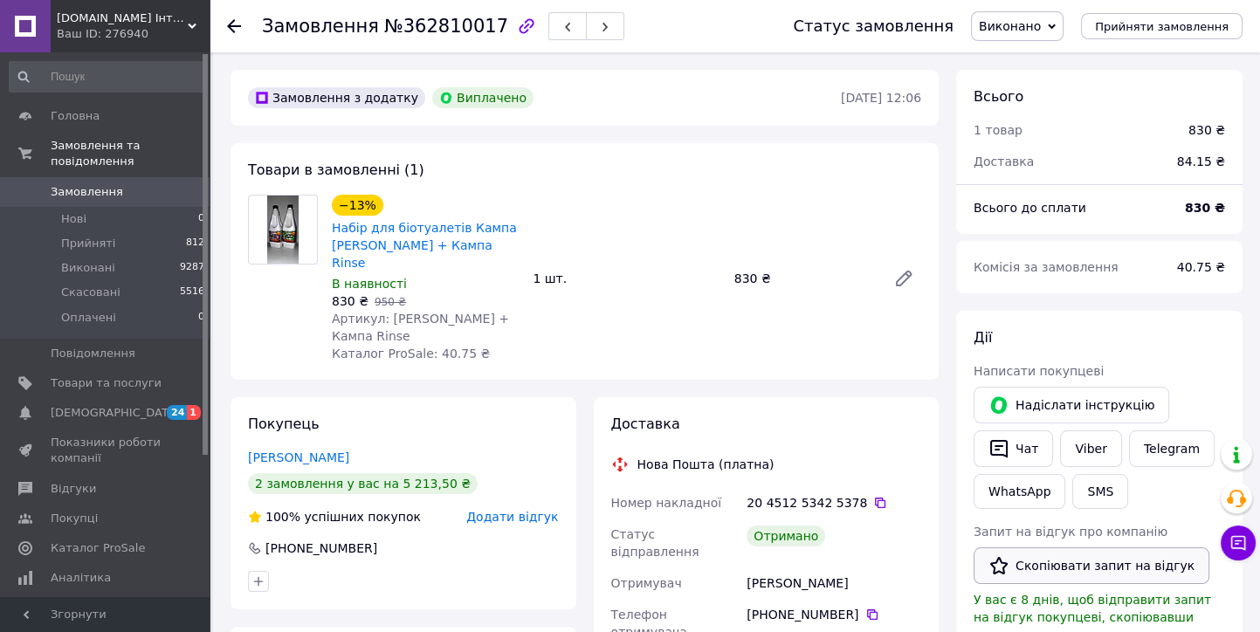
drag, startPoint x: 1047, startPoint y: 562, endPoint x: 1044, endPoint y: 500, distance: 62.9
click at [1047, 562] on button "Скопіювати запит на відгук" at bounding box center [1092, 566] width 236 height 37
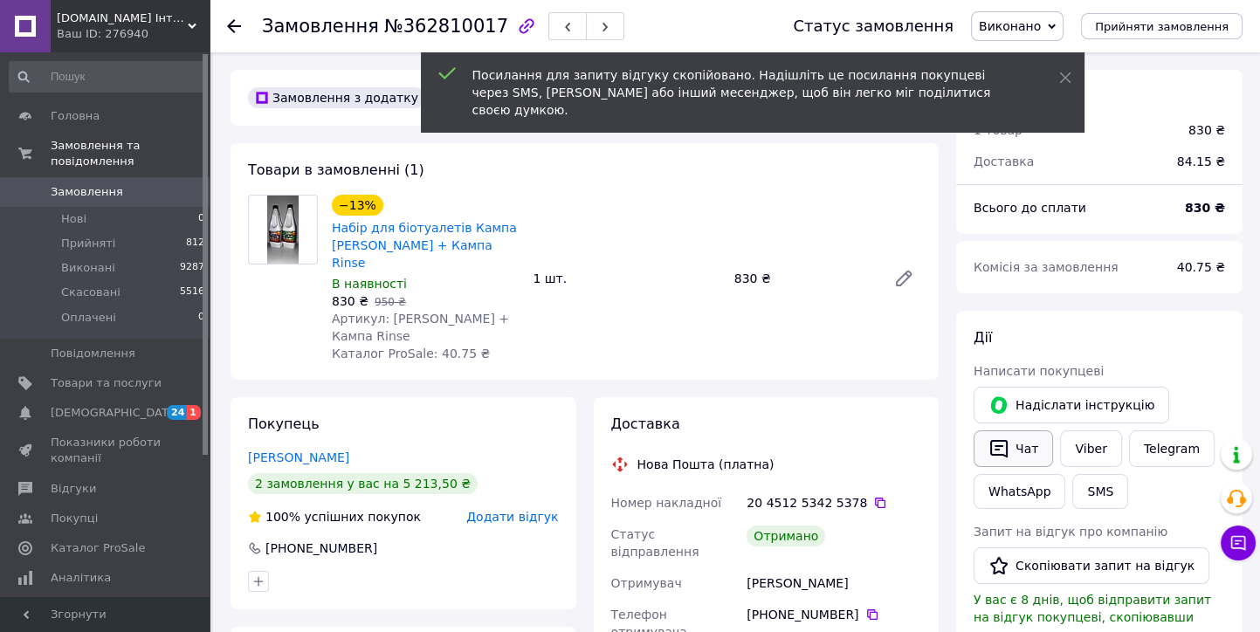
click at [1024, 451] on button "Чат" at bounding box center [1013, 449] width 79 height 37
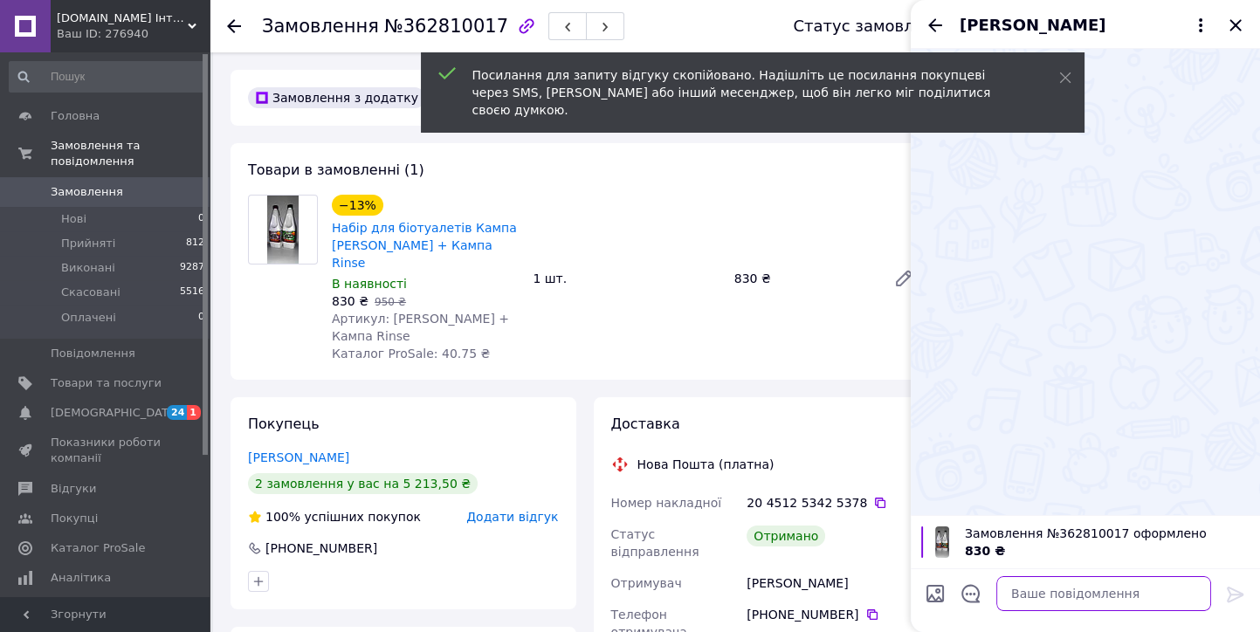
click at [1030, 599] on textarea at bounding box center [1103, 593] width 215 height 35
paste textarea "https://prom.ua/s/kYW9xUzT04e"
type textarea "https://prom.ua/s/kYW9xUzT04e"
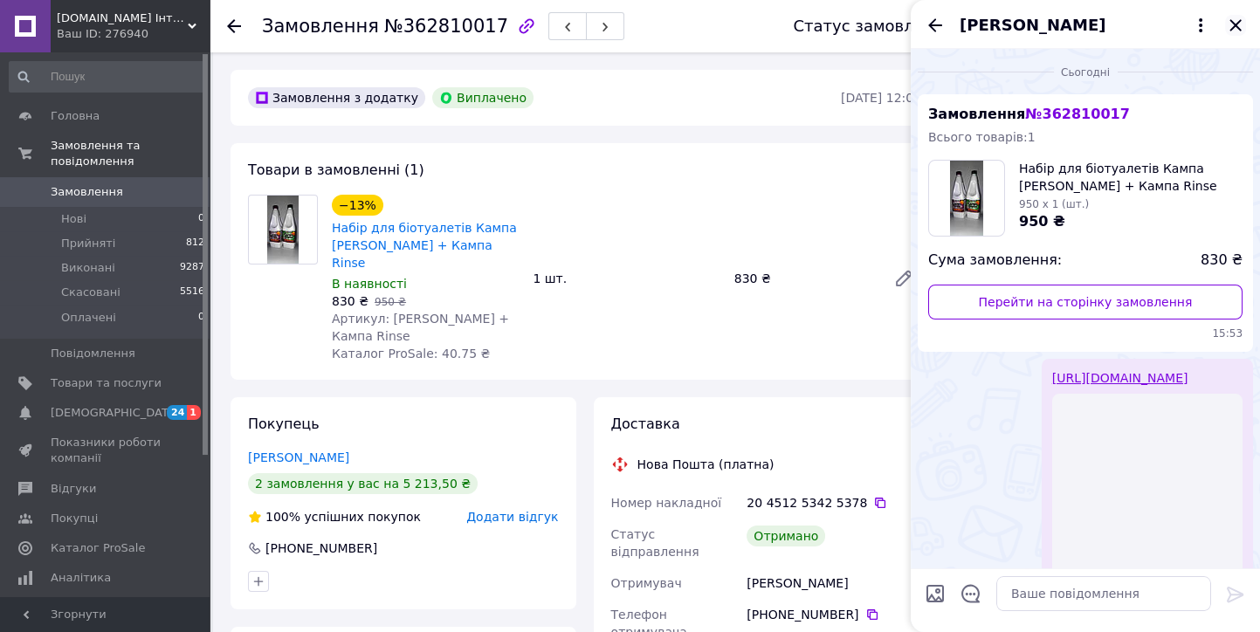
click at [1239, 23] on icon "Закрити" at bounding box center [1235, 25] width 21 height 21
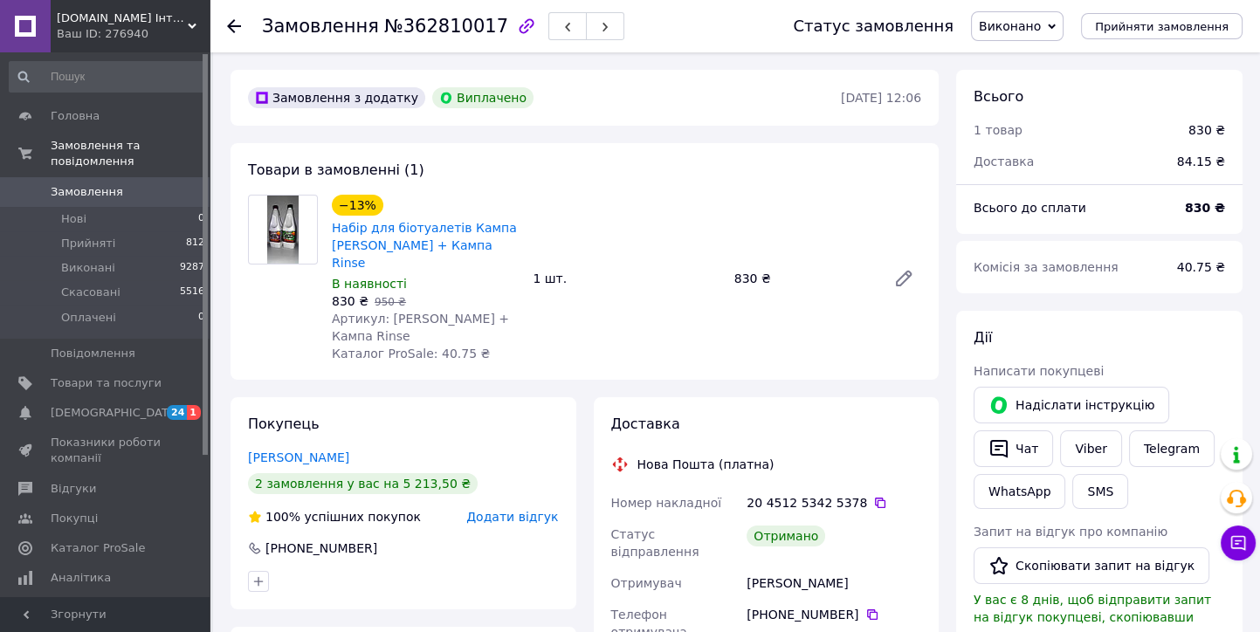
click at [236, 23] on icon at bounding box center [234, 26] width 14 height 14
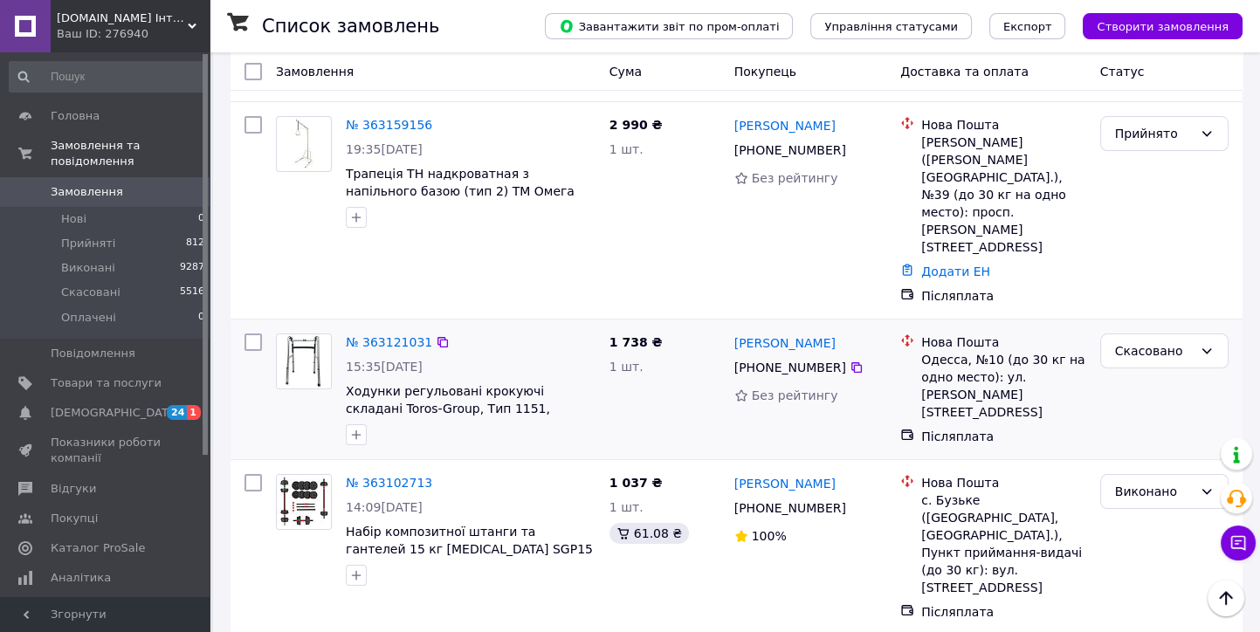
scroll to position [9217, 0]
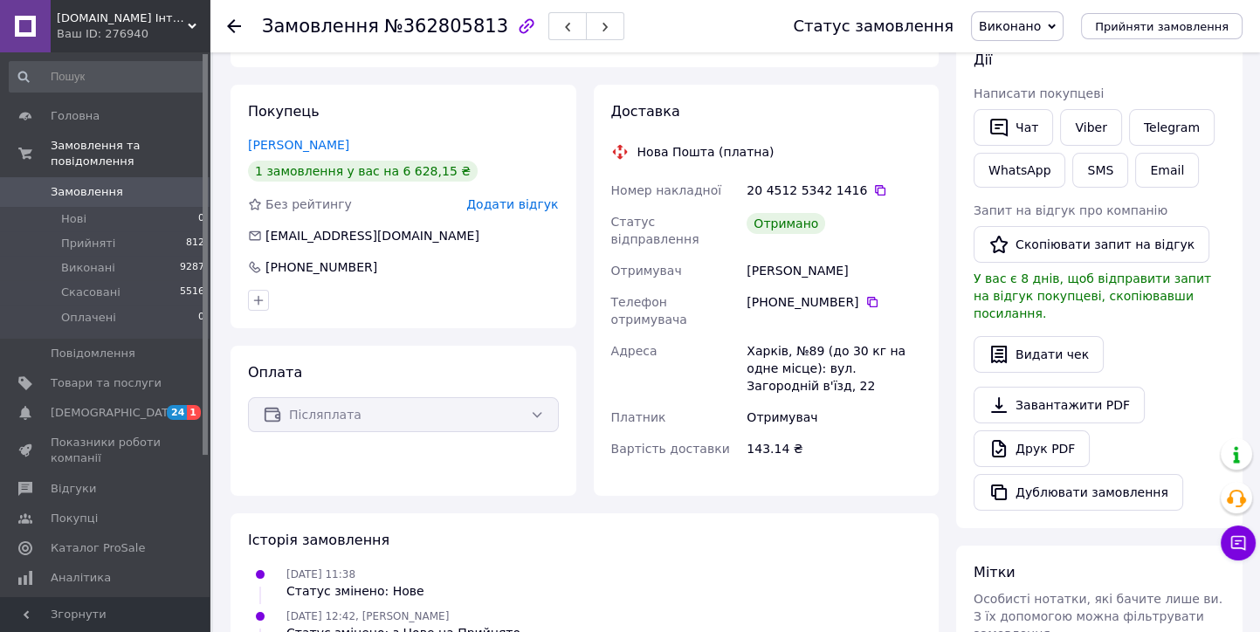
scroll to position [181, 0]
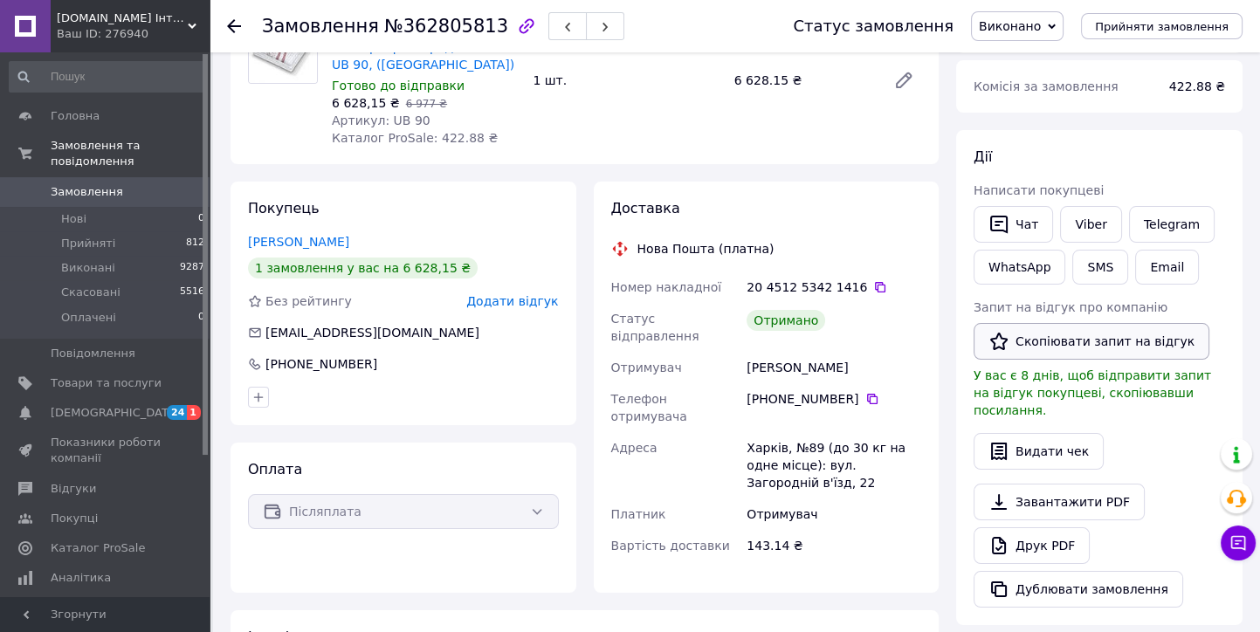
drag, startPoint x: 1071, startPoint y: 344, endPoint x: 1046, endPoint y: 286, distance: 62.6
click at [1070, 344] on button "Скопіювати запит на відгук" at bounding box center [1092, 341] width 236 height 37
click at [1019, 224] on button "Чат" at bounding box center [1013, 224] width 79 height 37
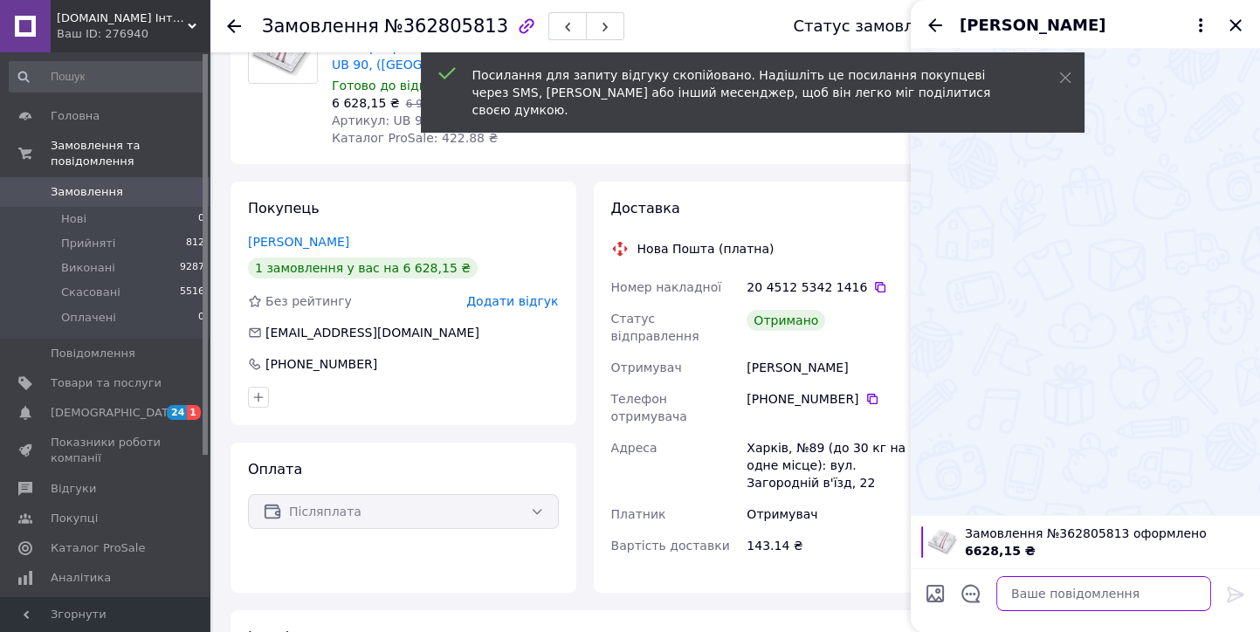
click at [1037, 599] on textarea at bounding box center [1103, 593] width 215 height 35
paste textarea "https://prom.ua/s/xcWCRE8Czo9"
type textarea "https://prom.ua/s/xcWCRE8Czo9"
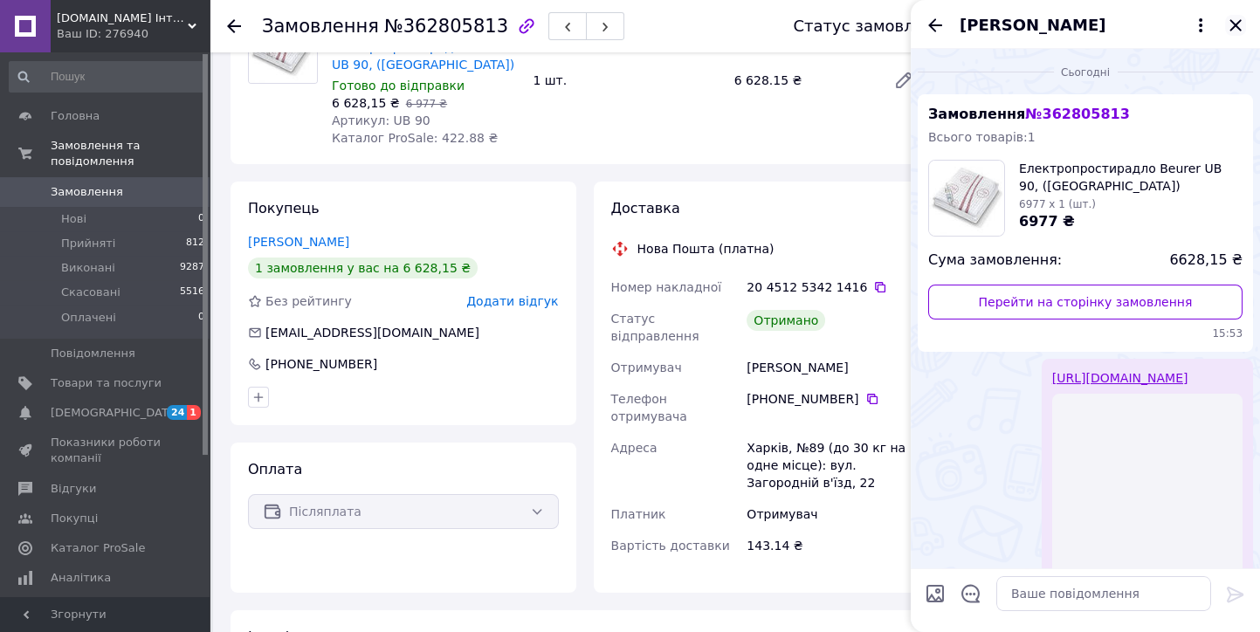
click at [1239, 25] on icon "Закрити" at bounding box center [1235, 25] width 21 height 21
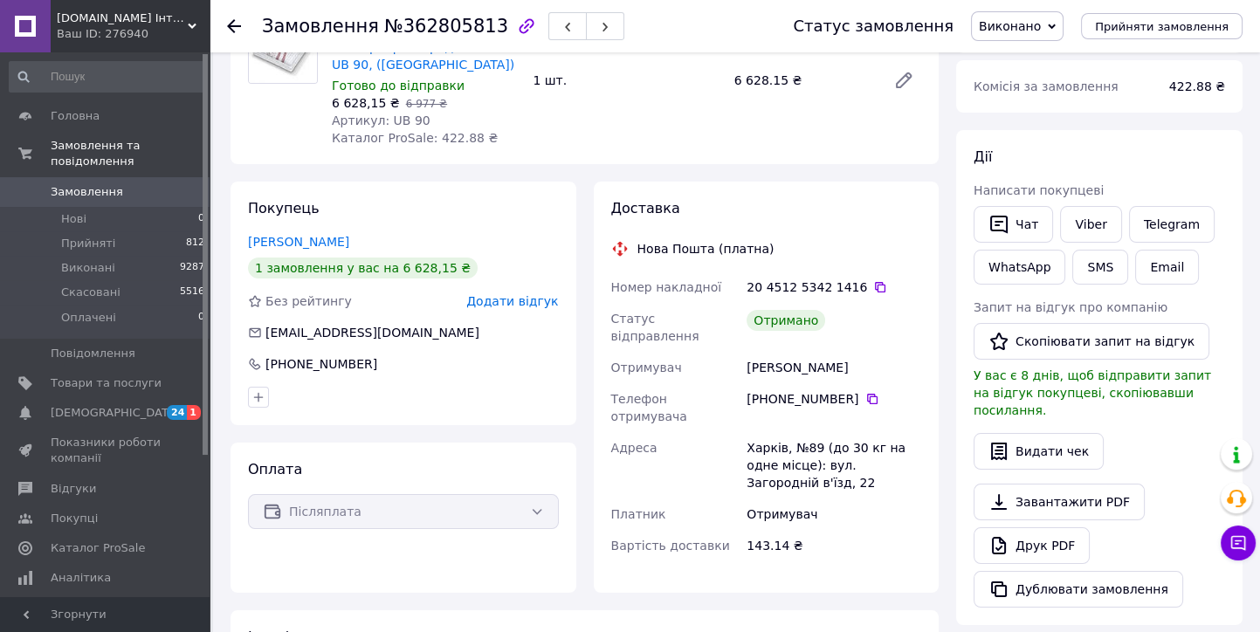
click at [236, 26] on icon at bounding box center [234, 26] width 14 height 14
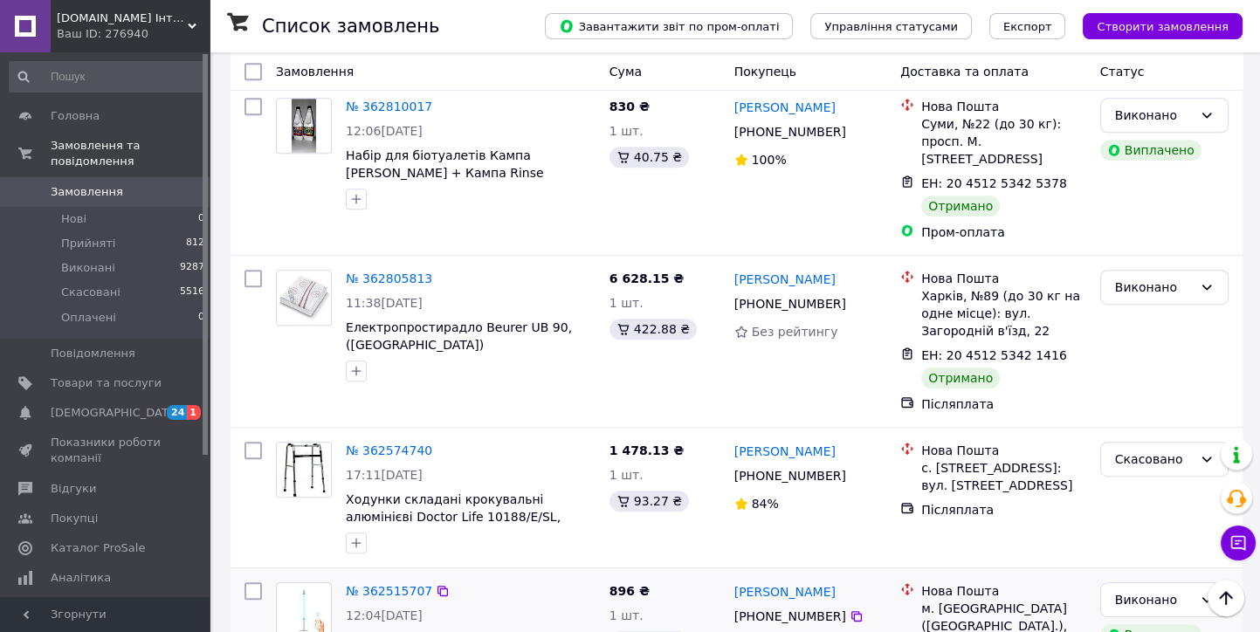
scroll to position [10091, 0]
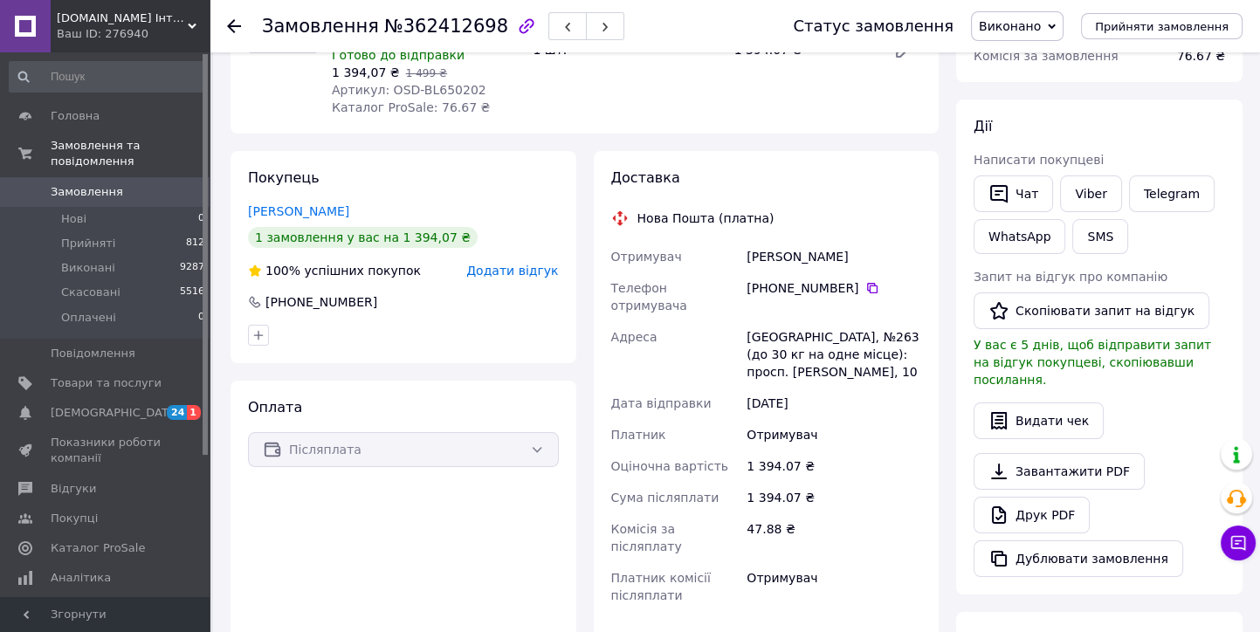
scroll to position [181, 0]
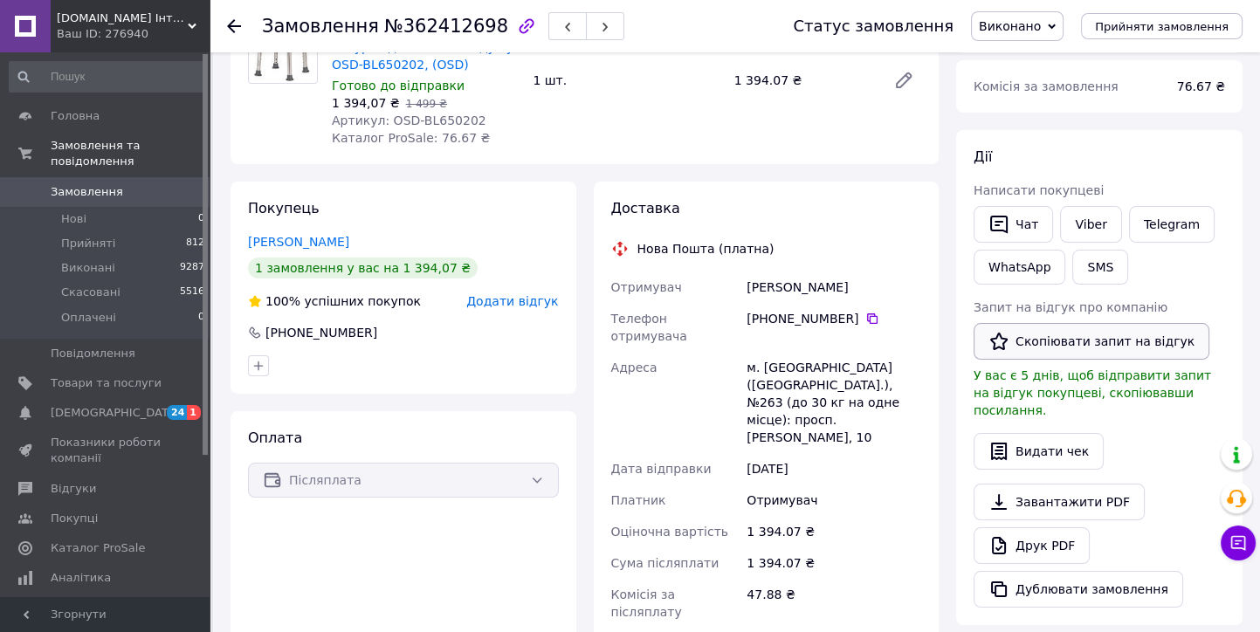
drag, startPoint x: 1042, startPoint y: 342, endPoint x: 1038, endPoint y: 280, distance: 62.1
click at [1042, 341] on button "Скопіювати запит на відгук" at bounding box center [1092, 341] width 236 height 37
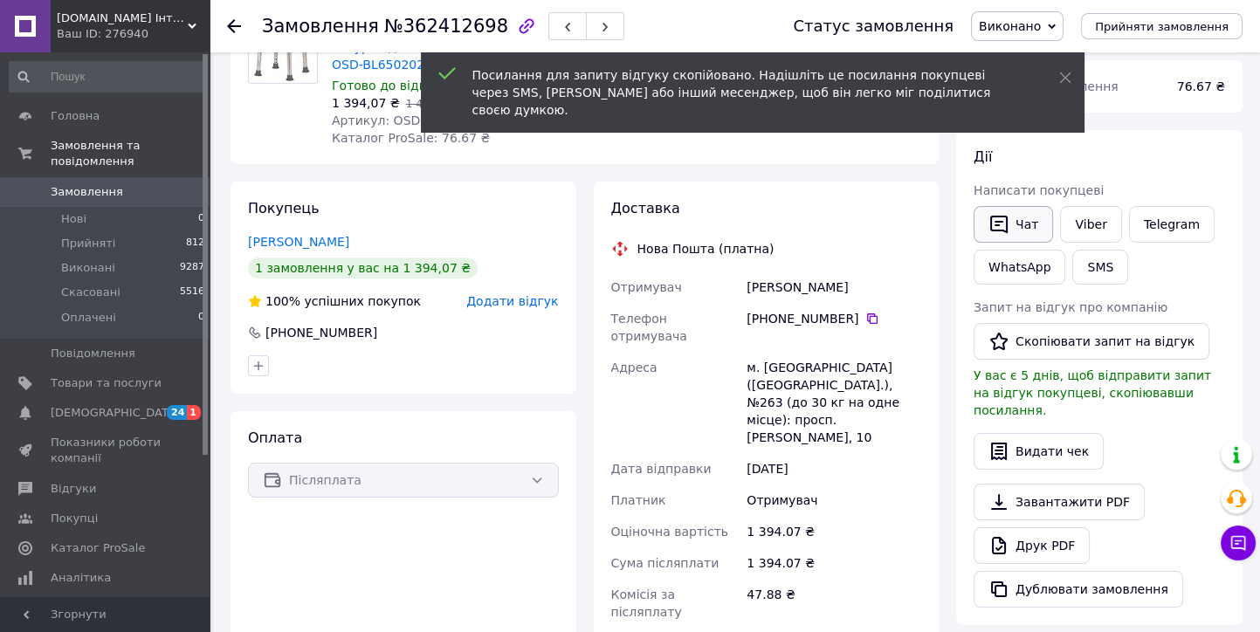
click at [1021, 230] on button "Чат" at bounding box center [1013, 224] width 79 height 37
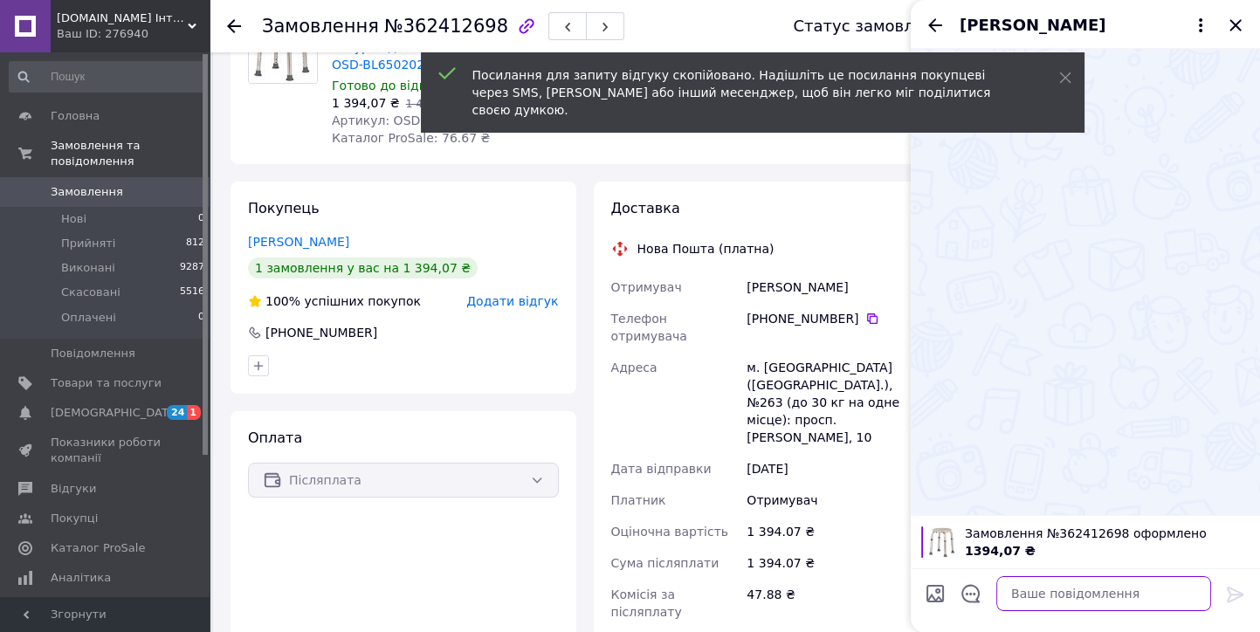
click at [1034, 596] on textarea at bounding box center [1103, 593] width 215 height 35
paste textarea "https://prom.ua/s/MNDNPy3mfi"
type textarea "https://prom.ua/s/MNDNPy3mfi"
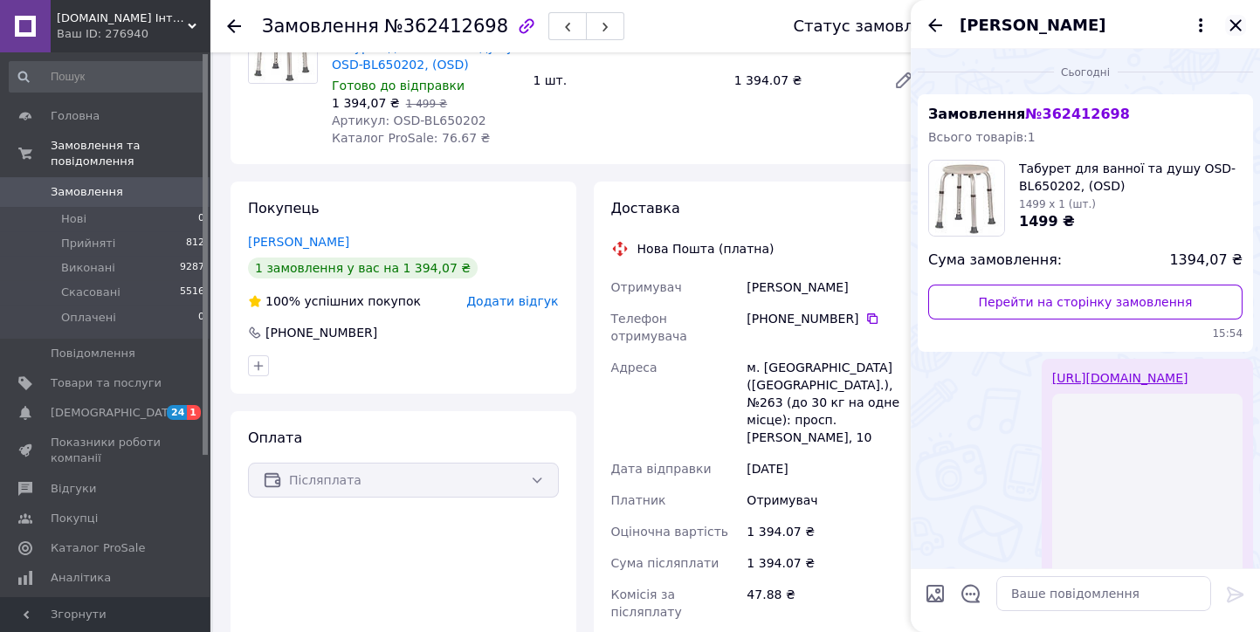
click at [1238, 29] on icon "Закрити" at bounding box center [1235, 24] width 11 height 11
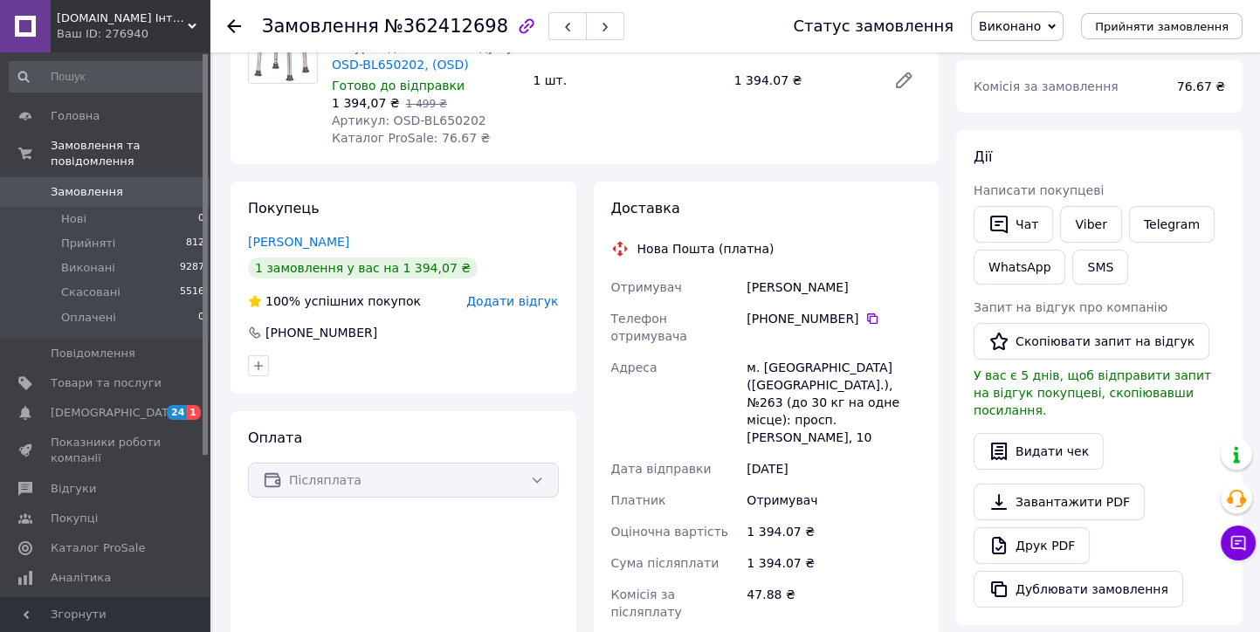
drag, startPoint x: 233, startPoint y: 29, endPoint x: 245, endPoint y: 59, distance: 31.8
click at [234, 29] on icon at bounding box center [234, 26] width 14 height 14
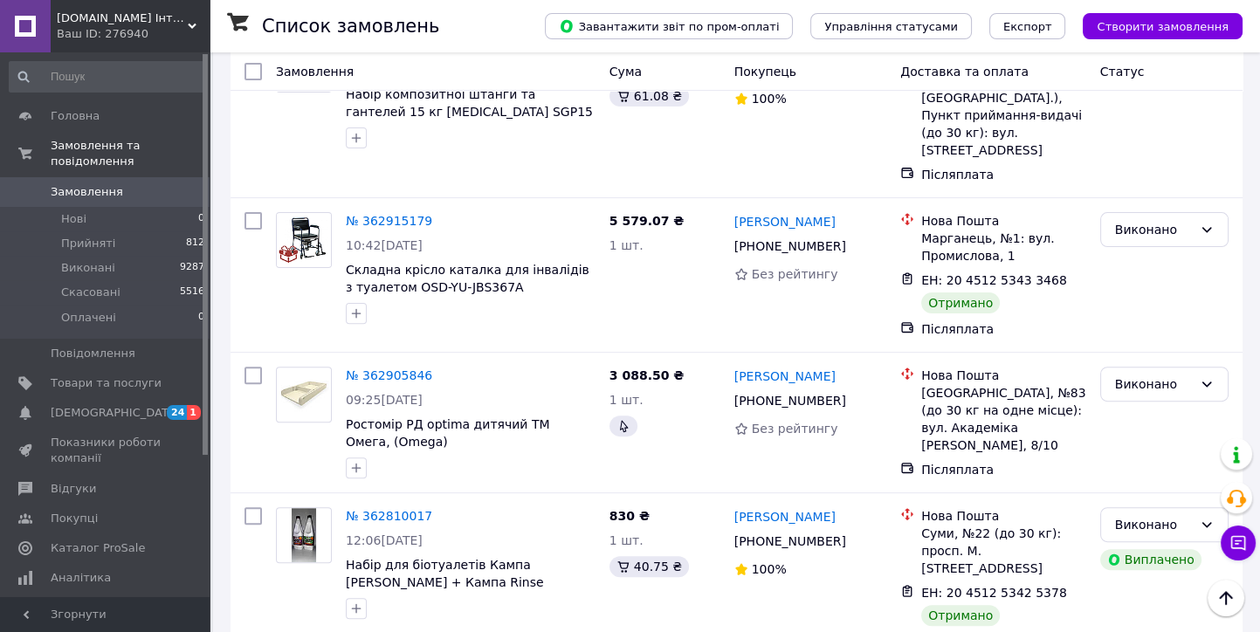
scroll to position [10091, 0]
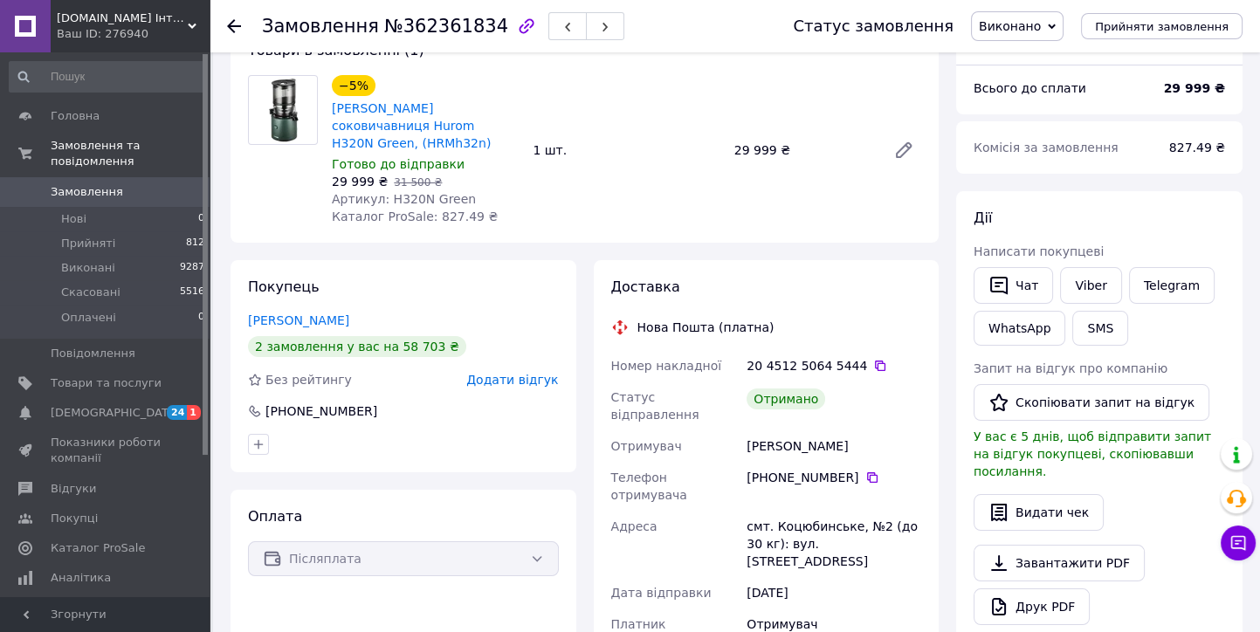
scroll to position [87, 0]
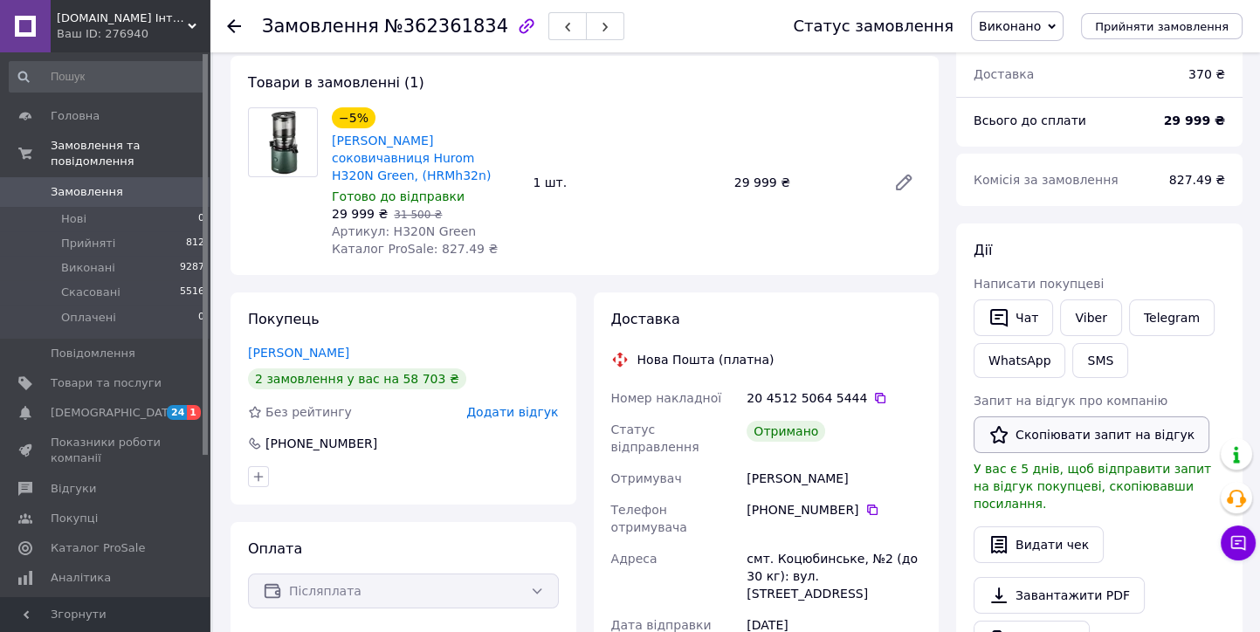
click at [1067, 437] on button "Скопіювати запит на відгук" at bounding box center [1092, 435] width 236 height 37
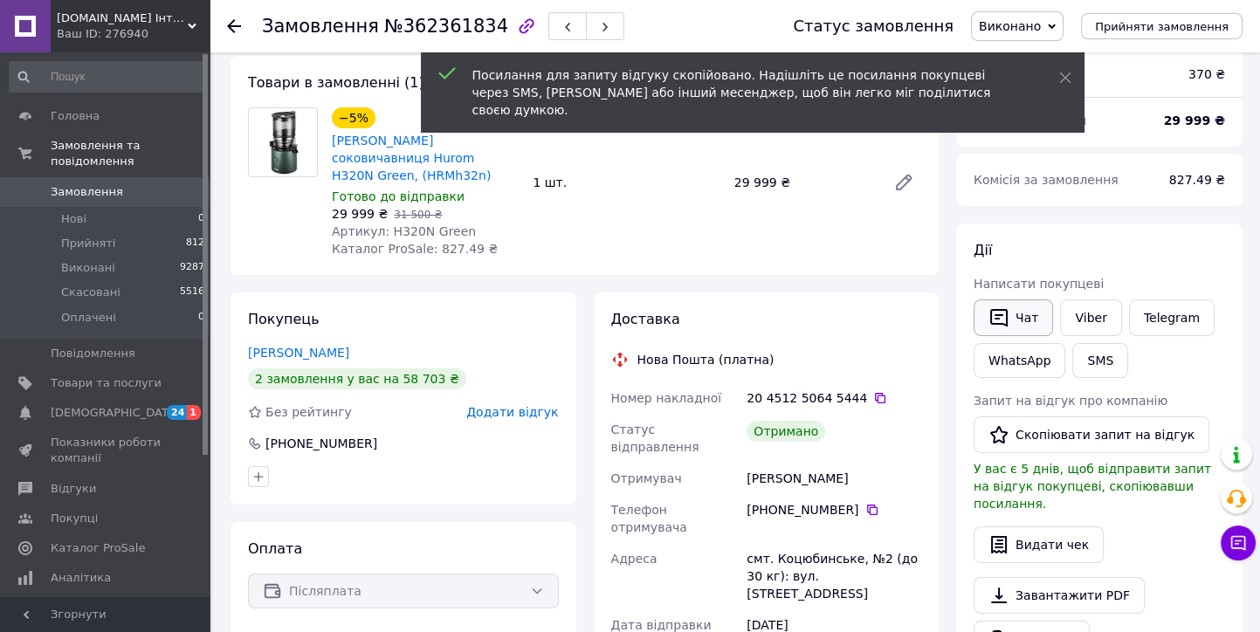
click at [1014, 318] on button "Чат" at bounding box center [1013, 318] width 79 height 37
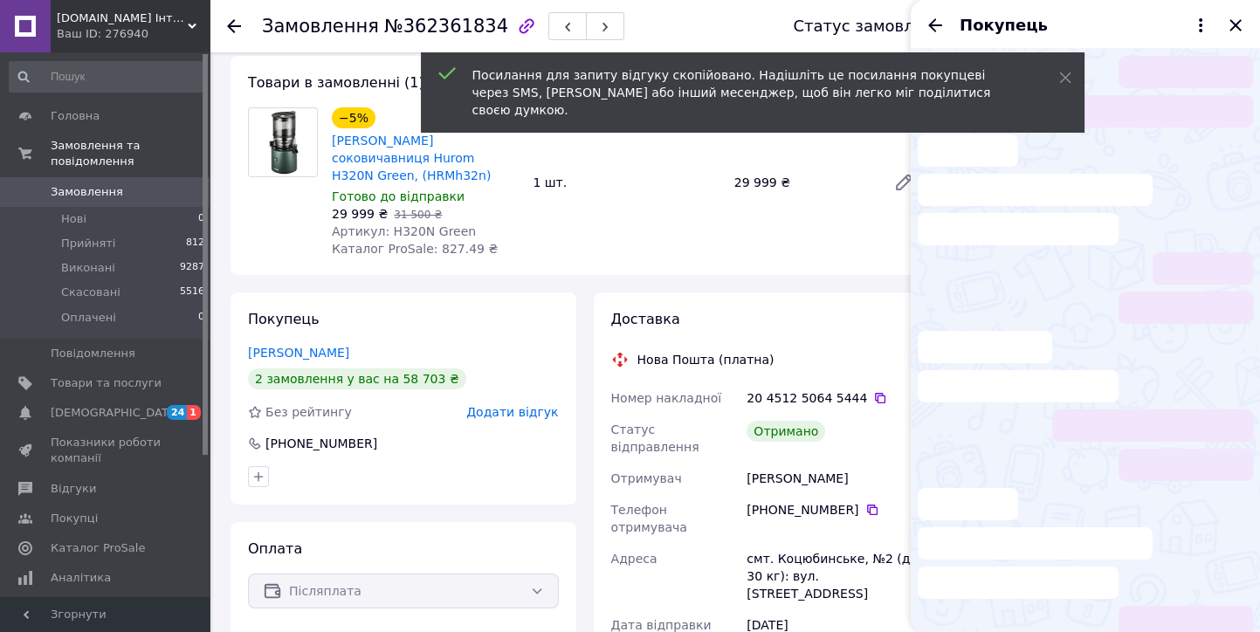
scroll to position [70, 0]
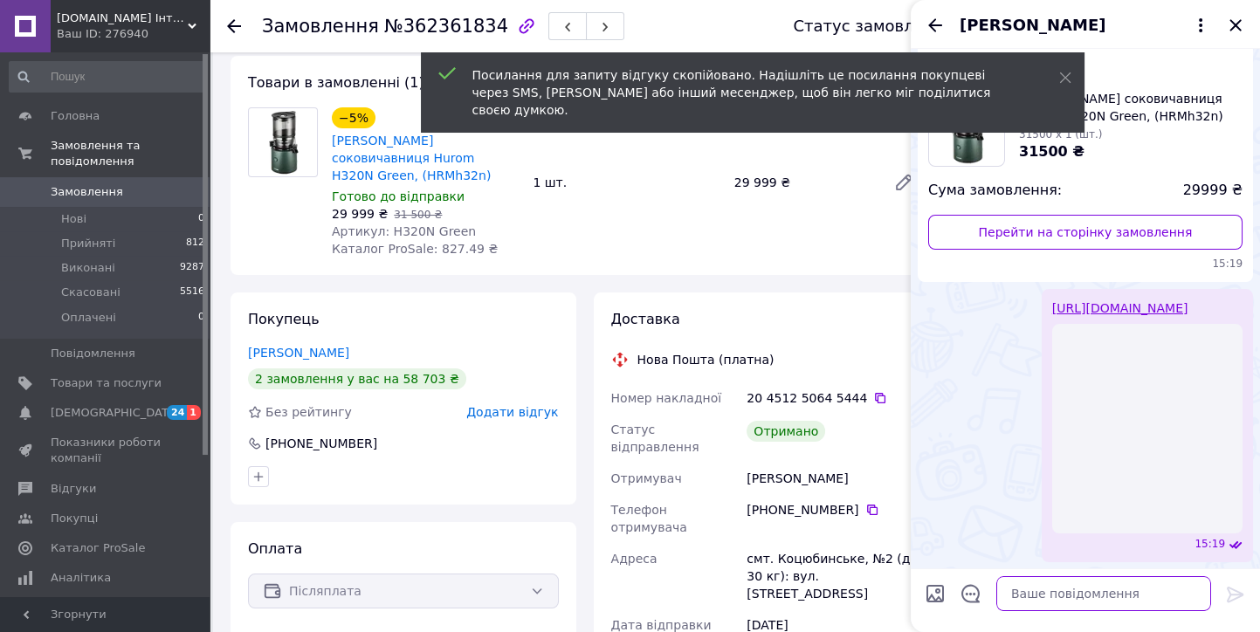
click at [1030, 596] on textarea at bounding box center [1103, 593] width 215 height 35
paste textarea "https://prom.ua/s/8H0ra1K54JN"
type textarea "https://prom.ua/s/8H0ra1K54JN"
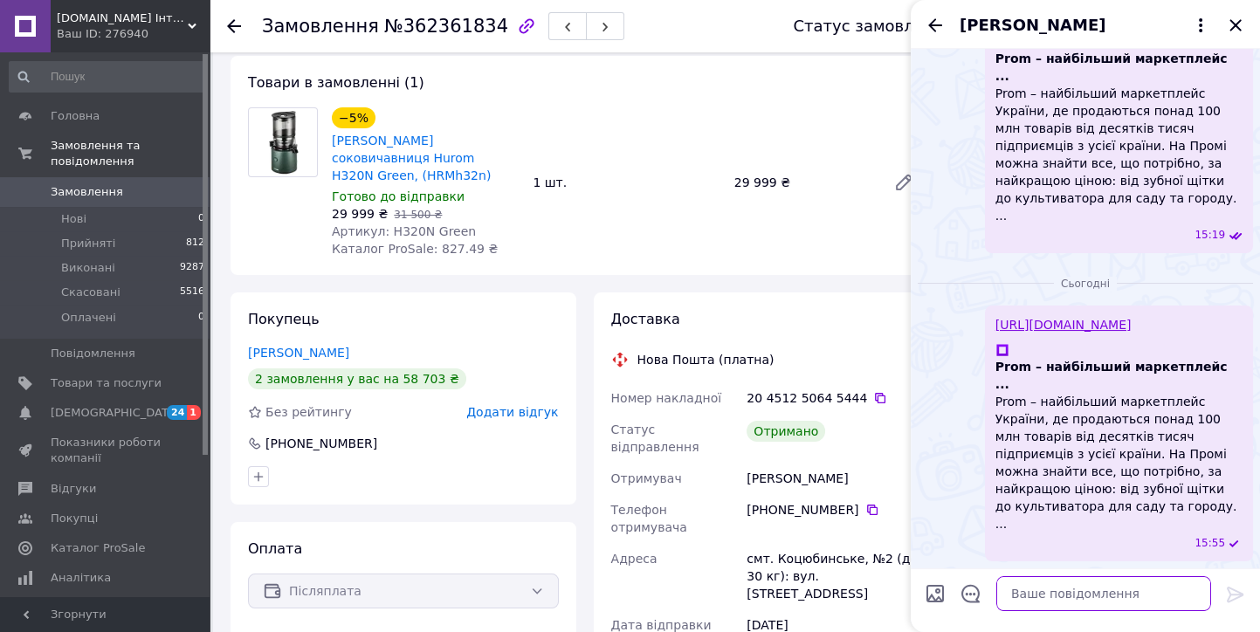
scroll to position [223, 0]
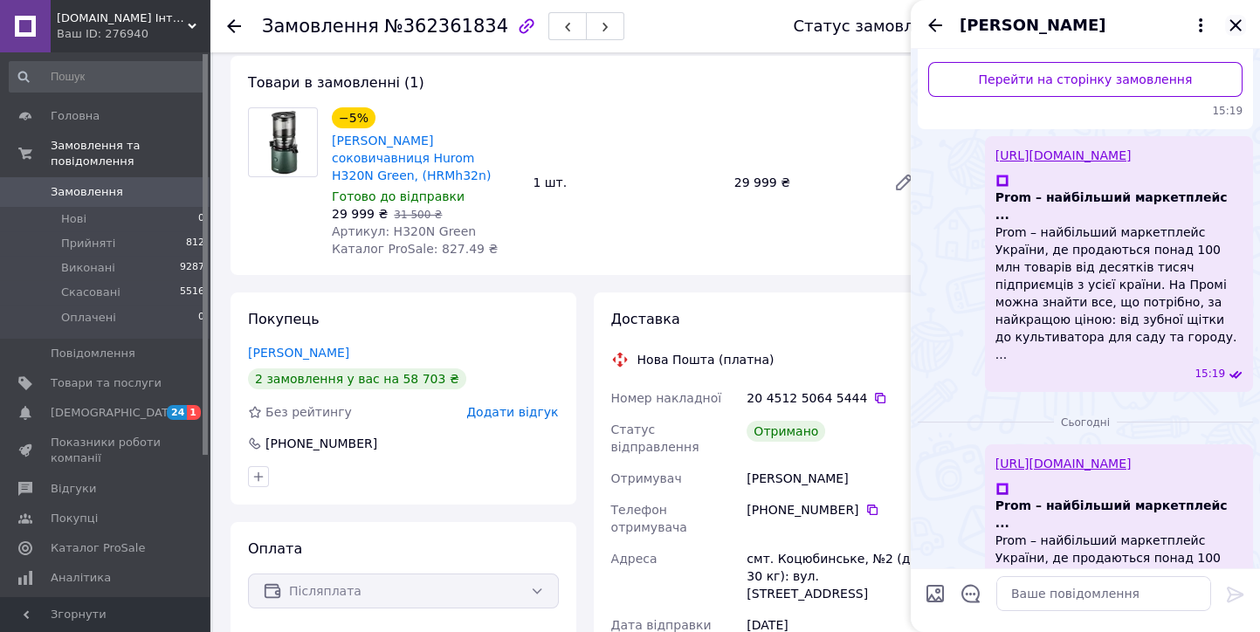
click at [1243, 29] on icon "Закрити" at bounding box center [1235, 25] width 21 height 21
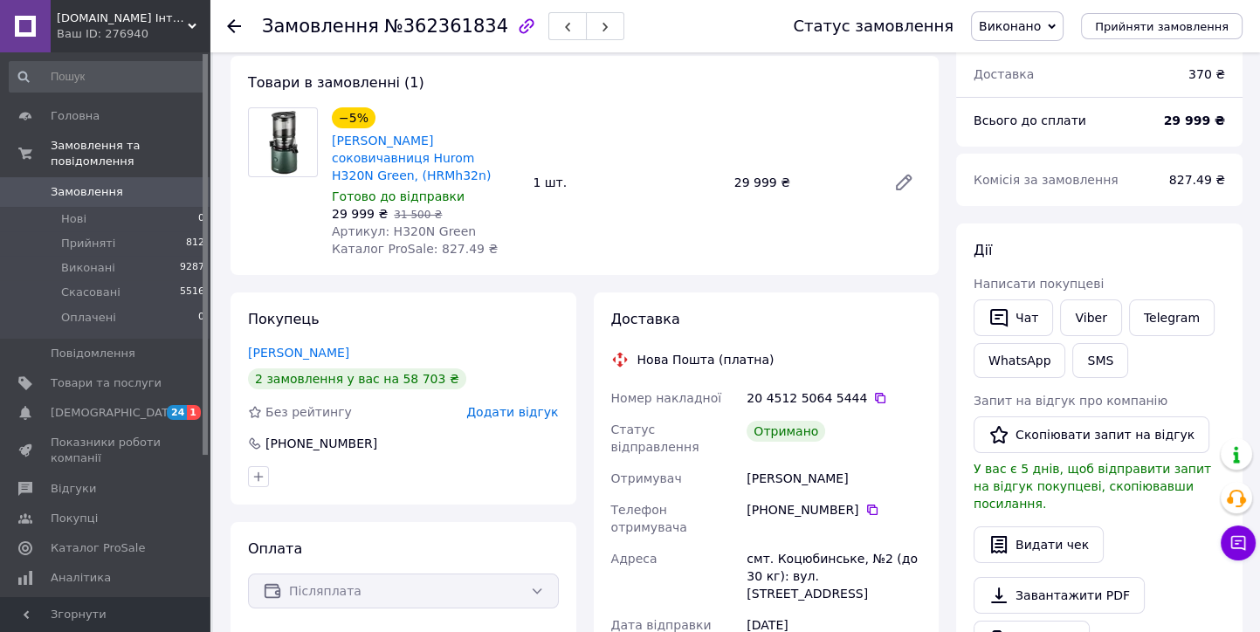
click at [231, 31] on icon at bounding box center [234, 26] width 14 height 14
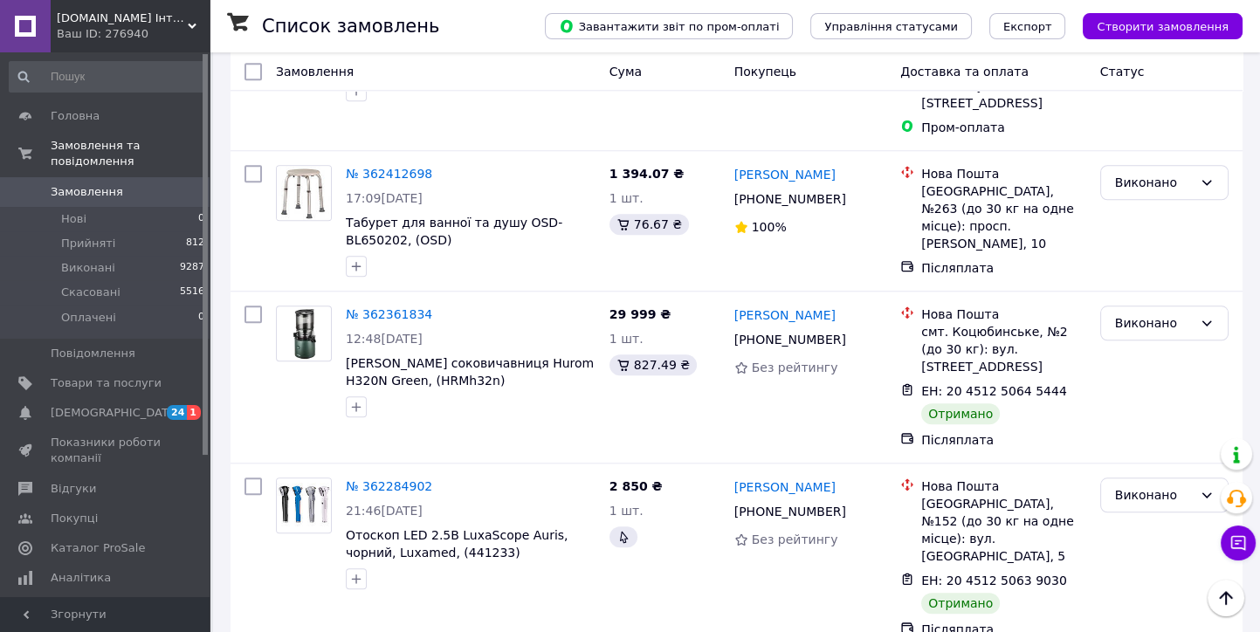
scroll to position [11061, 0]
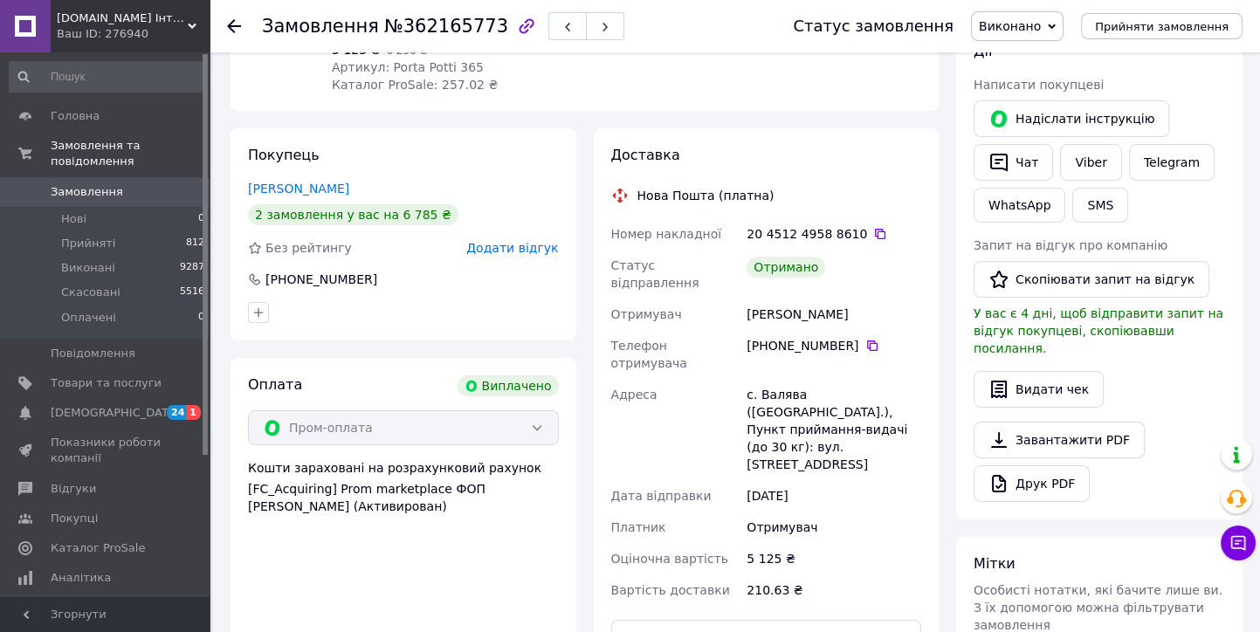
scroll to position [259, 0]
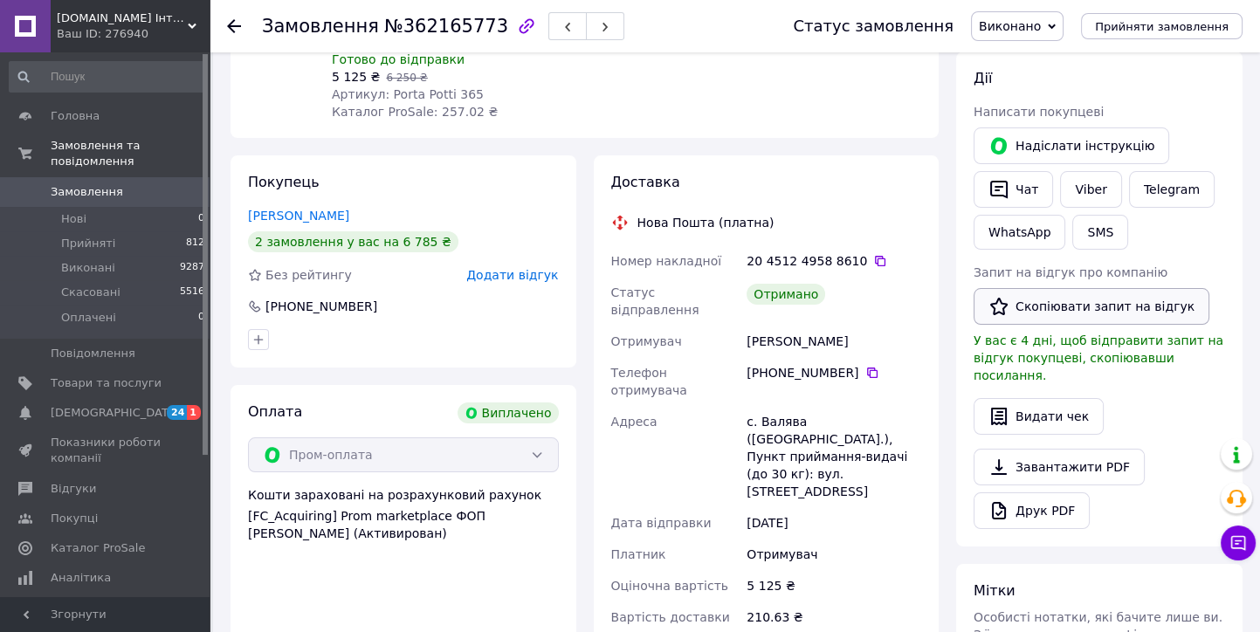
click at [1058, 308] on button "Скопіювати запит на відгук" at bounding box center [1092, 306] width 236 height 37
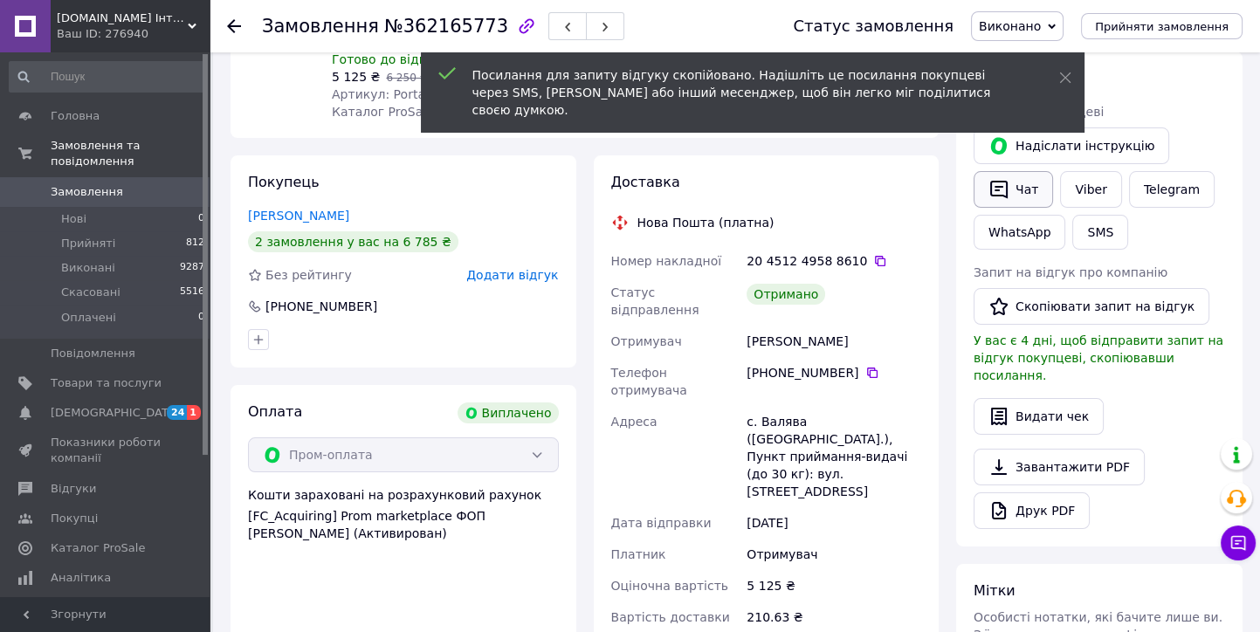
click at [1018, 189] on button "Чат" at bounding box center [1013, 189] width 79 height 37
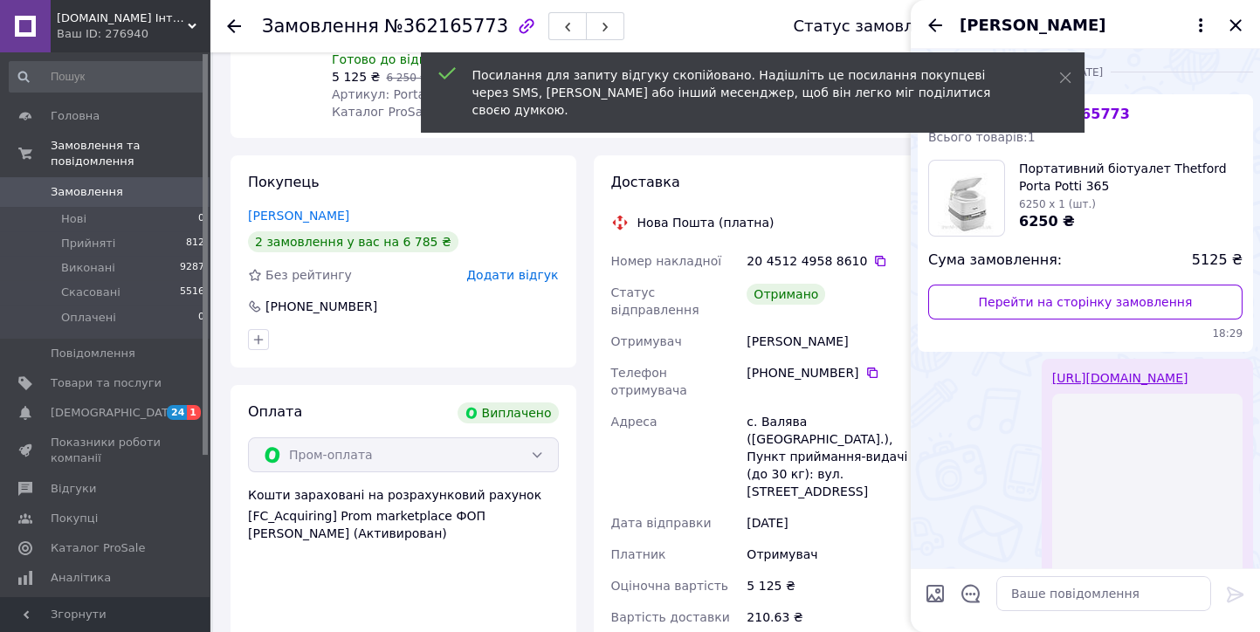
scroll to position [211, 0]
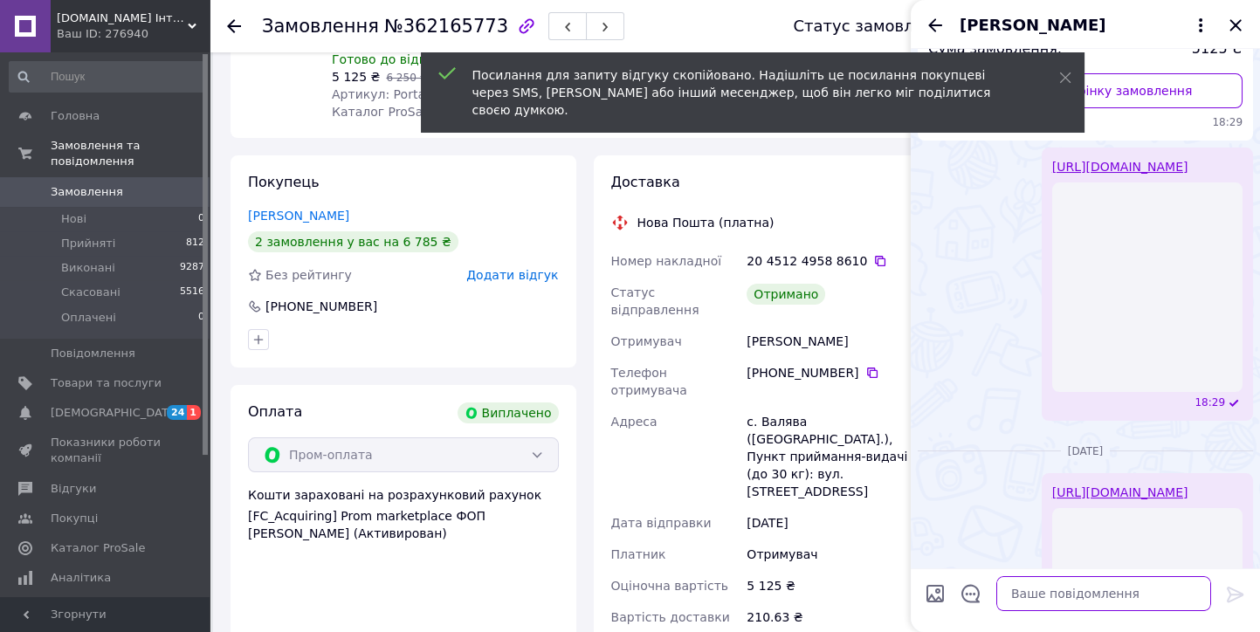
click at [1043, 596] on textarea at bounding box center [1103, 593] width 215 height 35
paste textarea "https://prom.ua/s/RhLYM6YJxqI"
type textarea "https://prom.ua/s/RhLYM6YJxqI"
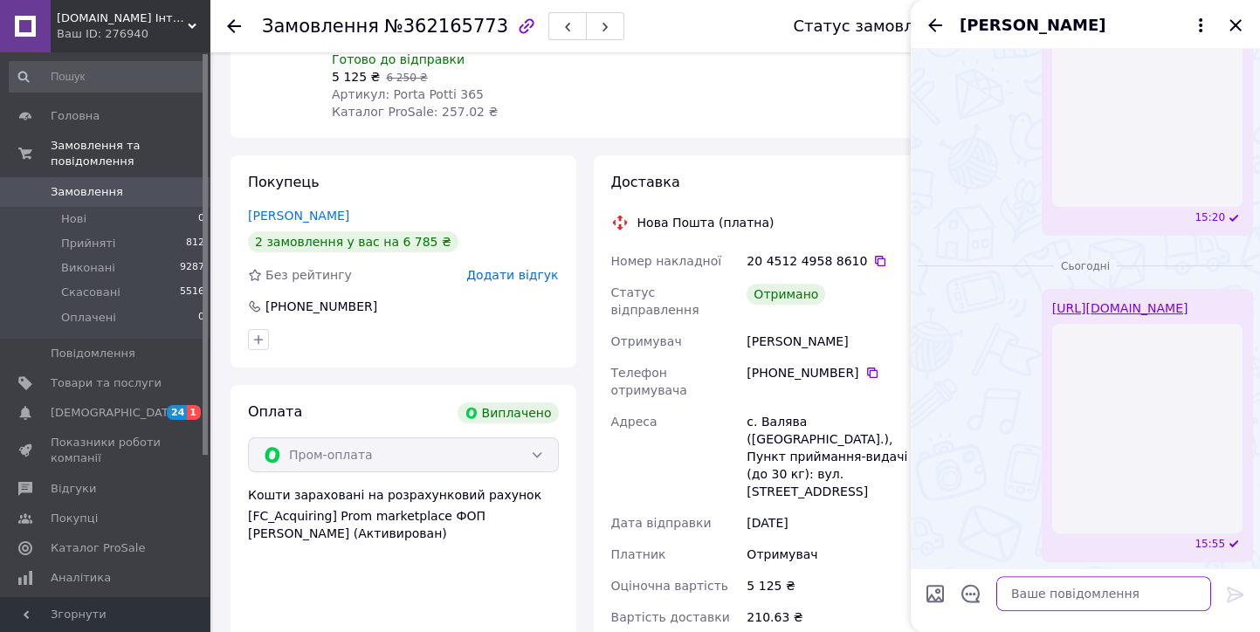
scroll to position [462, 0]
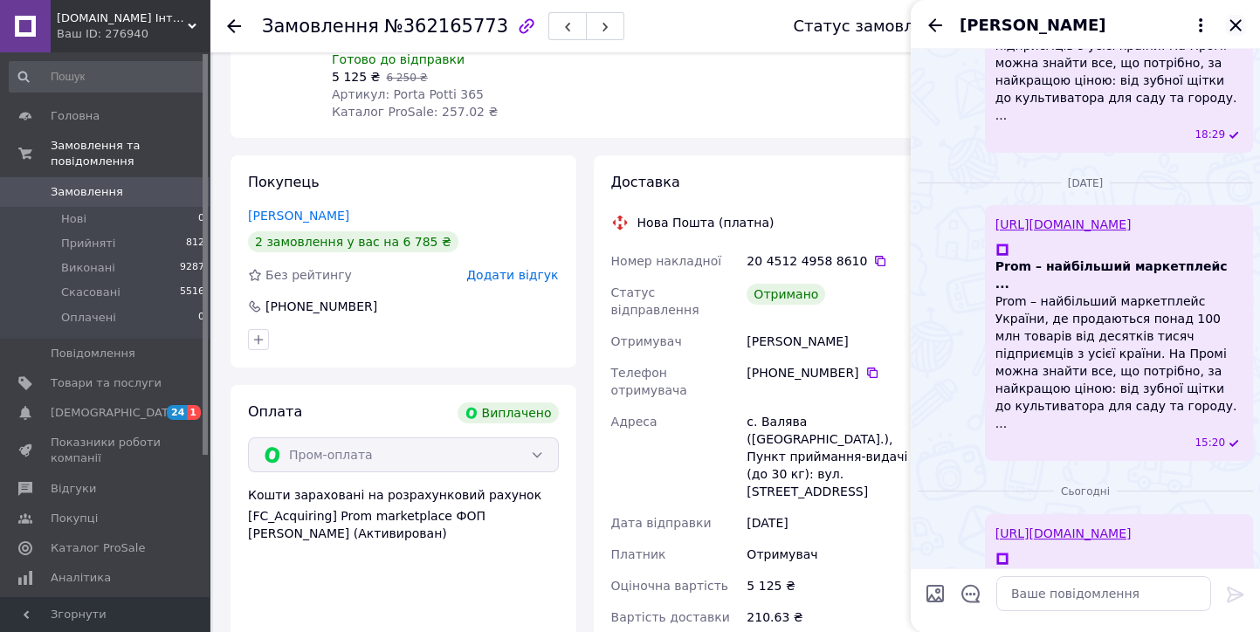
click at [1239, 23] on icon "Закрити" at bounding box center [1235, 25] width 21 height 21
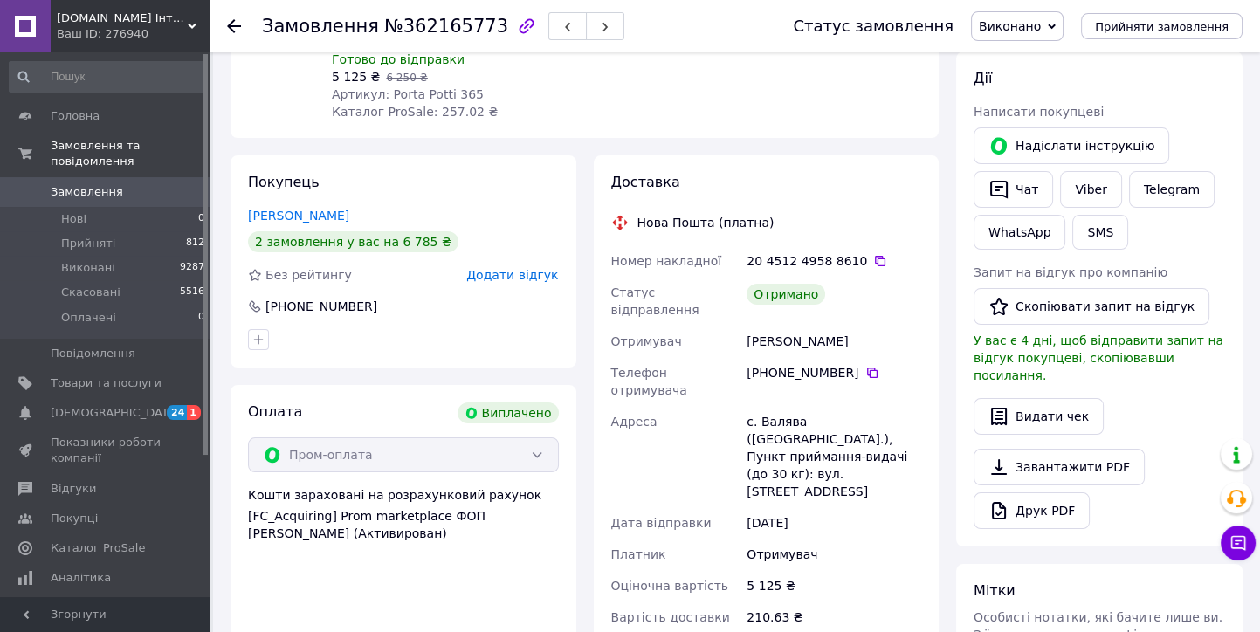
click at [235, 29] on icon at bounding box center [234, 26] width 14 height 14
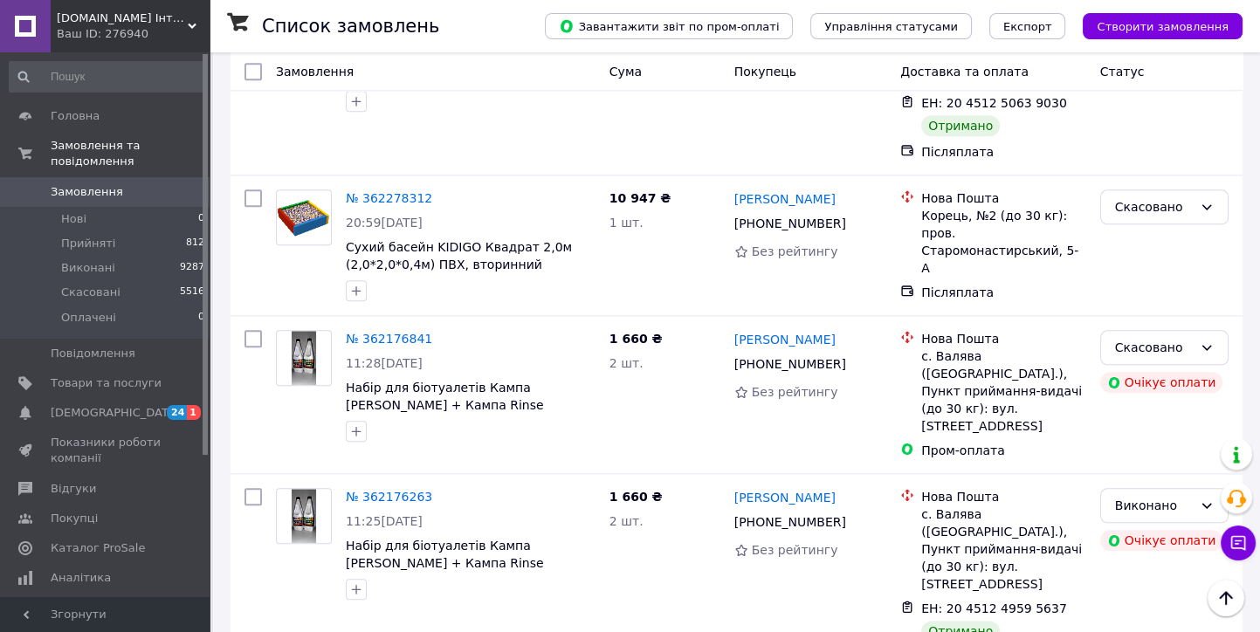
scroll to position [11546, 0]
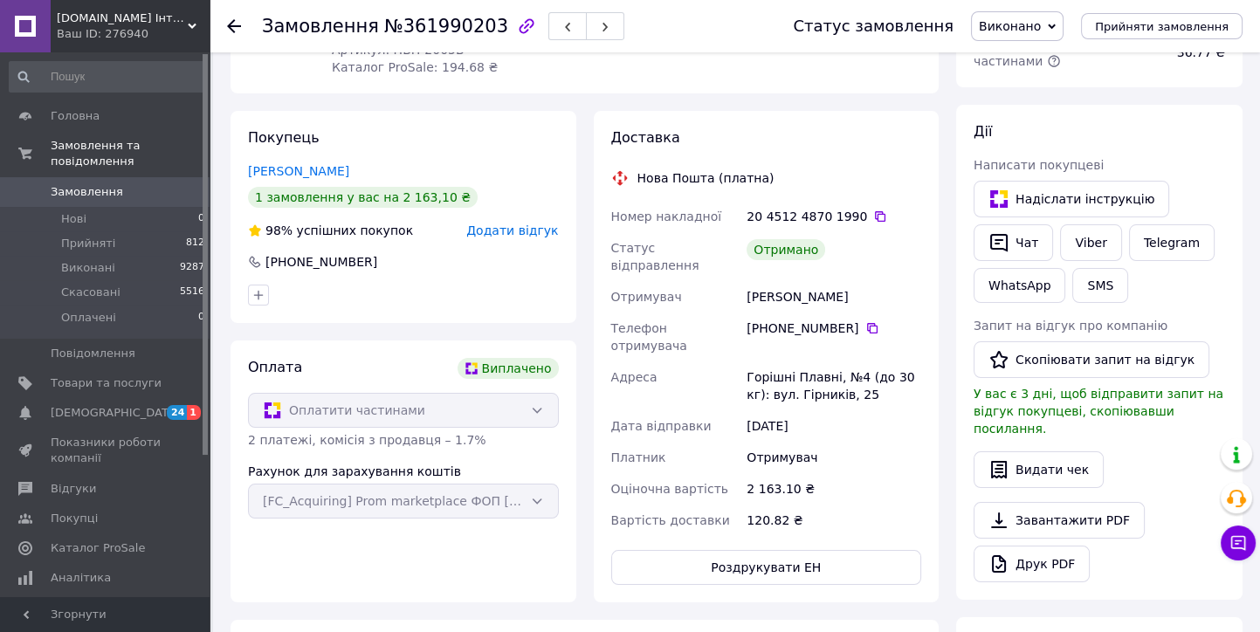
scroll to position [224, 0]
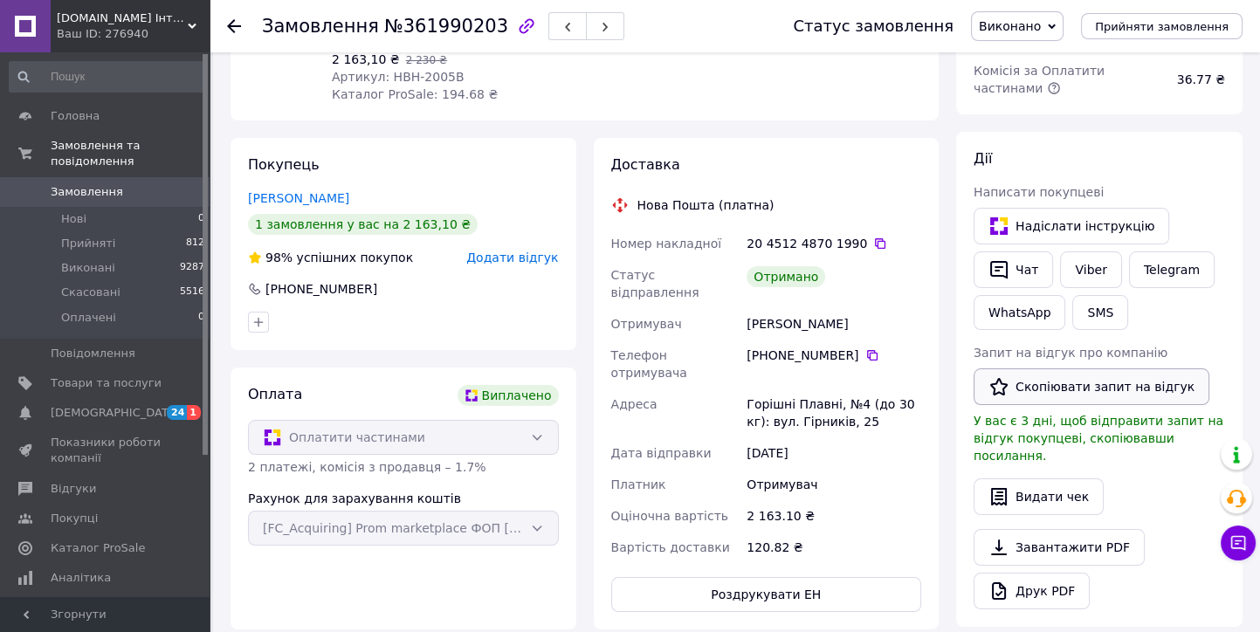
click at [1044, 384] on button "Скопіювати запит на відгук" at bounding box center [1092, 387] width 236 height 37
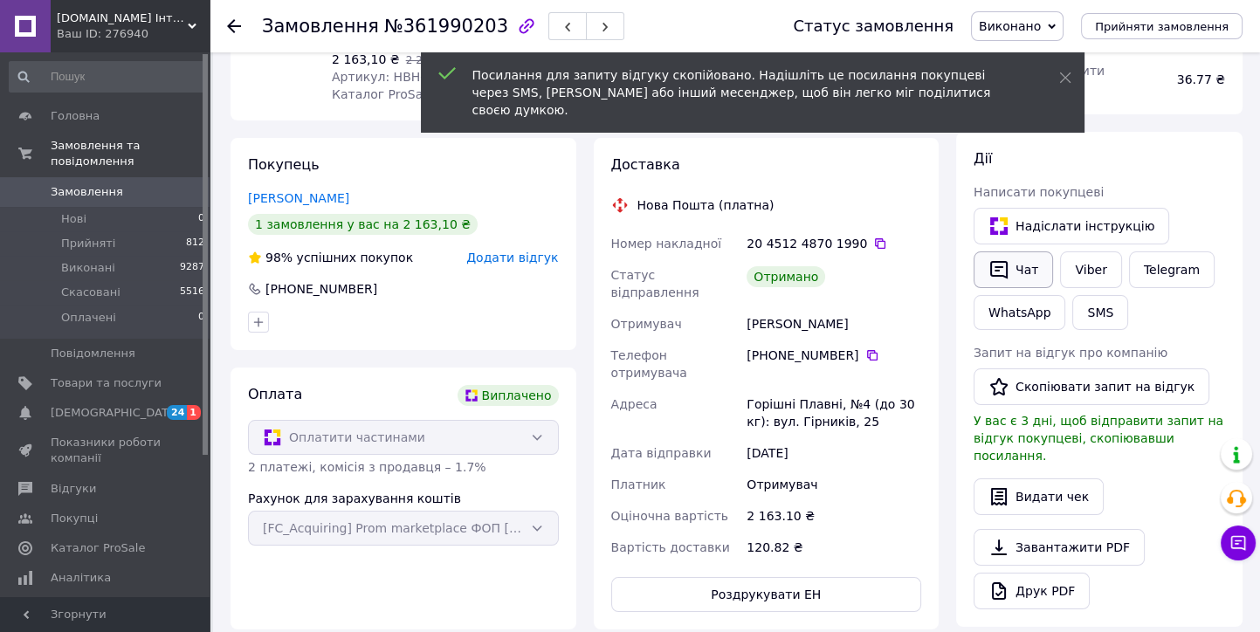
click at [1023, 271] on button "Чат" at bounding box center [1013, 269] width 79 height 37
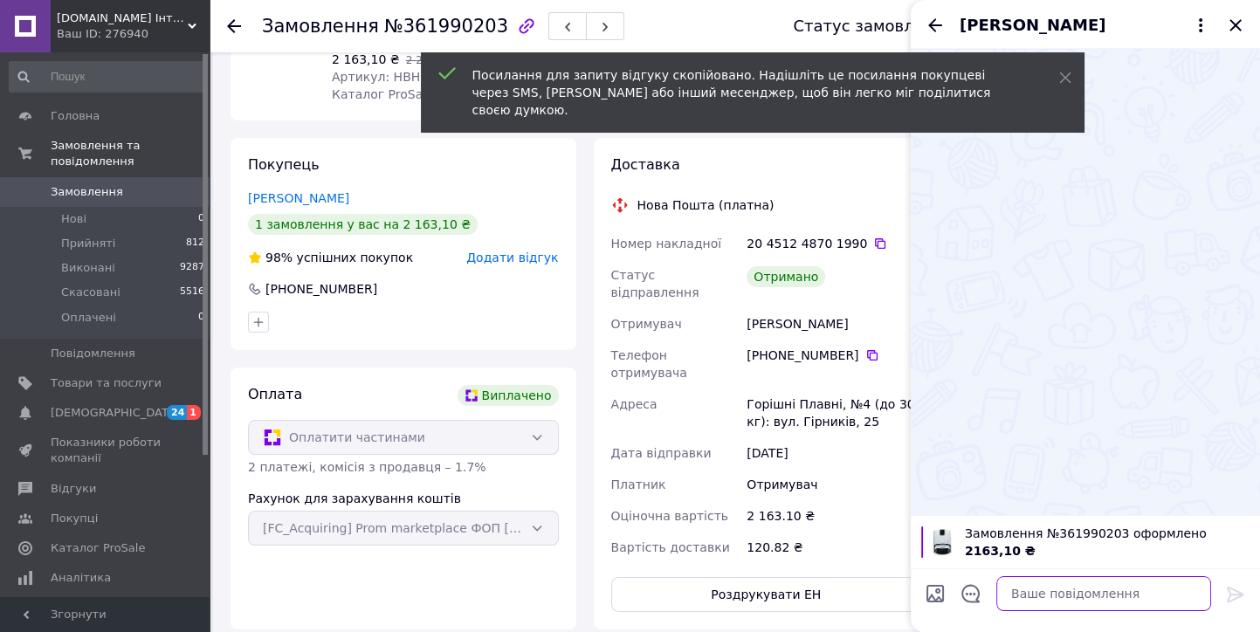
click at [1027, 580] on textarea at bounding box center [1103, 593] width 215 height 35
paste textarea "https://prom.ua/s/2B2ywmyf4tt"
type textarea "https://prom.ua/s/2B2ywmyf4tt"
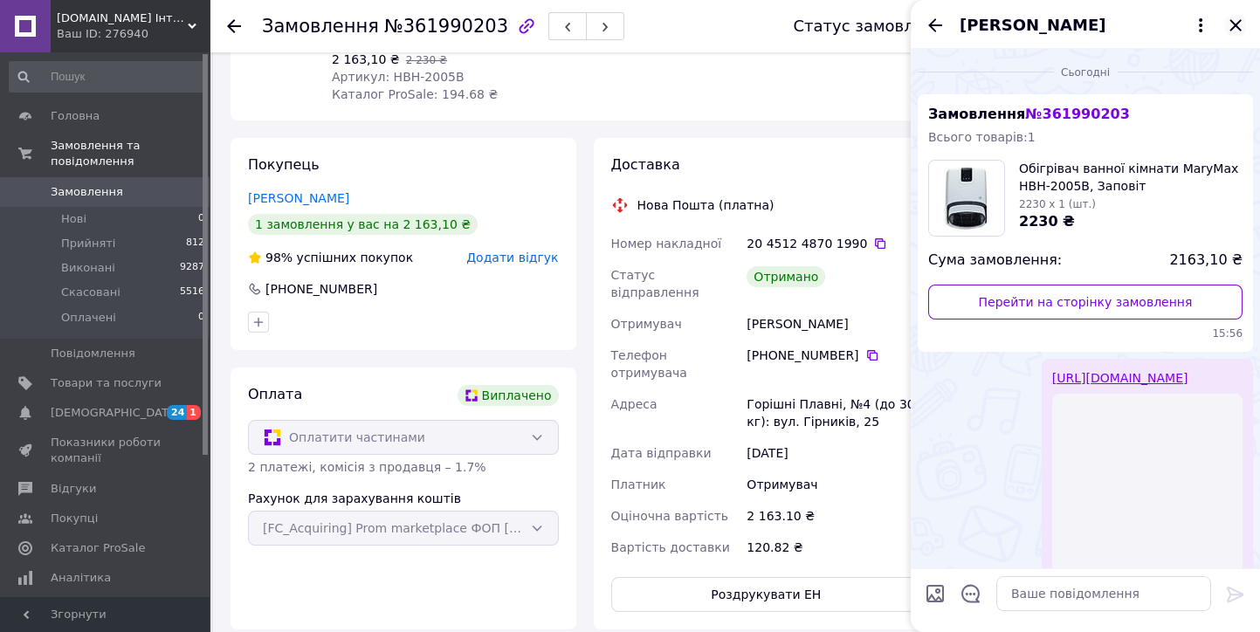
click at [1235, 29] on icon "Закрити" at bounding box center [1235, 25] width 21 height 21
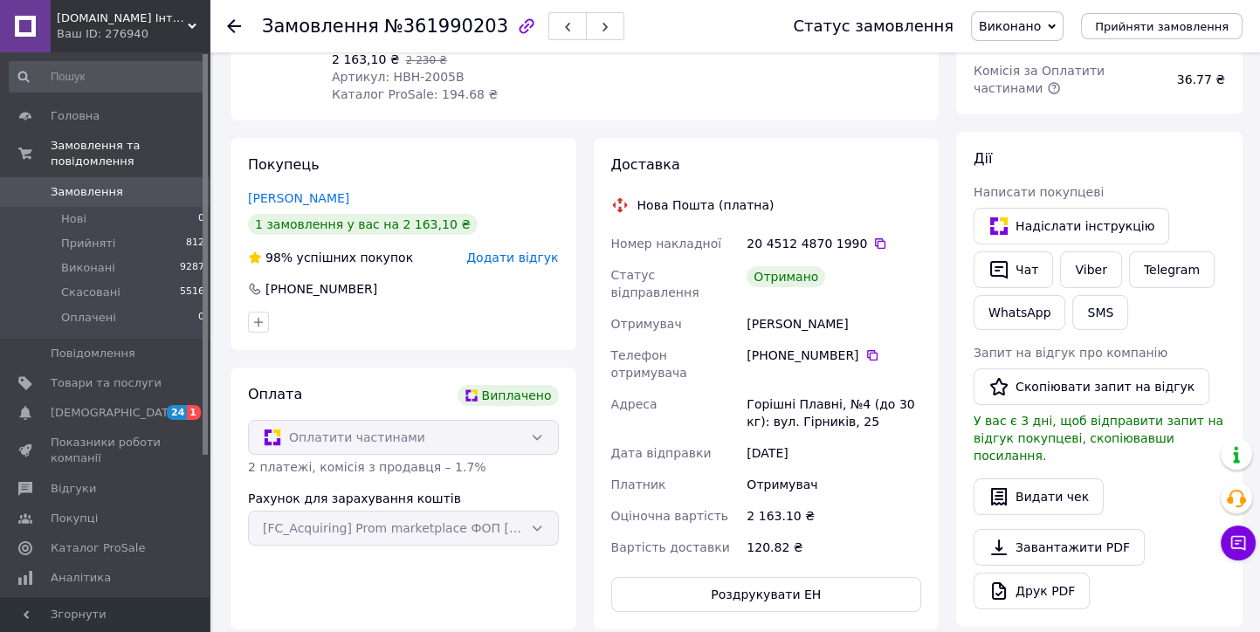
click at [231, 28] on use at bounding box center [234, 26] width 14 height 14
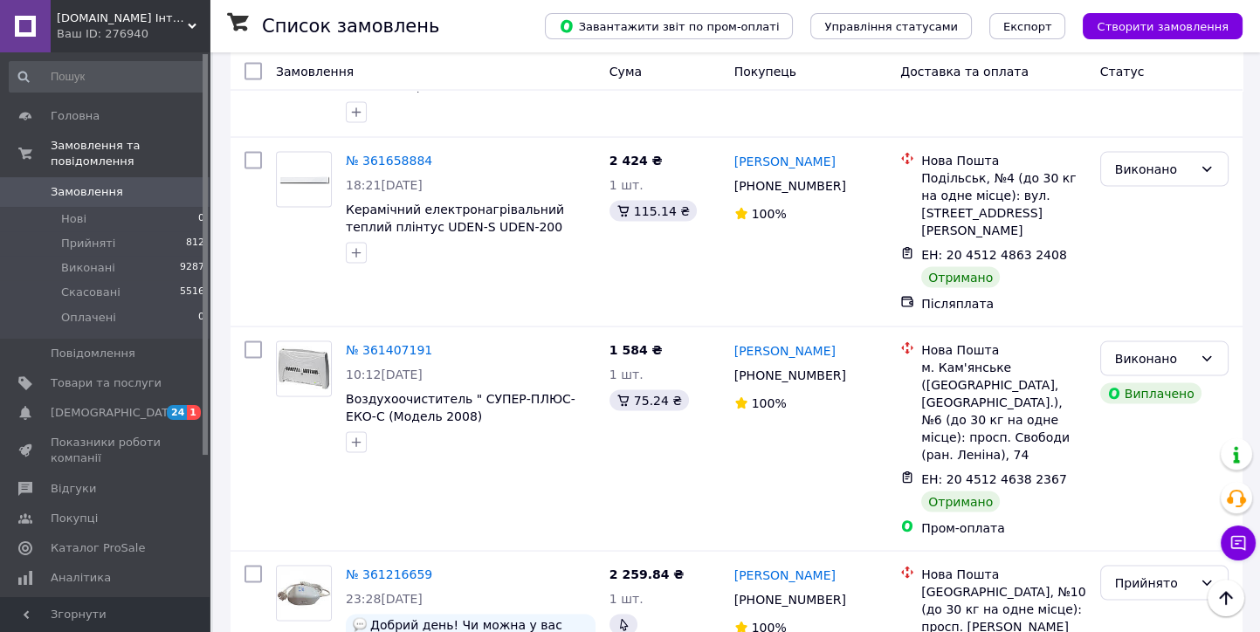
scroll to position [13390, 0]
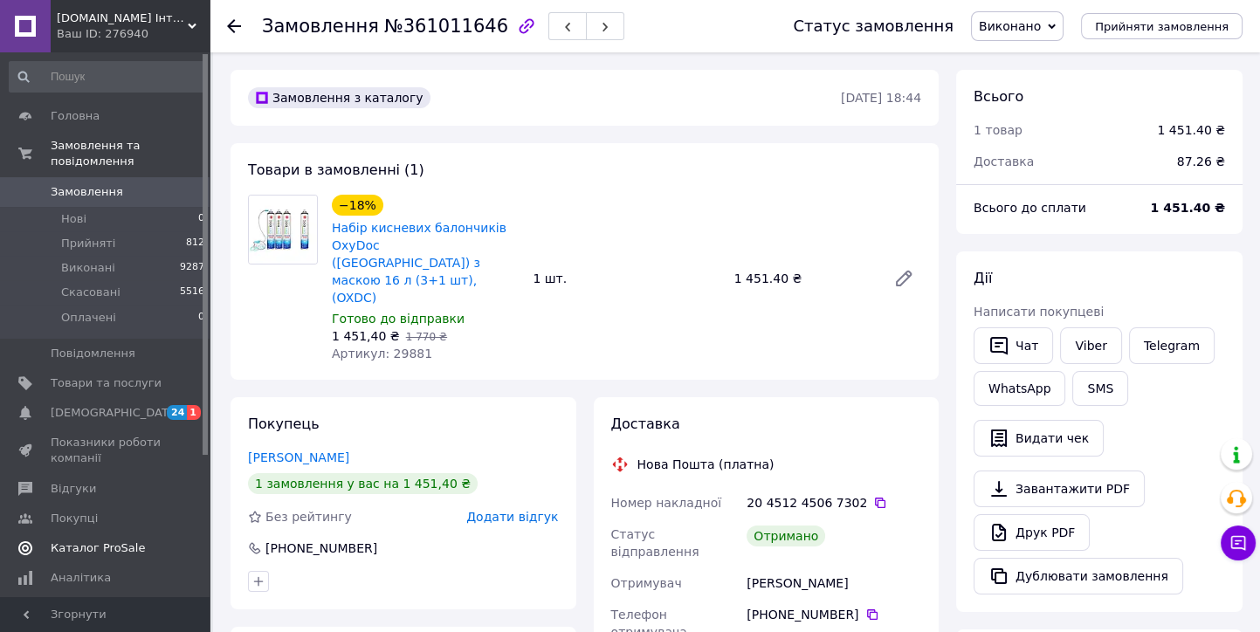
click at [74, 481] on span "Відгуки" at bounding box center [73, 489] width 45 height 16
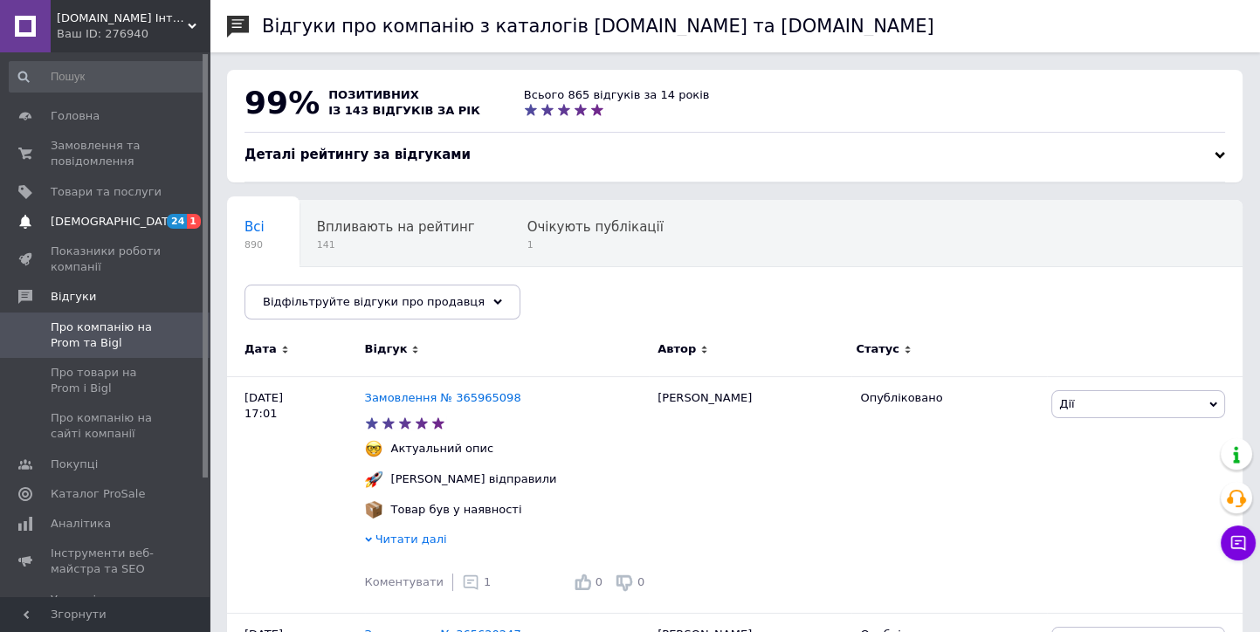
click at [100, 225] on span "[DEMOGRAPHIC_DATA]" at bounding box center [115, 222] width 129 height 16
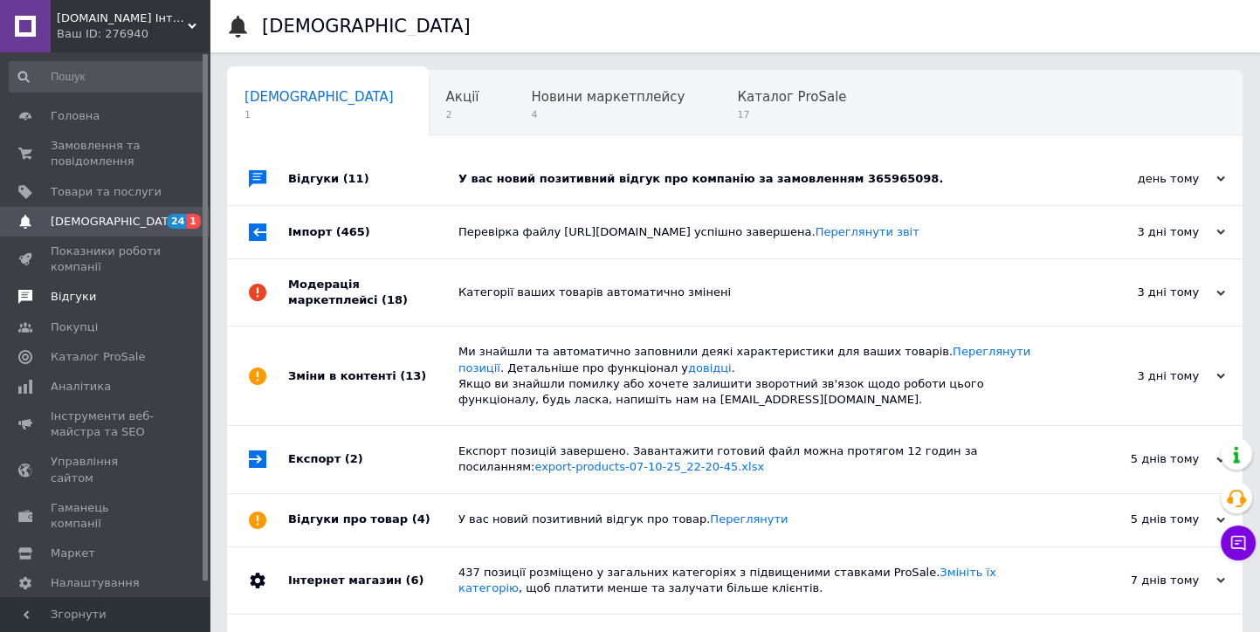
click at [73, 300] on span "Відгуки" at bounding box center [73, 297] width 45 height 16
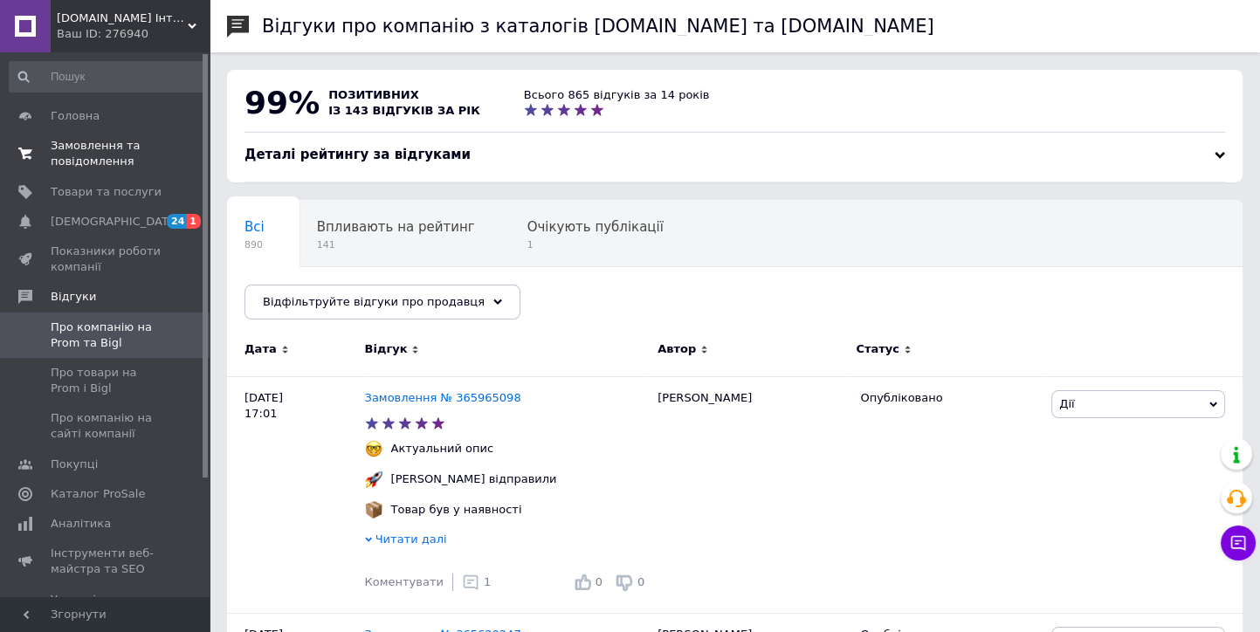
click at [107, 154] on span "Замовлення та повідомлення" at bounding box center [106, 153] width 111 height 31
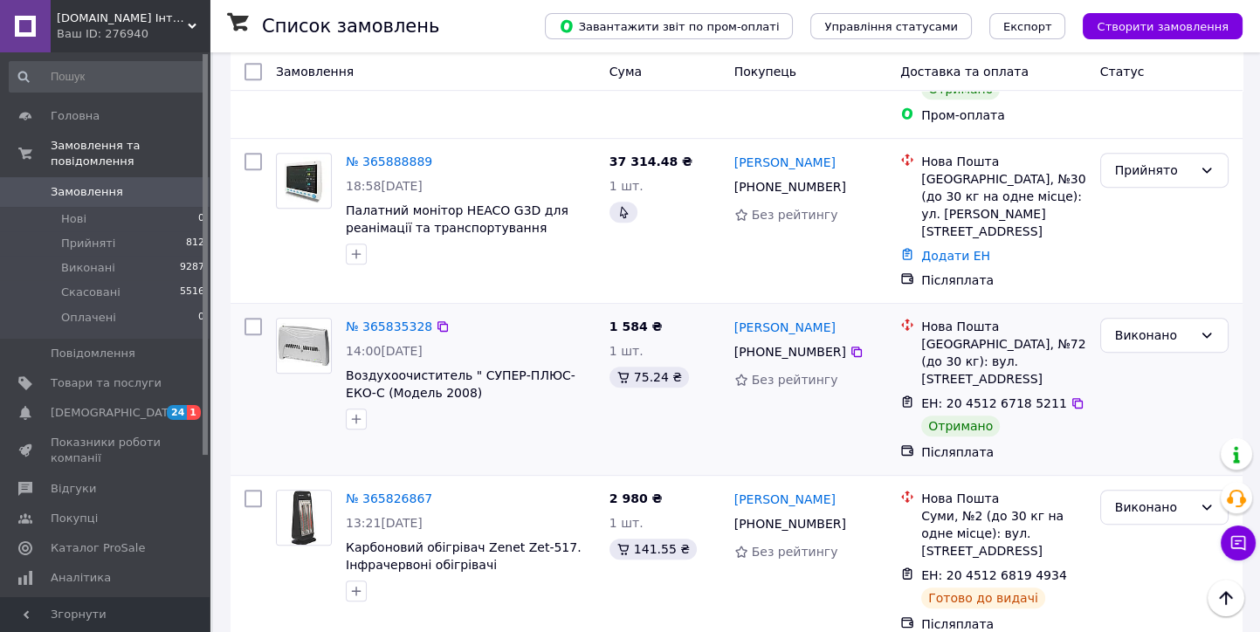
scroll to position [1358, 0]
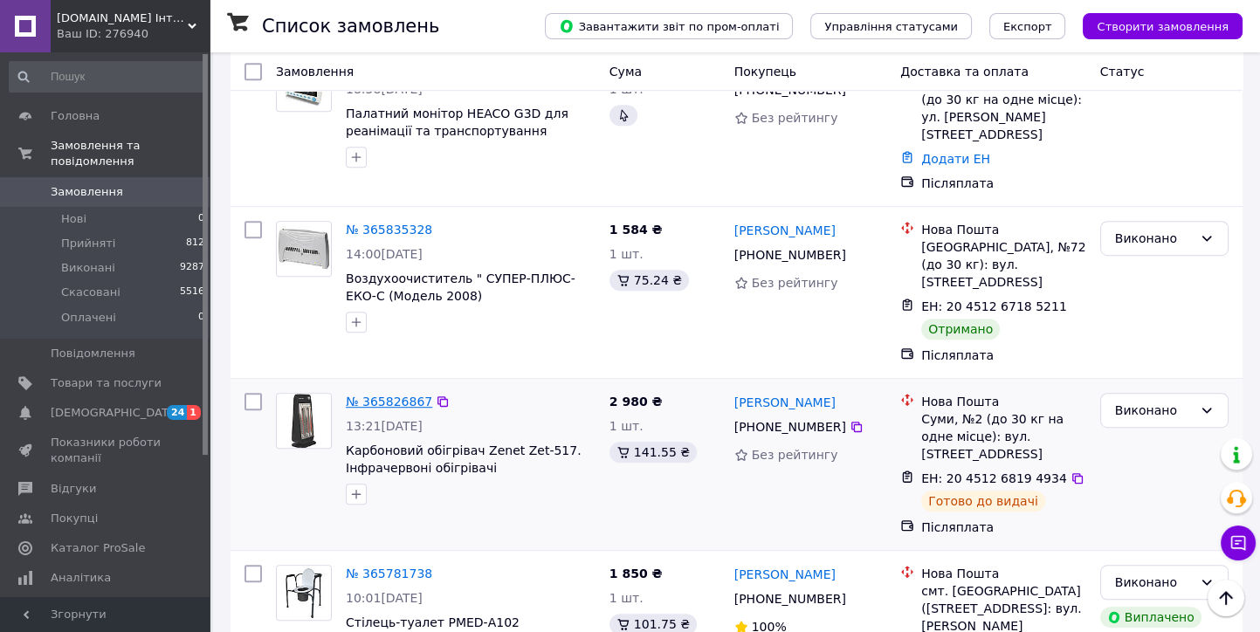
click at [385, 395] on link "№ 365826867" at bounding box center [389, 402] width 86 height 14
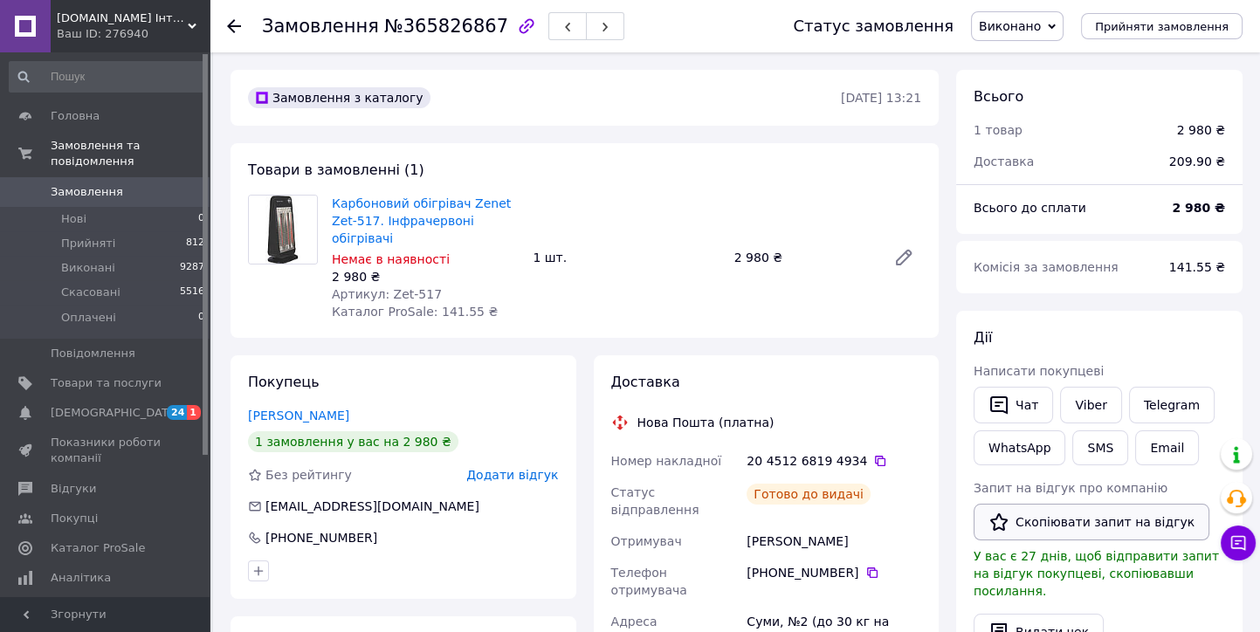
click at [1085, 520] on button "Скопіювати запит на відгук" at bounding box center [1092, 522] width 236 height 37
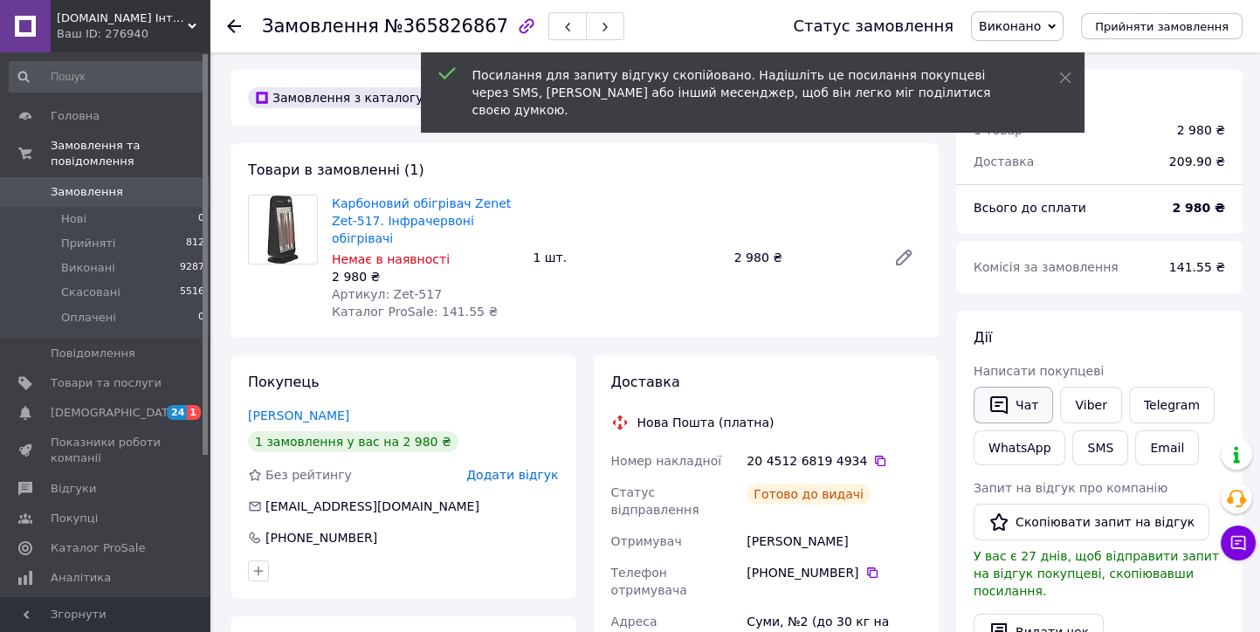
click at [1021, 408] on button "Чат" at bounding box center [1013, 405] width 79 height 37
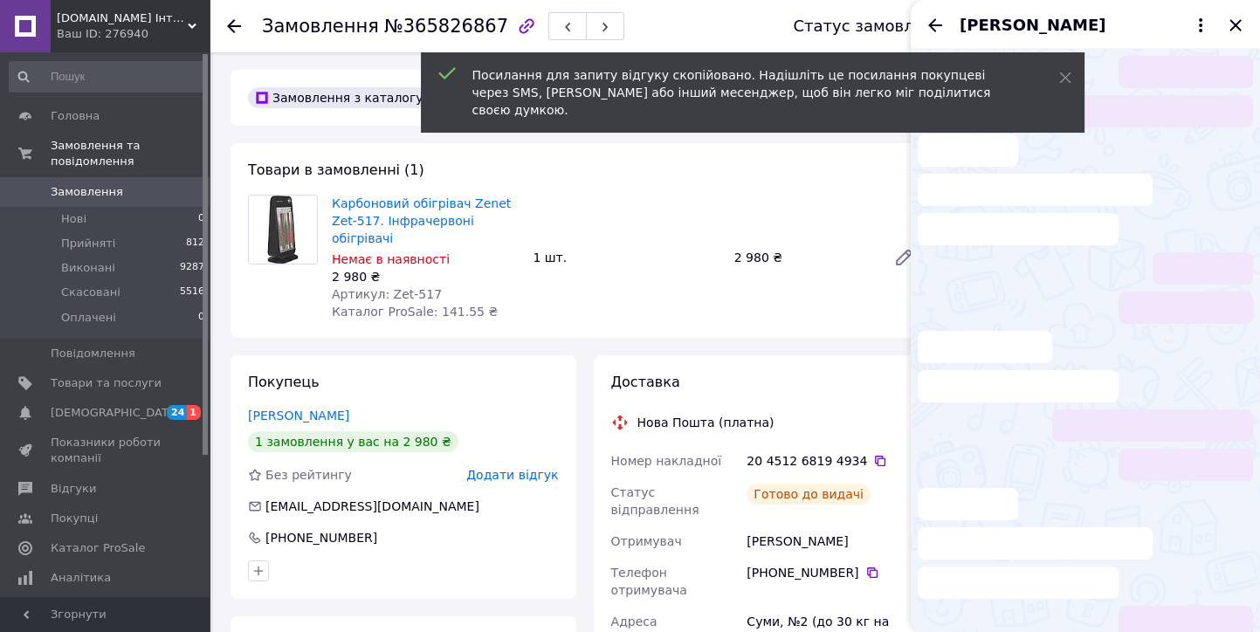
scroll to position [70, 0]
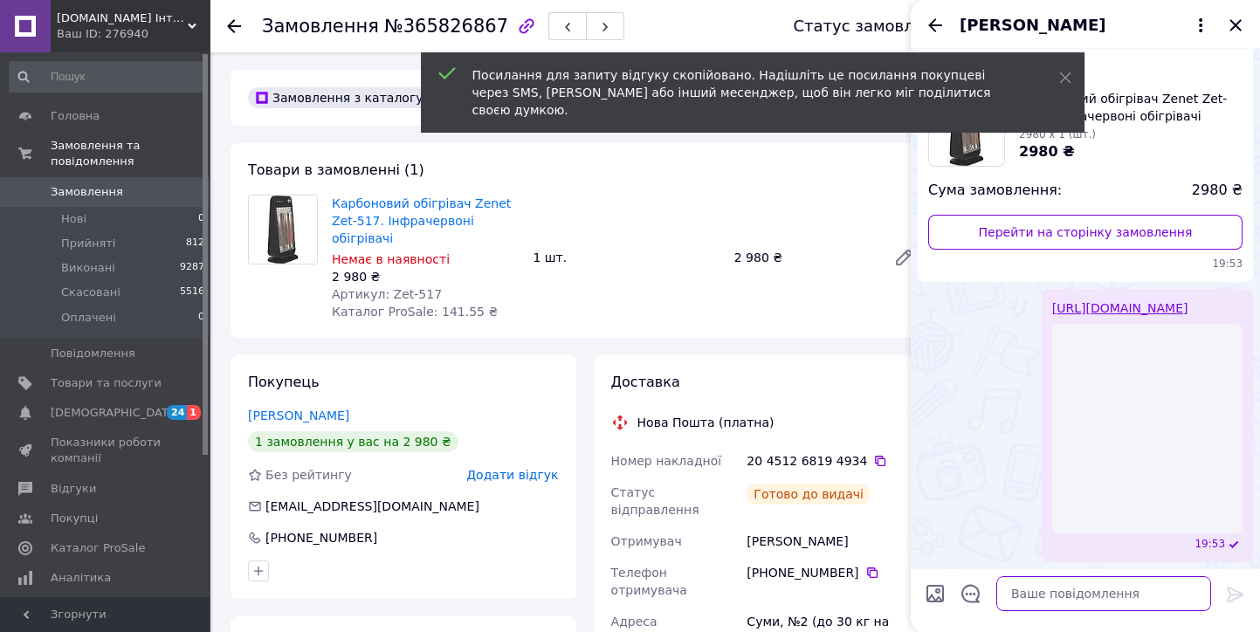
click at [1034, 598] on textarea at bounding box center [1103, 593] width 215 height 35
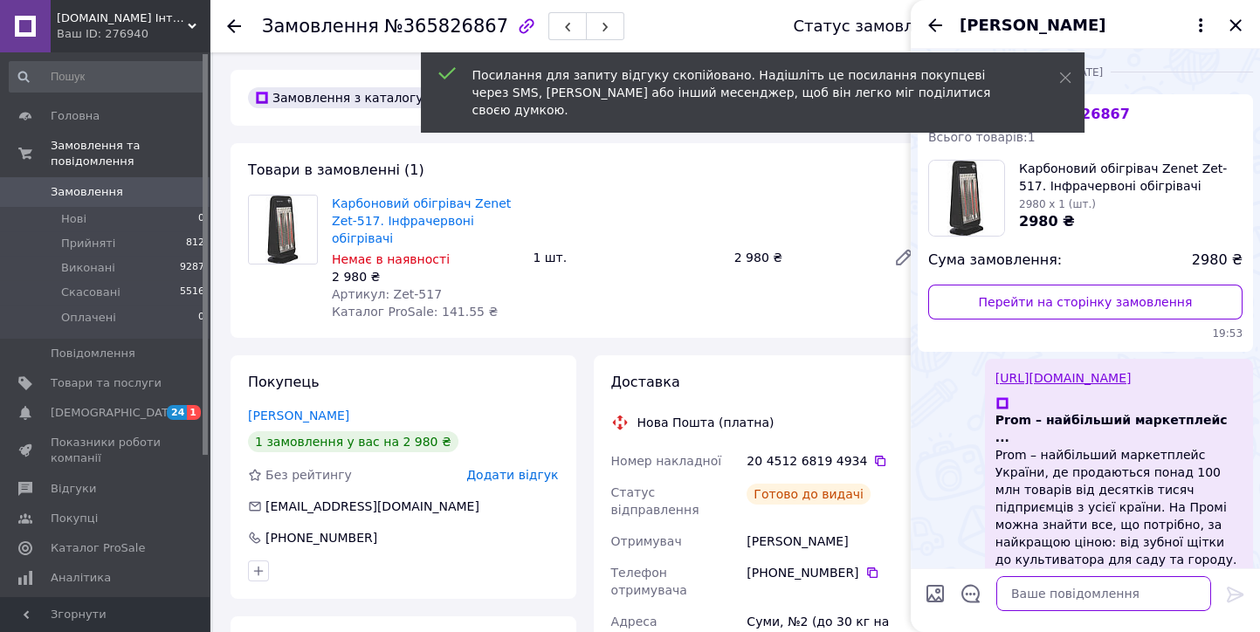
paste textarea "https://prom.ua/s/UcKosXfvxRc"
type textarea "https://prom.ua/s/UcKosXfvxRc"
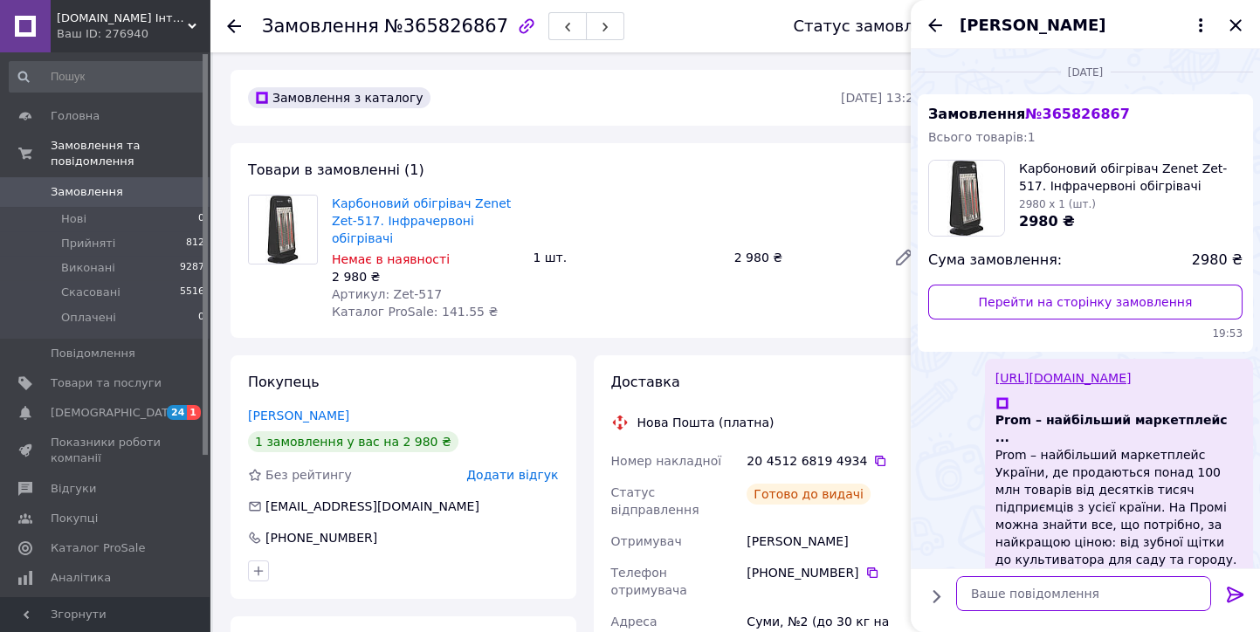
scroll to position [223, 0]
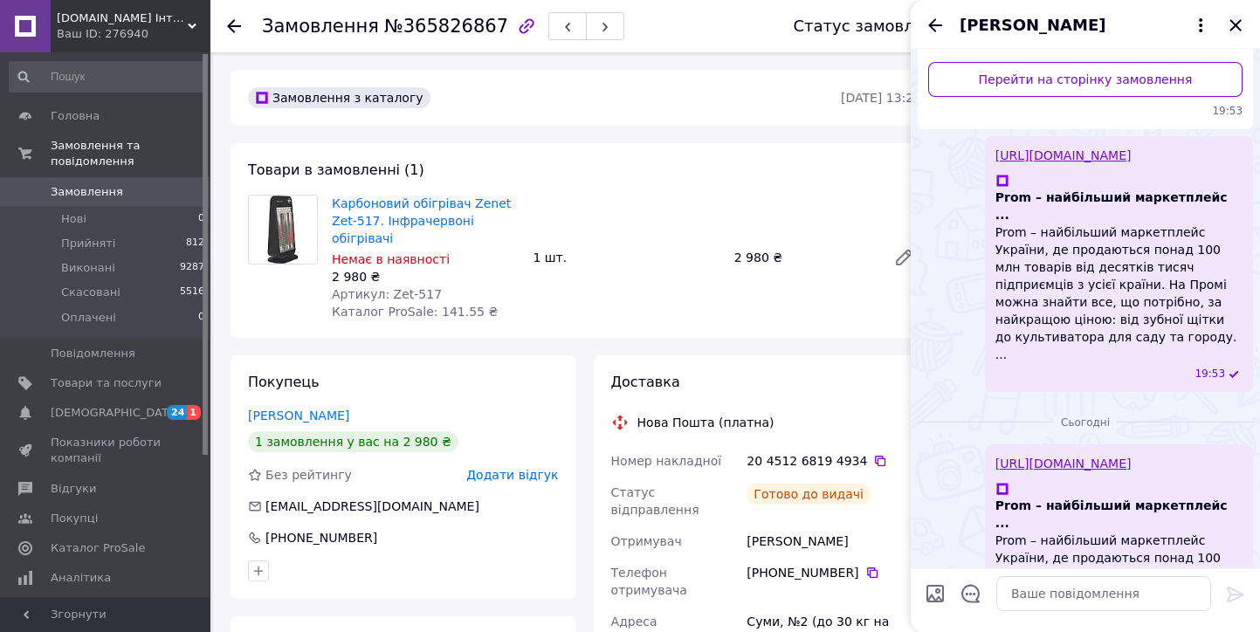
click at [1239, 22] on icon "Закрити" at bounding box center [1235, 24] width 11 height 11
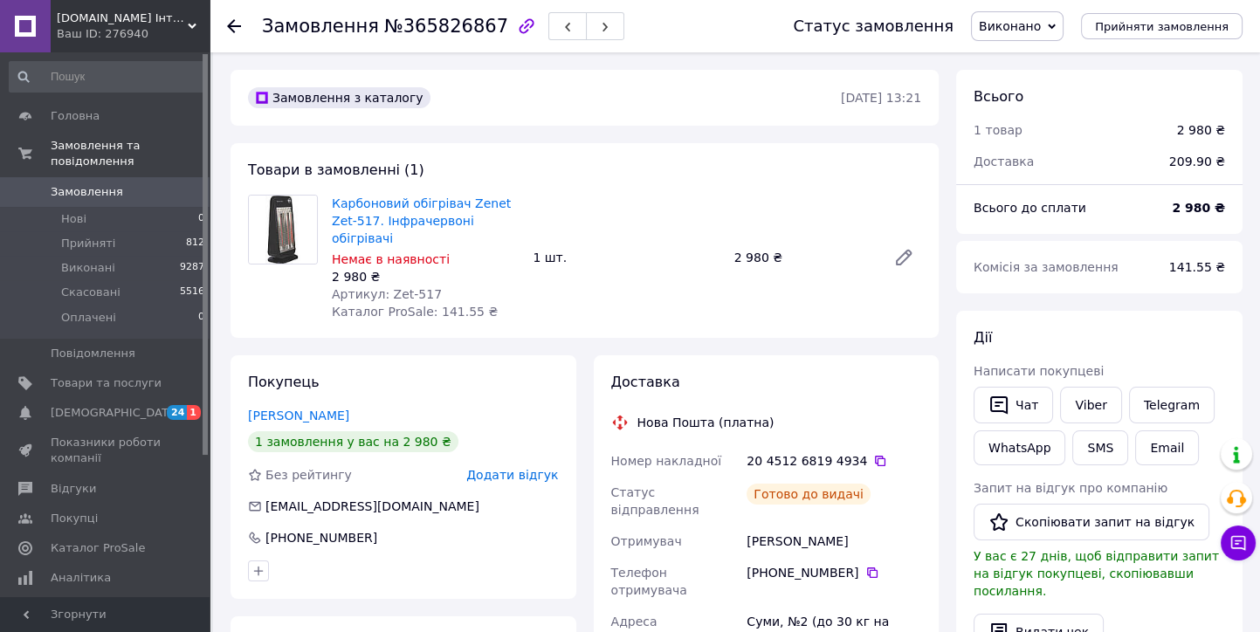
click at [230, 29] on icon at bounding box center [234, 26] width 14 height 14
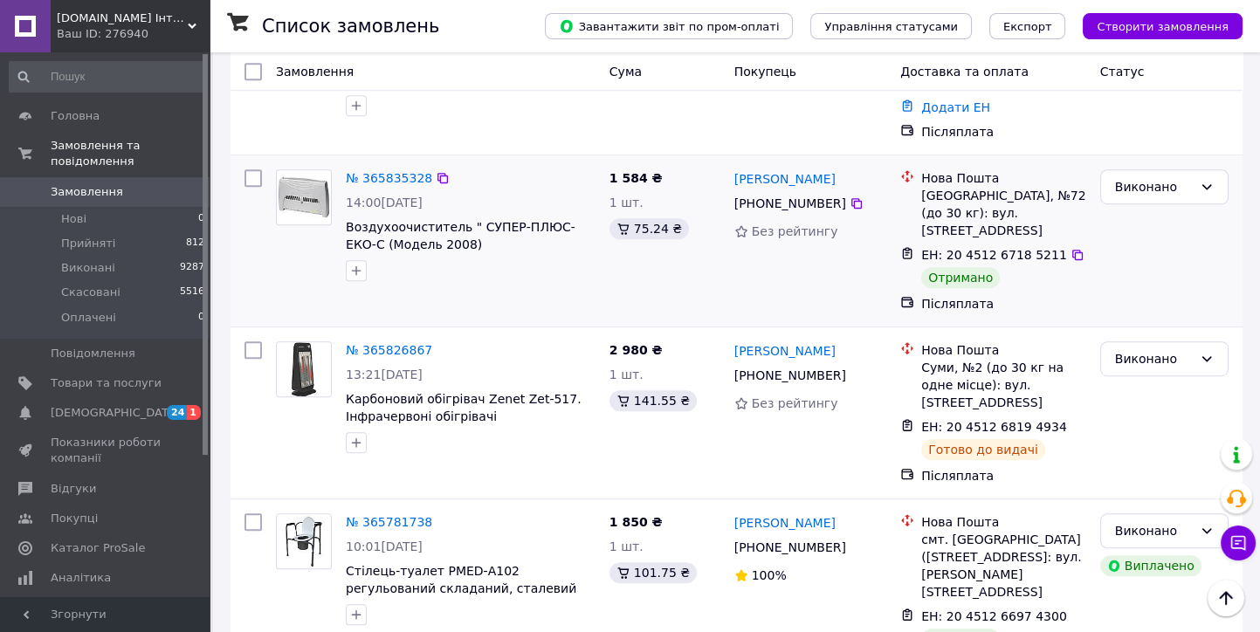
scroll to position [1455, 0]
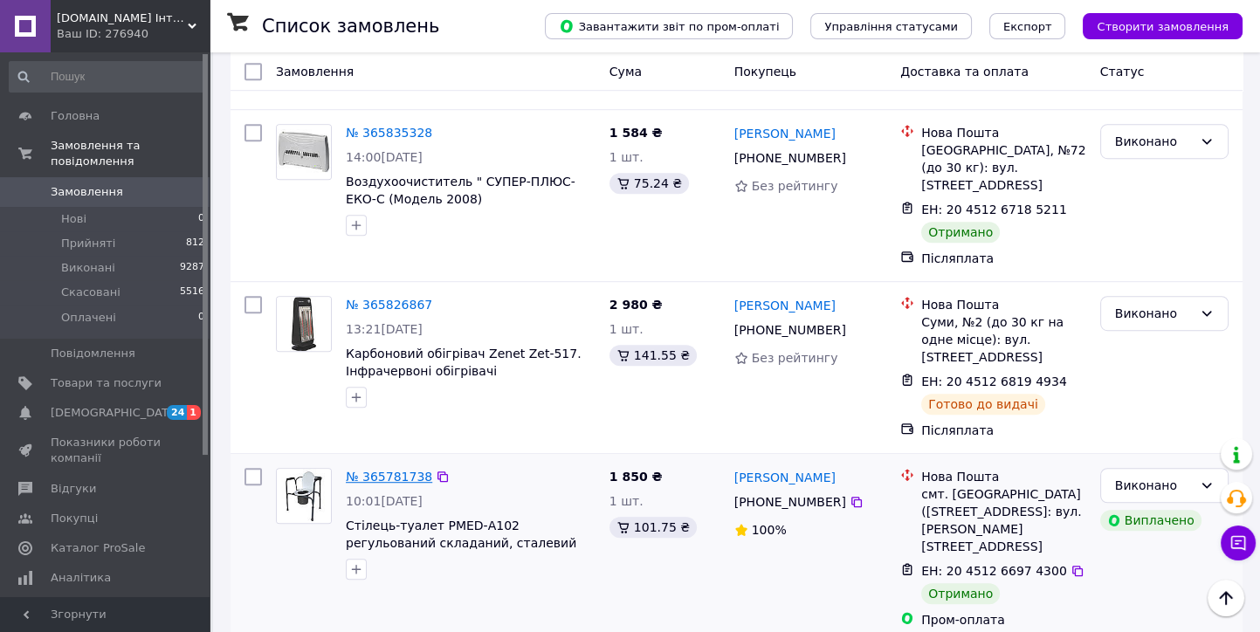
click at [399, 470] on link "№ 365781738" at bounding box center [389, 477] width 86 height 14
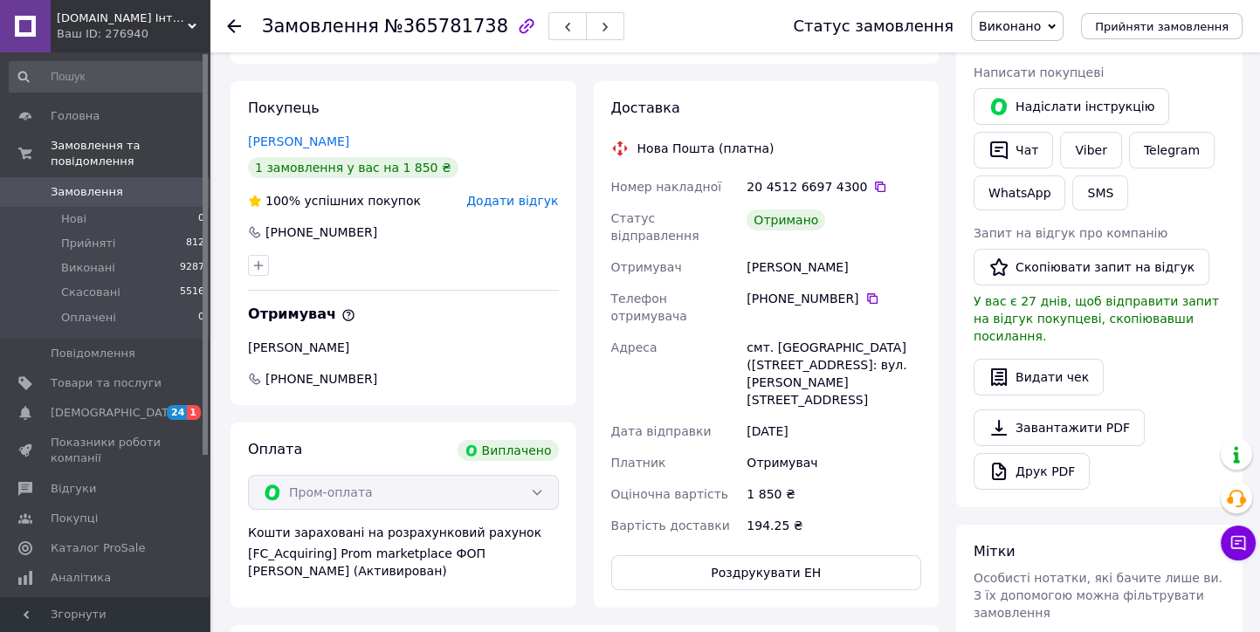
scroll to position [201, 0]
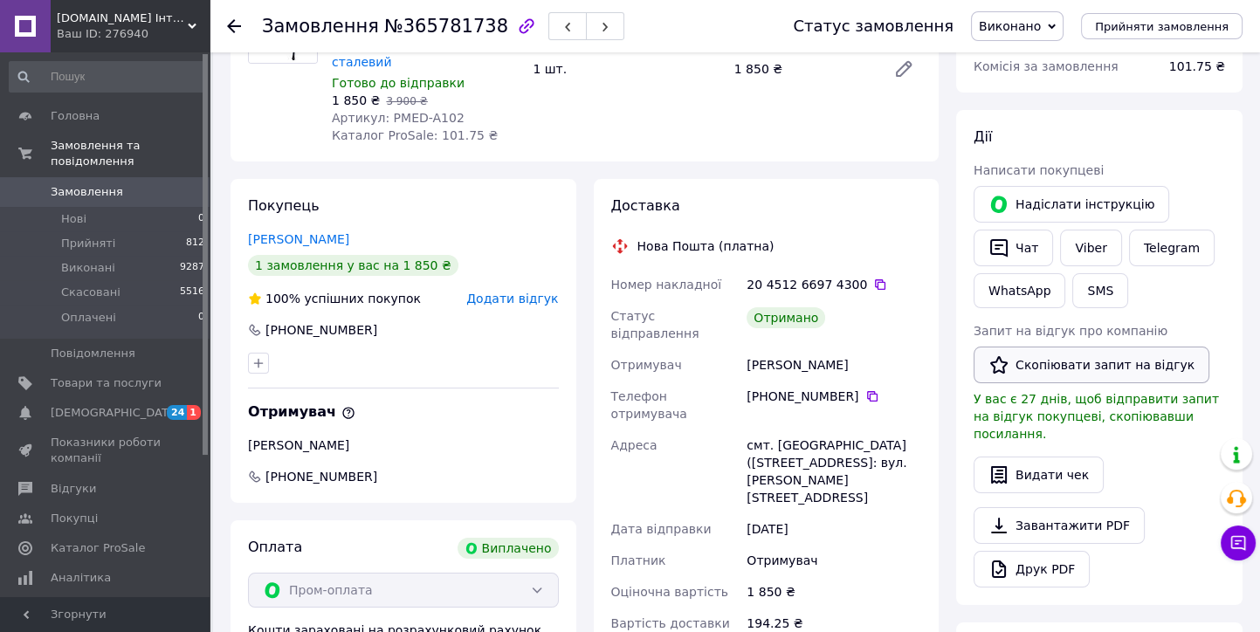
click at [1071, 361] on button "Скопіювати запит на відгук" at bounding box center [1092, 365] width 236 height 37
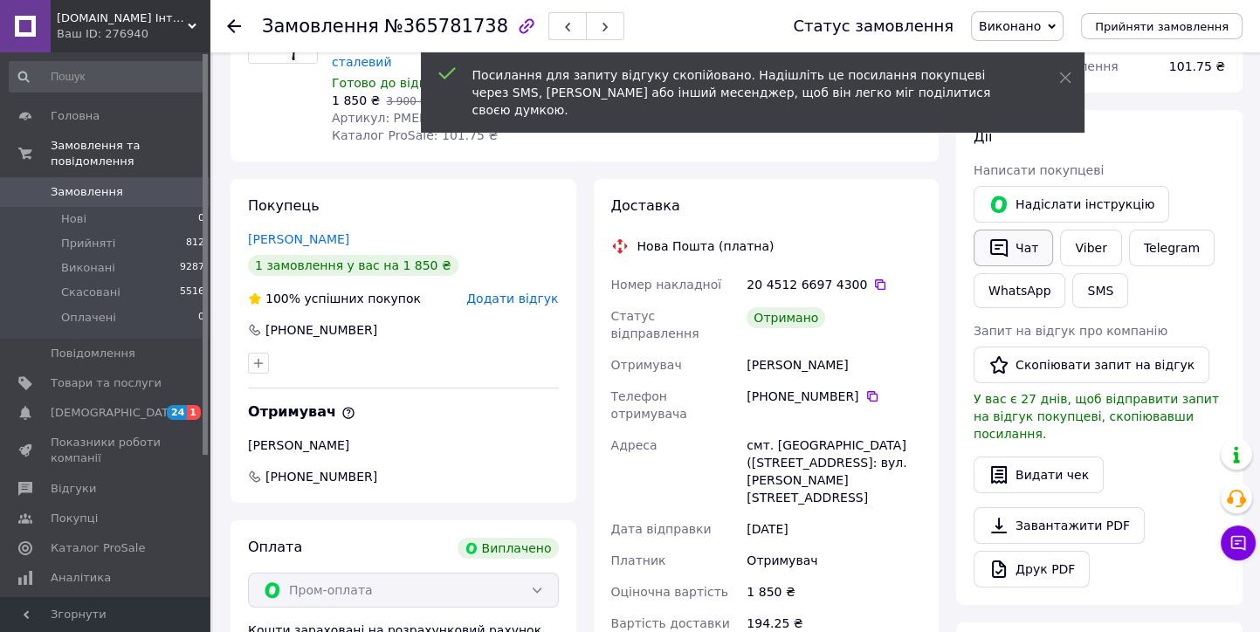
click at [1017, 247] on button "Чат" at bounding box center [1013, 248] width 79 height 37
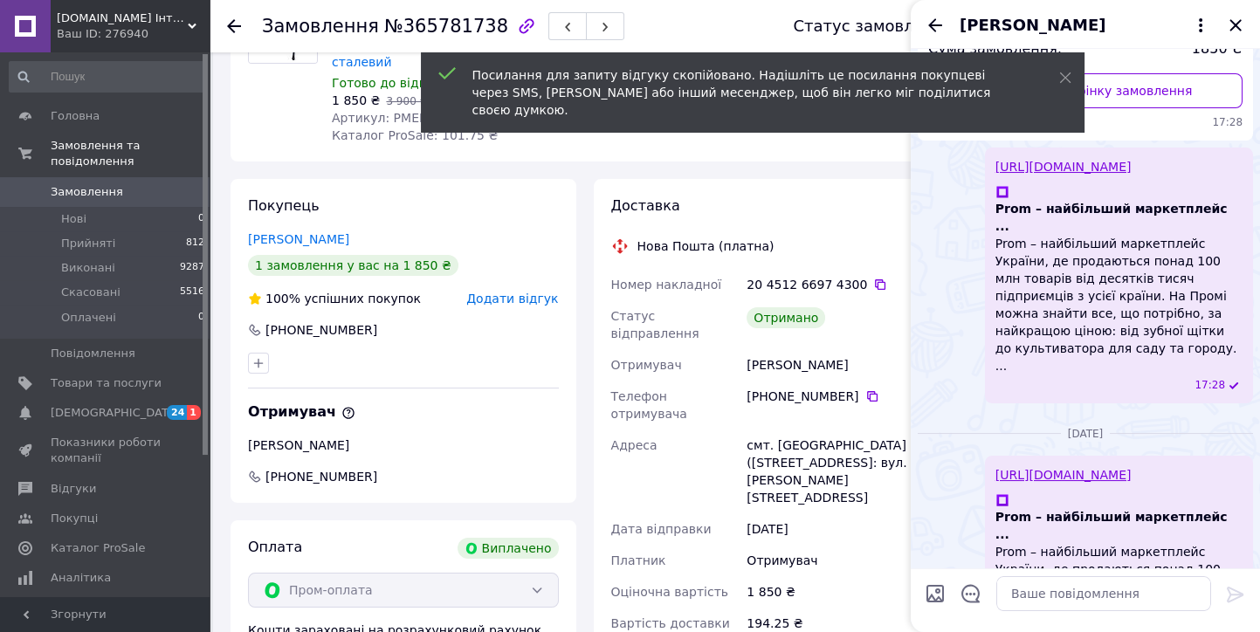
scroll to position [222, 0]
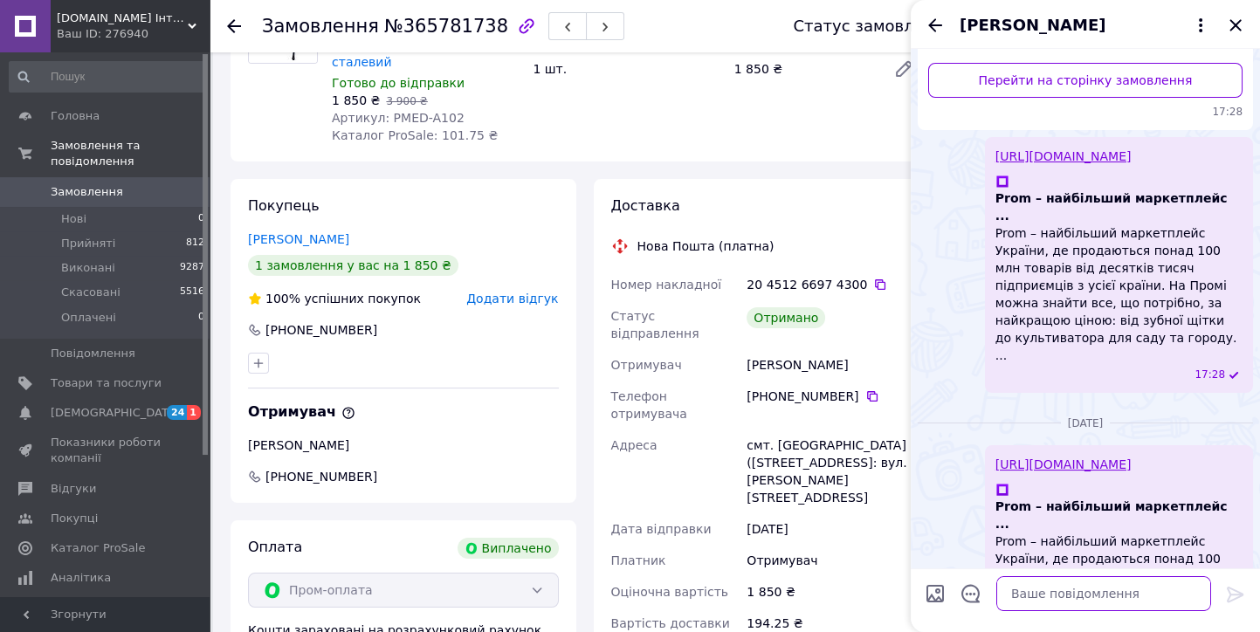
click at [1029, 603] on textarea at bounding box center [1103, 593] width 215 height 35
paste textarea "https://prom.ua/s/46ow9XUzZgH"
type textarea "https://prom.ua/s/46ow9XUzZgH"
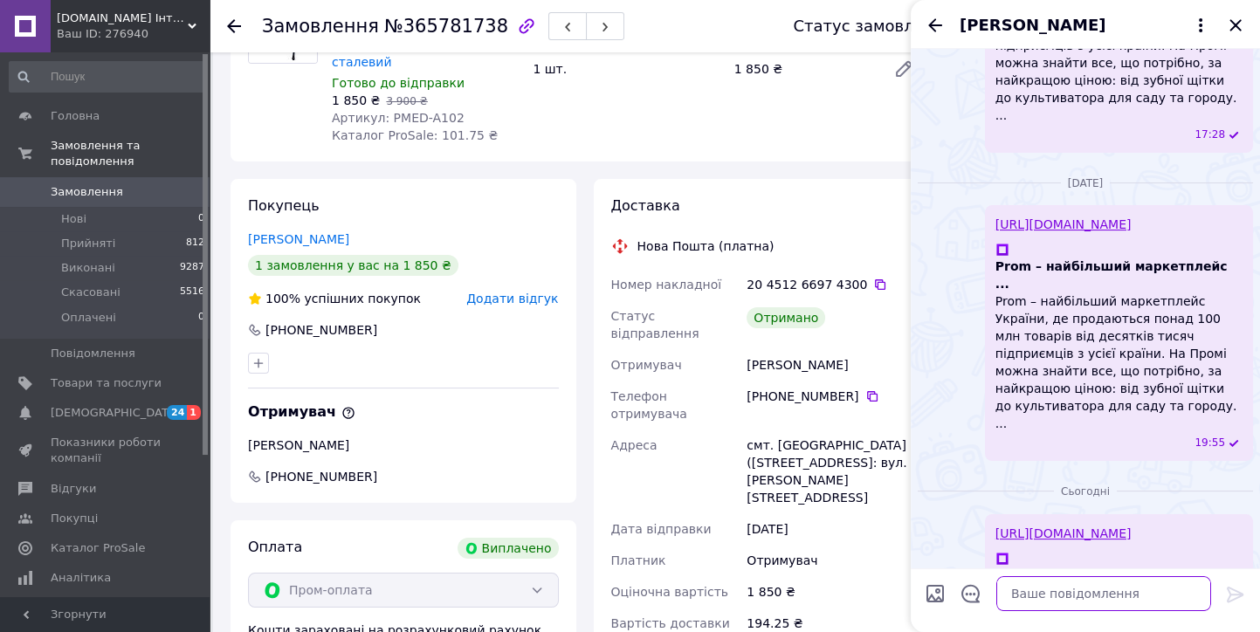
scroll to position [461, 0]
click at [1237, 21] on icon "Закрити" at bounding box center [1235, 25] width 21 height 21
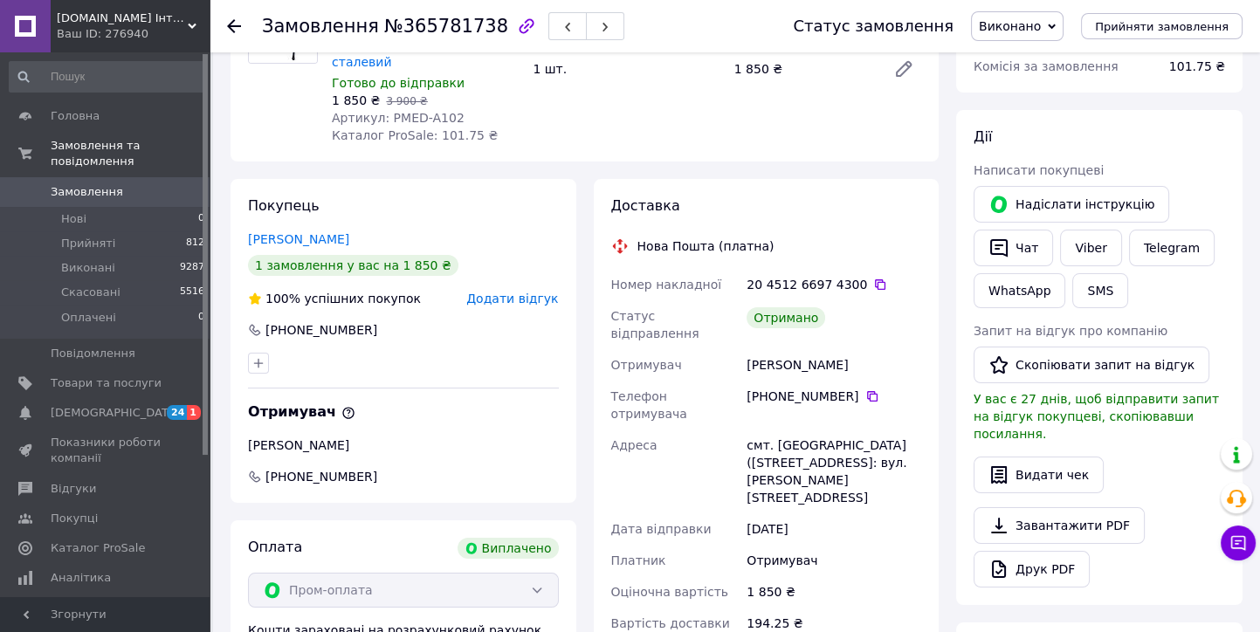
click at [231, 25] on use at bounding box center [234, 26] width 14 height 14
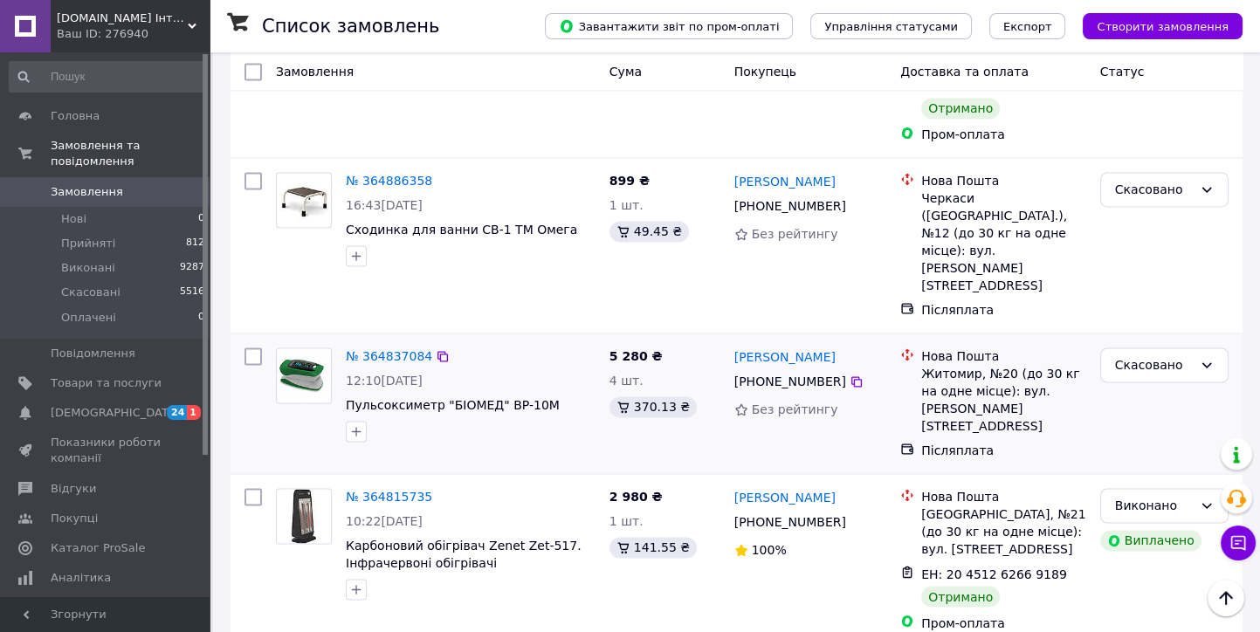
scroll to position [3881, 0]
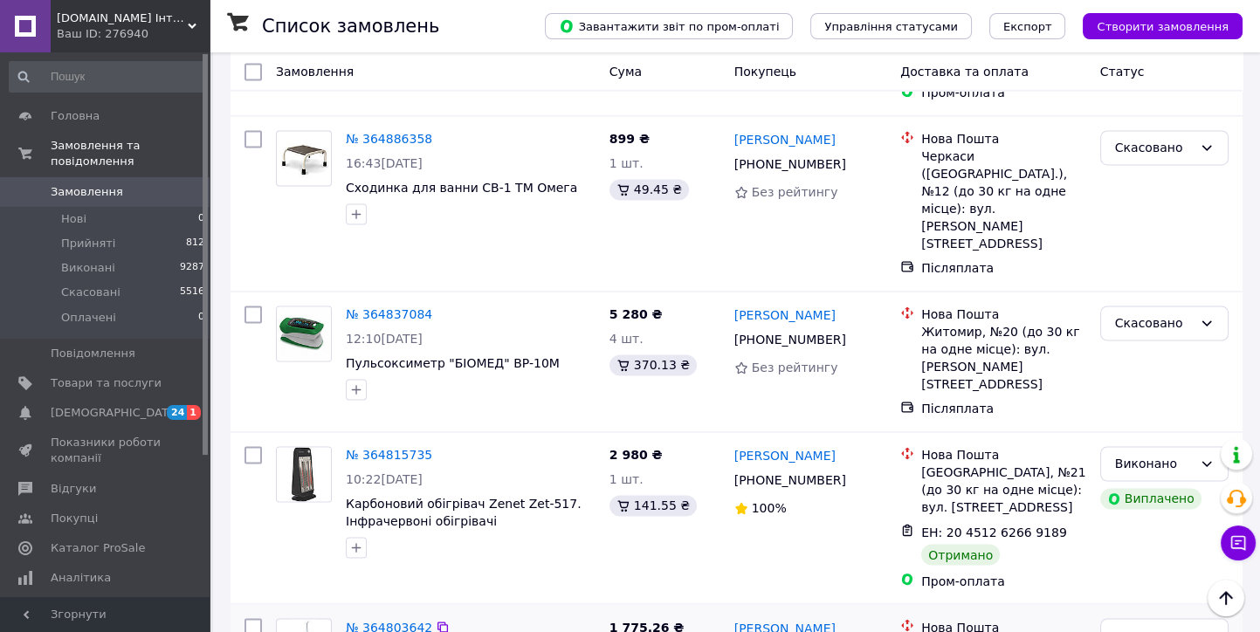
click at [405, 620] on link "№ 364803642" at bounding box center [389, 627] width 86 height 14
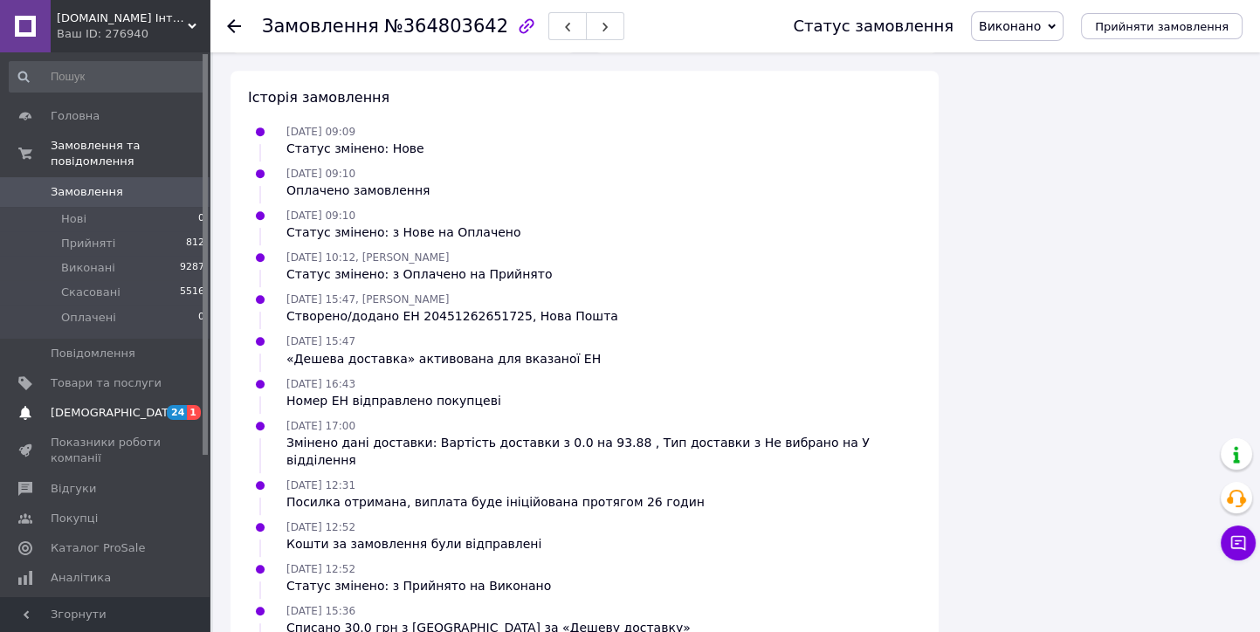
click at [86, 405] on span "[DEMOGRAPHIC_DATA]" at bounding box center [115, 413] width 129 height 16
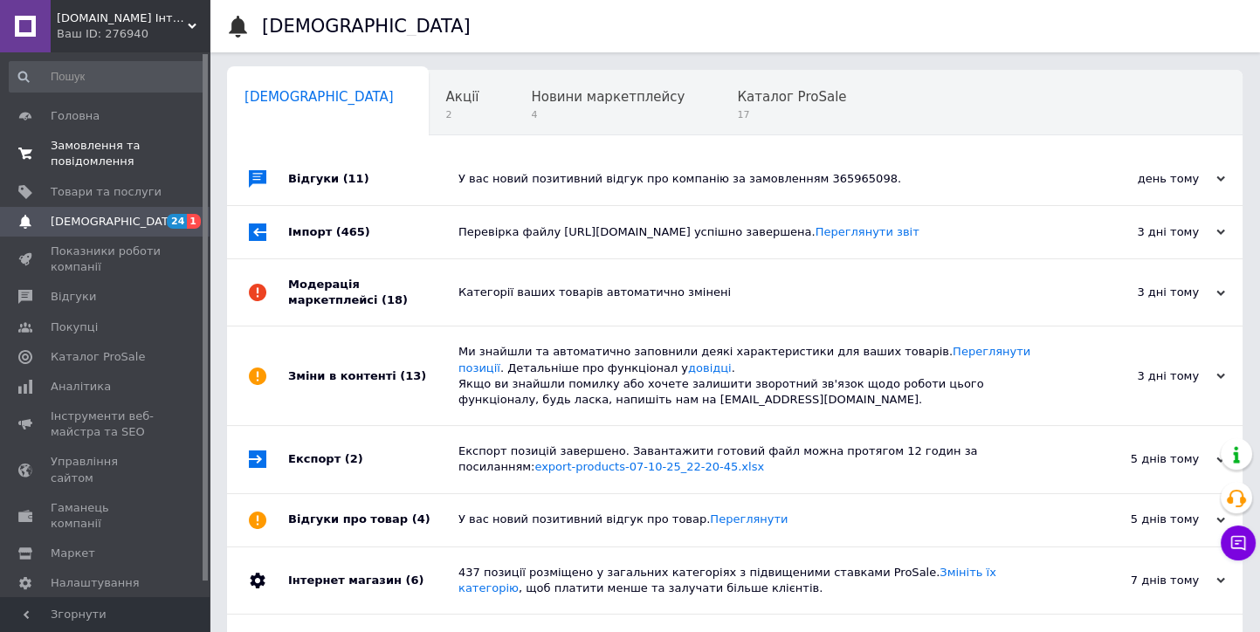
click at [97, 162] on span "Замовлення та повідомлення" at bounding box center [106, 153] width 111 height 31
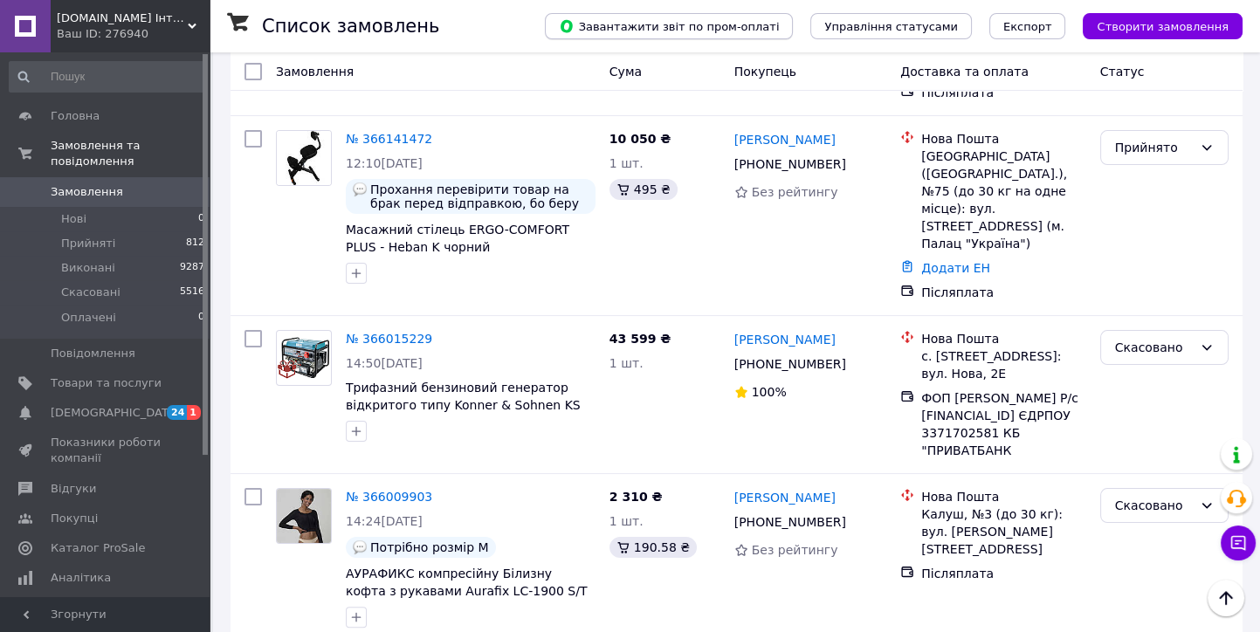
scroll to position [679, 0]
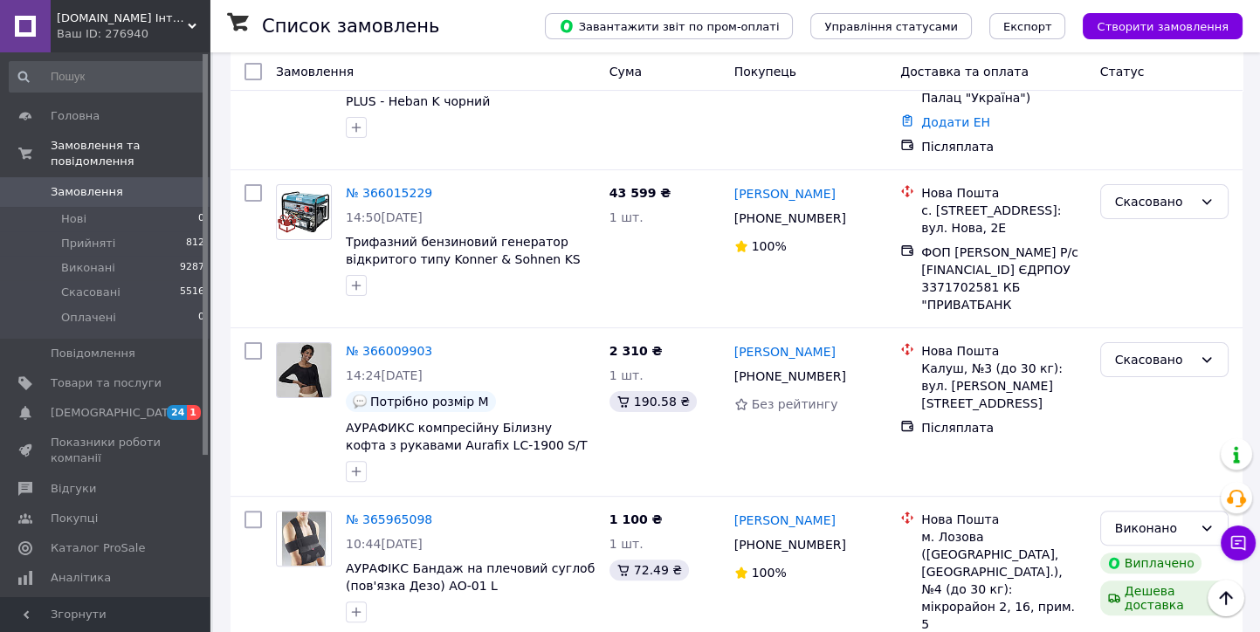
click at [71, 22] on span "Mirzdorov.in.ua Інтернет-магазин" at bounding box center [122, 18] width 131 height 16
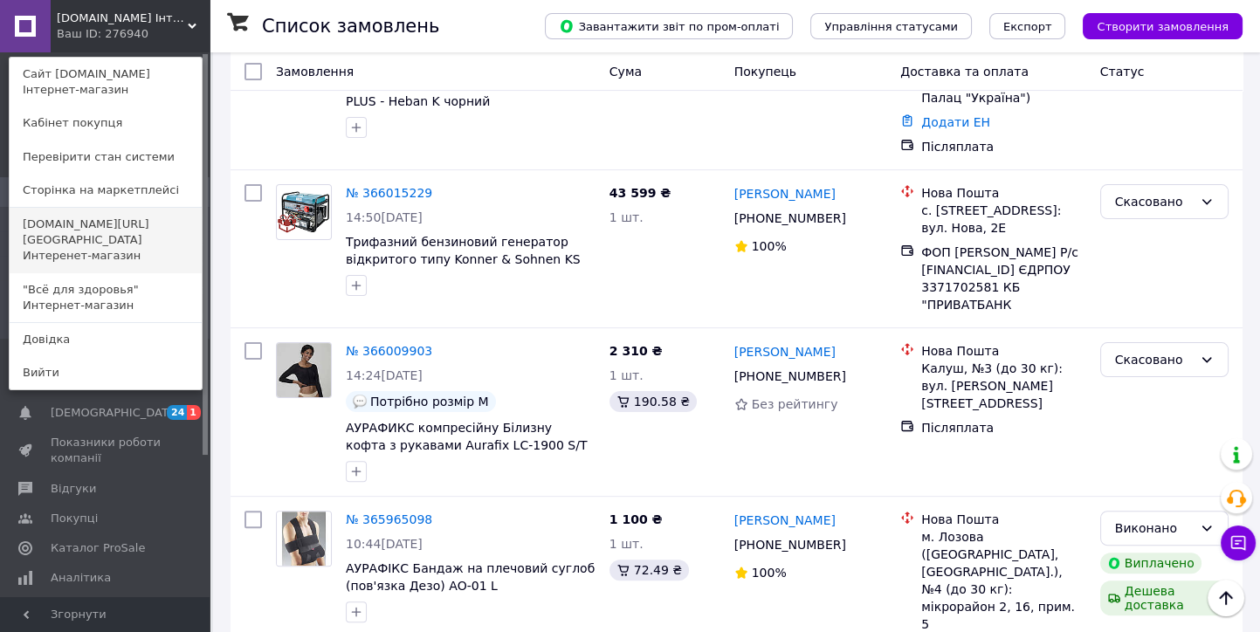
click at [68, 233] on link "[DOMAIN_NAME][URL][GEOGRAPHIC_DATA] Интеренет-магазин" at bounding box center [106, 240] width 192 height 65
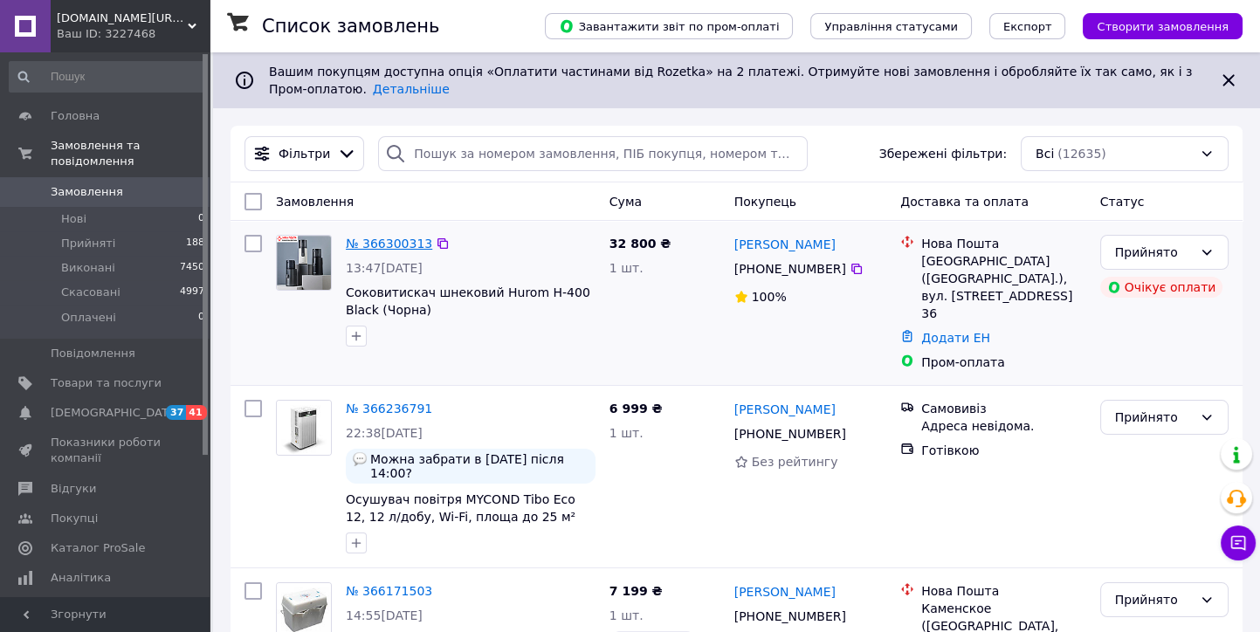
click at [381, 240] on link "№ 366300313" at bounding box center [389, 244] width 86 height 14
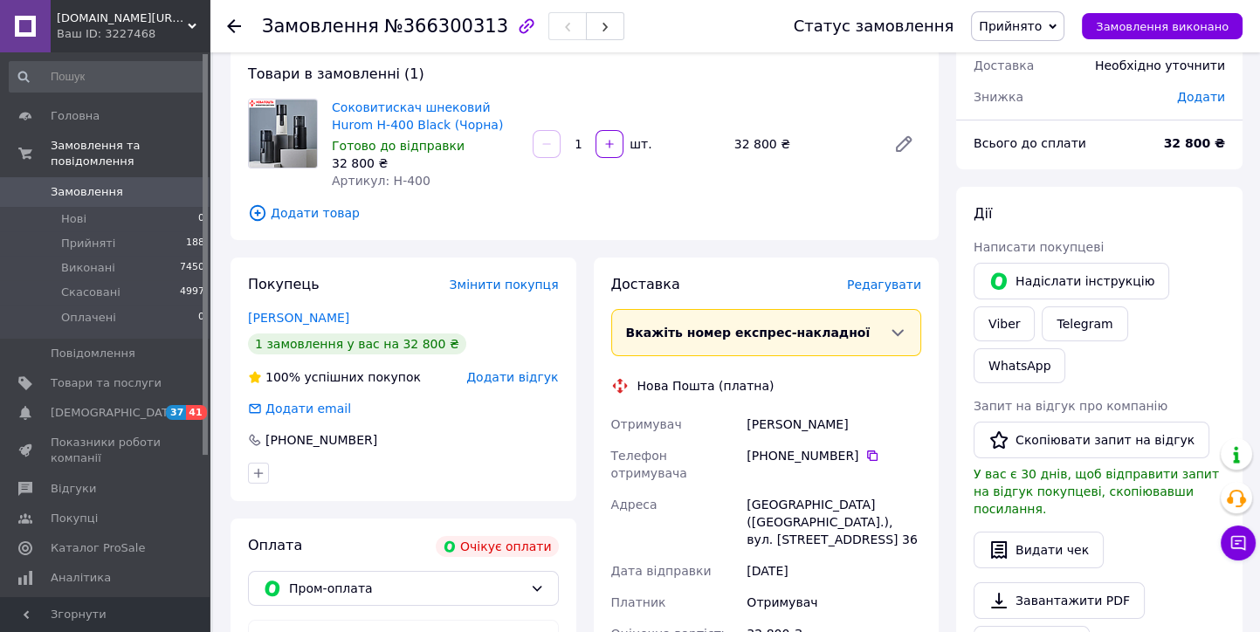
scroll to position [97, 0]
click at [309, 320] on link "[PERSON_NAME]" at bounding box center [298, 317] width 101 height 14
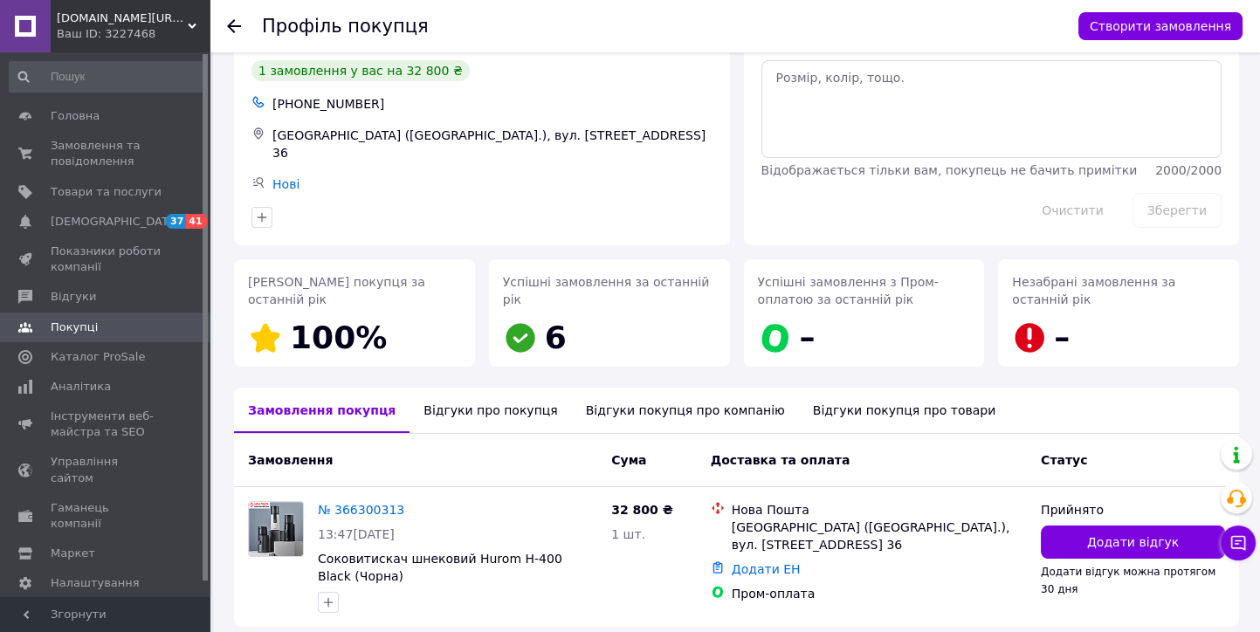
scroll to position [131, 0]
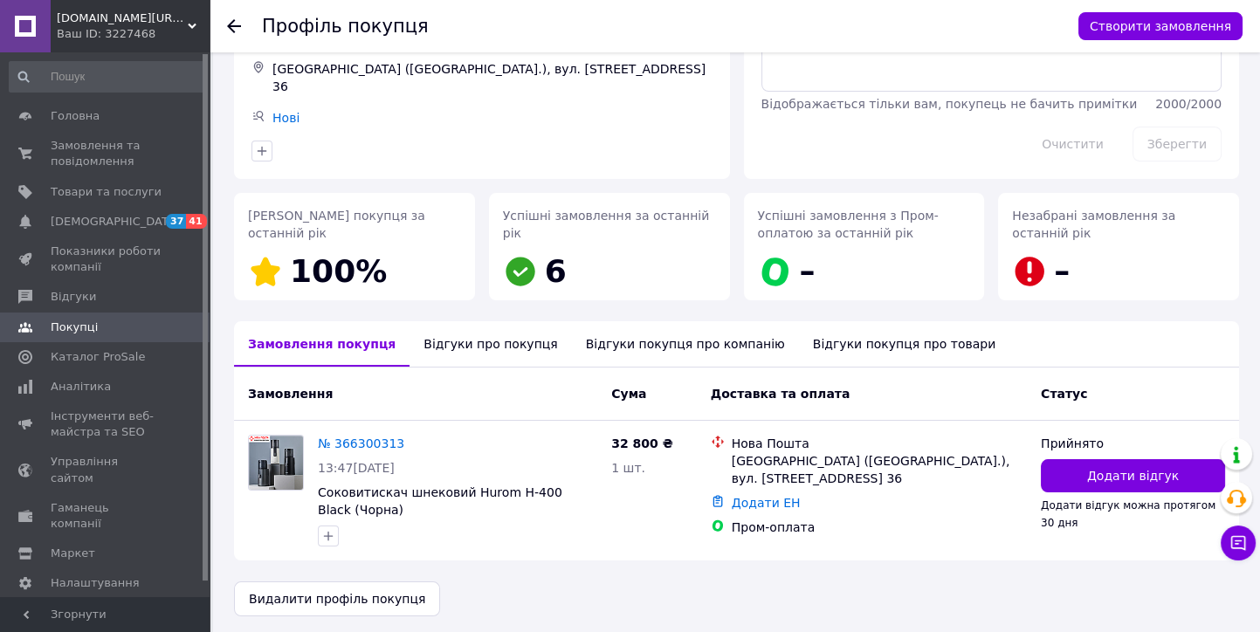
click at [230, 29] on icon at bounding box center [234, 26] width 14 height 14
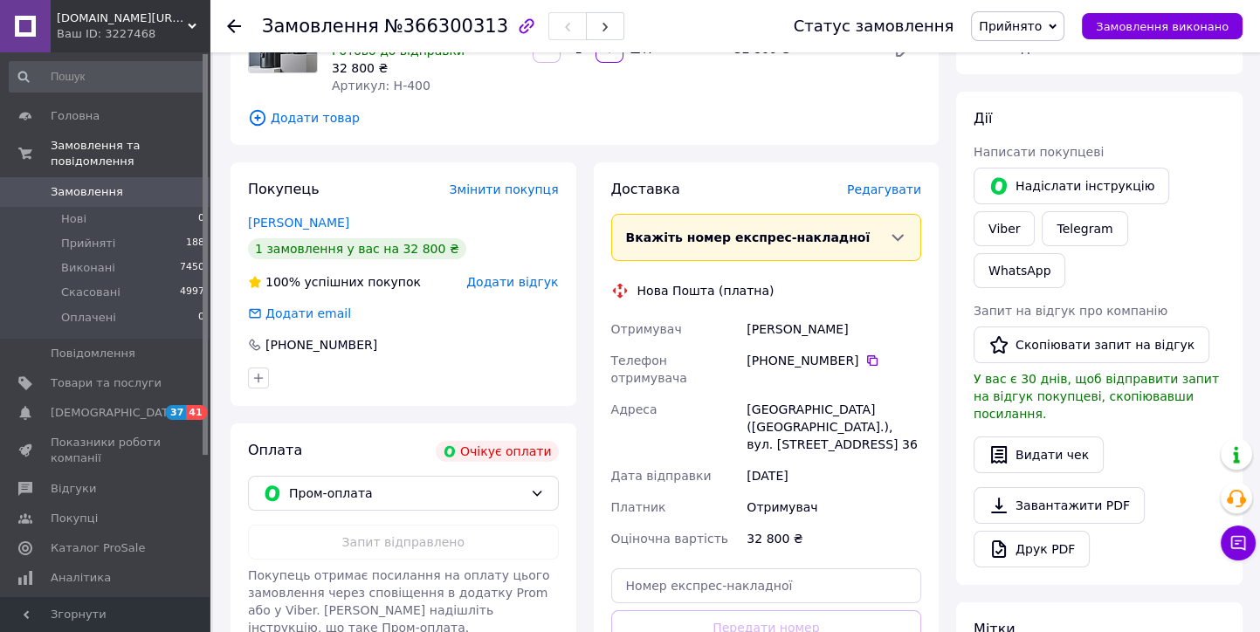
scroll to position [194, 0]
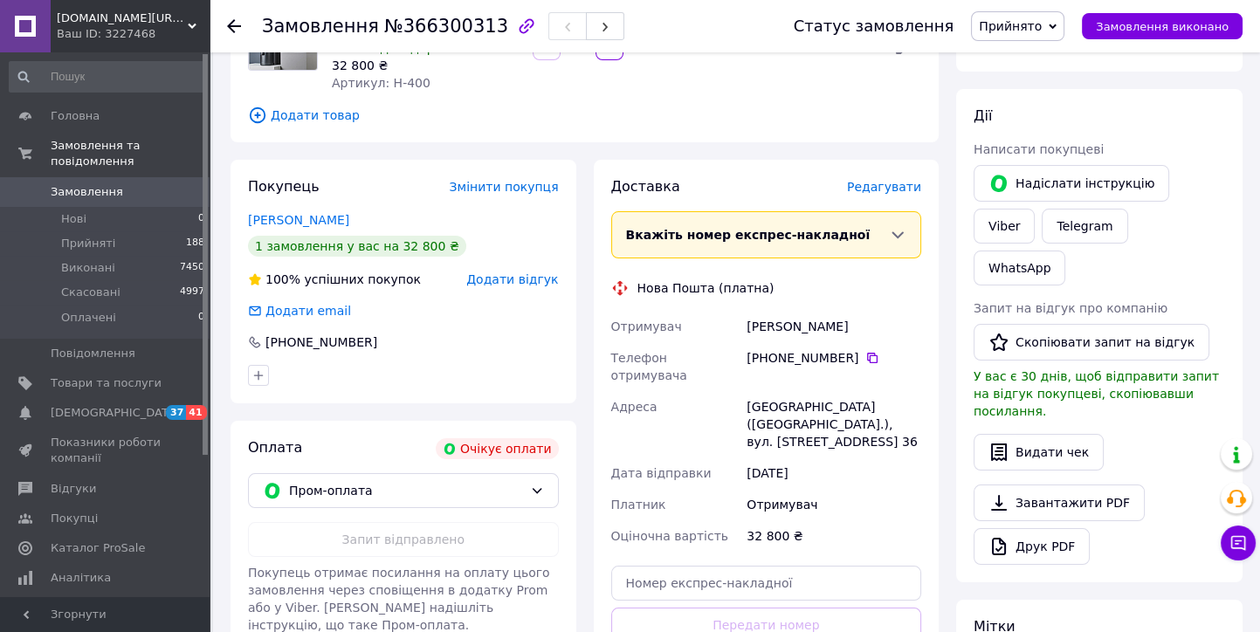
click at [229, 25] on use at bounding box center [234, 26] width 14 height 14
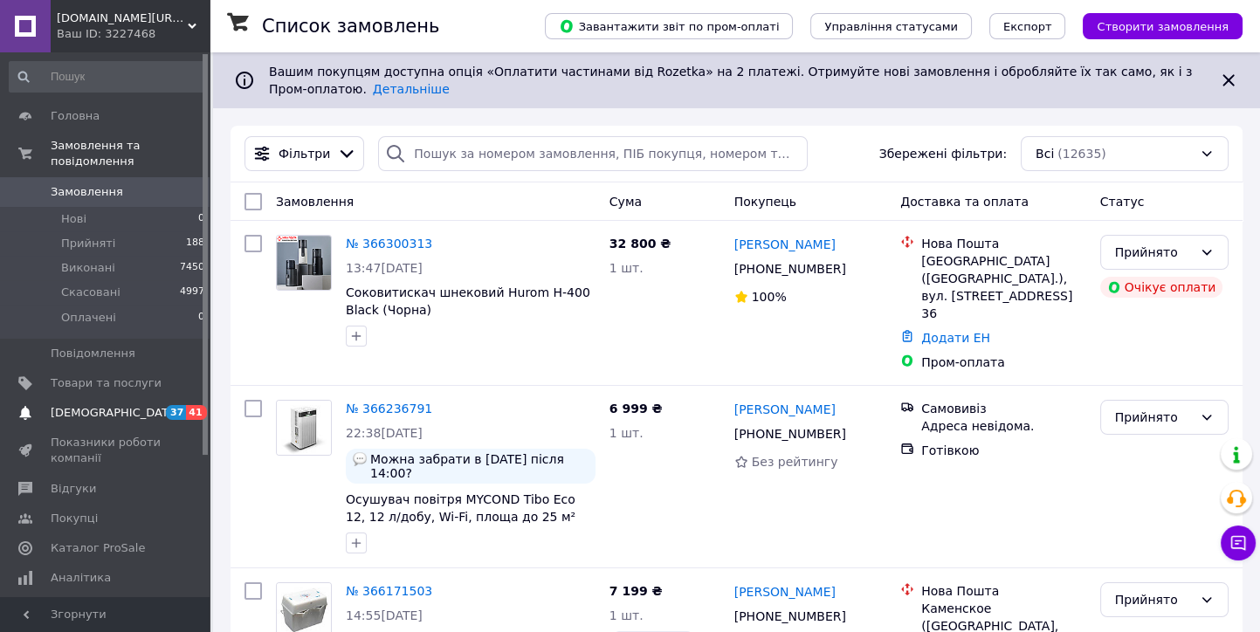
drag, startPoint x: 97, startPoint y: 399, endPoint x: 367, endPoint y: 290, distance: 291.1
click at [99, 405] on span "[DEMOGRAPHIC_DATA]" at bounding box center [115, 413] width 129 height 16
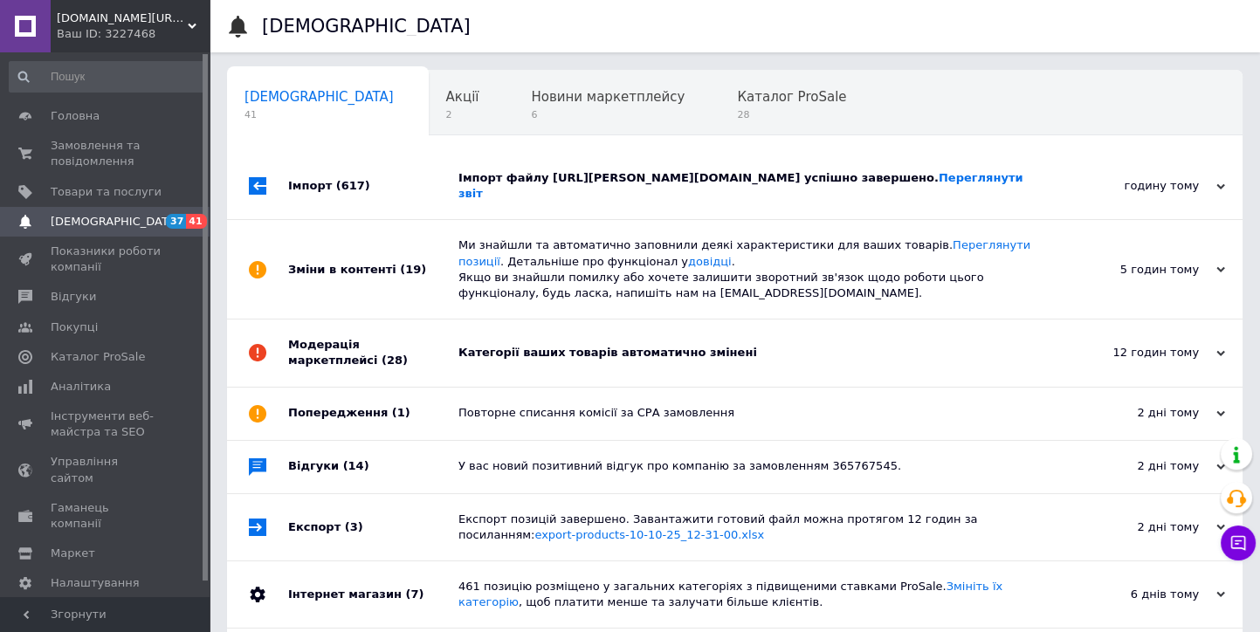
click at [336, 189] on span "(617)" at bounding box center [353, 185] width 34 height 13
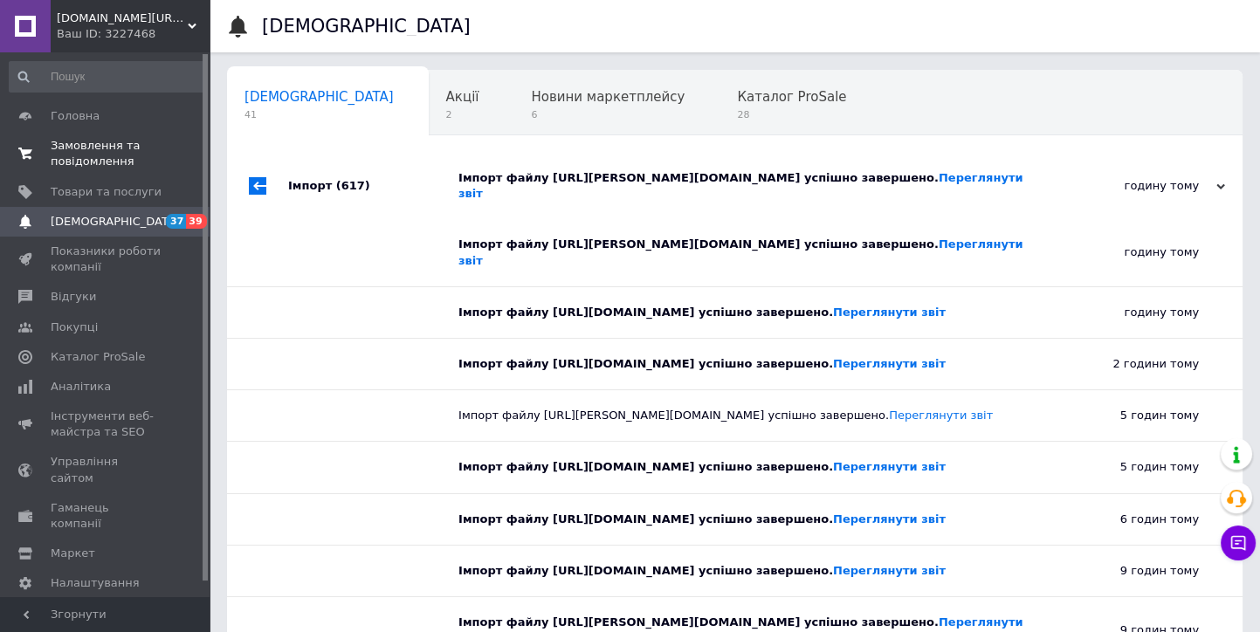
click at [81, 153] on span "Замовлення та повідомлення" at bounding box center [106, 153] width 111 height 31
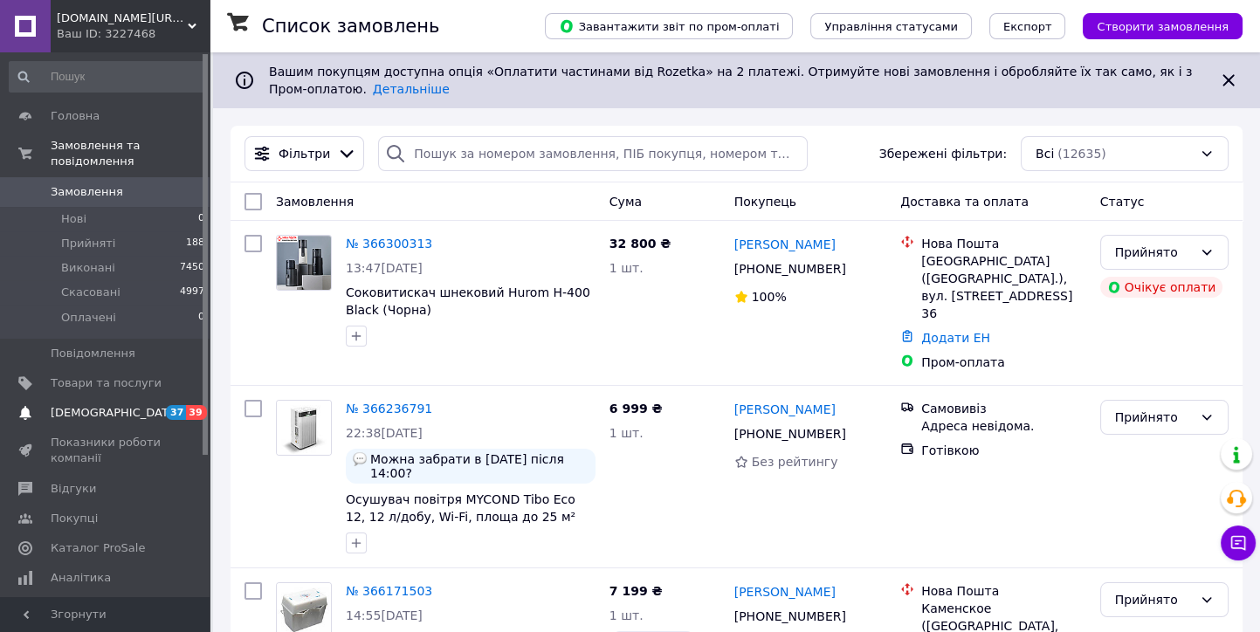
click at [141, 405] on link "Сповіщення 37 39" at bounding box center [107, 413] width 215 height 30
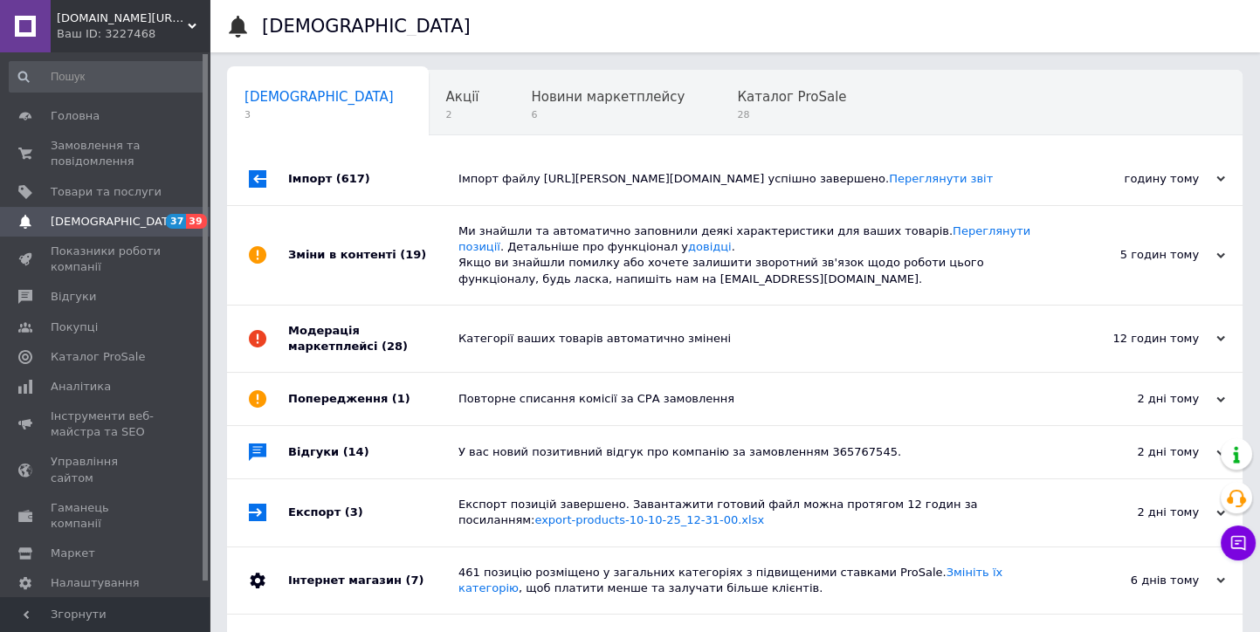
click at [321, 253] on div "Зміни в контенті (19)" at bounding box center [373, 255] width 170 height 99
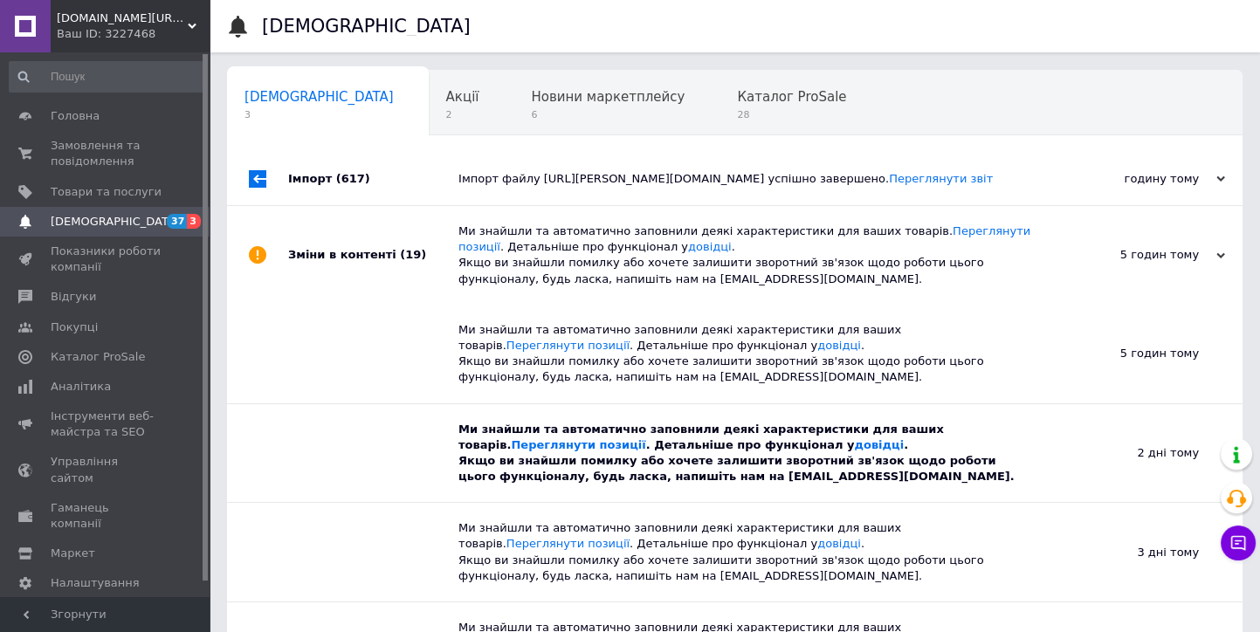
click at [318, 177] on div "Імпорт (617)" at bounding box center [373, 179] width 170 height 52
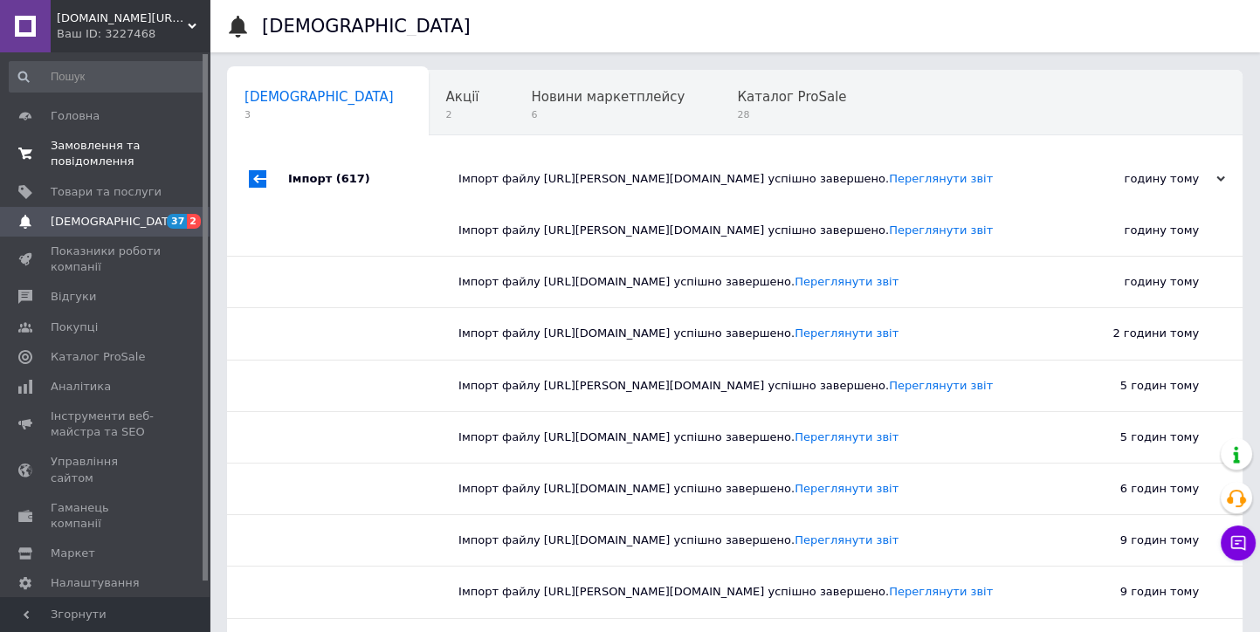
click at [107, 155] on span "Замовлення та повідомлення" at bounding box center [106, 153] width 111 height 31
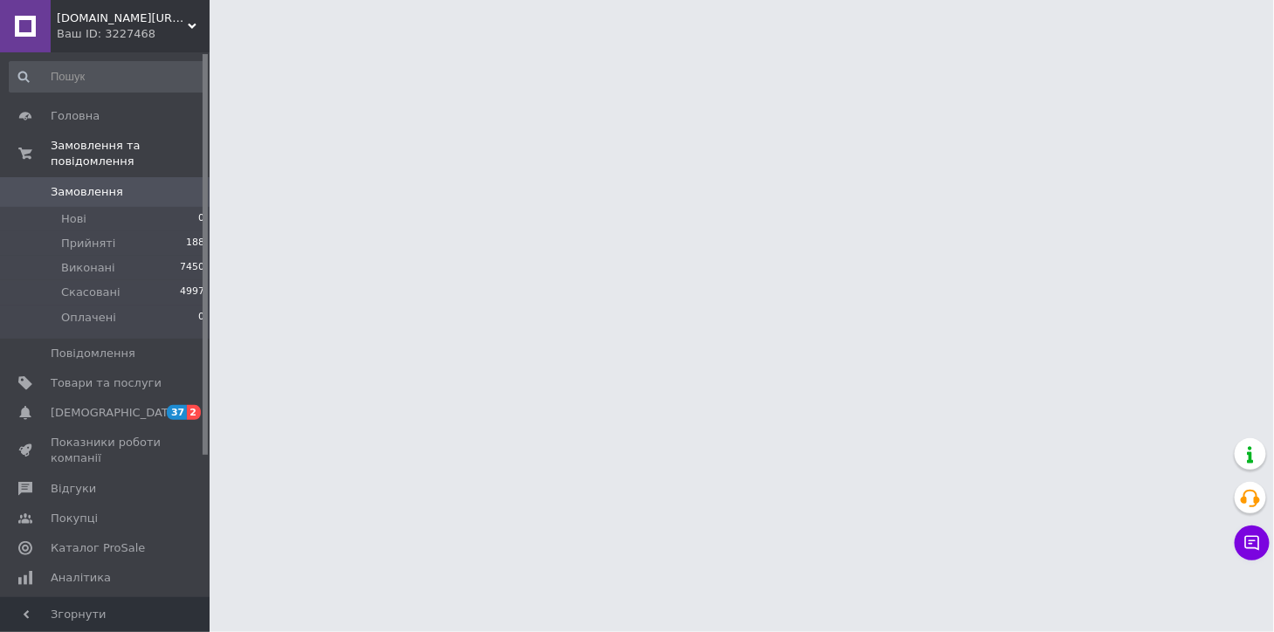
click at [93, 24] on span "Еcodom.kiev.ua Інтернет- магазин" at bounding box center [122, 18] width 131 height 16
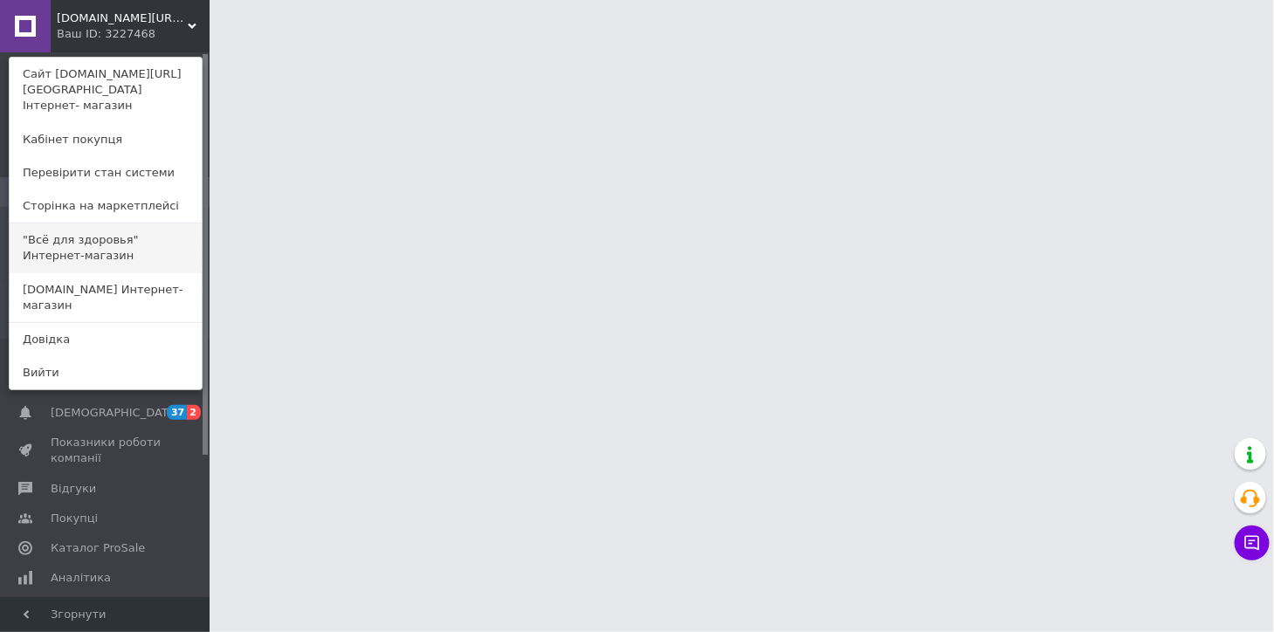
click at [62, 233] on link ""Всё для здоровья" Интернет-магазин" at bounding box center [106, 248] width 192 height 49
